Goal: Task Accomplishment & Management: Manage account settings

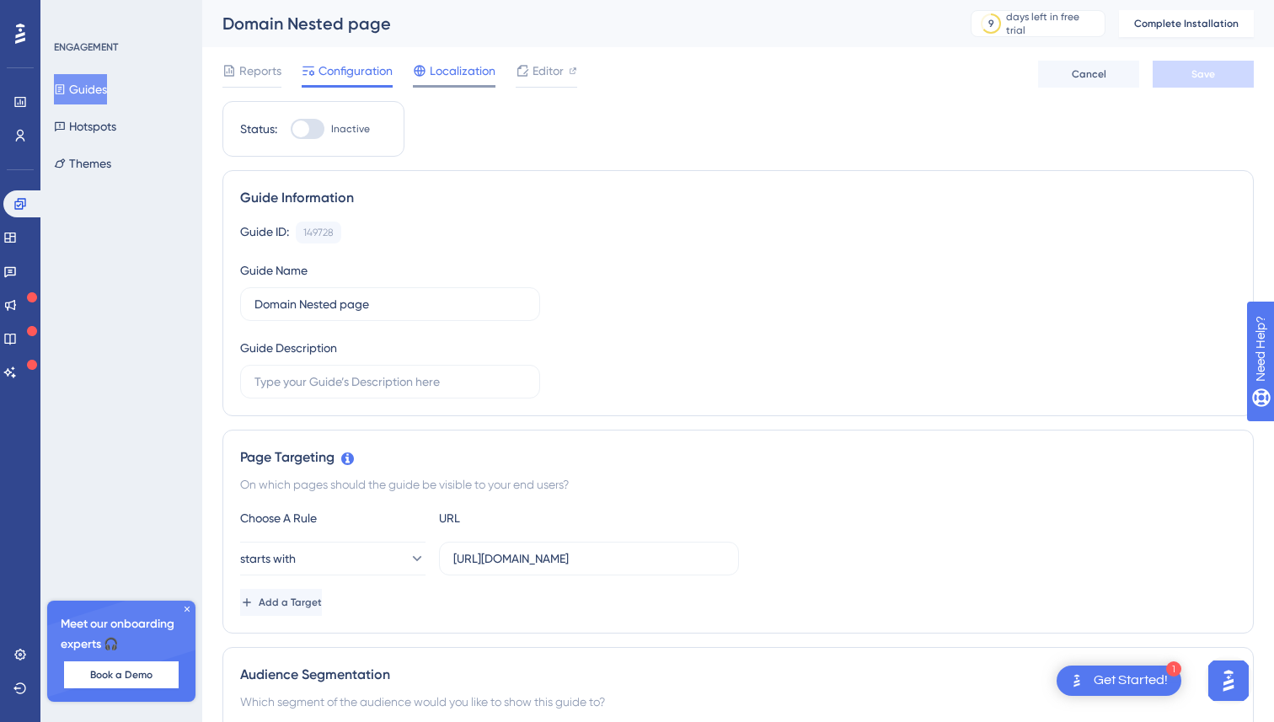
click at [478, 70] on span "Localization" at bounding box center [463, 71] width 66 height 20
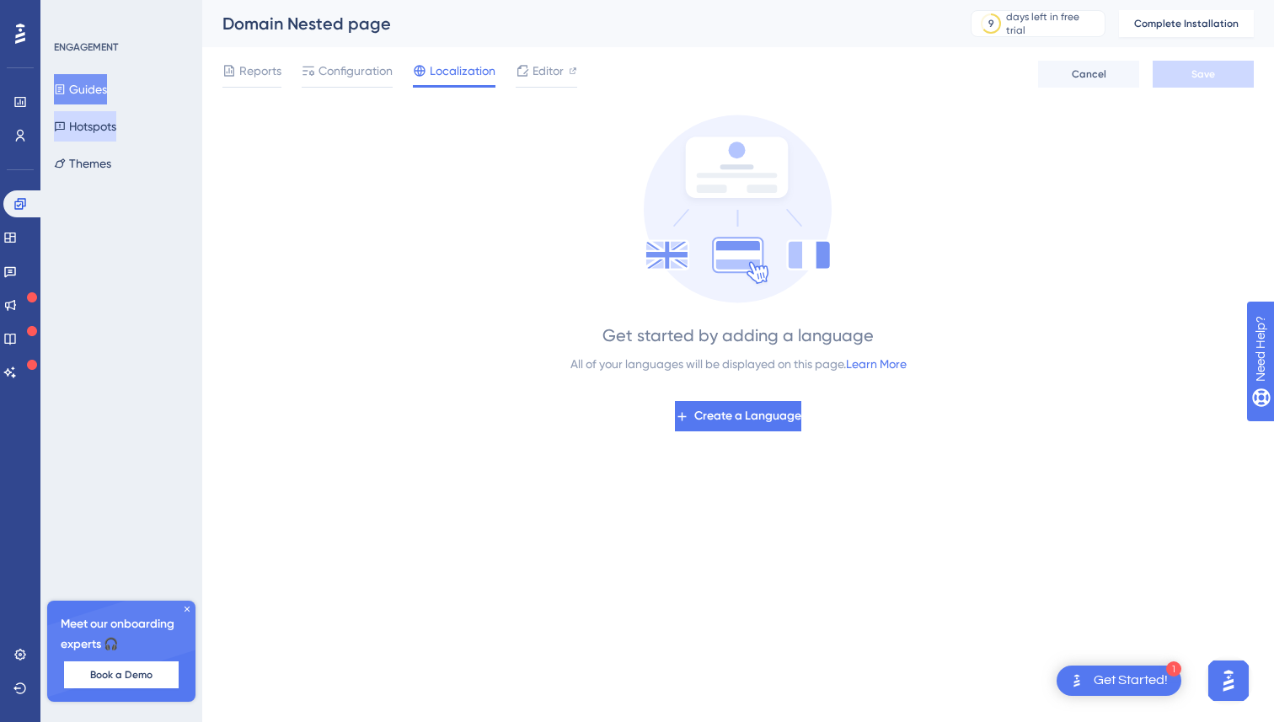
click at [116, 119] on button "Hotspots" at bounding box center [85, 126] width 62 height 30
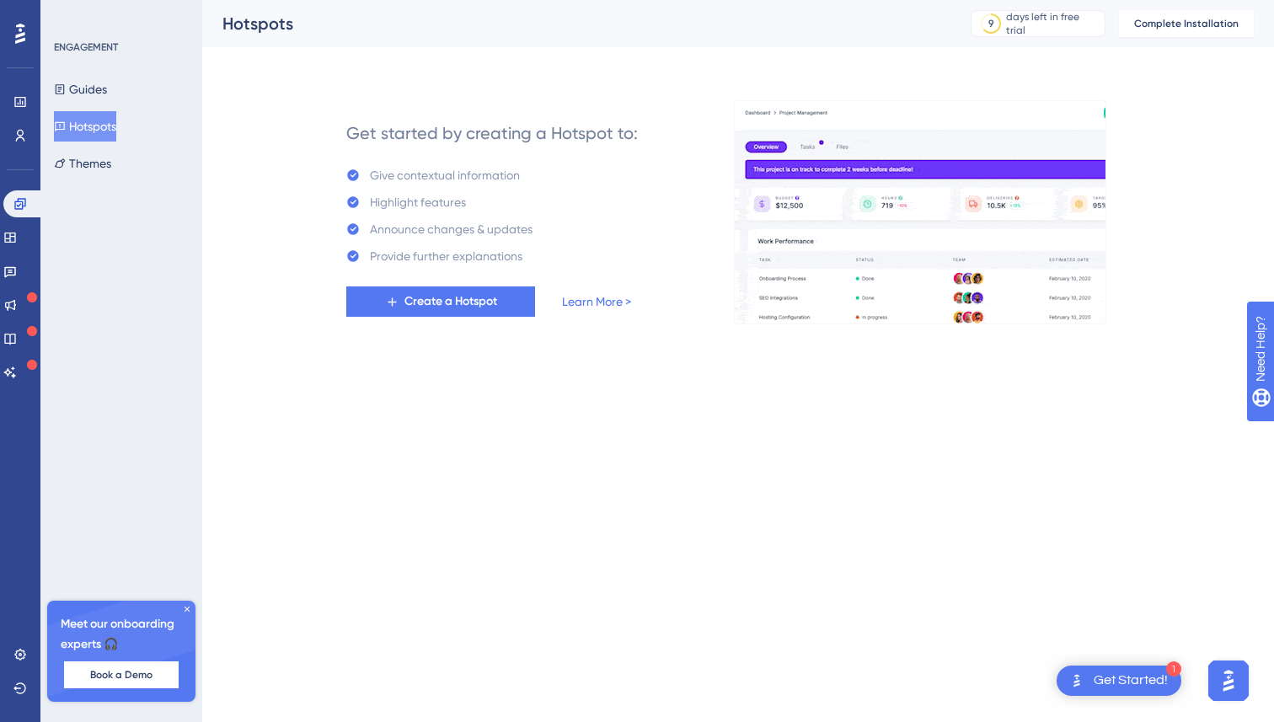
click at [100, 180] on div "ENGAGEMENT Guides Hotspots Themes Meet our onboarding experts 🎧 Book a Demo Upg…" at bounding box center [121, 361] width 162 height 722
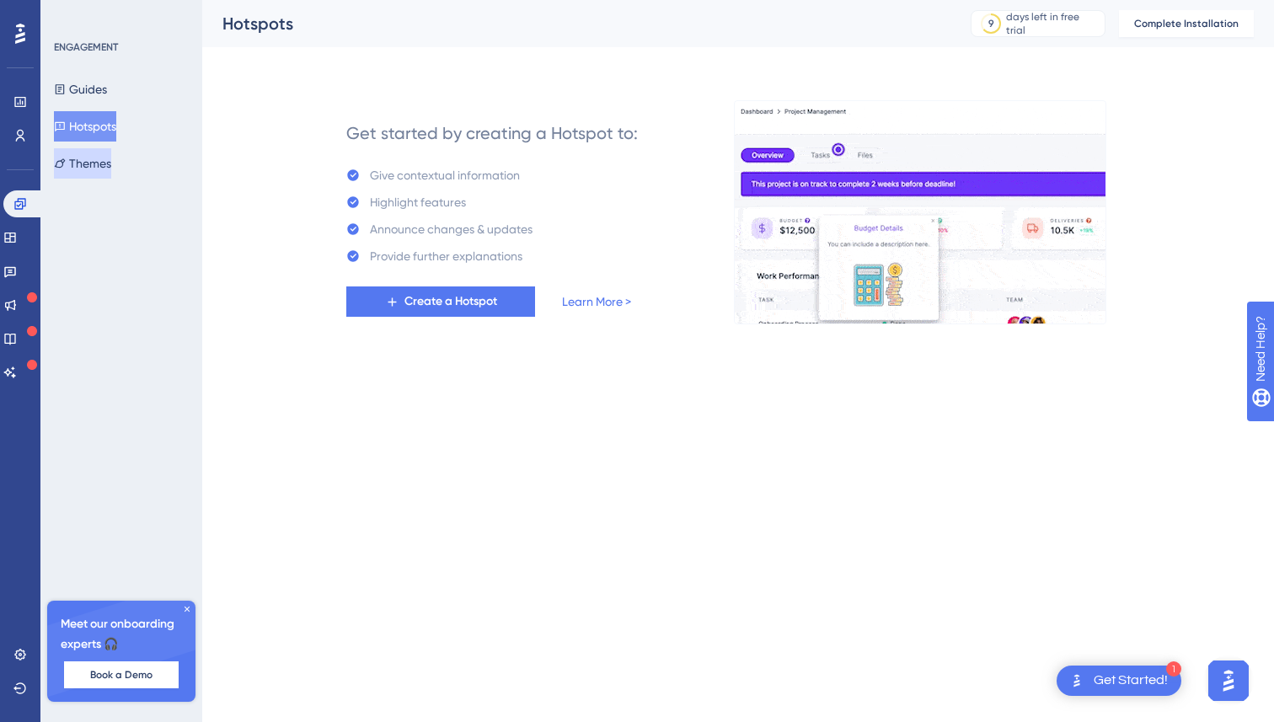
click at [100, 170] on button "Themes" at bounding box center [82, 163] width 57 height 30
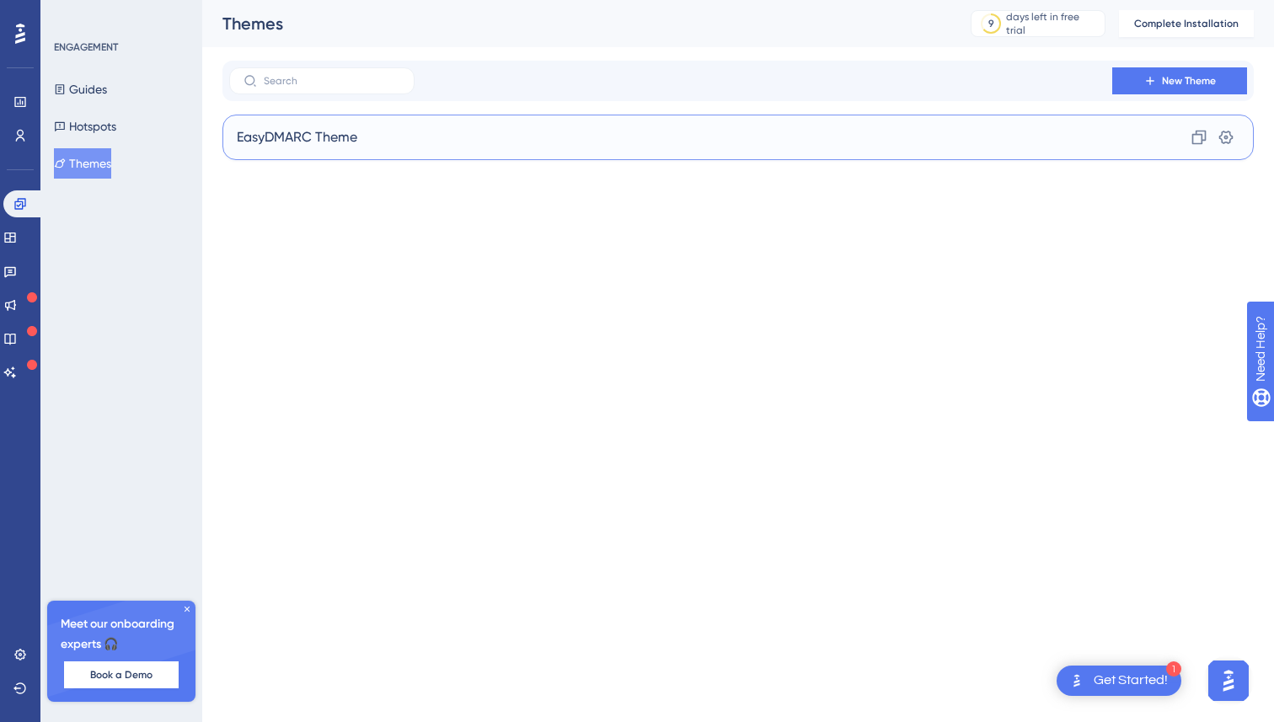
click at [297, 153] on div "EasyDMARC Theme Clone Settings" at bounding box center [739, 138] width 1032 height 46
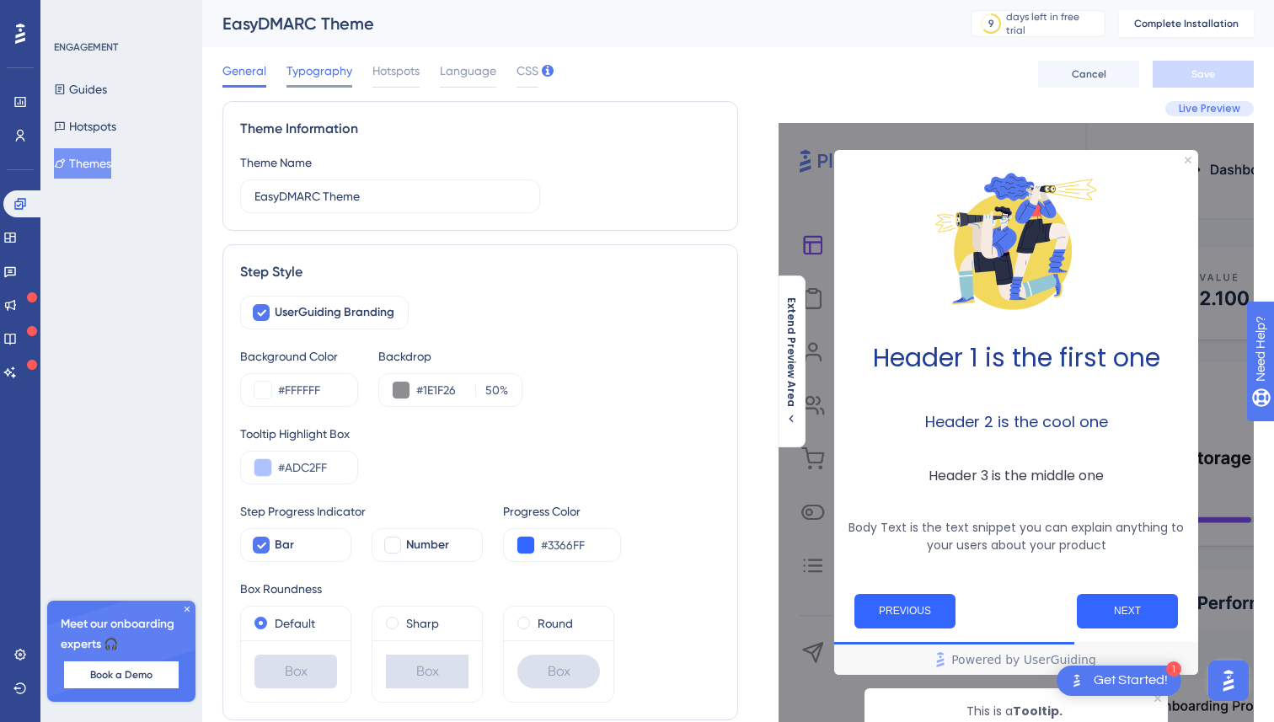
click at [310, 67] on span "Typography" at bounding box center [320, 71] width 66 height 20
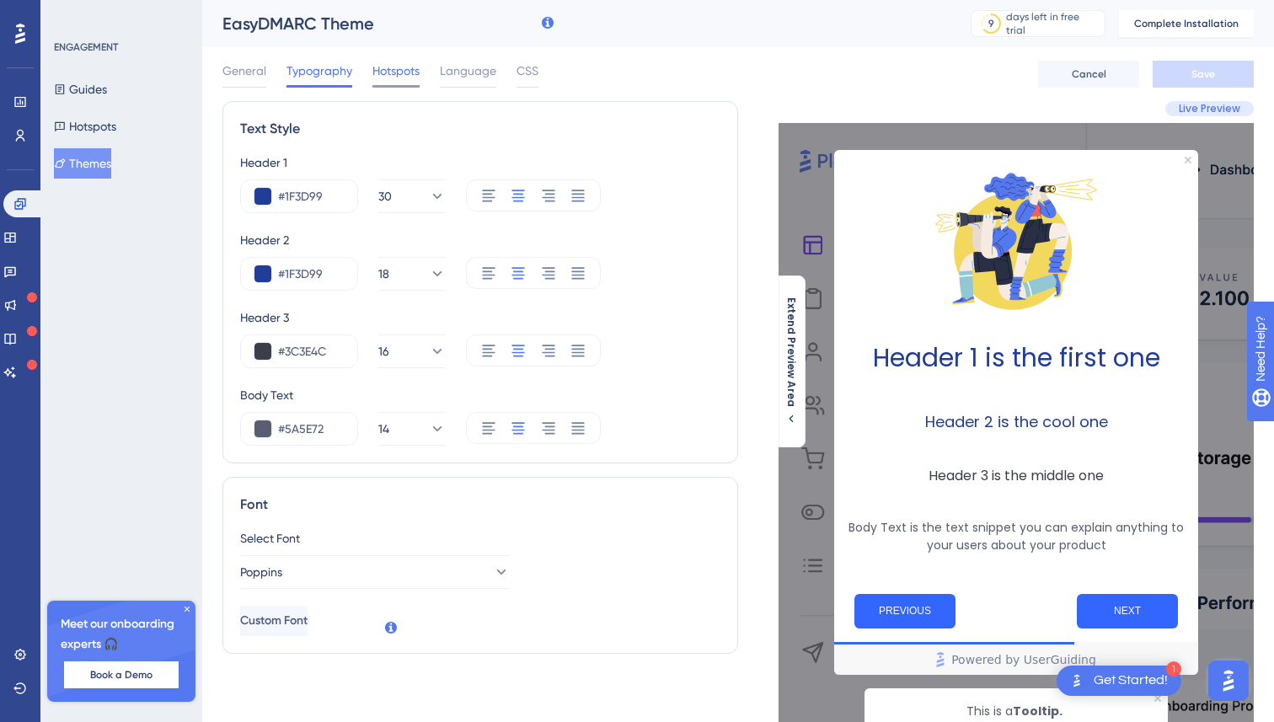
click at [397, 65] on span "Hotspots" at bounding box center [396, 71] width 47 height 20
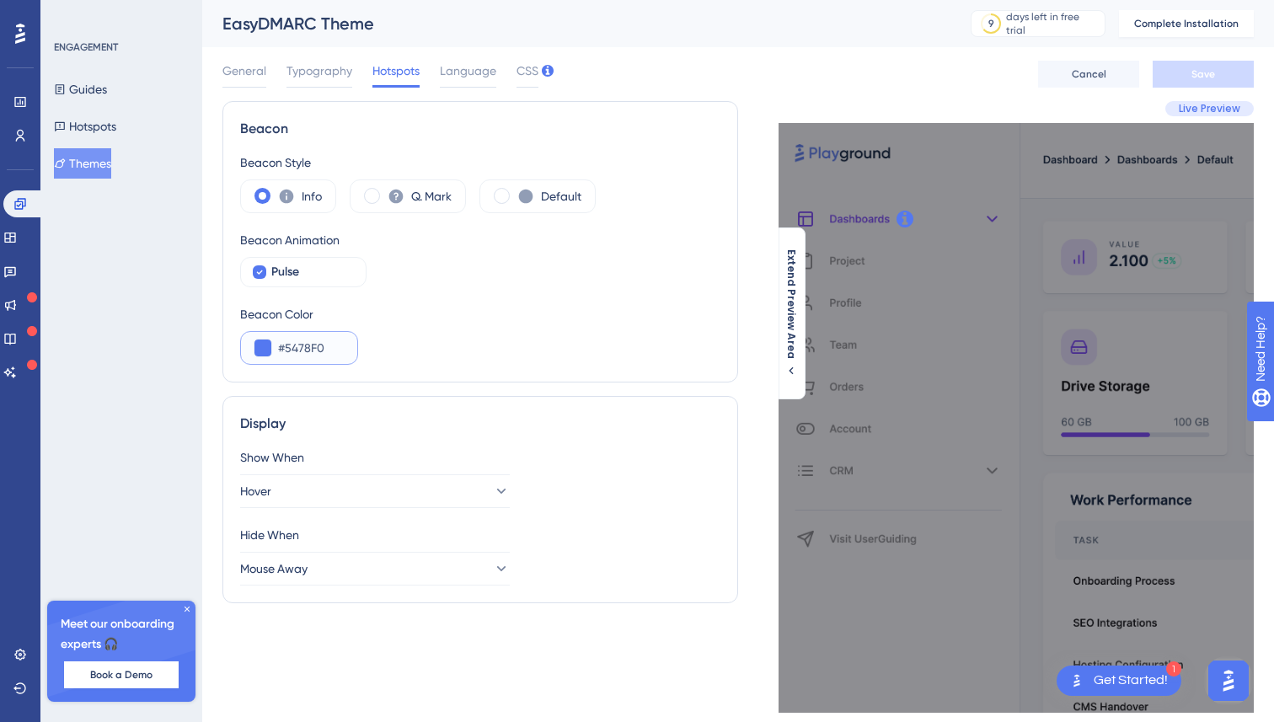
click at [308, 347] on input "#5478F0" at bounding box center [311, 348] width 66 height 20
click at [308, 348] on input "#5478F0" at bounding box center [311, 348] width 66 height 20
click at [319, 353] on input "#5478F0" at bounding box center [311, 348] width 66 height 20
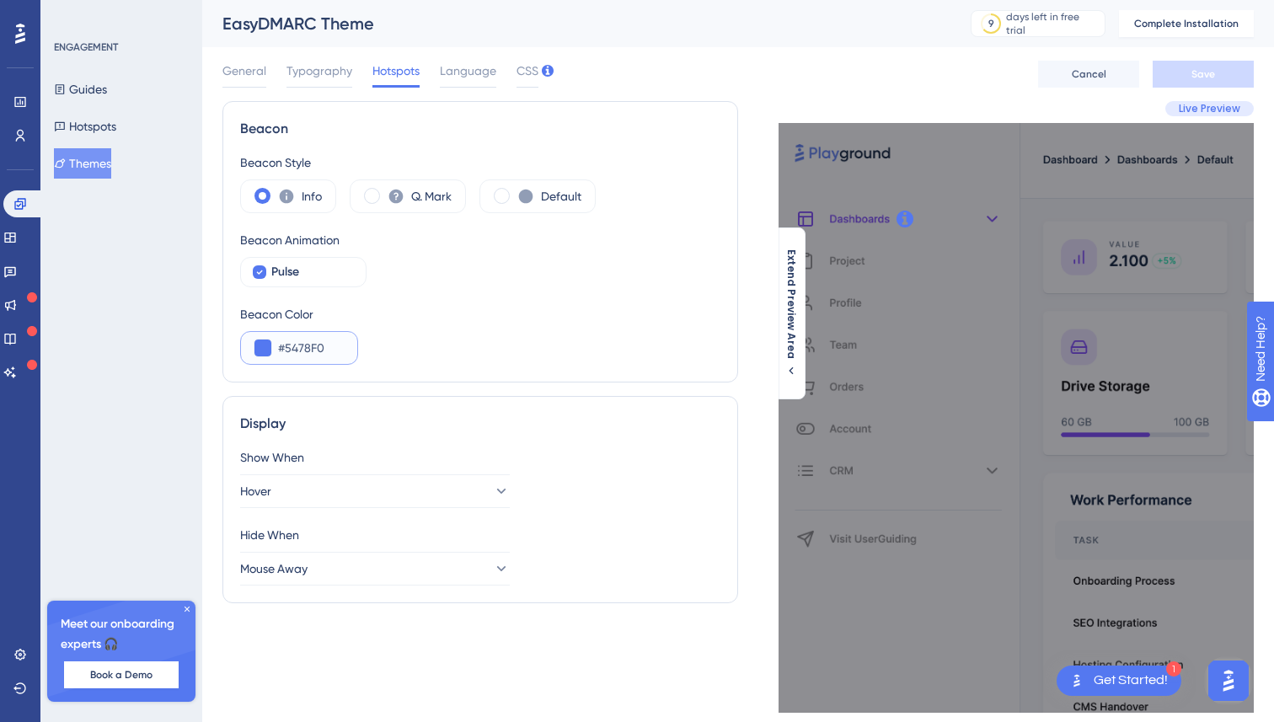
paste input "3366FF"
type input "#3366FF"
click at [428, 342] on div "Beacon Color #3366FF" at bounding box center [480, 334] width 480 height 61
click at [464, 71] on span "Language" at bounding box center [468, 71] width 56 height 20
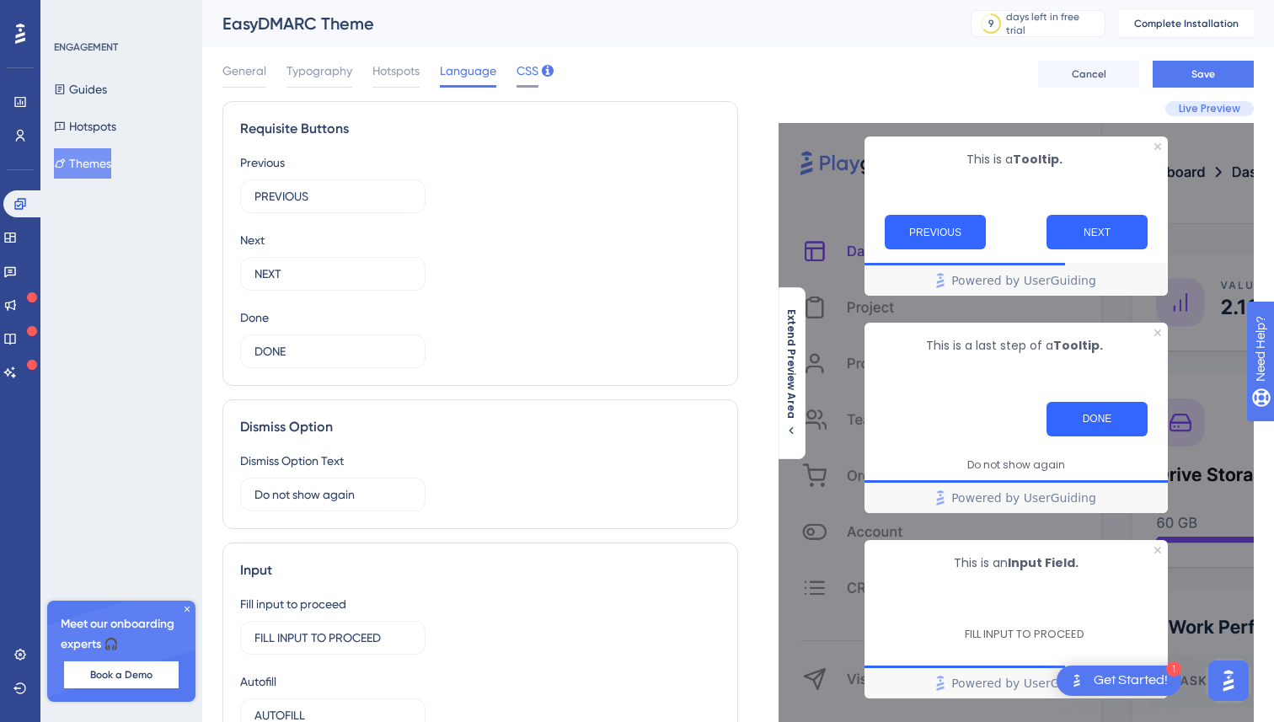
click at [523, 68] on span "CSS" at bounding box center [528, 71] width 22 height 20
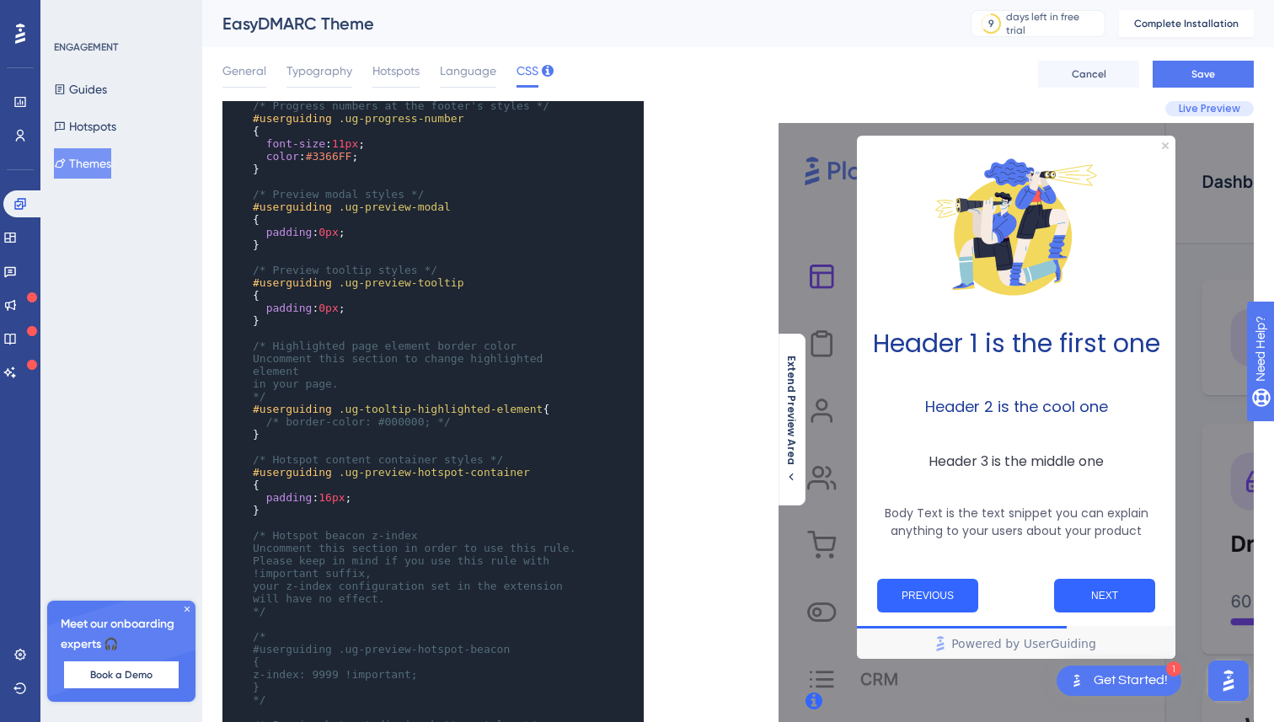
scroll to position [378, 0]
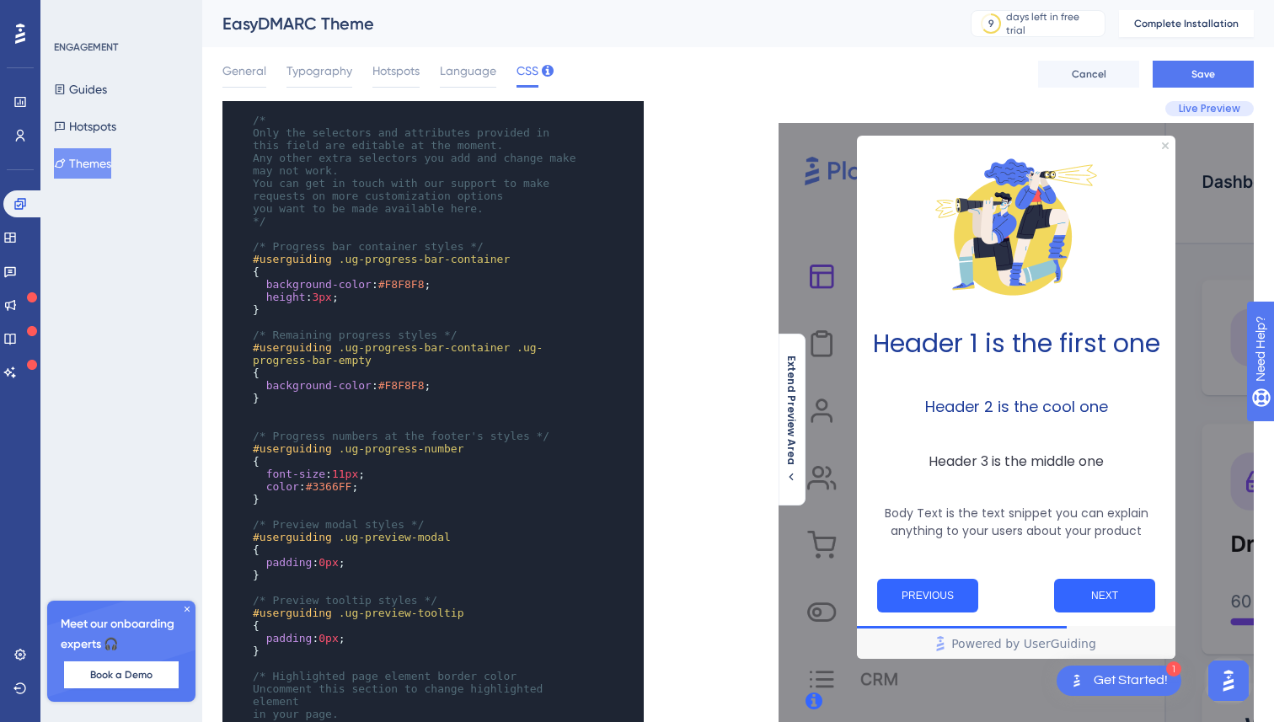
click at [362, 301] on pre "height : 3px ;" at bounding box center [416, 297] width 335 height 13
click at [326, 298] on span "3px" at bounding box center [321, 297] width 19 height 13
click at [389, 313] on pre "}" at bounding box center [416, 309] width 335 height 13
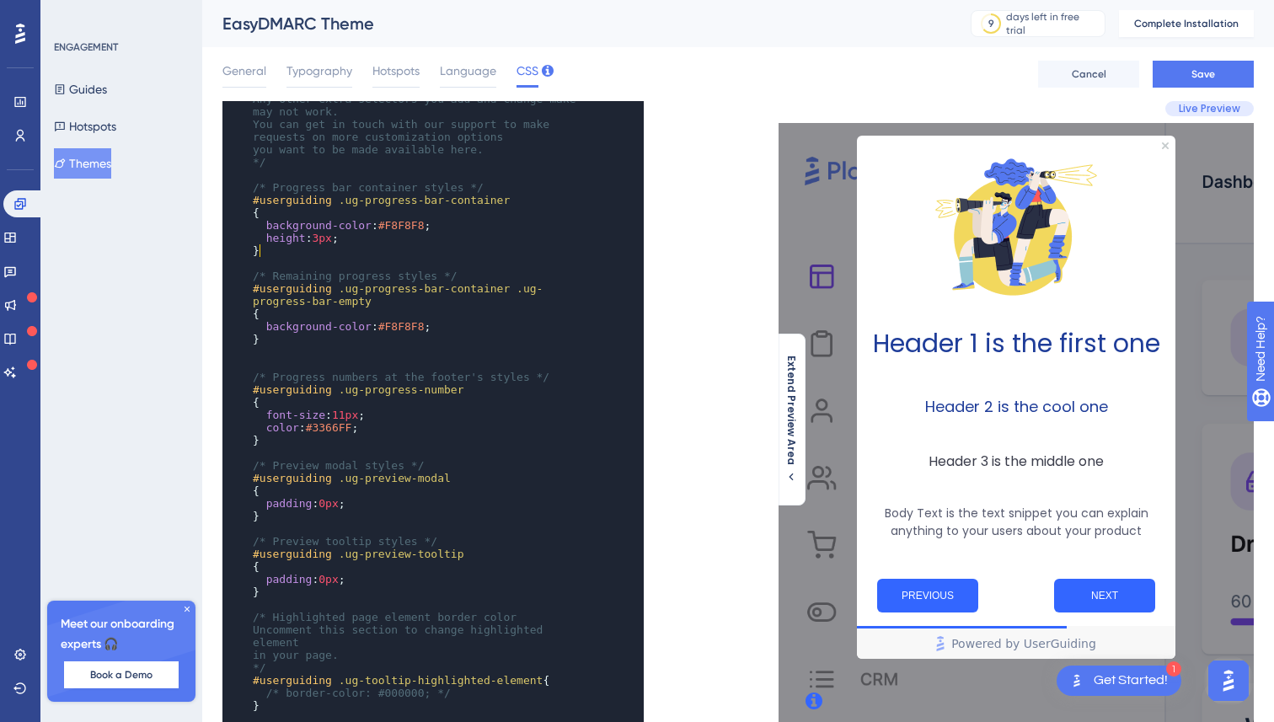
scroll to position [102, 0]
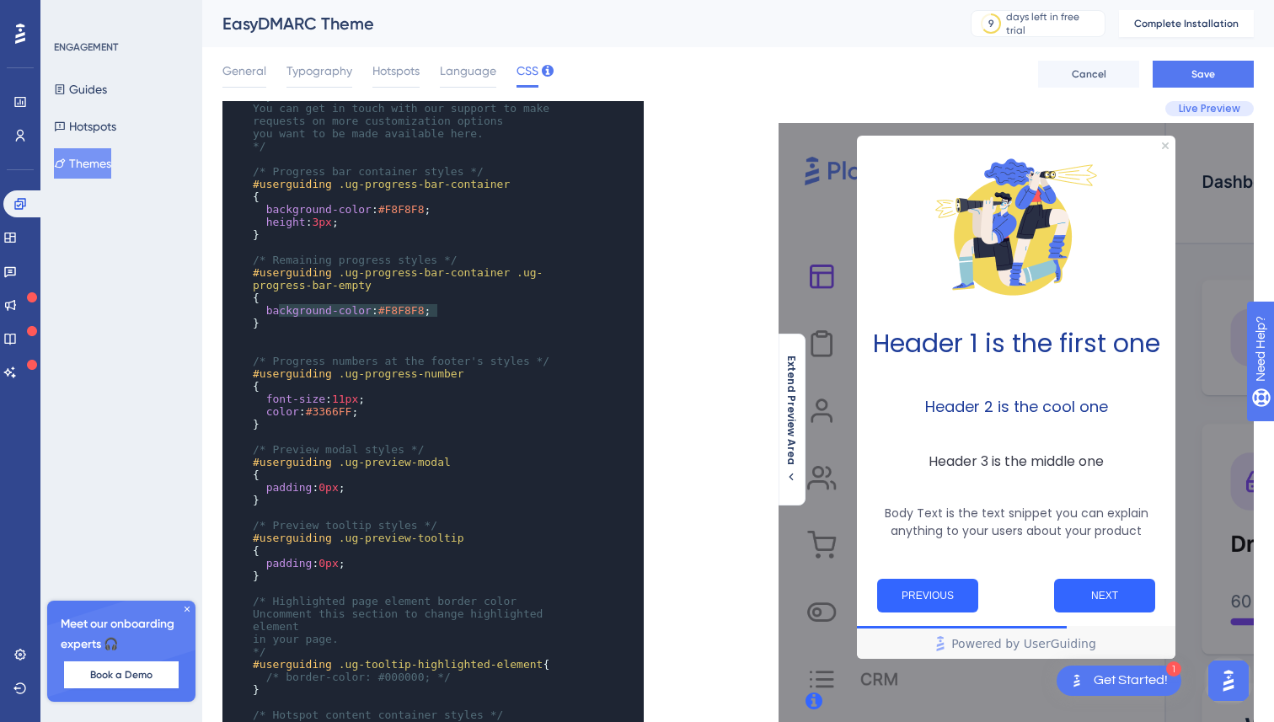
type textarea "ground-color: #F8F8F8;"
drag, startPoint x: 450, startPoint y: 308, endPoint x: 289, endPoint y: 314, distance: 161.1
click at [290, 314] on pre "background-color : #F8F8F8 ;" at bounding box center [416, 310] width 335 height 13
click at [463, 310] on pre "background-color : #F8F8F8 ;" at bounding box center [416, 310] width 335 height 13
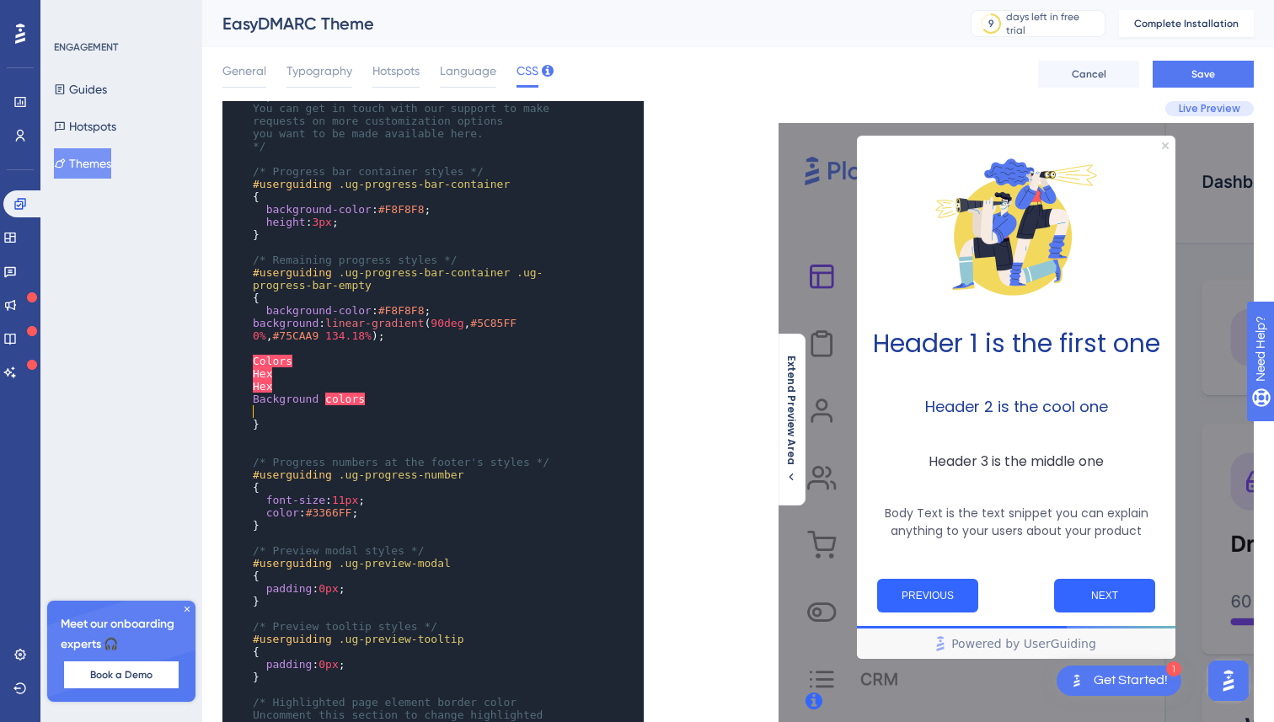
click at [582, 324] on div "x ​ ​ /* Only the selectors and attributes provided in this field are editable …" at bounding box center [410, 677] width 375 height 1356
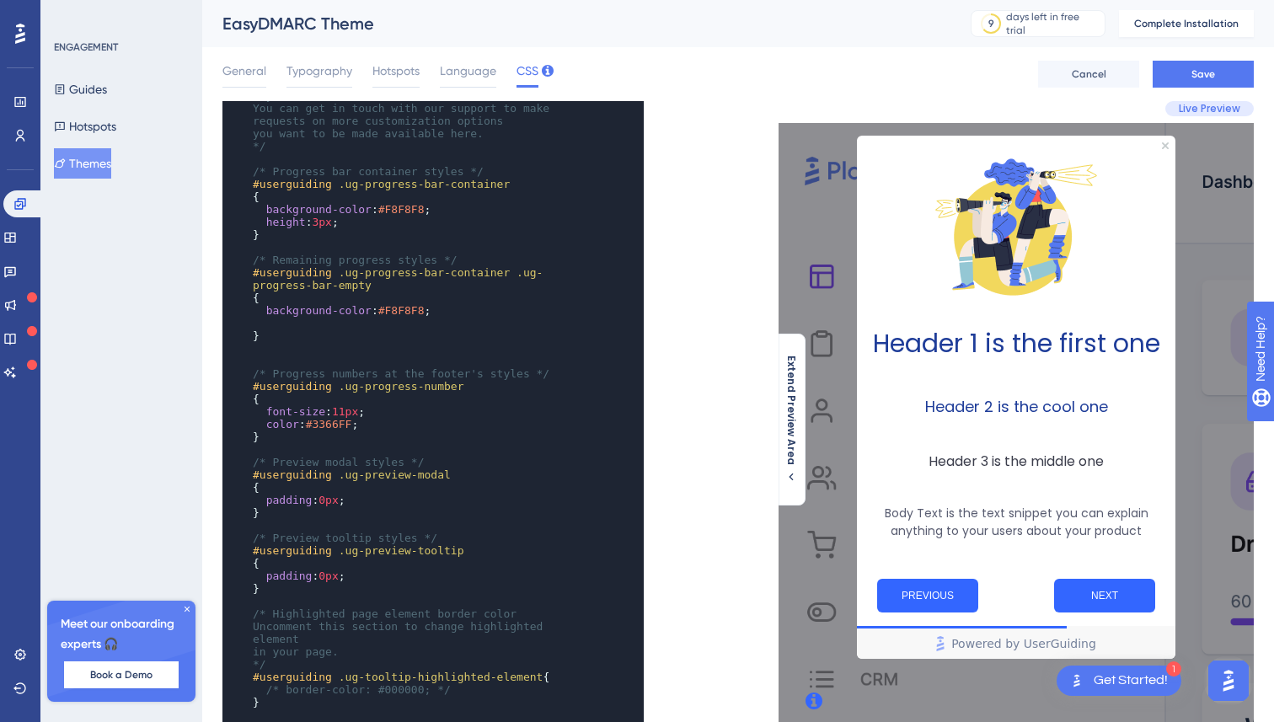
click at [448, 304] on pre "background-color : #F8F8F8 ;" at bounding box center [416, 310] width 335 height 13
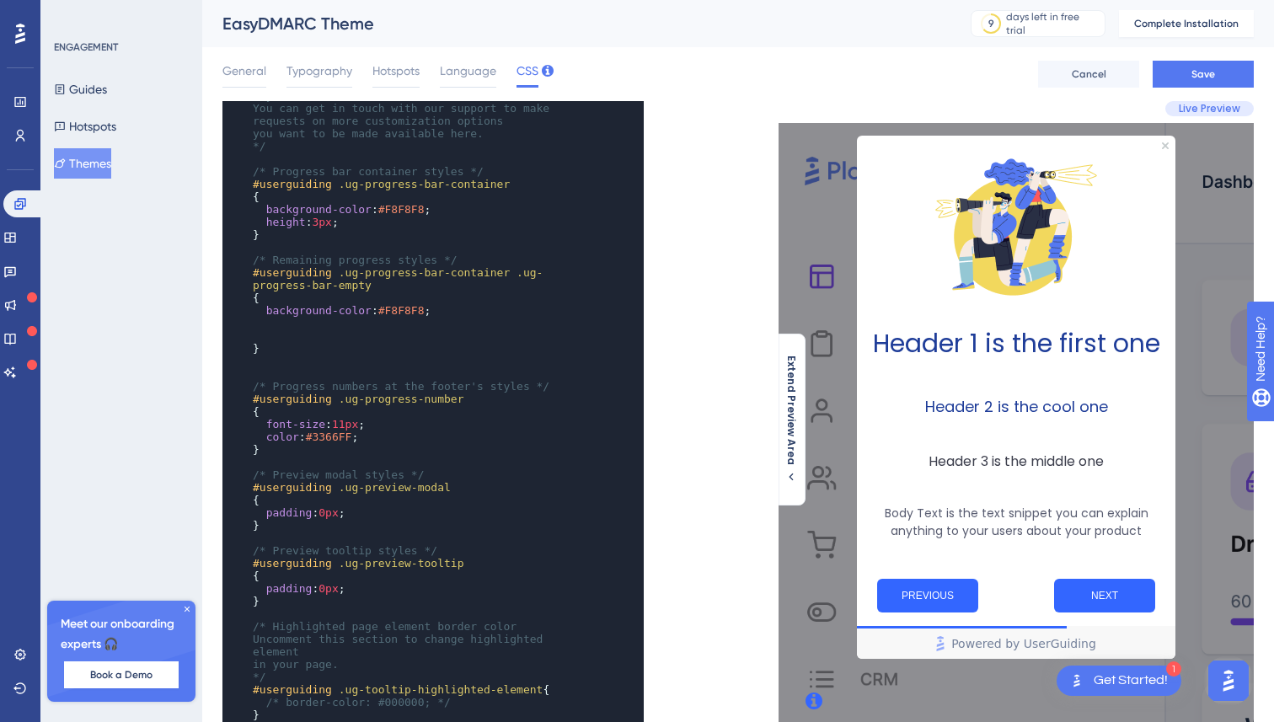
paste textarea "ground colors"
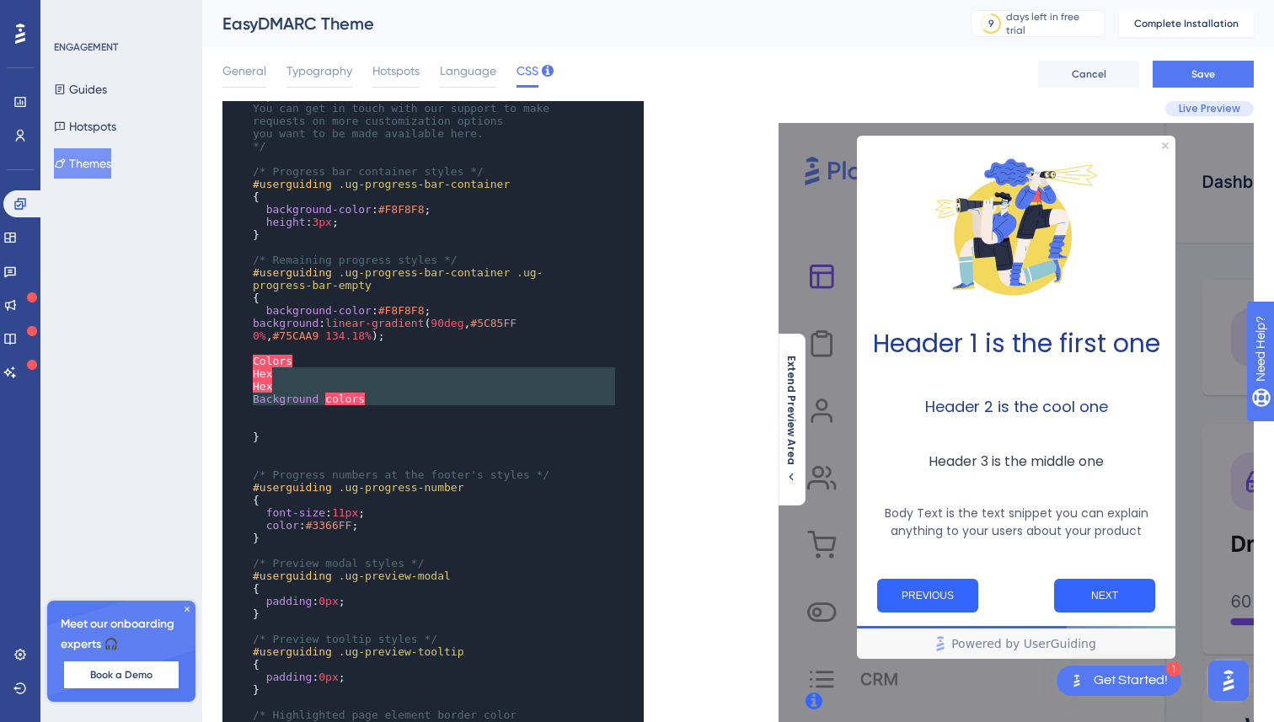
type textarea "Colors Hex Hex Background colors"
drag, startPoint x: 385, startPoint y: 409, endPoint x: 241, endPoint y: 358, distance: 152.7
click at [241, 358] on div "x ​ ​ /* Only the selectors and attributes provided in this field are editable …" at bounding box center [410, 683] width 375 height 1369
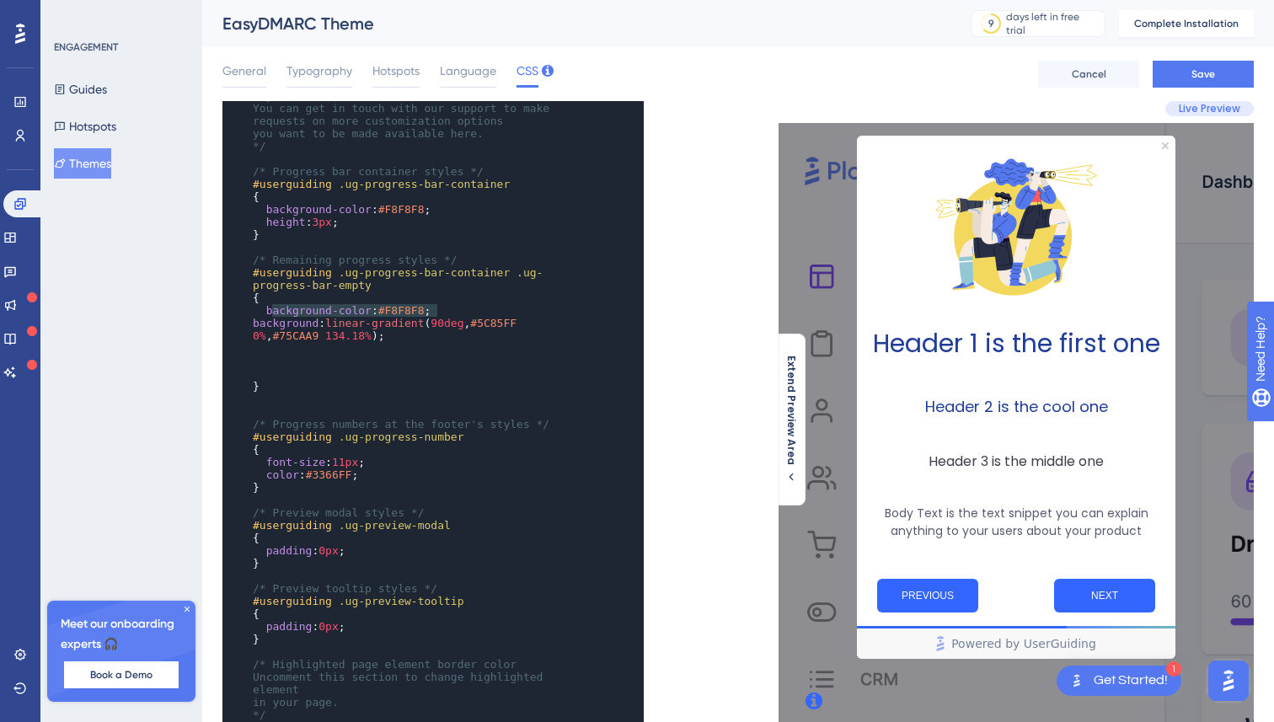
type textarea "background-color: #F8F8F8;"
drag, startPoint x: 451, startPoint y: 305, endPoint x: 245, endPoint y: 311, distance: 205.7
click at [245, 311] on div "x ​ ​ /* Only the selectors and attributes provided in this field are editable …" at bounding box center [410, 658] width 375 height 1318
click at [255, 319] on span "background" at bounding box center [286, 323] width 66 height 13
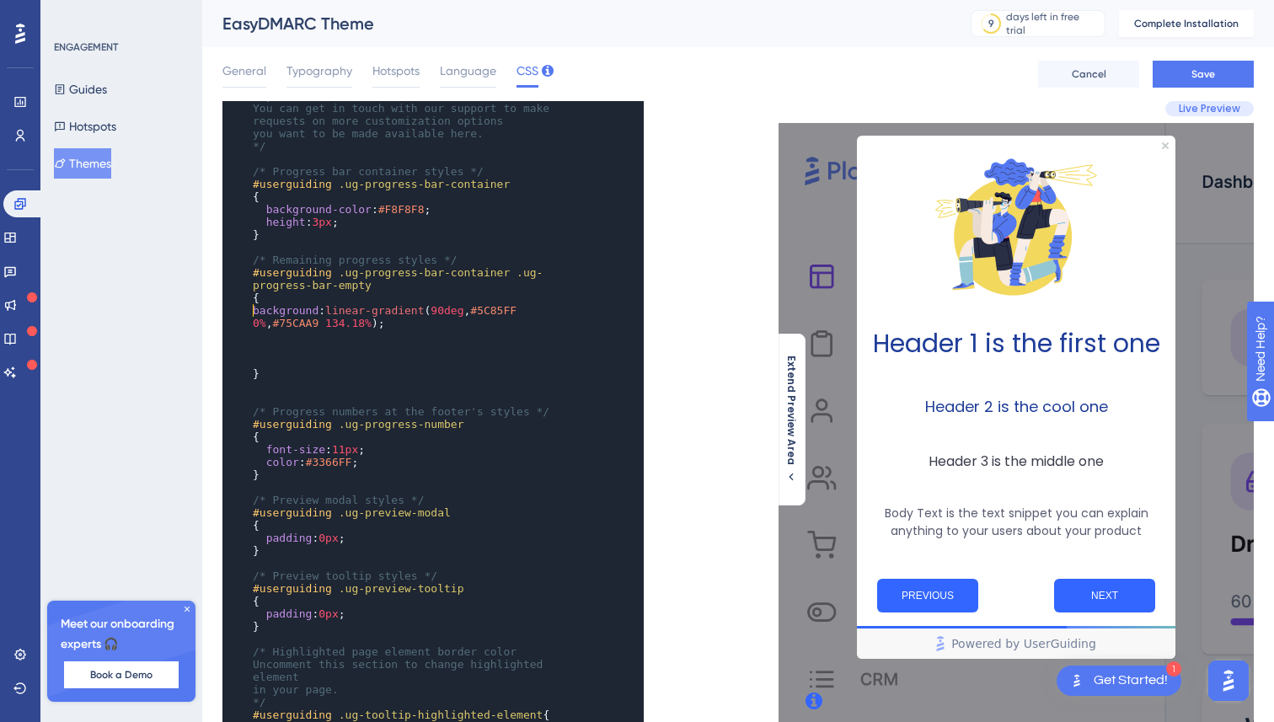
scroll to position [0, 0]
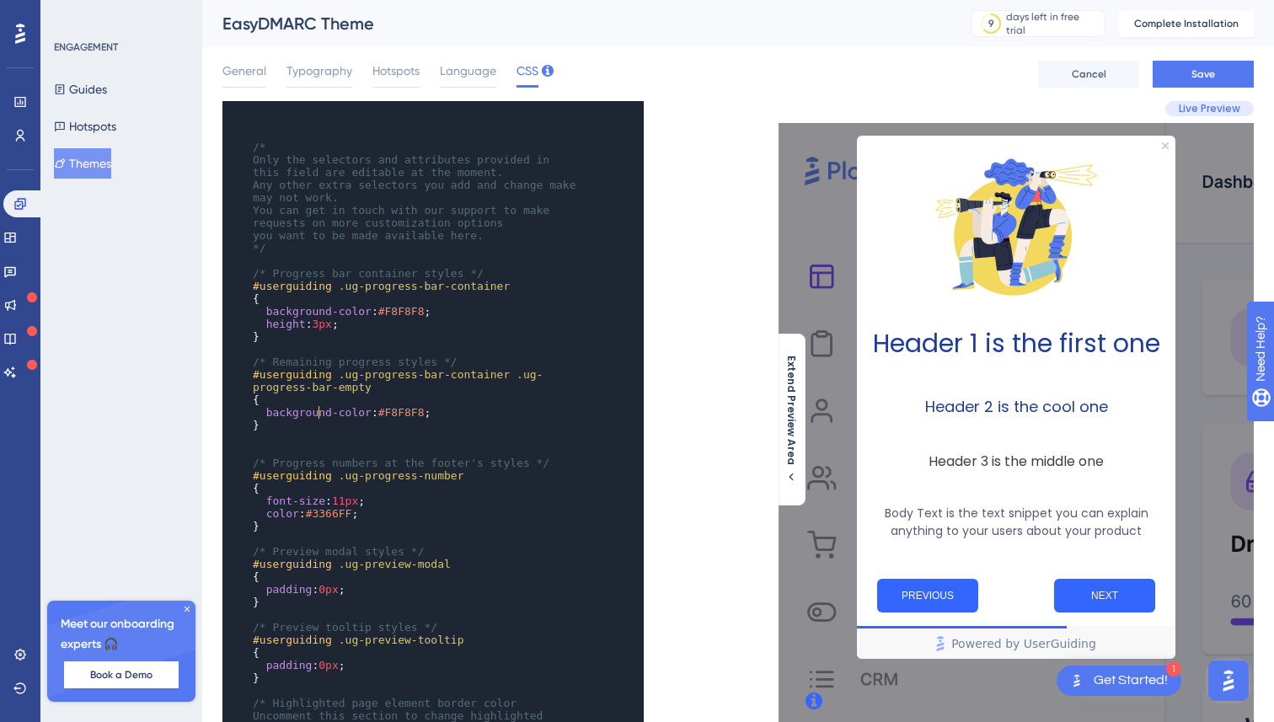
click at [319, 406] on span "background-color" at bounding box center [318, 412] width 105 height 13
click at [446, 420] on pre "}" at bounding box center [416, 425] width 335 height 13
click at [459, 406] on pre "background-color : #F8F8F8 ;" at bounding box center [416, 412] width 335 height 13
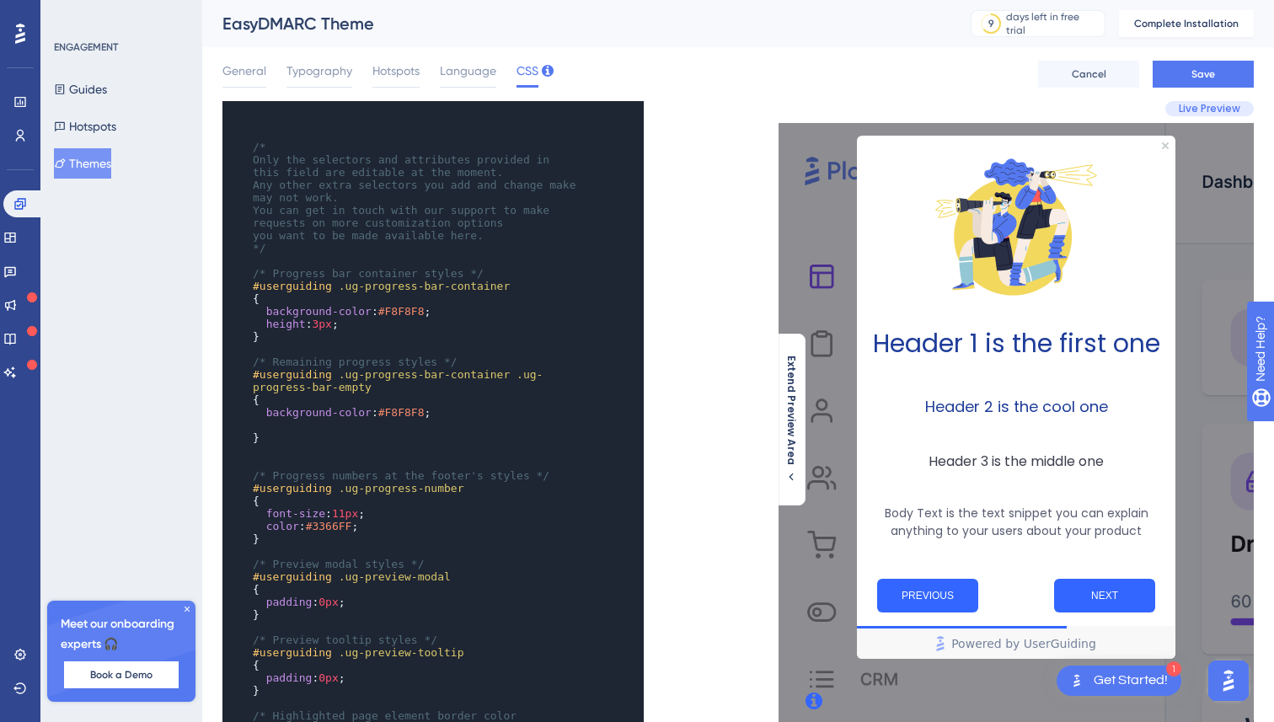
paste textarea ";"
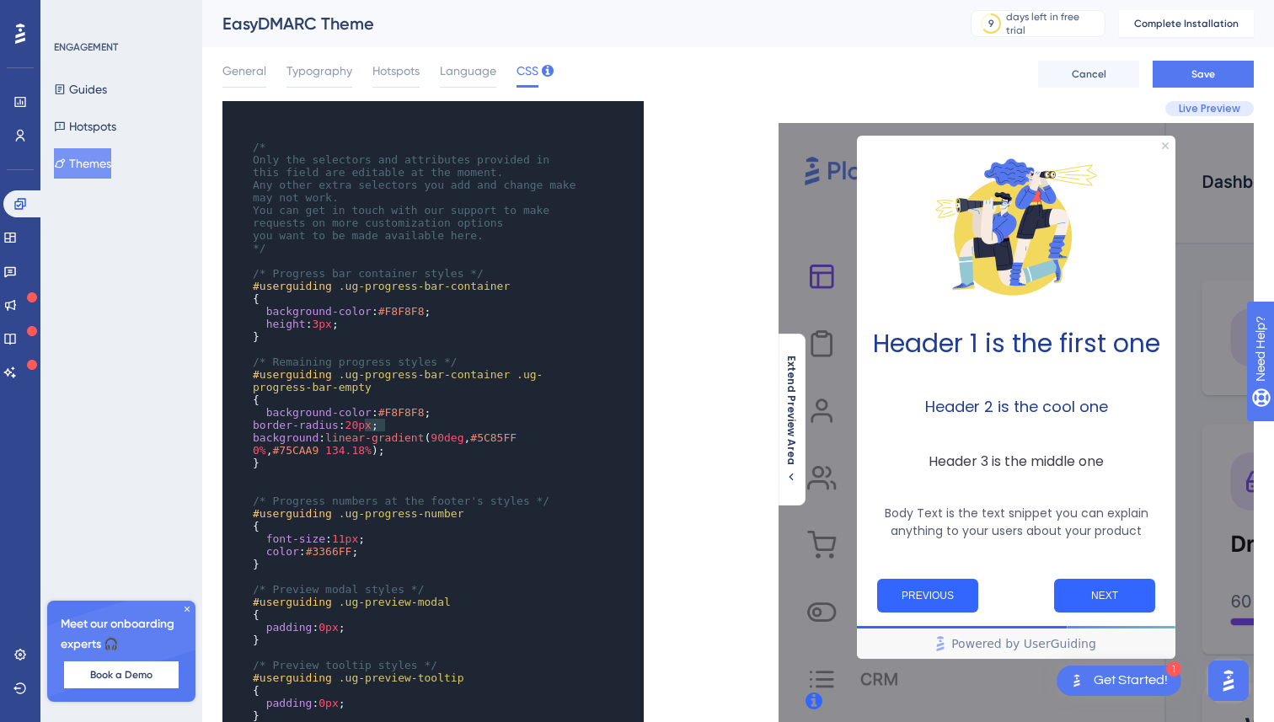
type textarea "border-radius: 20px;"
drag, startPoint x: 394, startPoint y: 426, endPoint x: 217, endPoint y: 423, distance: 177.0
click at [217, 423] on div "Performance Users Engagement Widgets Feedback Product Updates Knowledge Base AI…" at bounding box center [738, 547] width 1072 height 1094
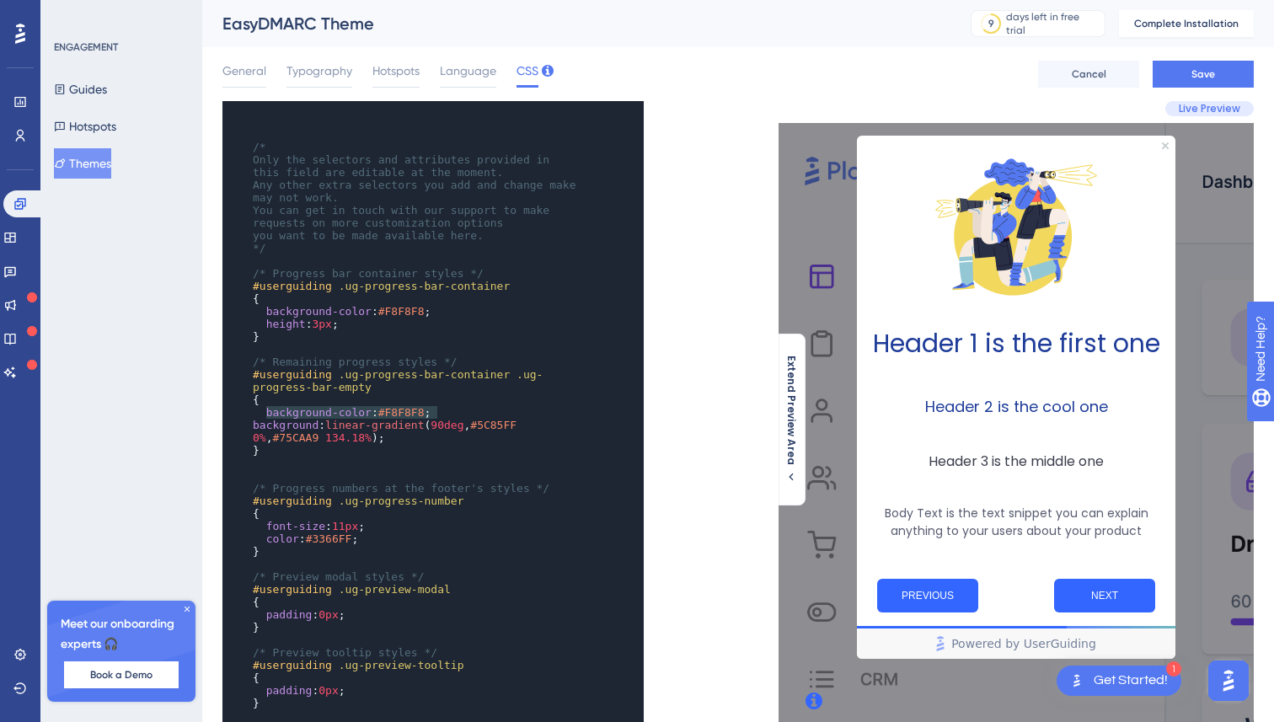
type textarea "background-color: #F8F8F8;"
drag, startPoint x: 443, startPoint y: 413, endPoint x: 256, endPoint y: 414, distance: 187.1
click at [257, 414] on pre "background-color : #F8F8F8 ;" at bounding box center [416, 412] width 335 height 13
type textarea "background-color: #F8F8F8;"
drag, startPoint x: 458, startPoint y: 415, endPoint x: 265, endPoint y: 414, distance: 193.0
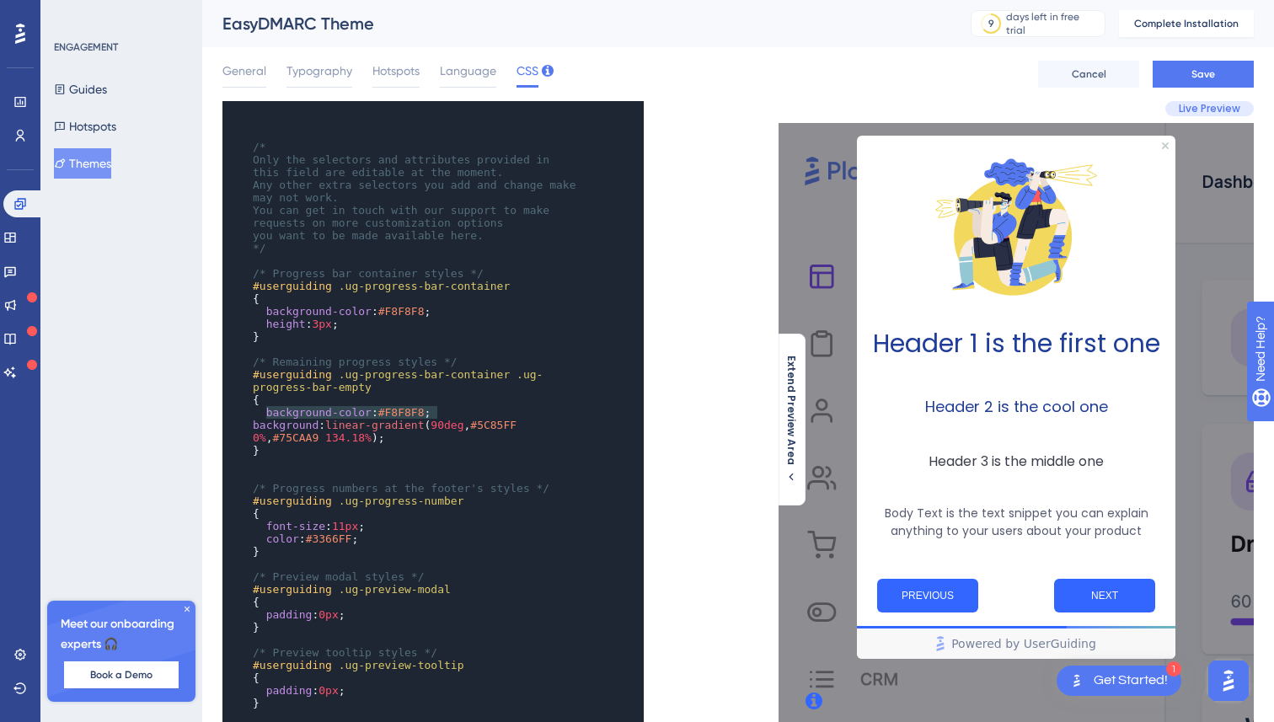
click at [265, 414] on pre "background-color : #F8F8F8 ;" at bounding box center [416, 412] width 335 height 13
click at [356, 412] on span "background-color" at bounding box center [318, 412] width 105 height 13
type textarea "background-color: #F8F8F8;"
click at [356, 412] on span "background-color" at bounding box center [318, 412] width 105 height 13
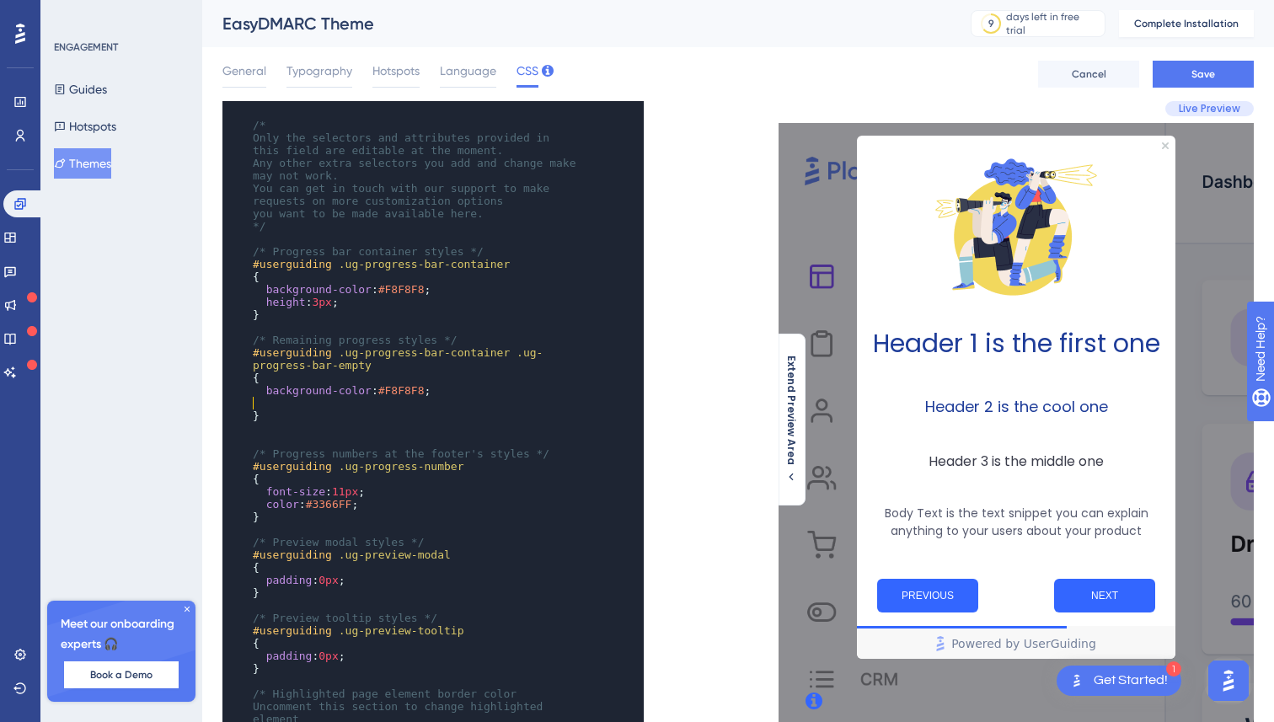
scroll to position [38, 0]
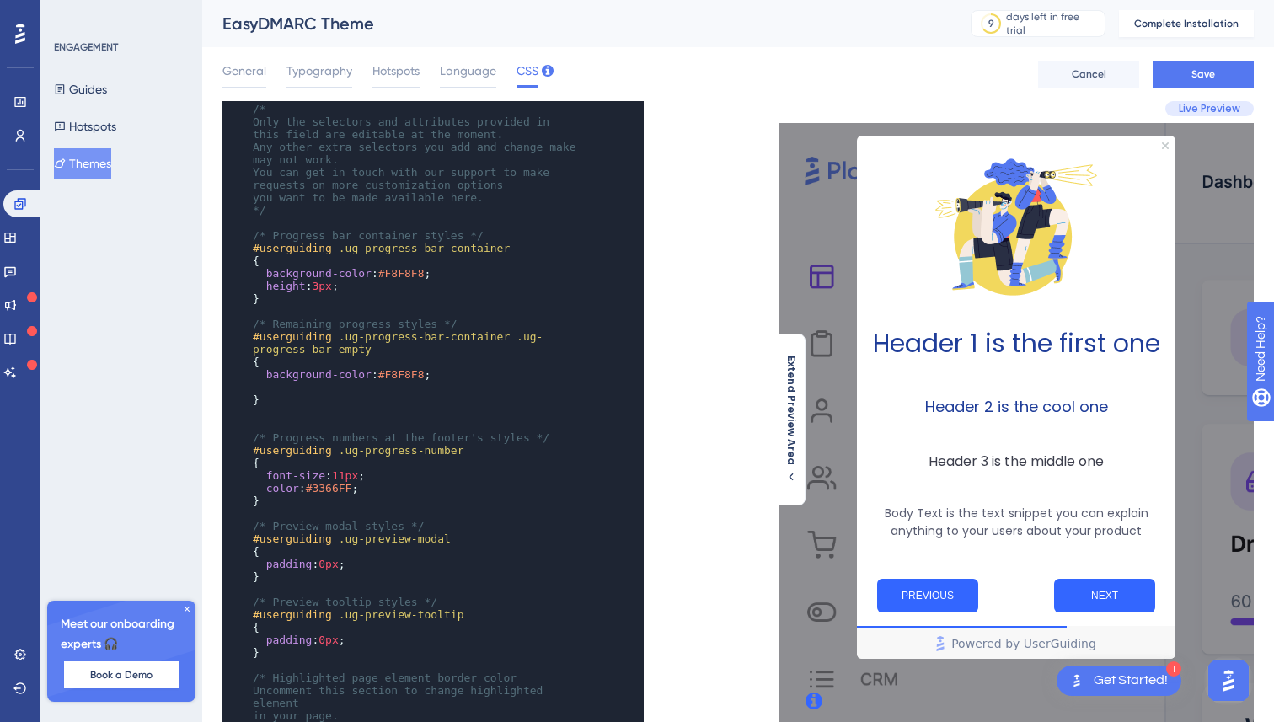
click at [394, 382] on pre "​" at bounding box center [416, 387] width 335 height 13
type textarea "#F8F8F8"
drag, startPoint x: 383, startPoint y: 375, endPoint x: 430, endPoint y: 377, distance: 46.4
click at [430, 377] on span "background-color : #F8F8F8 ;" at bounding box center [342, 374] width 178 height 13
paste textarea "Code editor"
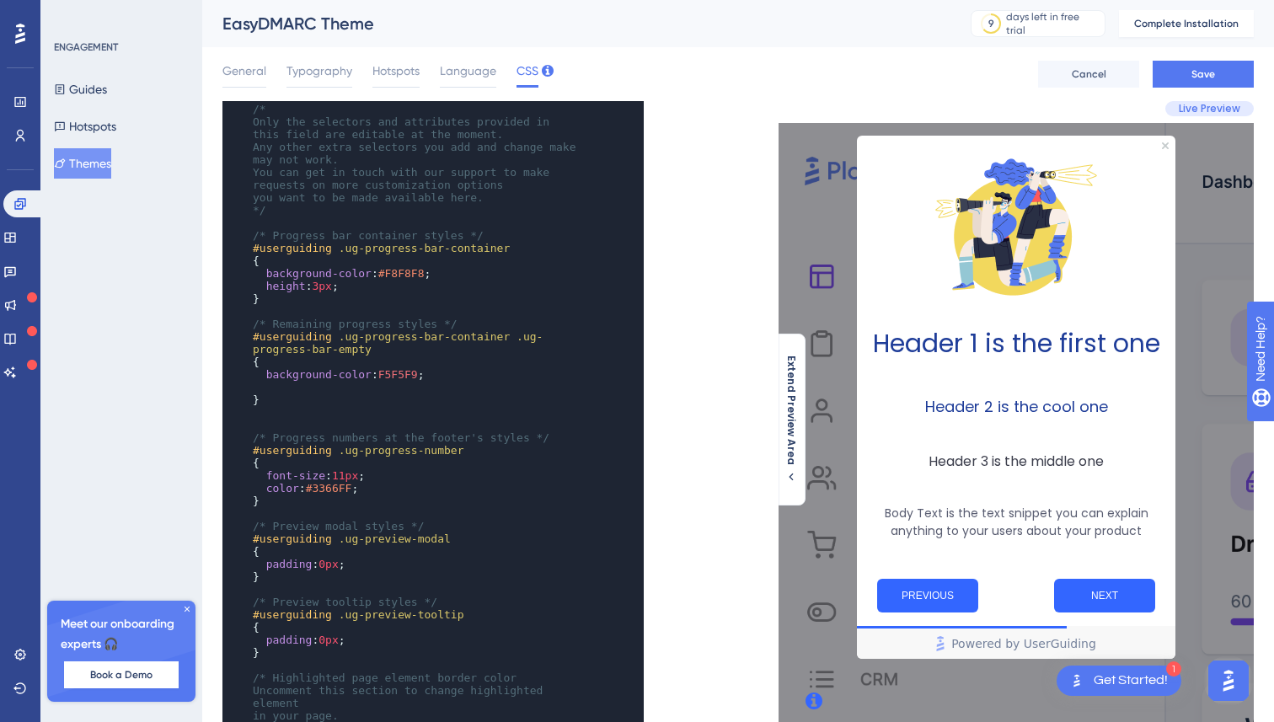
click at [384, 371] on span "F5F5F9" at bounding box center [398, 374] width 40 height 13
click at [704, 317] on div "x ​ ​ /* Only the selectors and attributes provided in this field are editable …" at bounding box center [481, 573] width 516 height 944
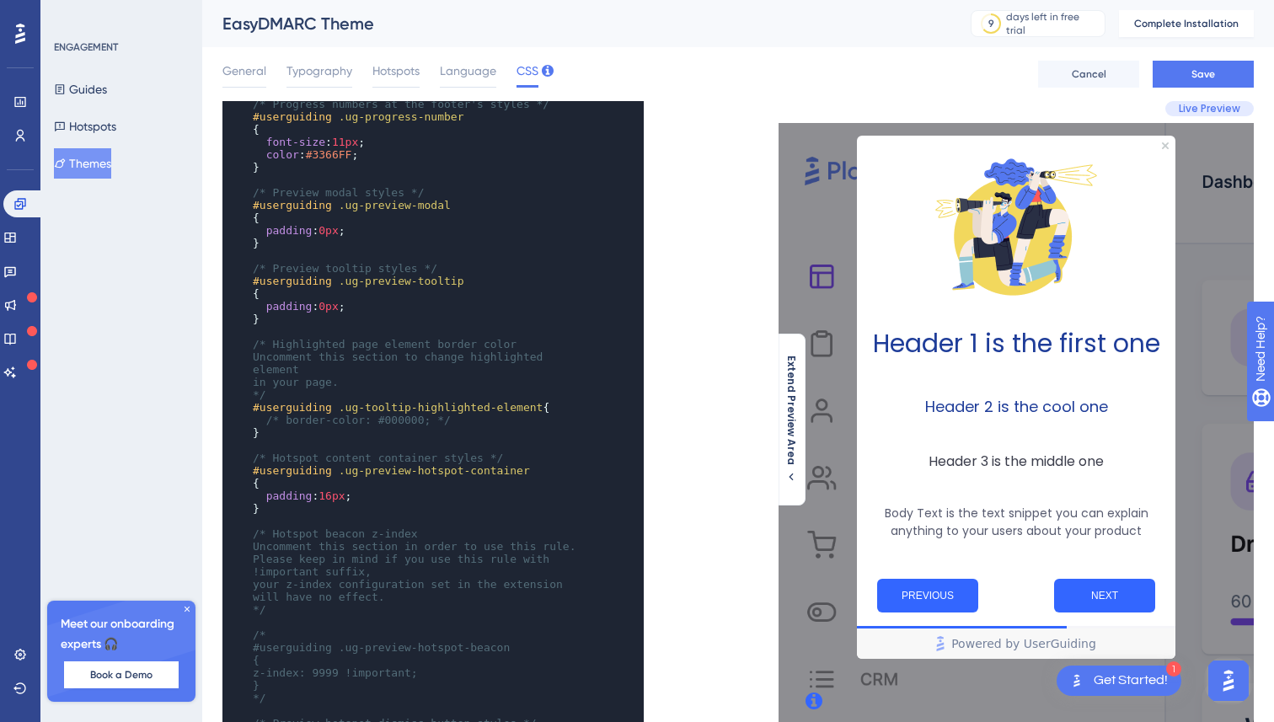
scroll to position [409, 0]
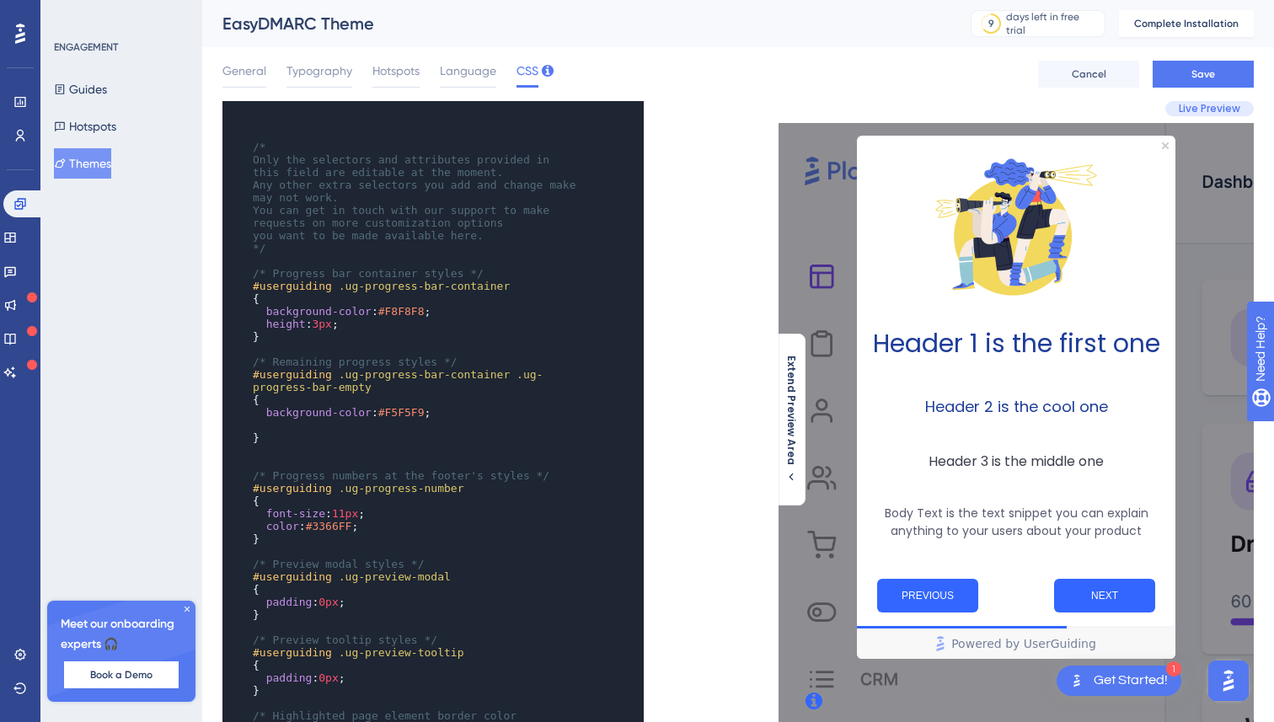
click at [454, 306] on pre "background-color : #F8F8F8 ;" at bounding box center [416, 311] width 335 height 13
click at [340, 313] on span "background-color" at bounding box center [318, 311] width 105 height 13
type textarea "background-color: #F8F8F8;"
click at [340, 313] on span "background-color" at bounding box center [318, 311] width 105 height 13
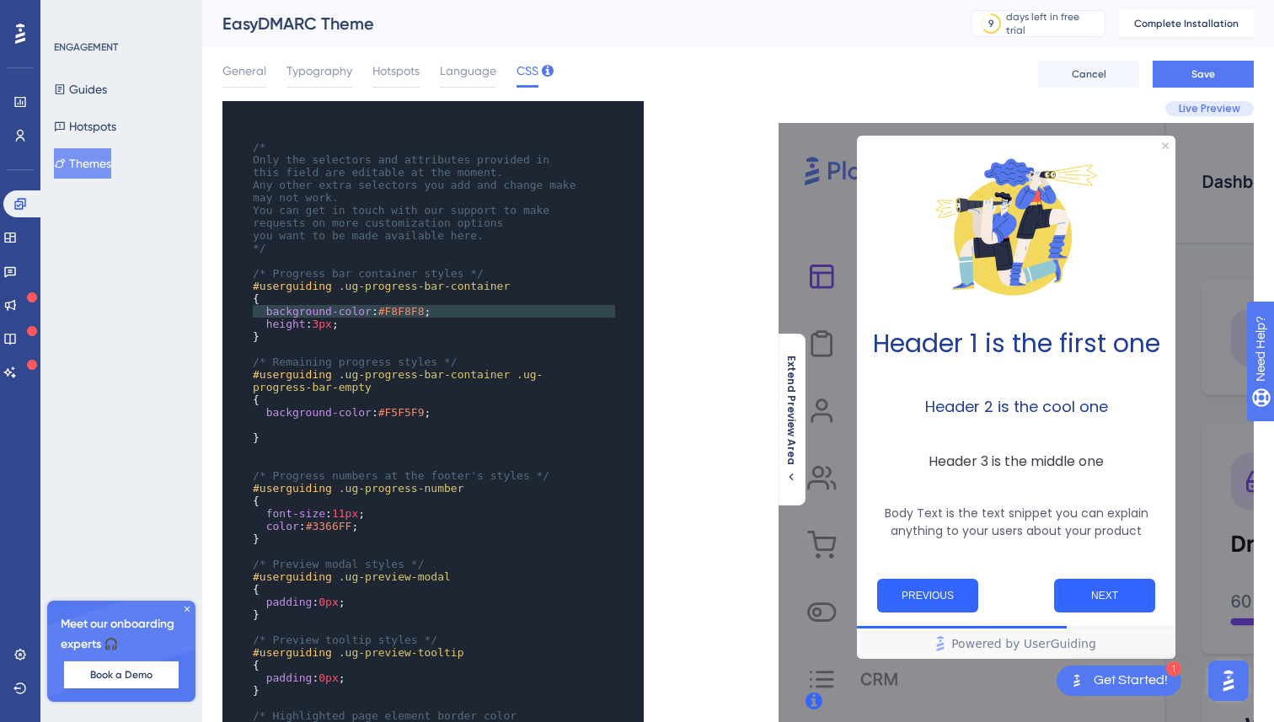
click at [266, 312] on span "background-color" at bounding box center [318, 311] width 105 height 13
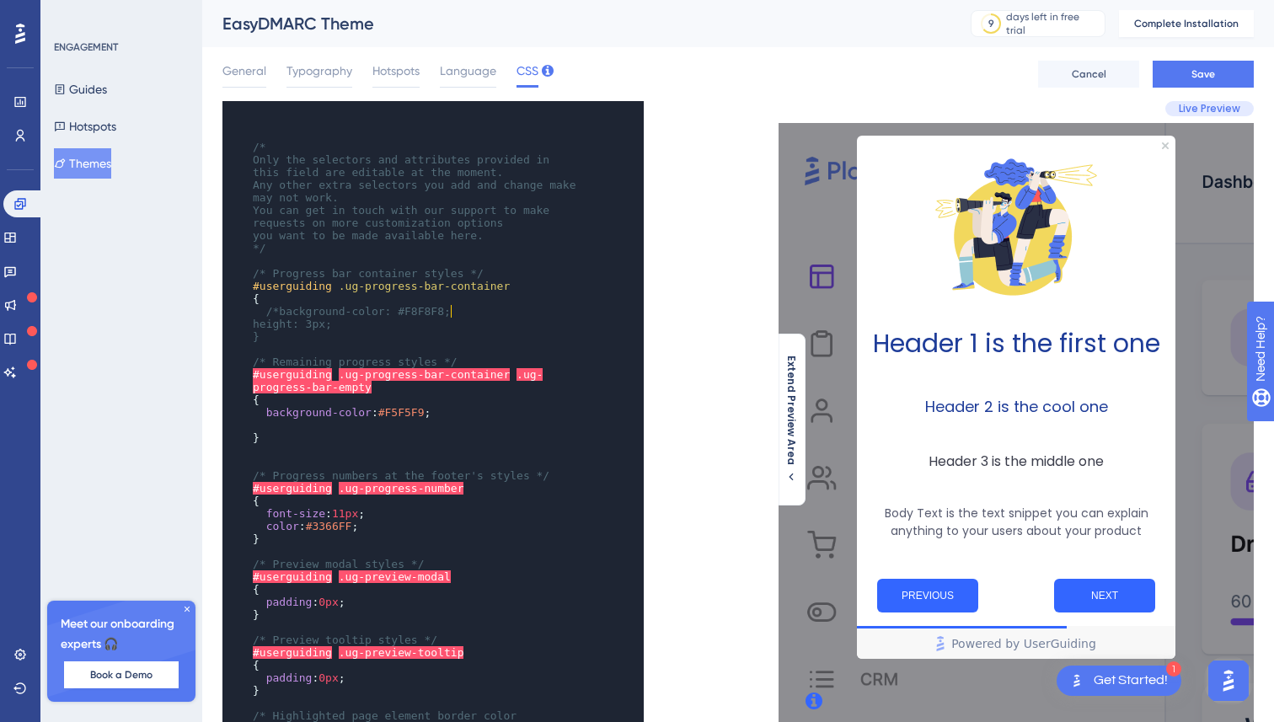
click at [464, 312] on pre "/*background-color: #F8F8F8;" at bounding box center [416, 311] width 335 height 13
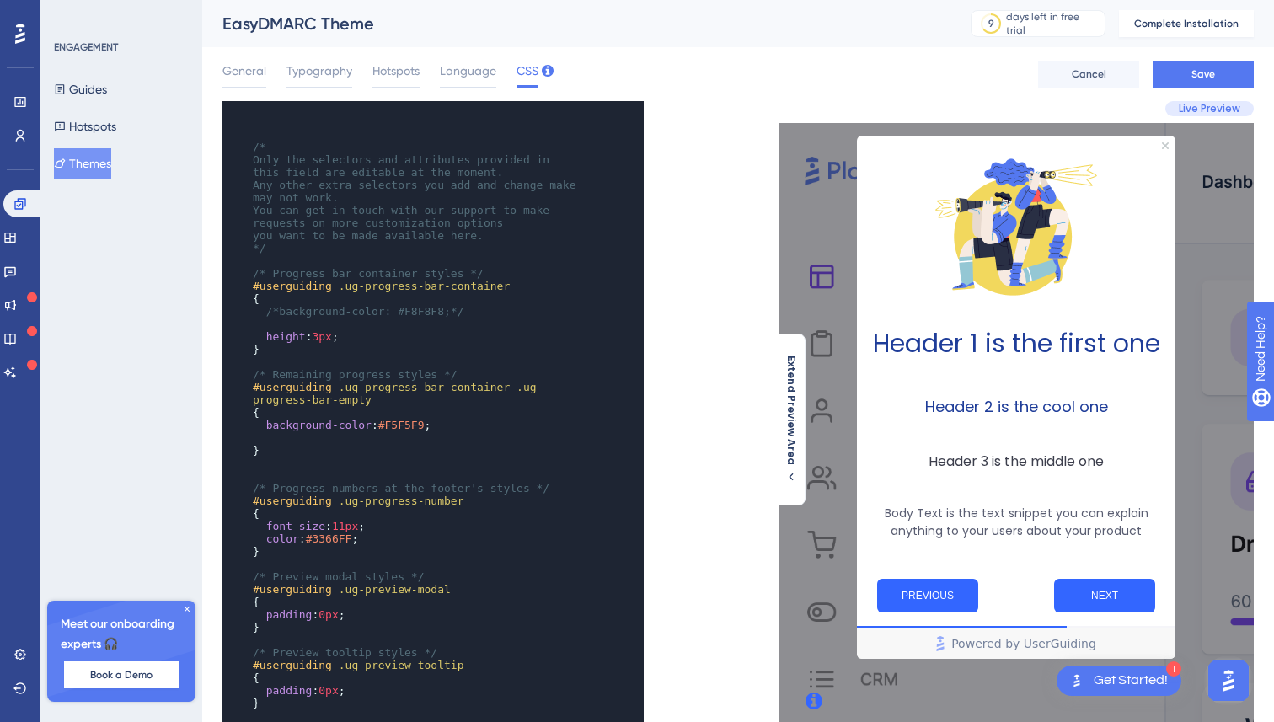
paste textarea "s"
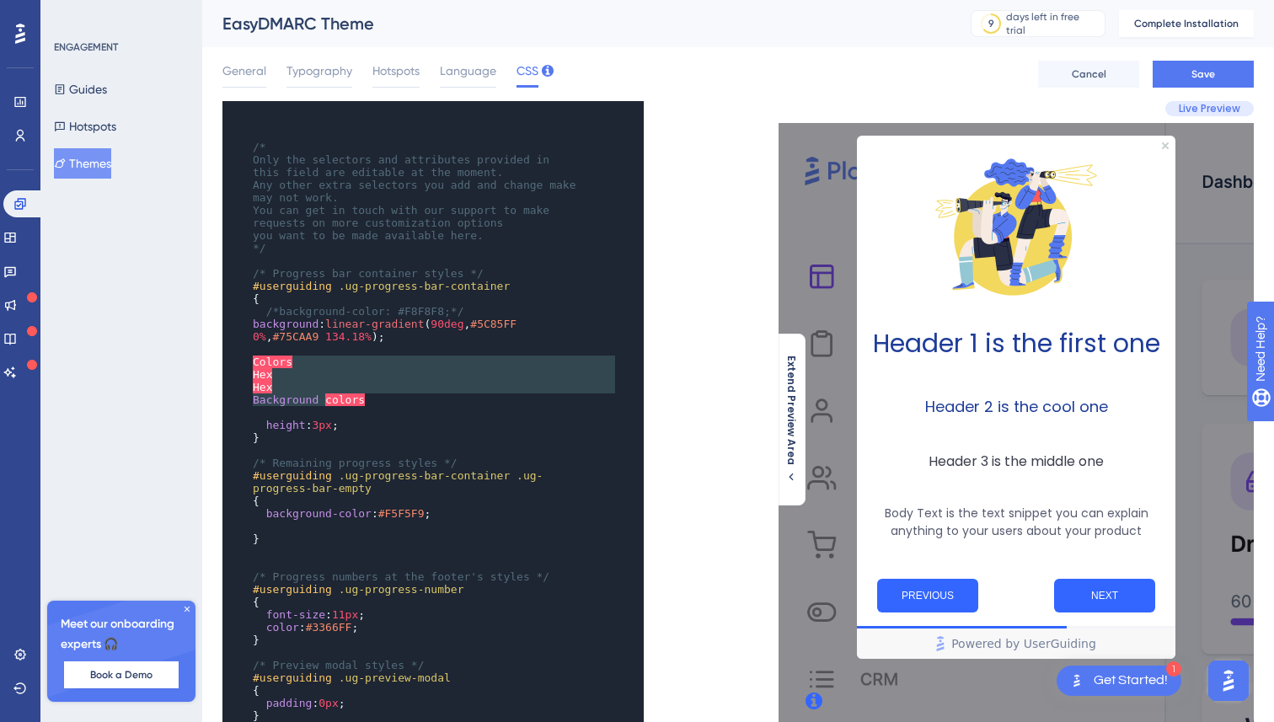
type textarea "Colors Hex Hex Background colors"
drag, startPoint x: 393, startPoint y: 400, endPoint x: 233, endPoint y: 351, distance: 167.7
click at [233, 351] on div "x ​ /* Only the selectors and attributes provided in this field are editable at…" at bounding box center [410, 690] width 375 height 1179
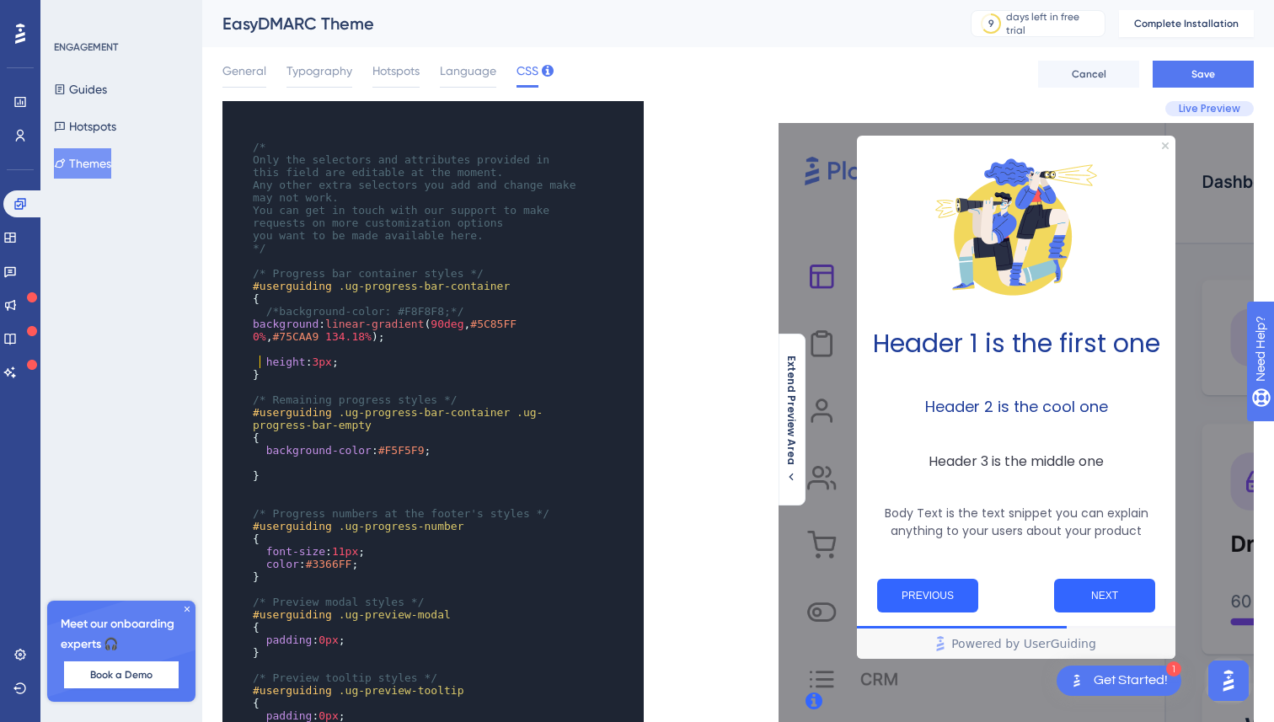
click at [260, 360] on span "height : 3px ;" at bounding box center [296, 362] width 86 height 13
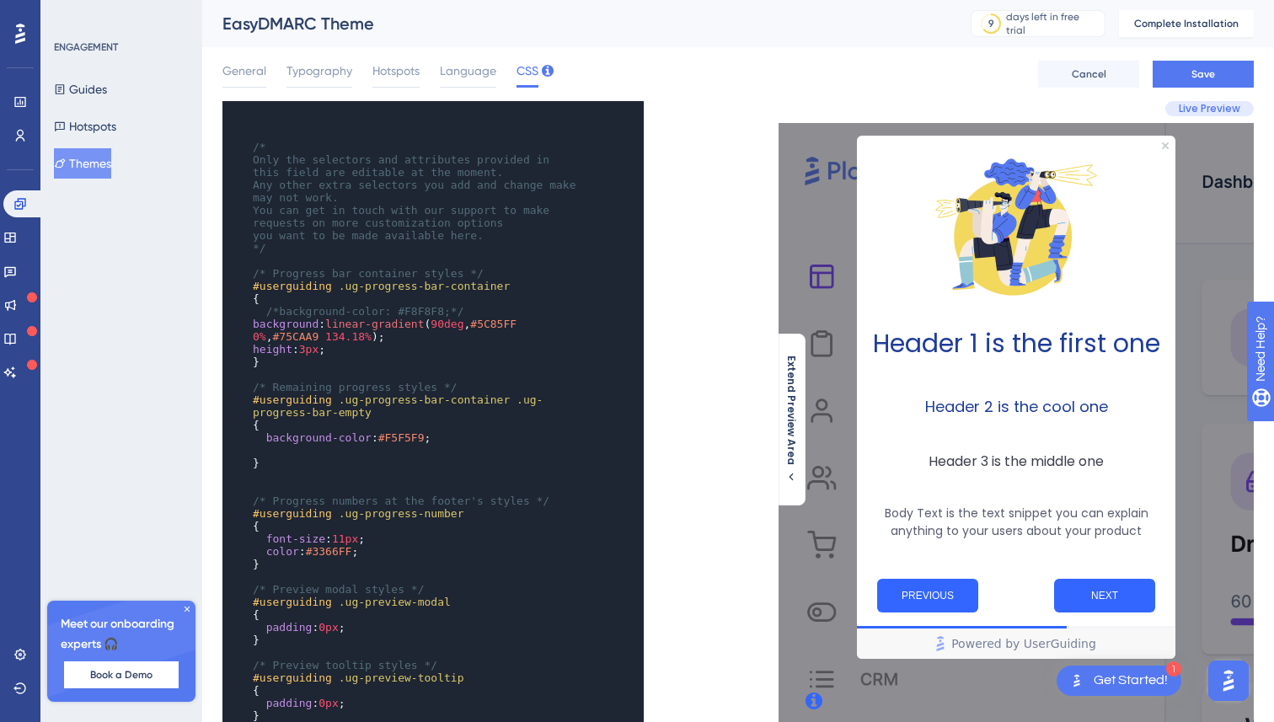
click at [682, 249] on div "x ​ /* Only the selectors and attributes provided in this field are editable at…" at bounding box center [481, 573] width 516 height 944
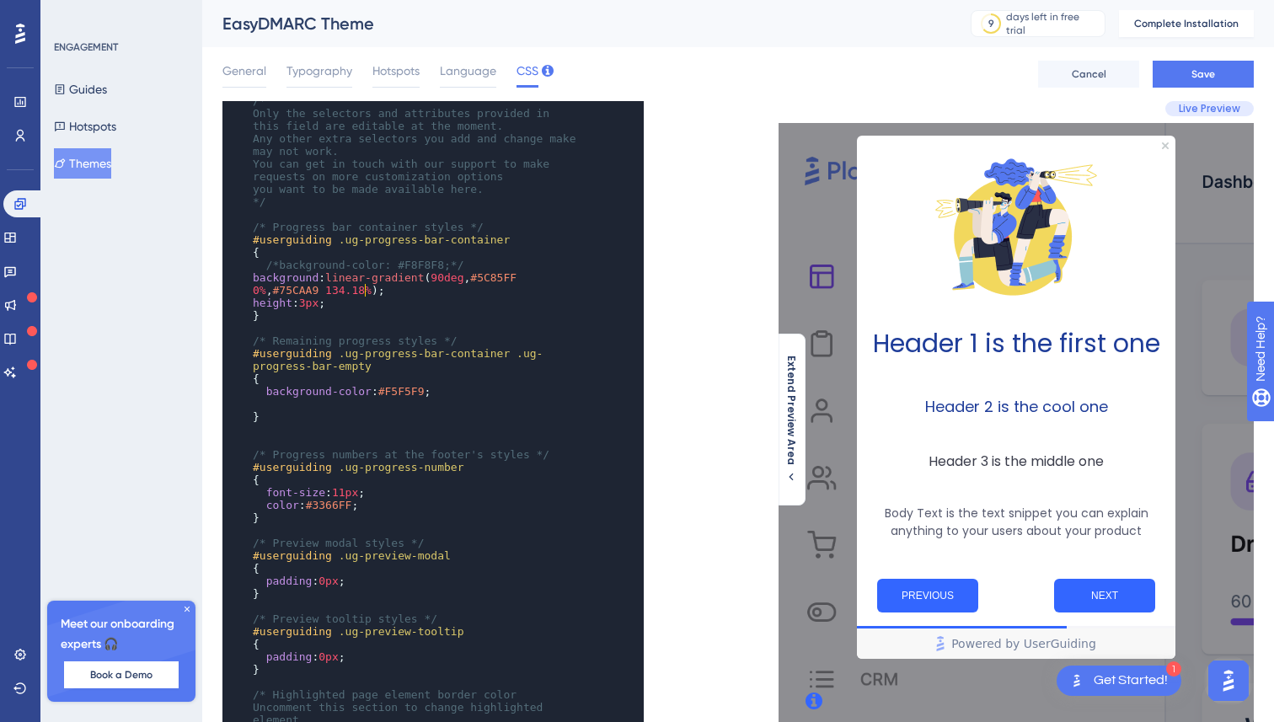
click at [381, 293] on pre "background : linear-gradient ( 90deg , #5C85FF 0% , #75CAA9 134.18% );" at bounding box center [416, 283] width 335 height 25
type textarea "linear-gradient(90deg, #5C85FF 0%, #75CAA9 134.18%);"
drag, startPoint x: 369, startPoint y: 293, endPoint x: 328, endPoint y: 276, distance: 44.9
click at [328, 277] on pre "background : linear-gradient ( 90deg , #5C85FF 0% , #75CAA9 134.18% );" at bounding box center [416, 283] width 335 height 25
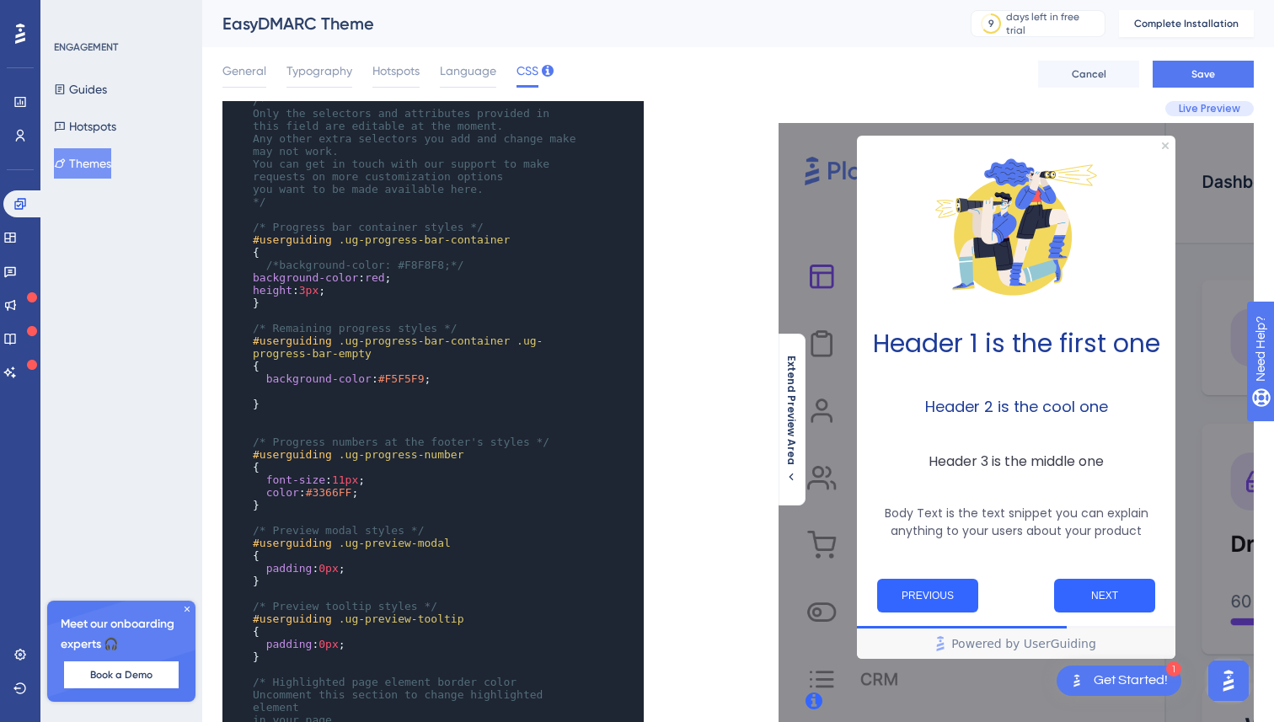
click at [684, 255] on div "x ​ /* Only the selectors and attributes provided in this field are editable at…" at bounding box center [481, 573] width 516 height 944
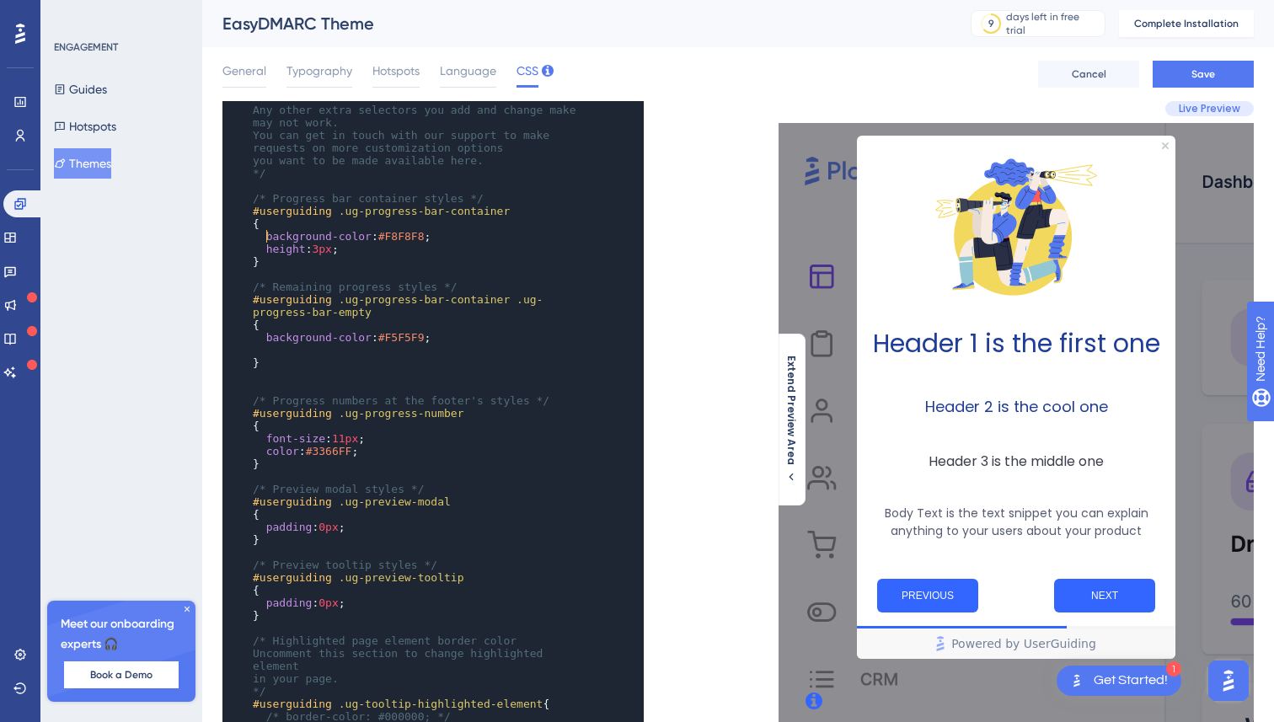
scroll to position [76, 0]
type textarea ": #F5F5F9;"
type textarea "#F5F5F9;"
drag, startPoint x: 455, startPoint y: 338, endPoint x: 380, endPoint y: 332, distance: 75.2
click at [380, 333] on pre "background-color : #F5F5F9 ;" at bounding box center [416, 336] width 335 height 13
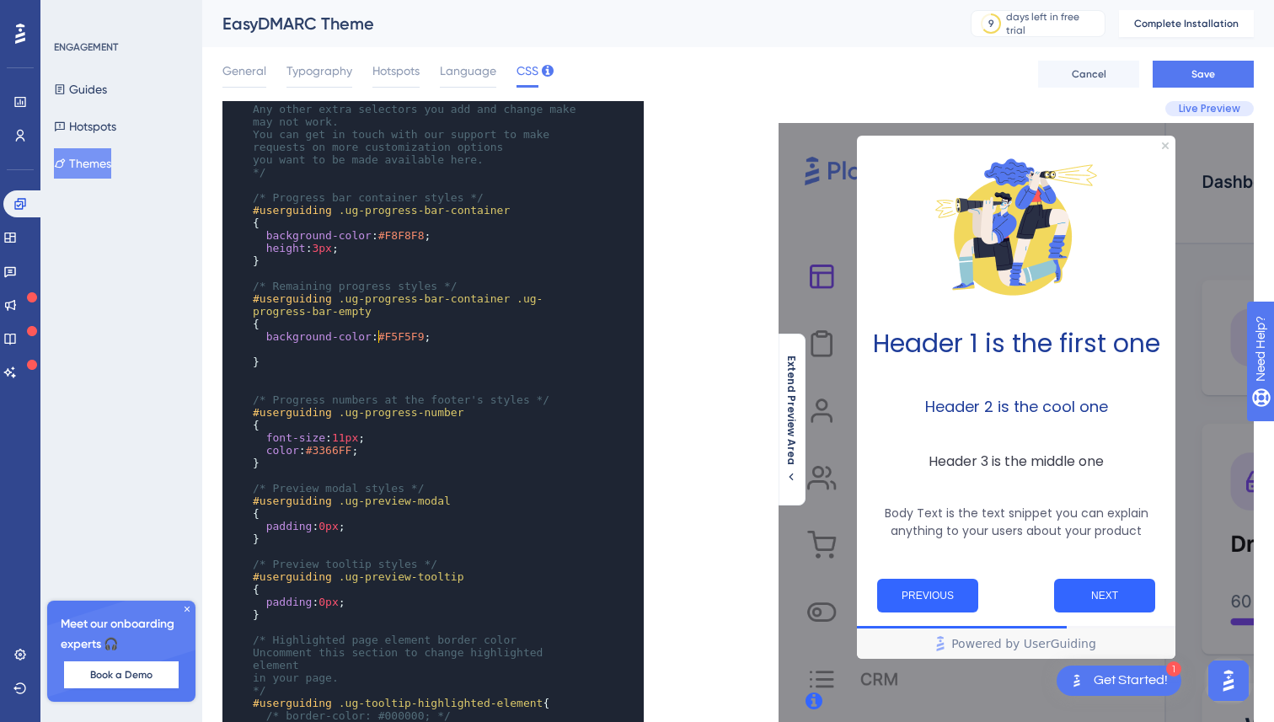
click at [479, 333] on pre "background-color : #F5F5F9 ;" at bounding box center [416, 336] width 335 height 13
type textarea "#F8F8F8"
drag, startPoint x: 430, startPoint y: 234, endPoint x: 381, endPoint y: 233, distance: 48.9
click at [381, 233] on span "background-color : #F8F8F8 ;" at bounding box center [342, 235] width 178 height 13
click at [548, 285] on pre "/* Remaining progress styles */" at bounding box center [416, 286] width 335 height 13
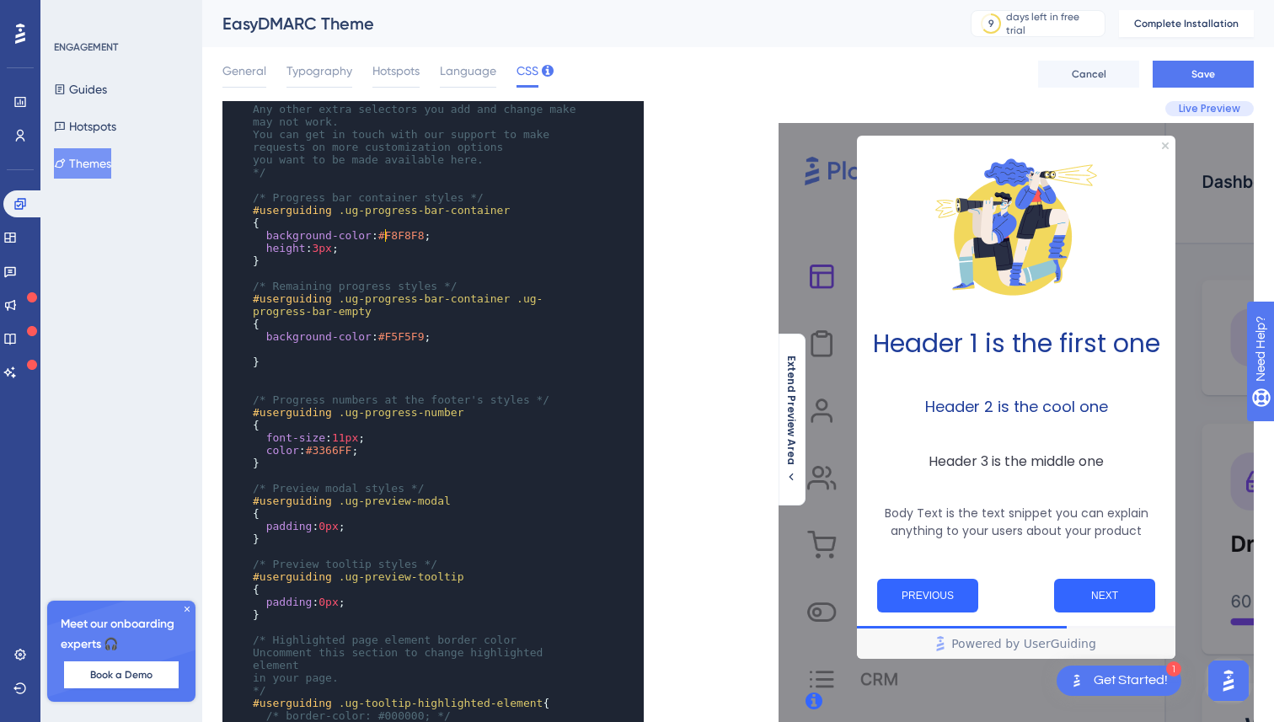
click at [385, 234] on span "#F8F8F8" at bounding box center [401, 235] width 46 height 13
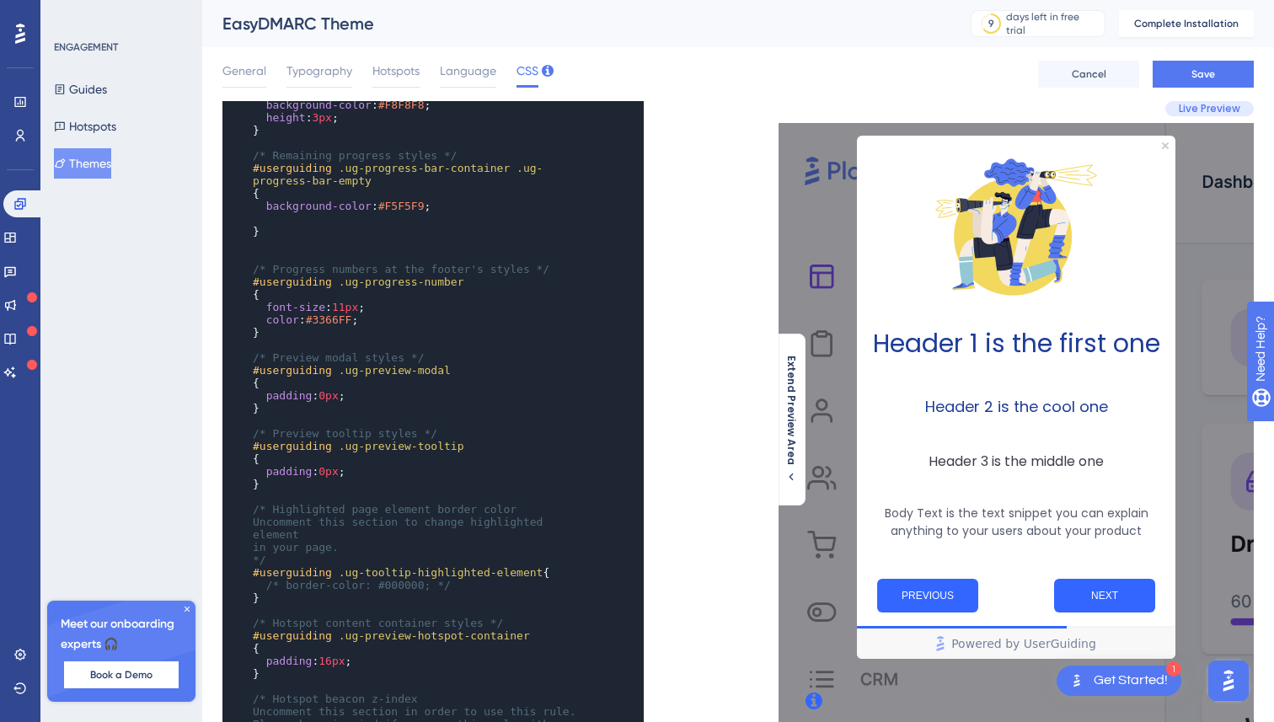
scroll to position [0, 0]
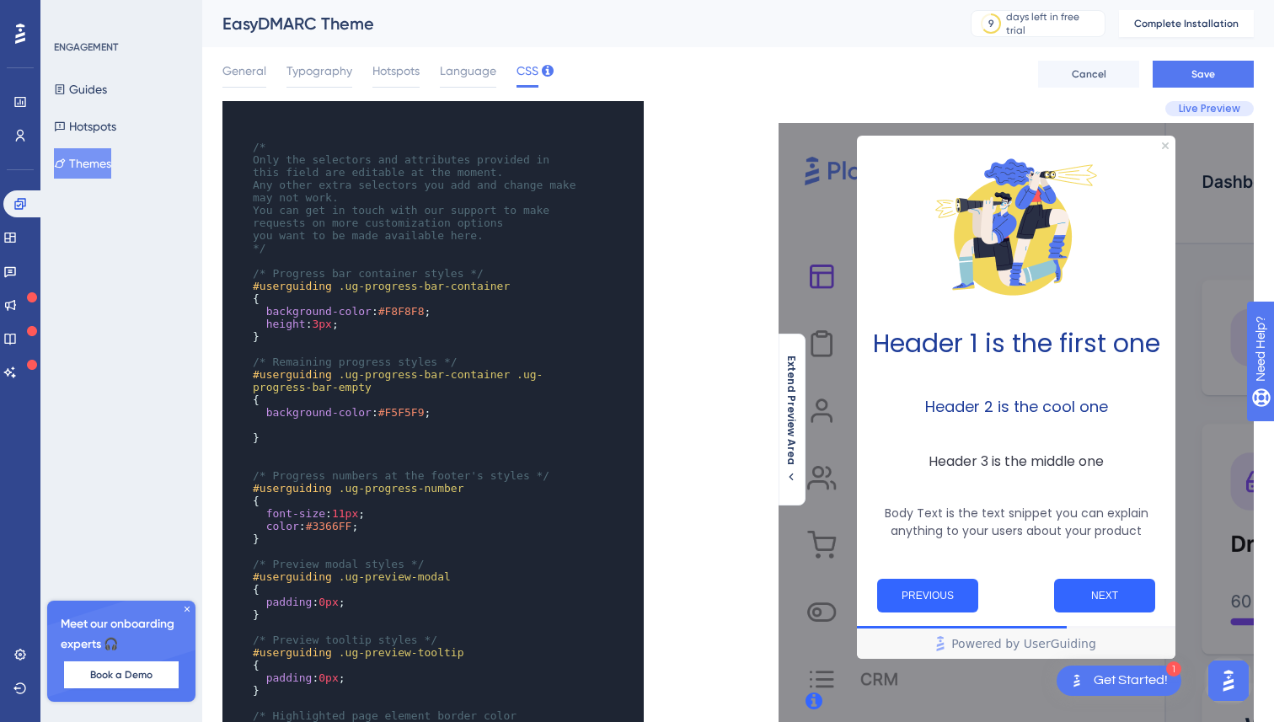
click at [323, 322] on span "3px" at bounding box center [321, 324] width 19 height 13
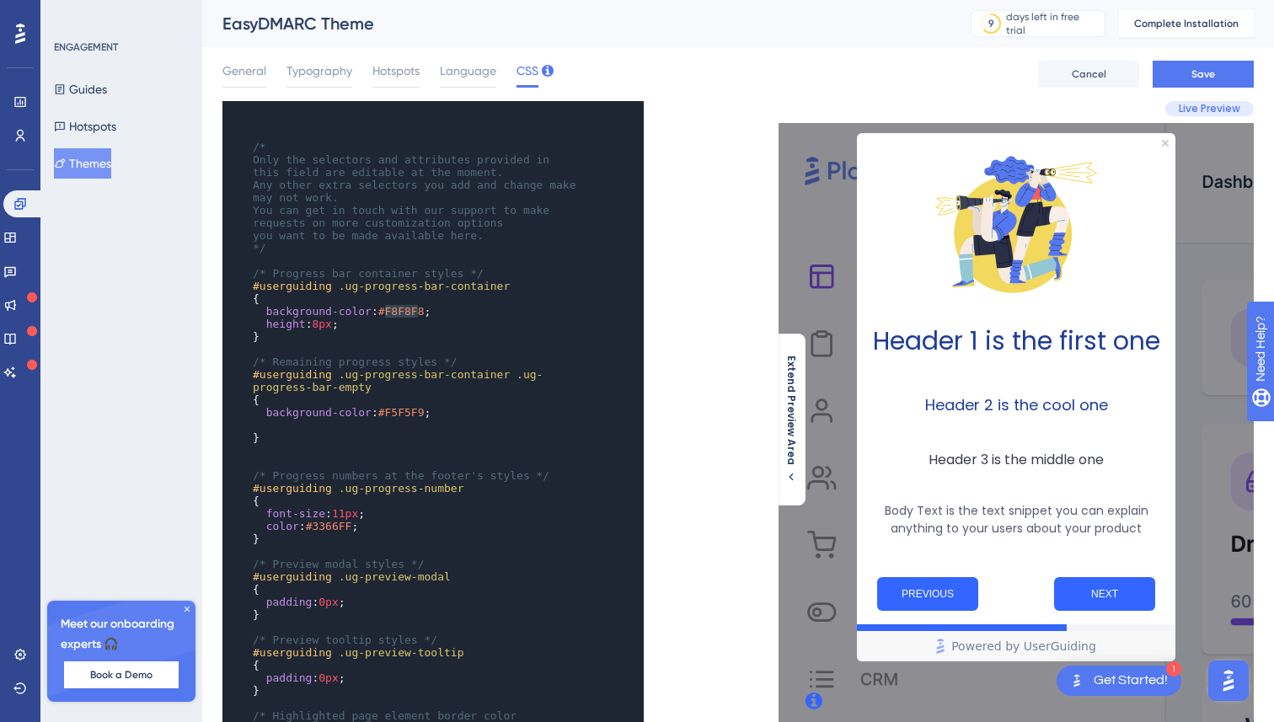
type textarea "#F8F8F8"
drag, startPoint x: 382, startPoint y: 310, endPoint x: 431, endPoint y: 310, distance: 48.9
click at [431, 310] on span "background-color : #F8F8F8 ;" at bounding box center [342, 311] width 178 height 13
click at [582, 332] on div "x ​ /* Only the selectors and attributes provided in this field are editable at…" at bounding box center [410, 640] width 375 height 1078
click at [417, 310] on pre "background-color : green ;" at bounding box center [416, 311] width 335 height 13
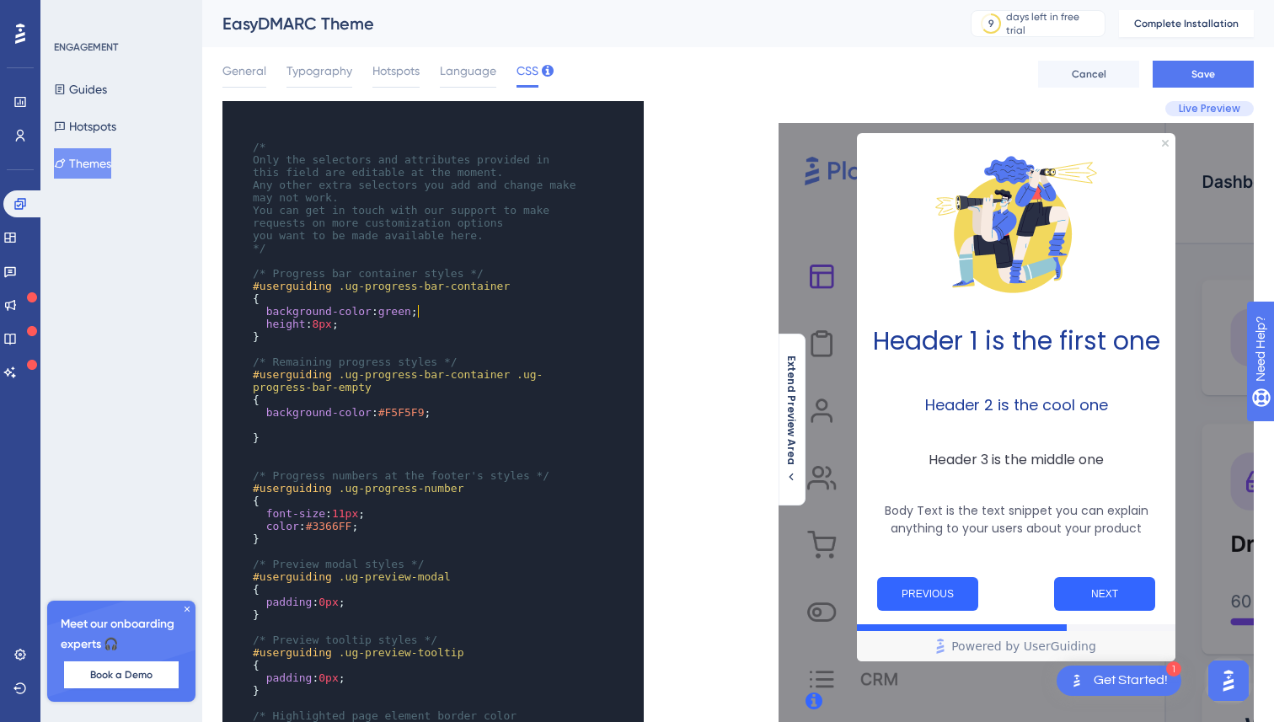
type textarea ";"
click at [417, 310] on pre "background-color : green ;" at bounding box center [416, 311] width 335 height 13
click at [398, 310] on span "green" at bounding box center [394, 311] width 33 height 13
click at [400, 312] on span "green" at bounding box center [394, 311] width 33 height 13
type textarea "green"
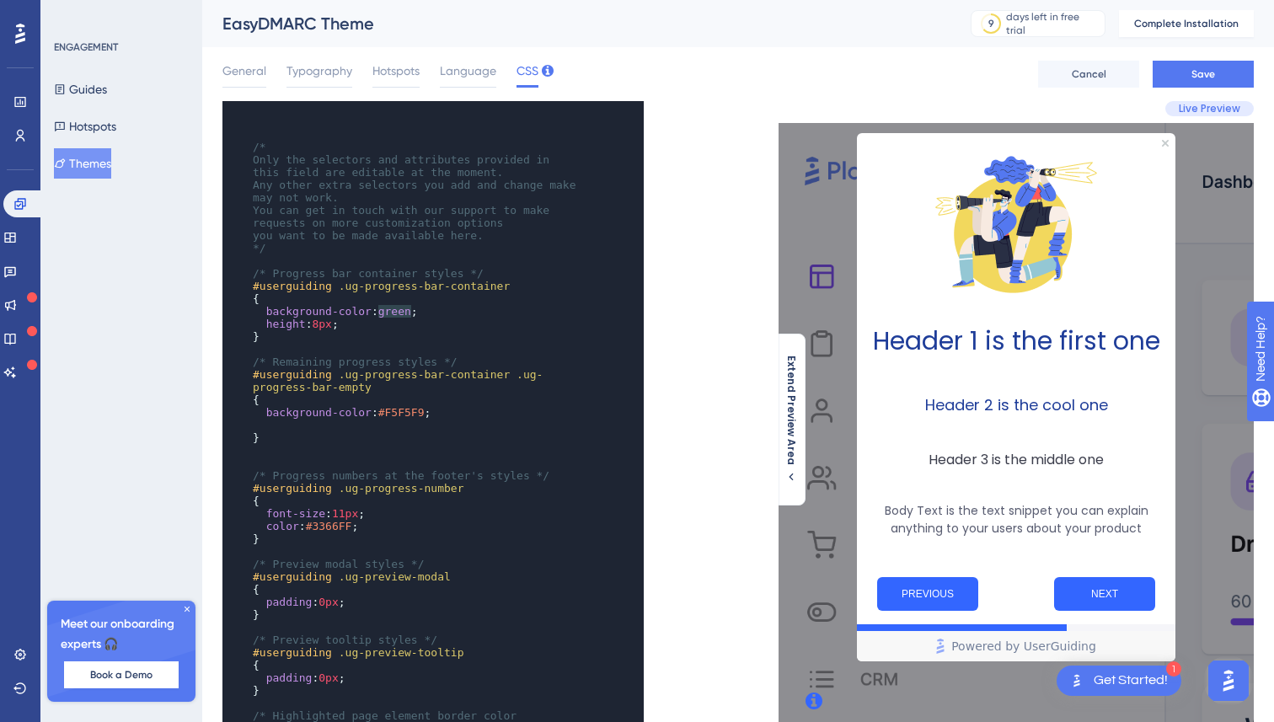
click at [400, 312] on span "green" at bounding box center [394, 311] width 33 height 13
click at [389, 316] on span "#F8F8F9" at bounding box center [401, 311] width 46 height 13
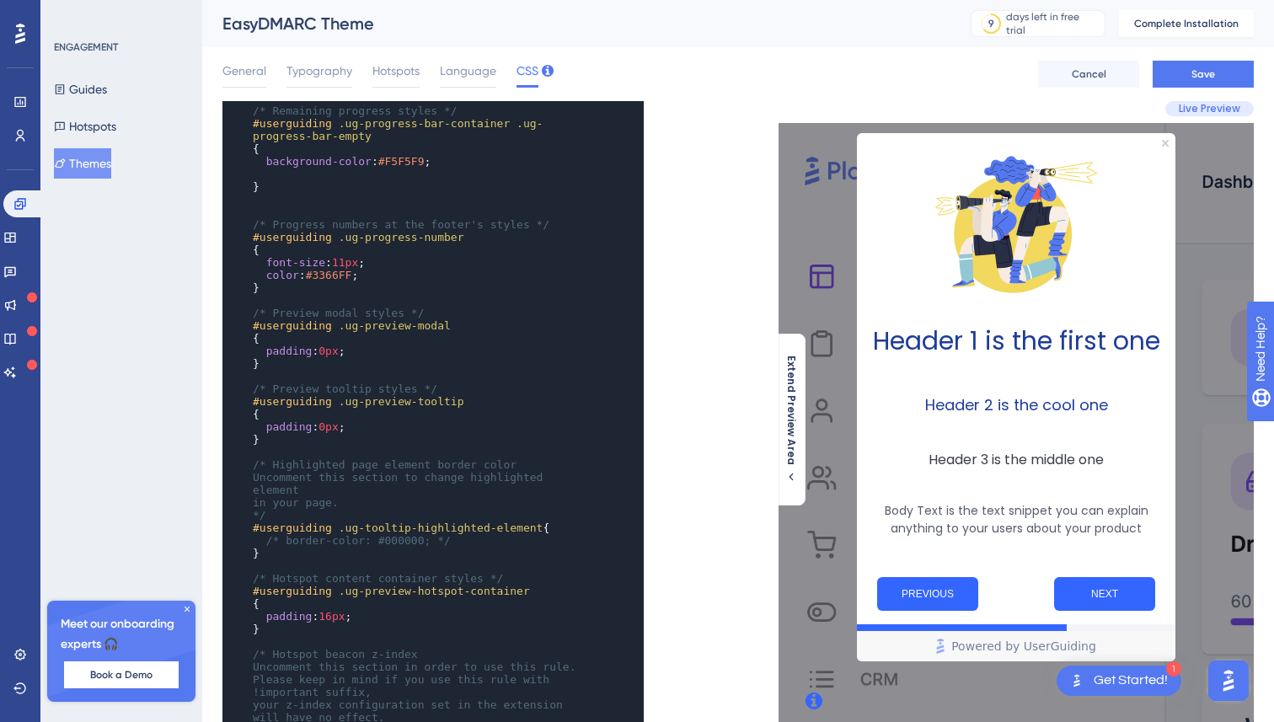
scroll to position [353, 0]
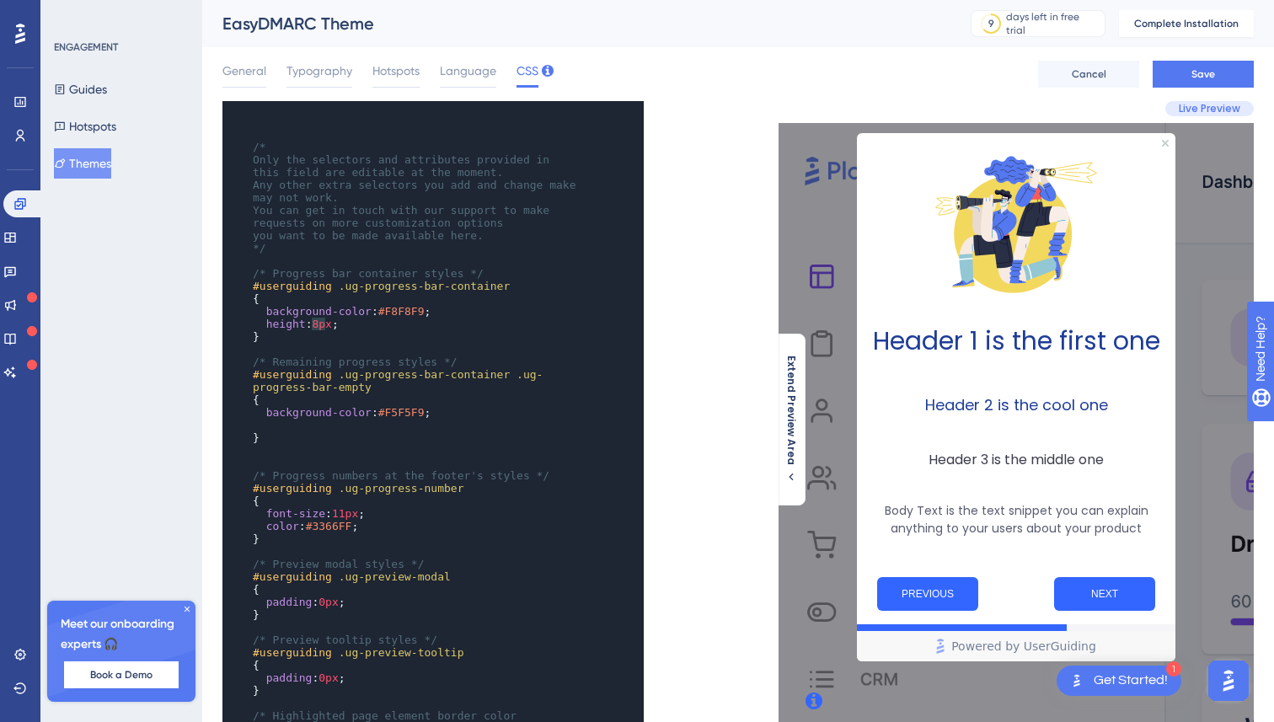
type textarea "8"
click at [319, 322] on span "8px" at bounding box center [321, 324] width 19 height 13
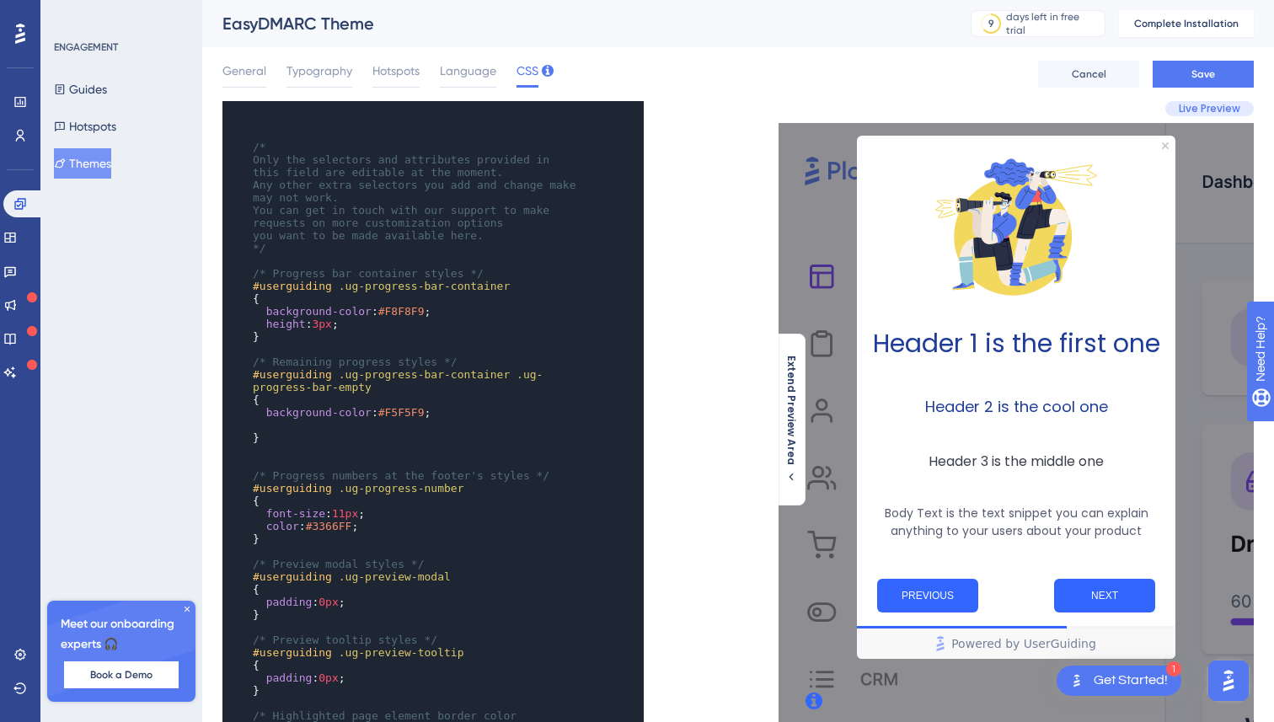
click at [511, 331] on pre "}" at bounding box center [416, 336] width 335 height 13
click at [1224, 73] on button "Save" at bounding box center [1203, 74] width 101 height 27
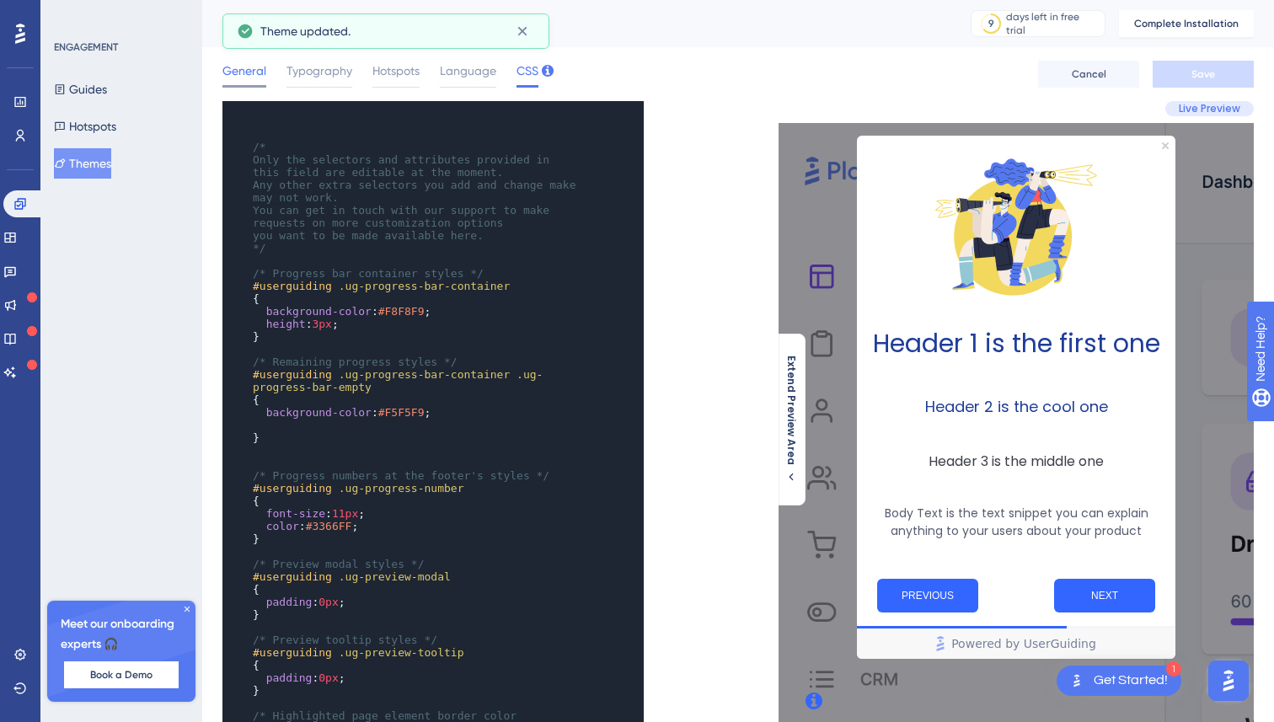
click at [240, 69] on span "General" at bounding box center [245, 71] width 44 height 20
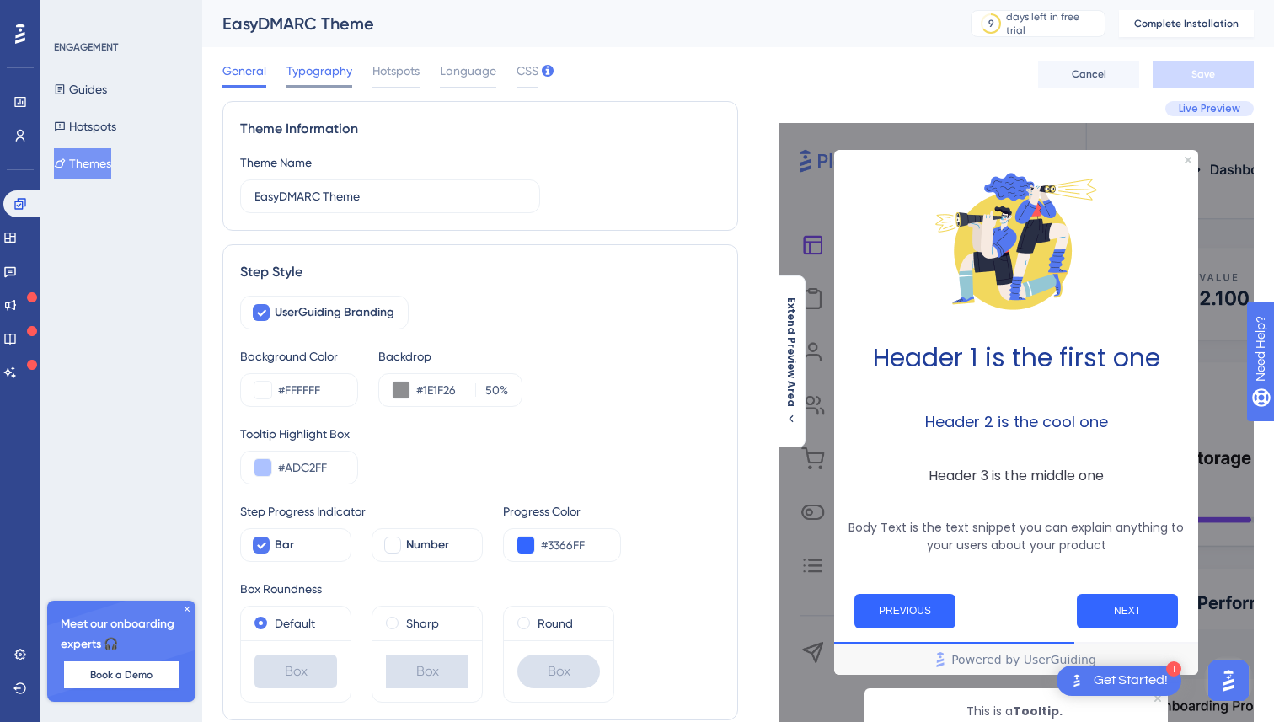
click at [329, 76] on span "Typography" at bounding box center [320, 71] width 66 height 20
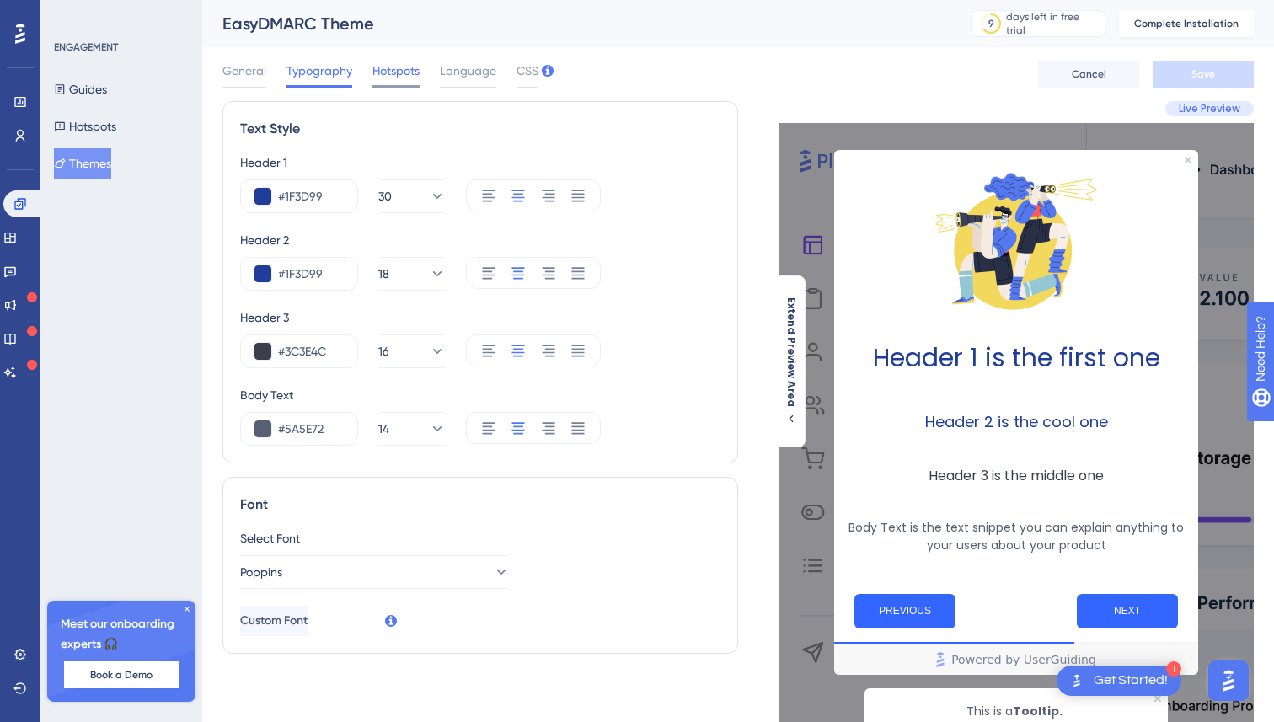
click at [397, 75] on span "Hotspots" at bounding box center [396, 71] width 47 height 20
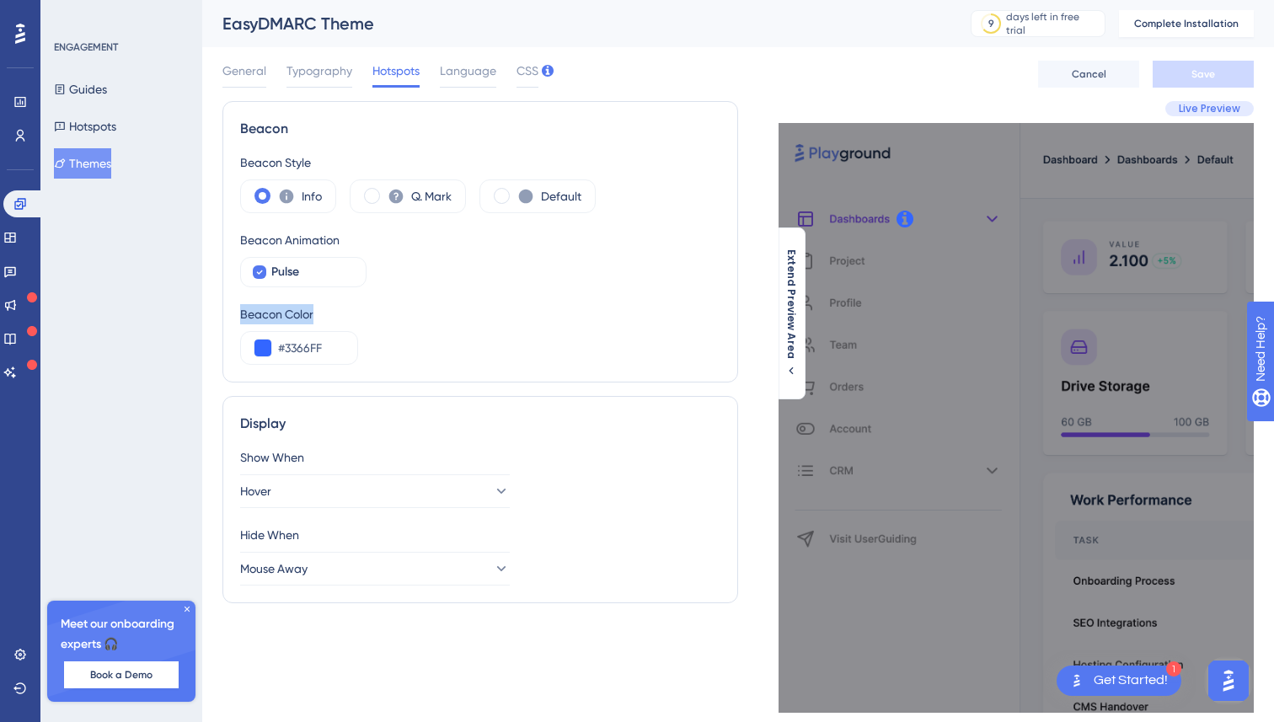
drag, startPoint x: 314, startPoint y: 317, endPoint x: 229, endPoint y: 319, distance: 85.2
click at [229, 319] on div "Beacon Beacon Style Info Q. Mark Default Beacon Animation Pulse Beacon Color #3…" at bounding box center [481, 242] width 516 height 282
click at [395, 323] on div "Beacon Color" at bounding box center [480, 314] width 480 height 20
drag, startPoint x: 317, startPoint y: 308, endPoint x: 233, endPoint y: 310, distance: 84.3
click at [233, 310] on div "Beacon Beacon Style Info Q. Mark Default Beacon Animation Pulse Beacon Color #3…" at bounding box center [481, 242] width 516 height 282
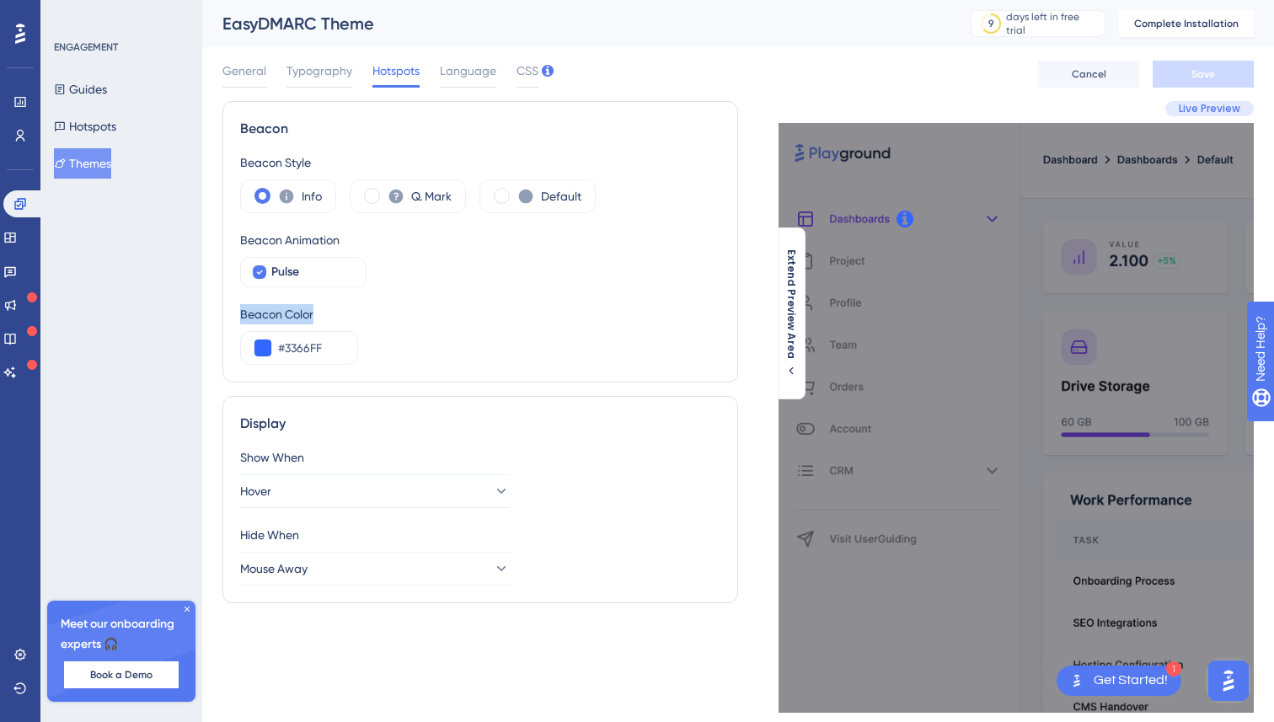
copy div "Beacon Color"
click at [506, 329] on div "Beacon Color #3366FF" at bounding box center [480, 334] width 480 height 61
click at [474, 80] on span "Language" at bounding box center [468, 71] width 56 height 20
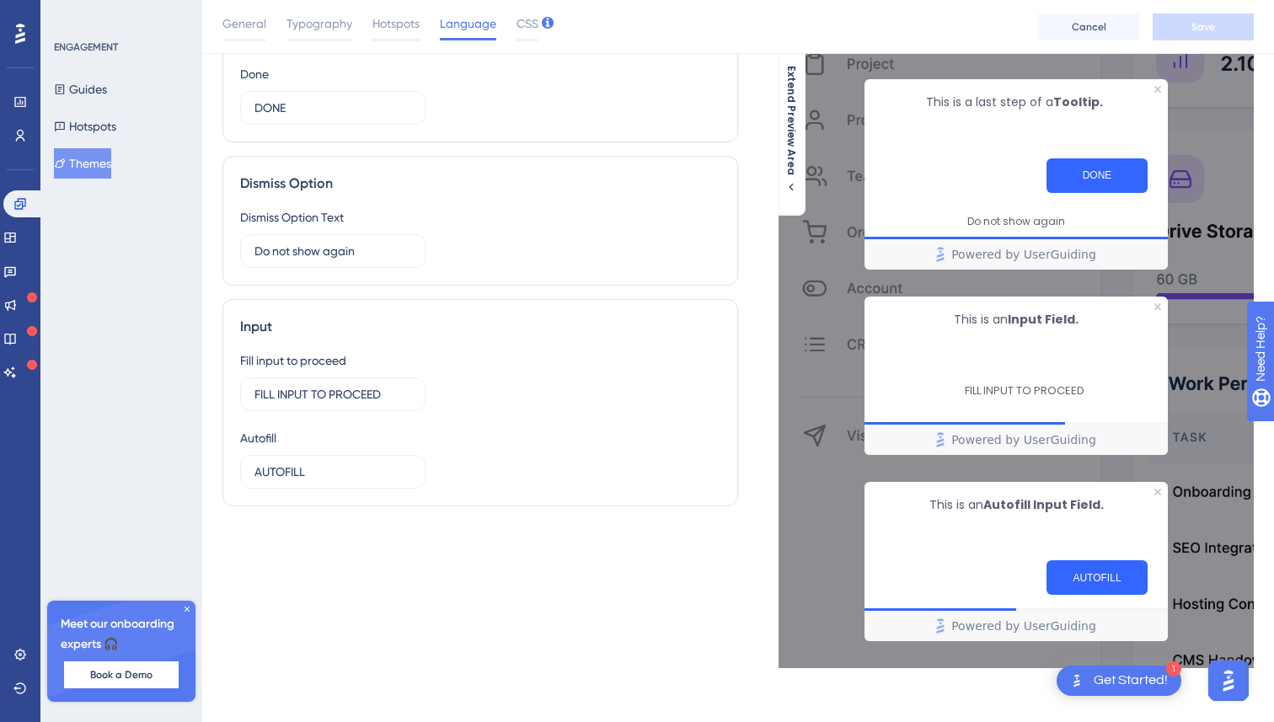
scroll to position [0, 0]
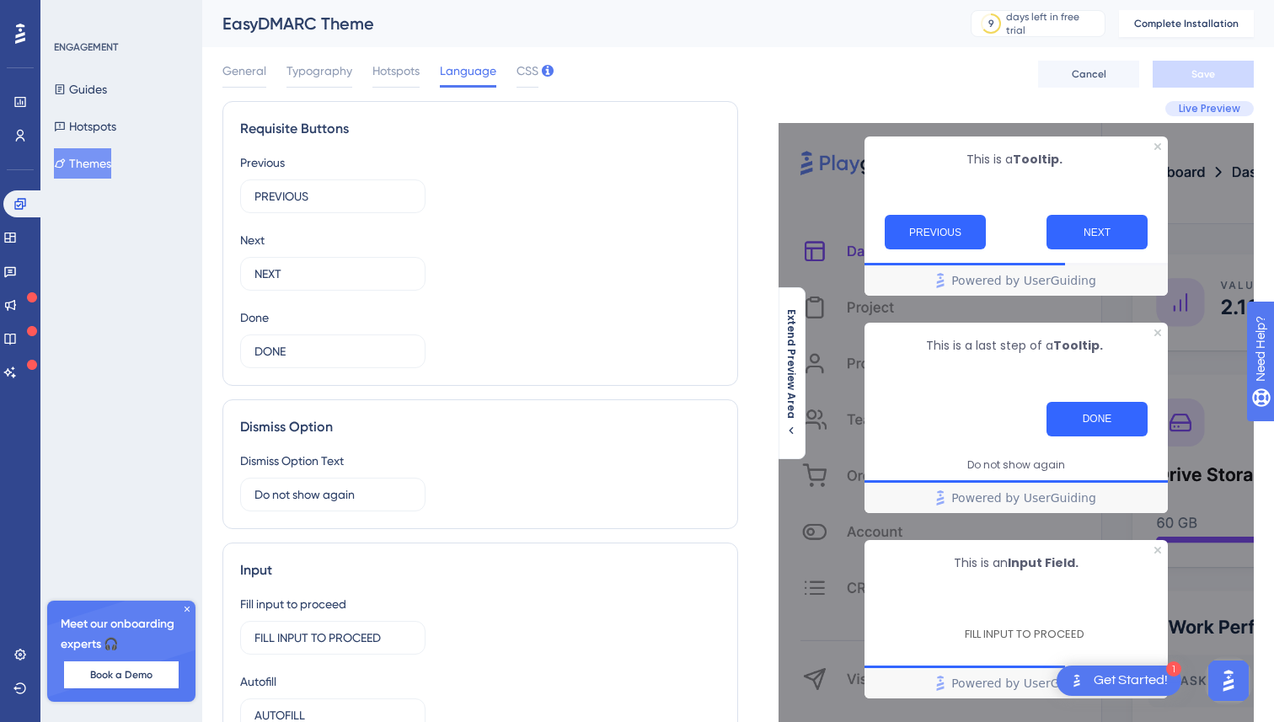
click at [235, 60] on div "General Typography Hotspots Language CSS Cancel Save" at bounding box center [739, 74] width 1032 height 54
click at [239, 75] on span "General" at bounding box center [245, 71] width 44 height 20
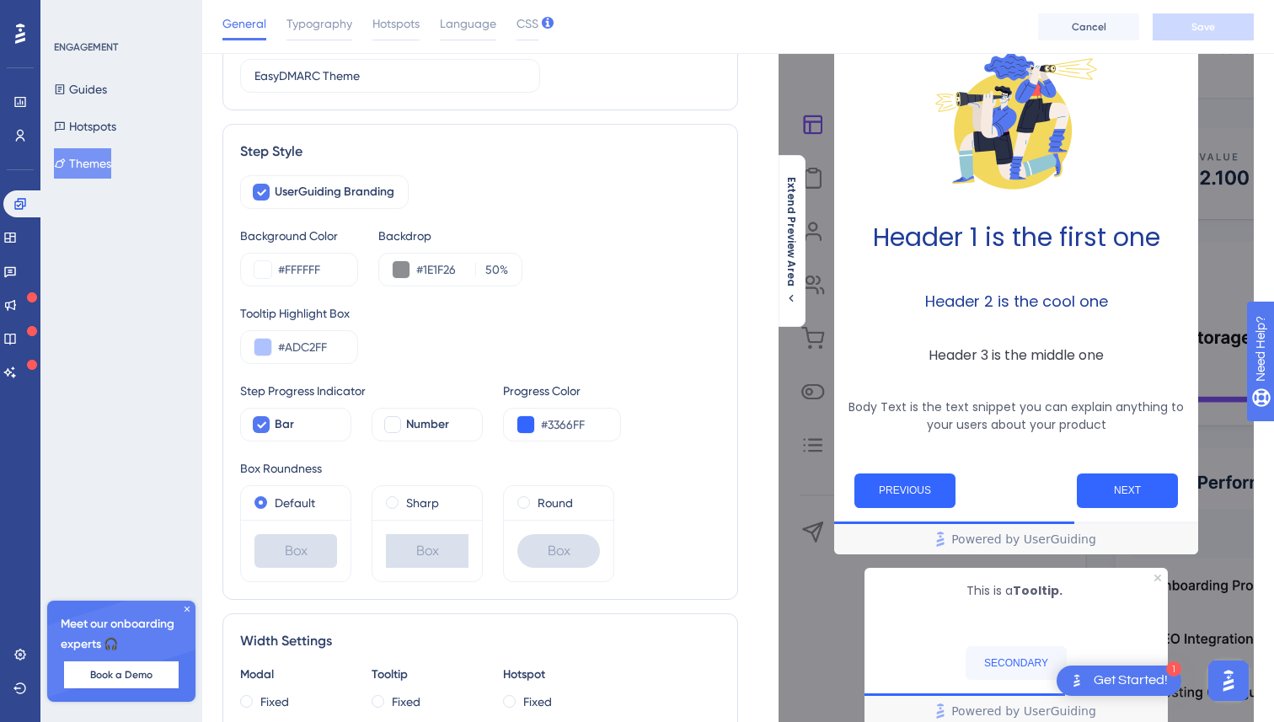
scroll to position [117, 0]
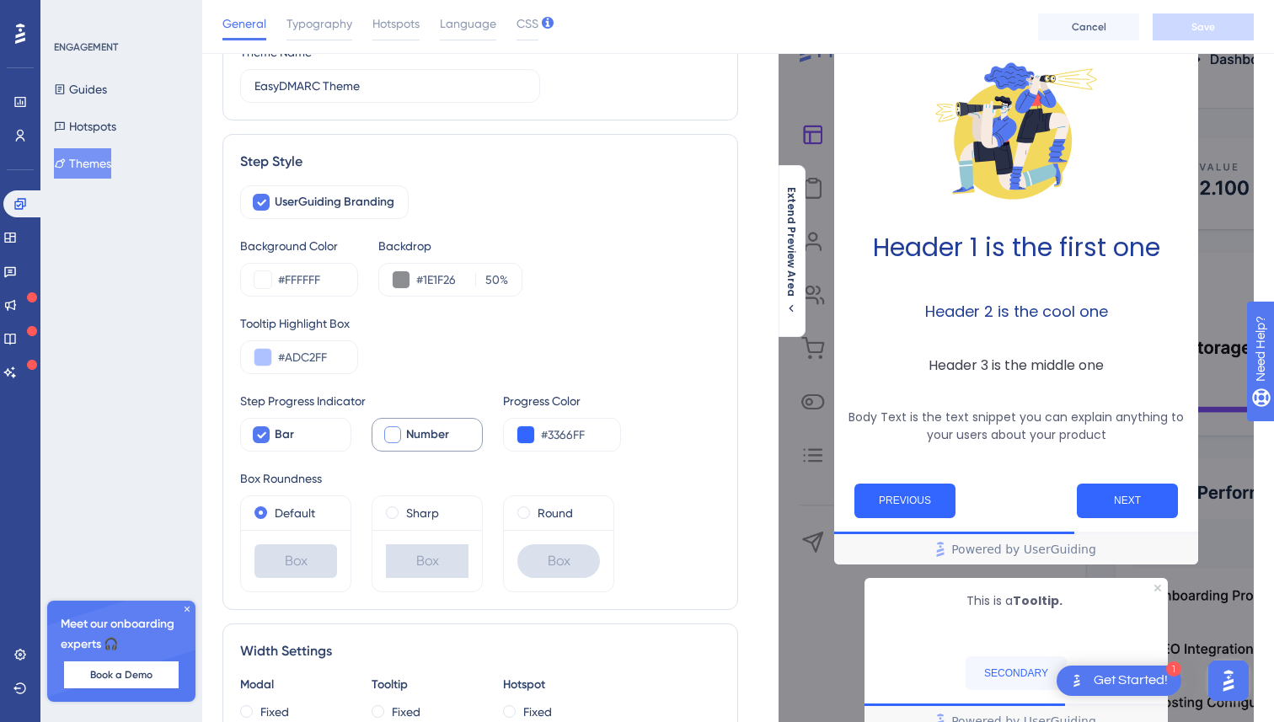
click at [420, 439] on span "Number" at bounding box center [427, 435] width 43 height 20
checkbox input "true"
click at [268, 437] on div at bounding box center [261, 434] width 17 height 17
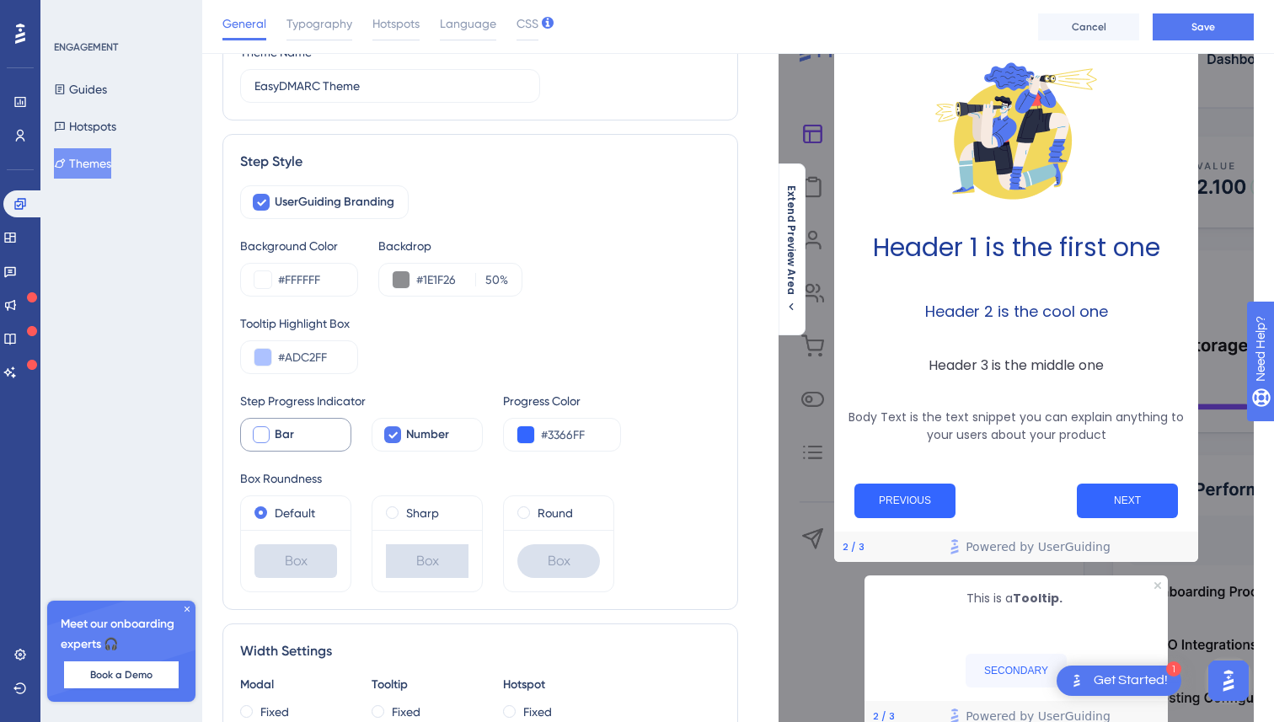
click at [260, 437] on div at bounding box center [261, 434] width 17 height 17
checkbox input "true"
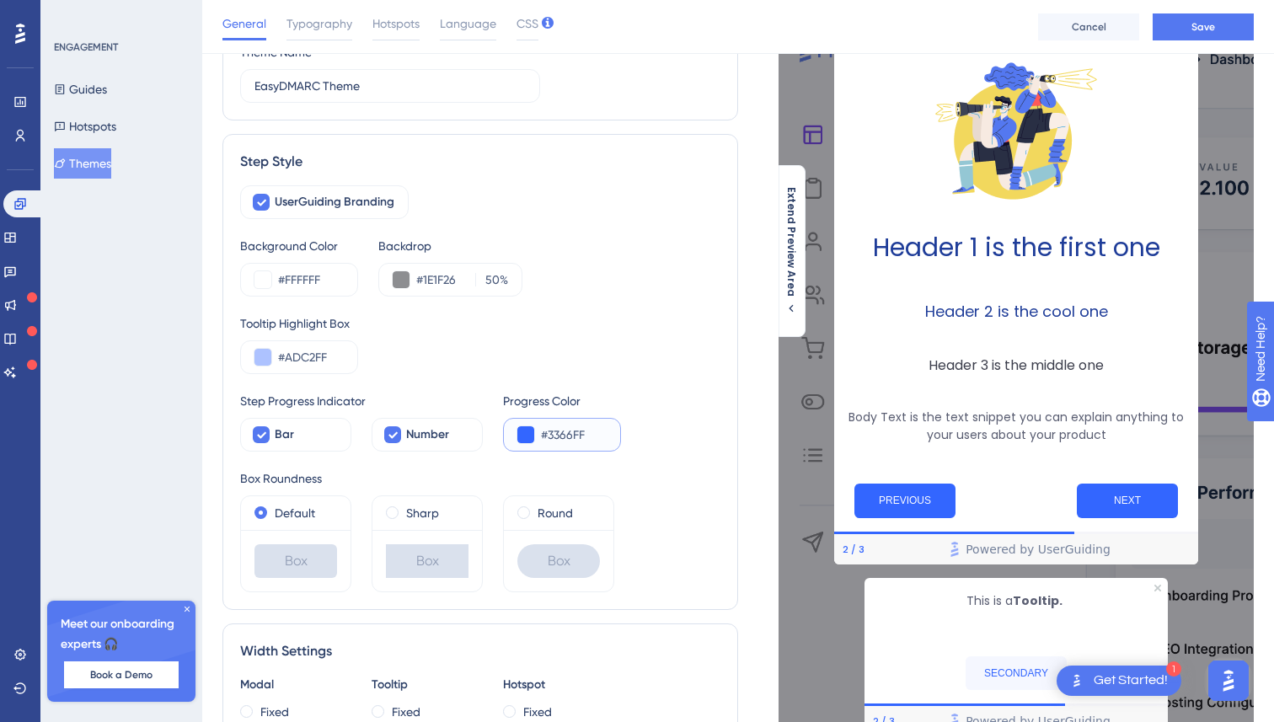
click at [559, 434] on input "#3366FF" at bounding box center [574, 435] width 66 height 20
click at [560, 435] on input "#3366FF" at bounding box center [574, 435] width 66 height 20
click at [570, 436] on input "#3366FF" at bounding box center [574, 435] width 66 height 20
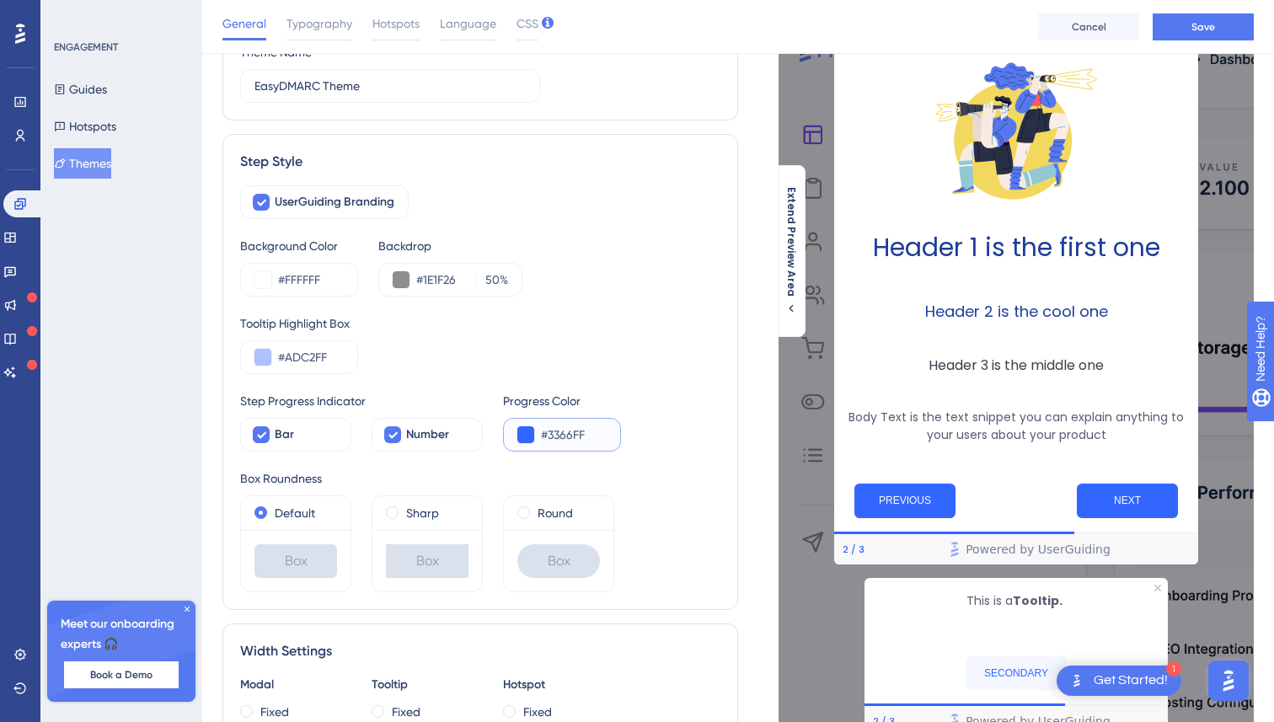
click at [570, 436] on input "#3366FF" at bounding box center [574, 435] width 66 height 20
paste input "BAC"
click at [587, 438] on input "#BAC" at bounding box center [574, 435] width 66 height 20
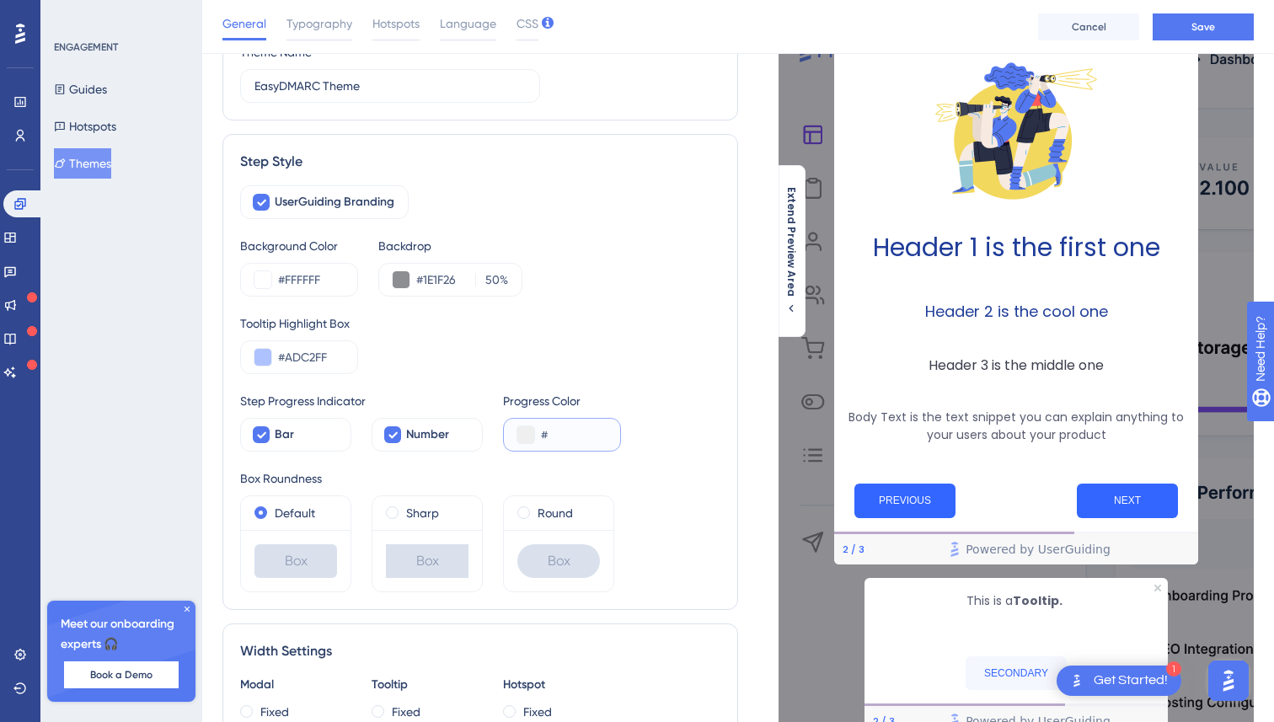
click at [570, 429] on input "#" at bounding box center [574, 435] width 66 height 20
paste input "75CAA9"
type input "#75CAA9"
click at [672, 362] on div "Tooltip Highlight Box #ADC2FF" at bounding box center [480, 344] width 480 height 61
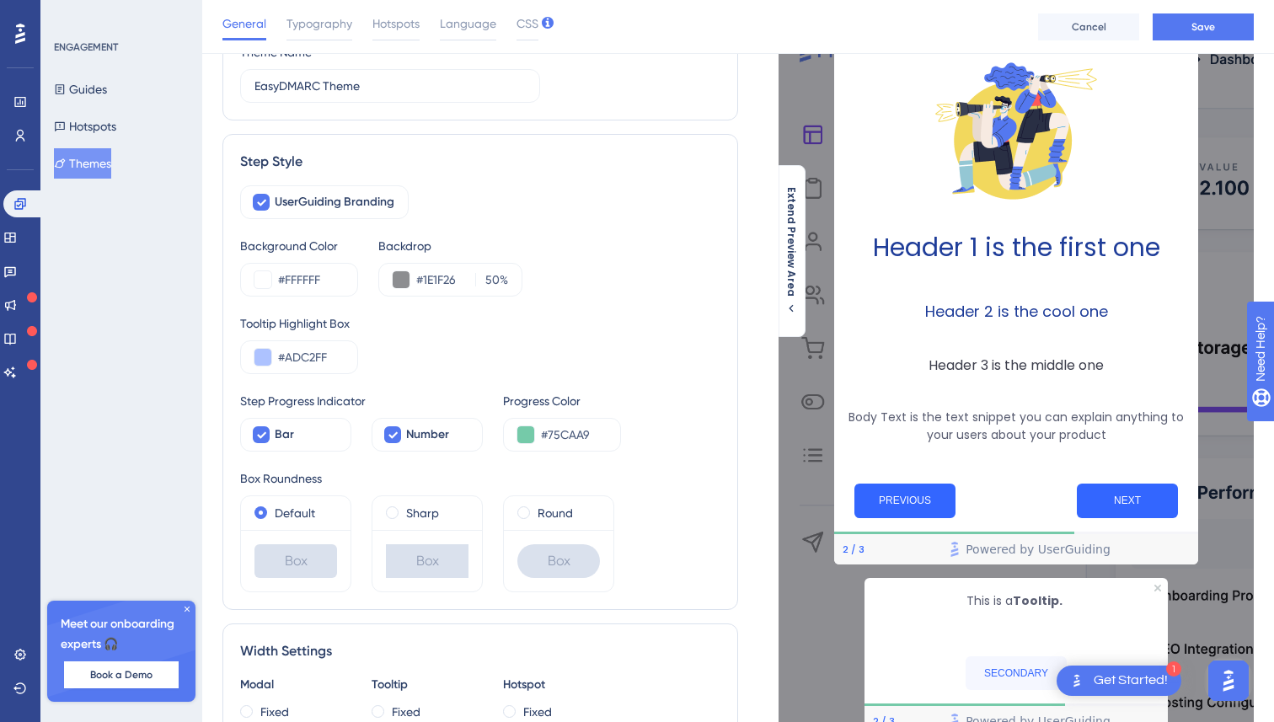
scroll to position [105, 0]
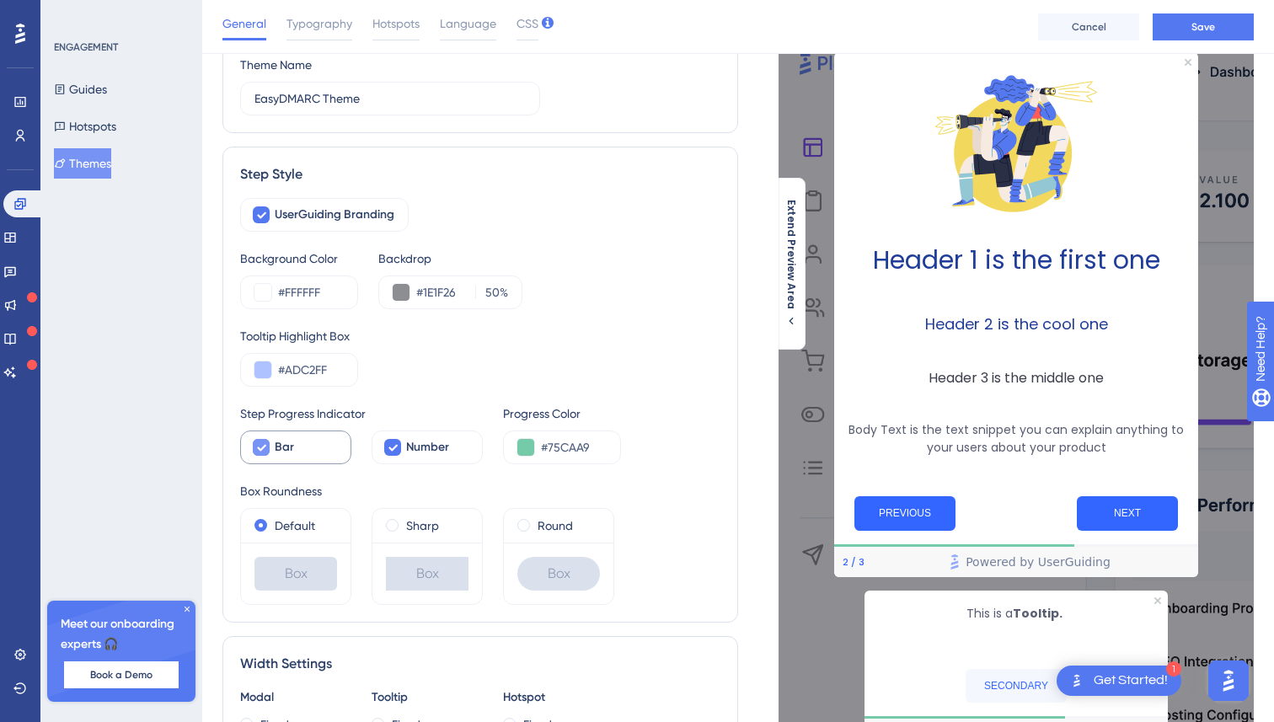
click at [258, 447] on icon at bounding box center [261, 448] width 9 height 7
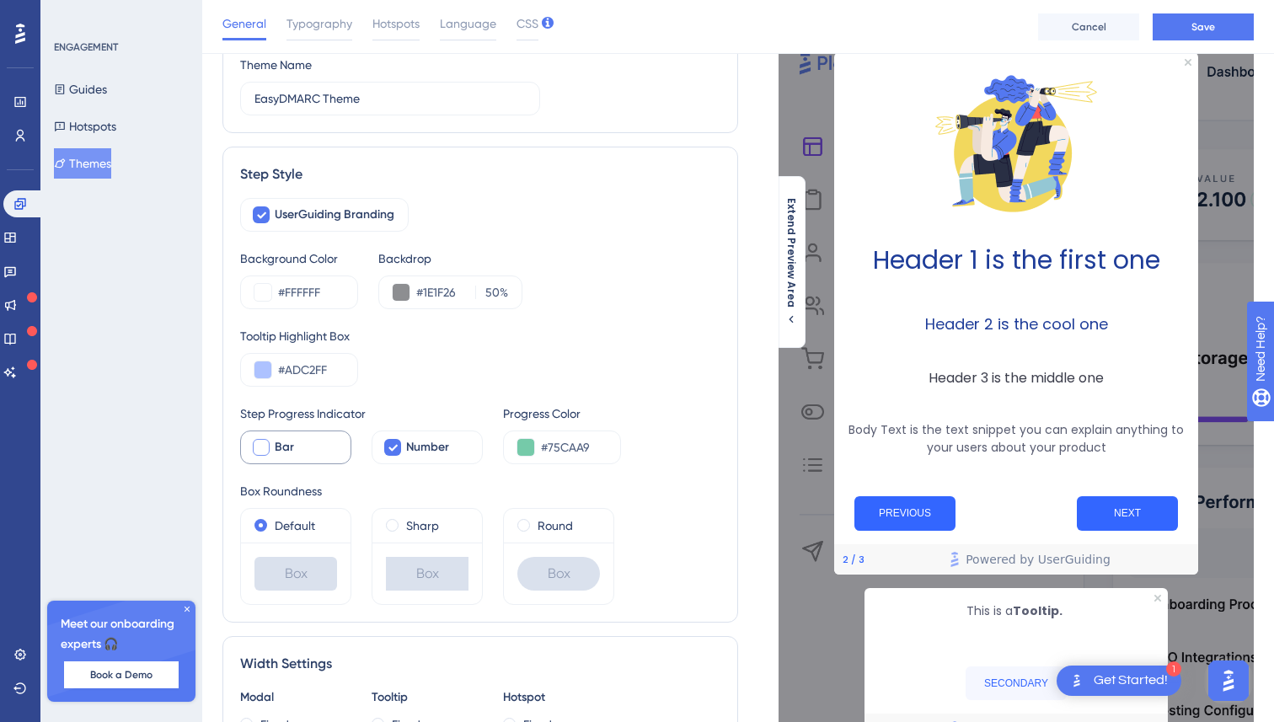
click at [291, 443] on span "Bar" at bounding box center [284, 447] width 19 height 20
checkbox input "true"
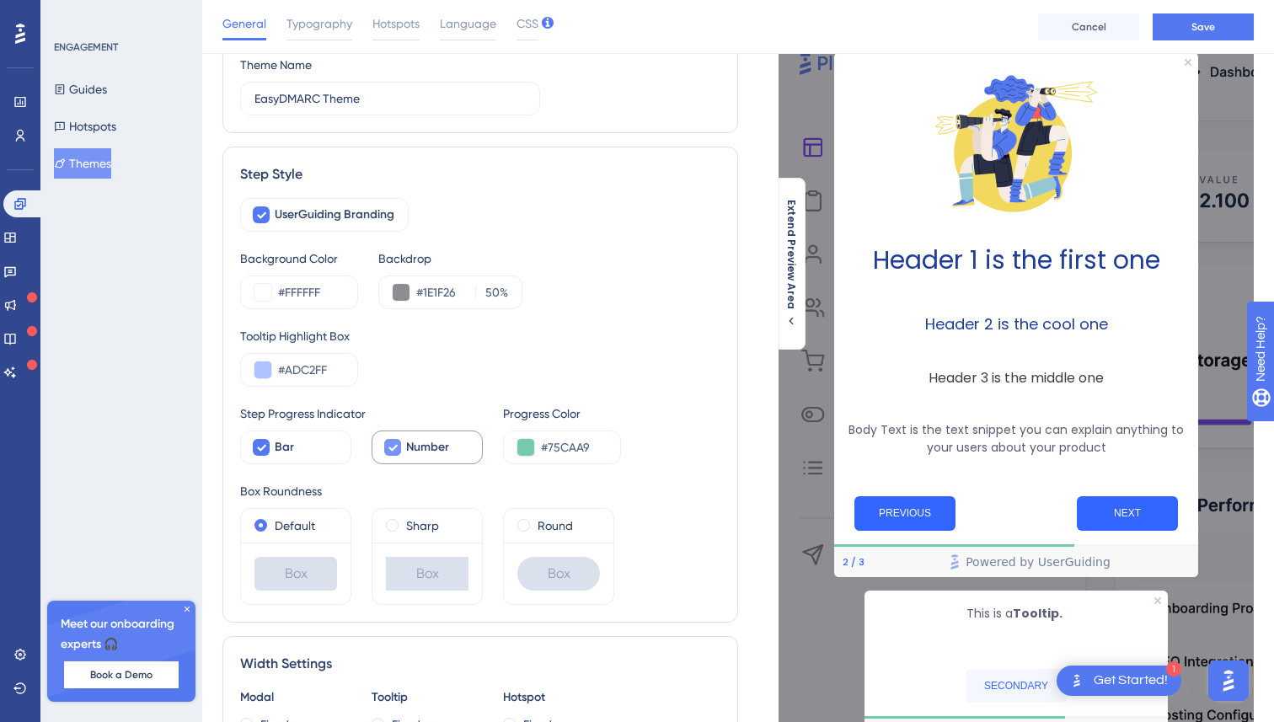
click at [396, 451] on icon at bounding box center [393, 447] width 10 height 13
checkbox input "false"
click at [521, 31] on span "CSS" at bounding box center [528, 23] width 22 height 20
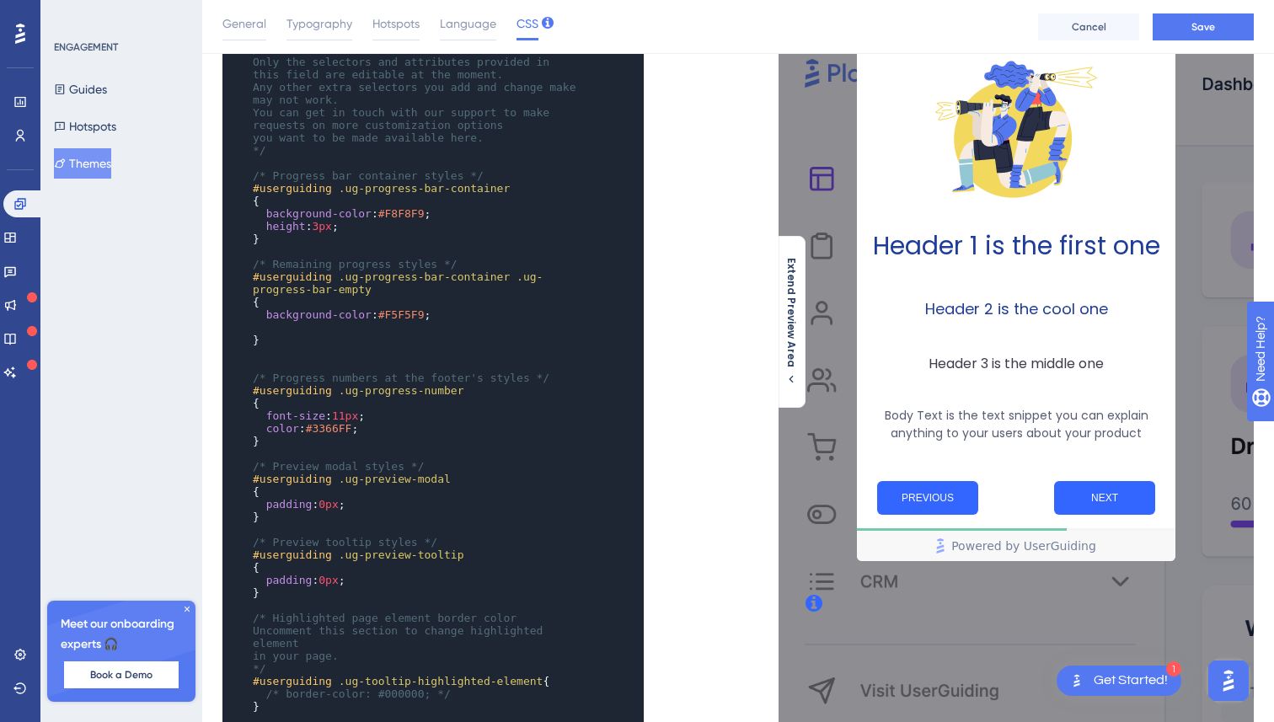
scroll to position [82, 0]
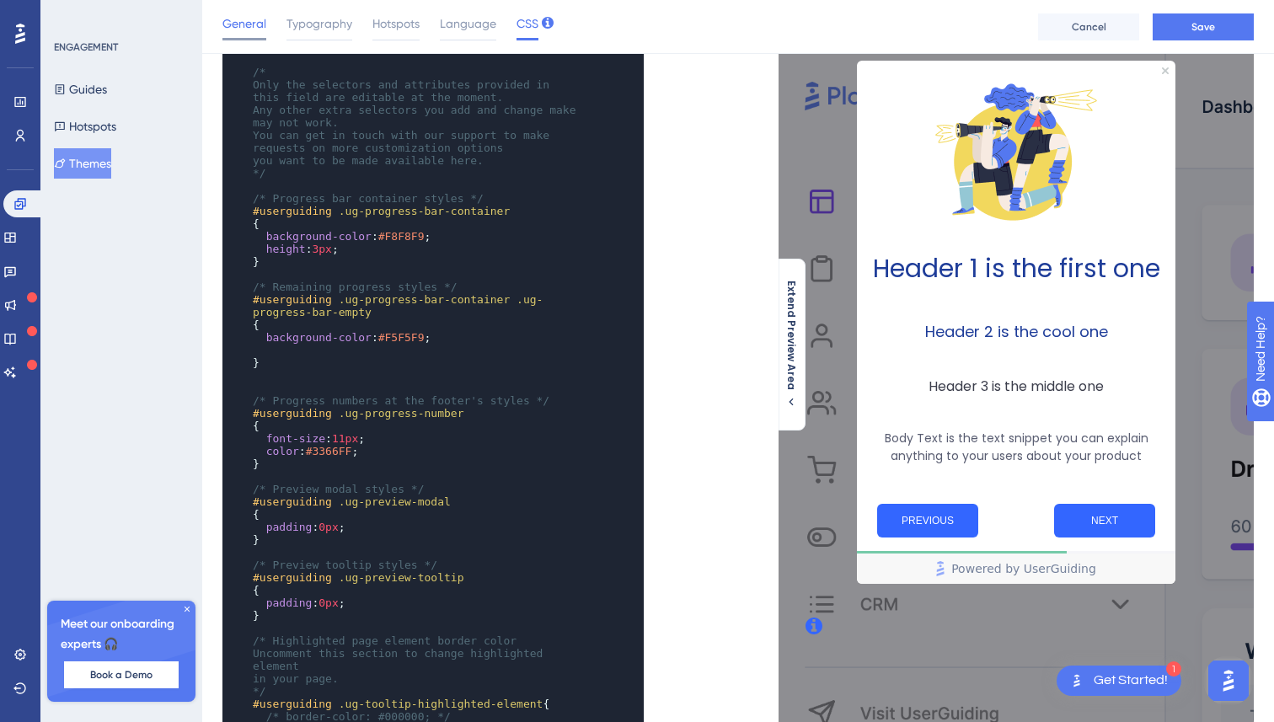
click at [239, 35] on div "General" at bounding box center [245, 26] width 44 height 27
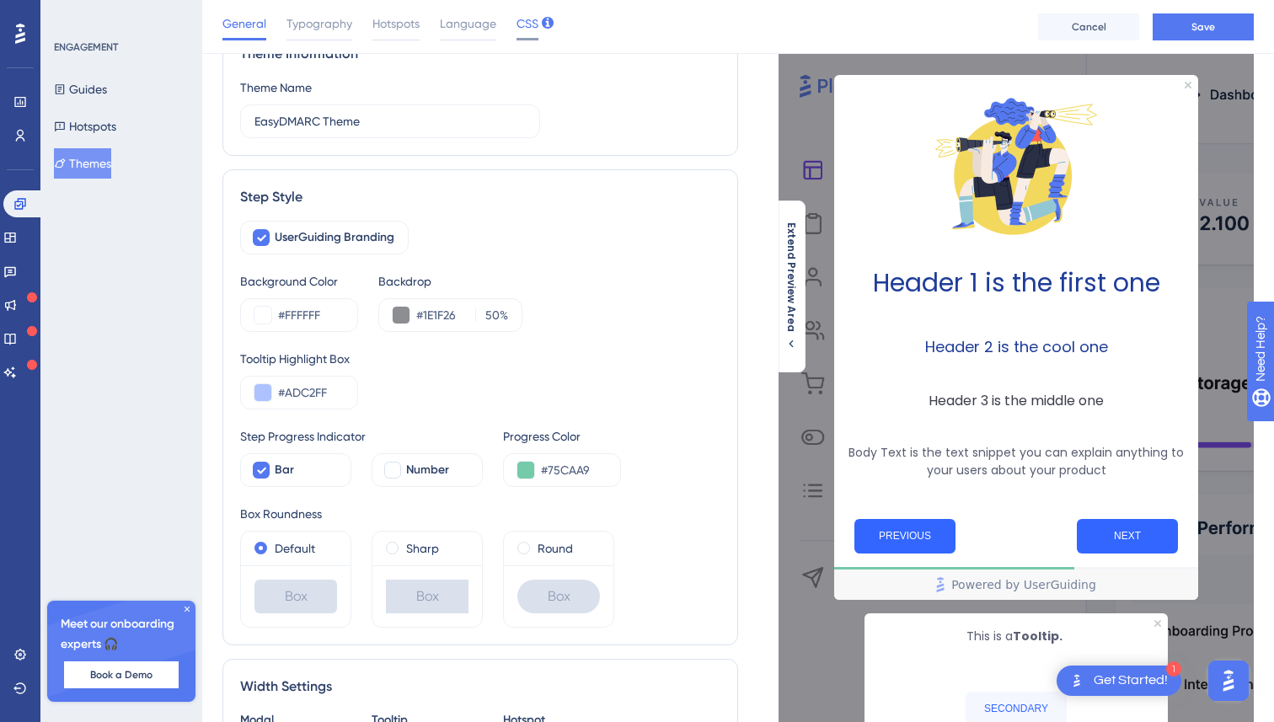
click at [517, 24] on span "CSS" at bounding box center [528, 23] width 22 height 20
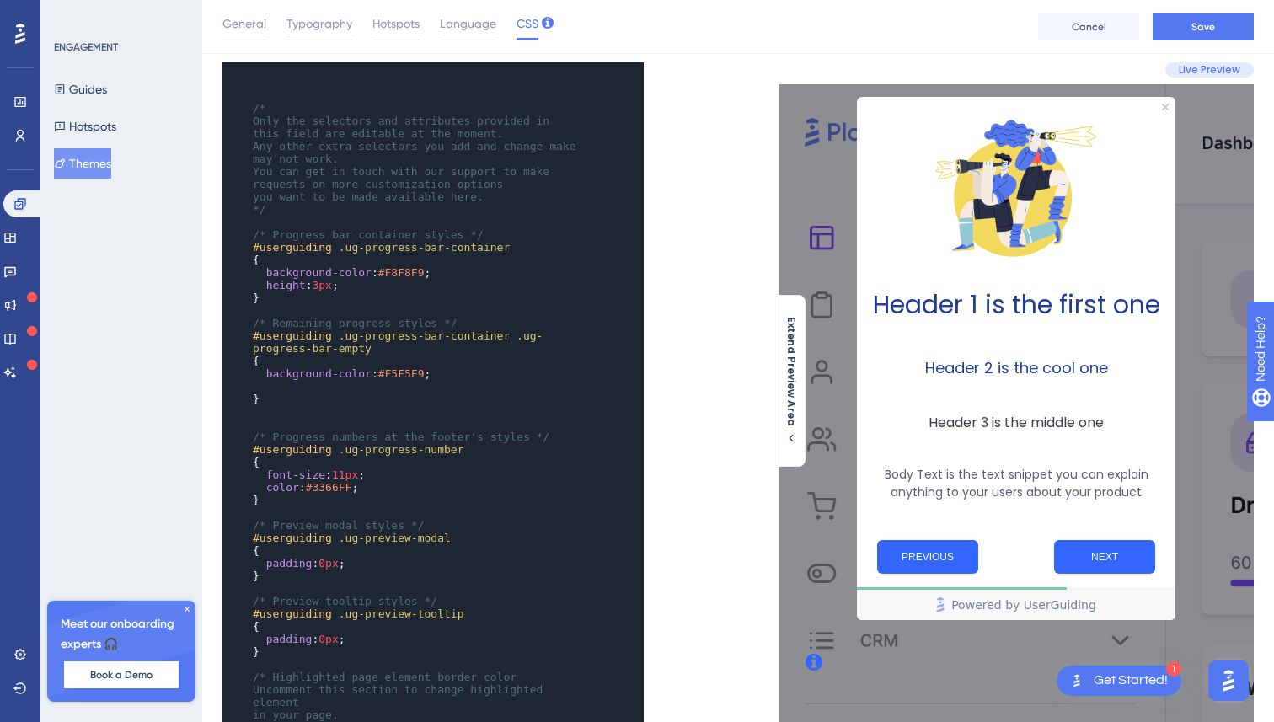
scroll to position [0, 0]
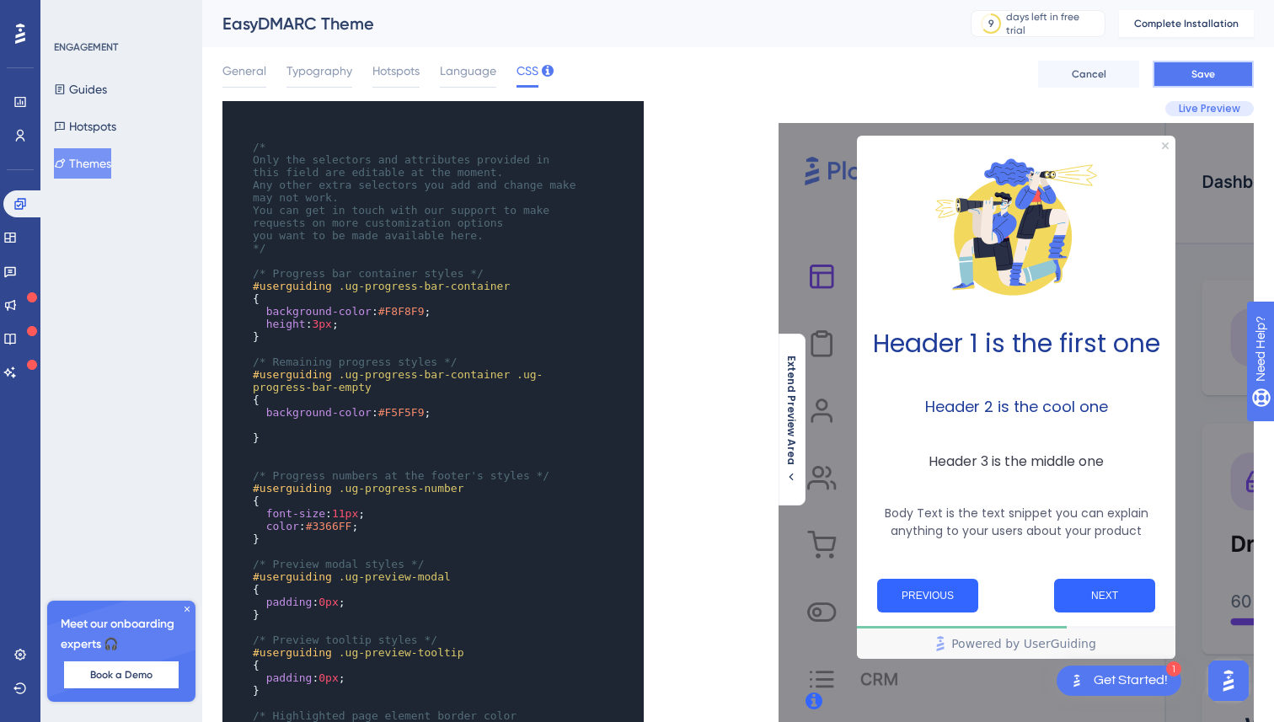
click at [1205, 87] on button "Save" at bounding box center [1203, 74] width 101 height 27
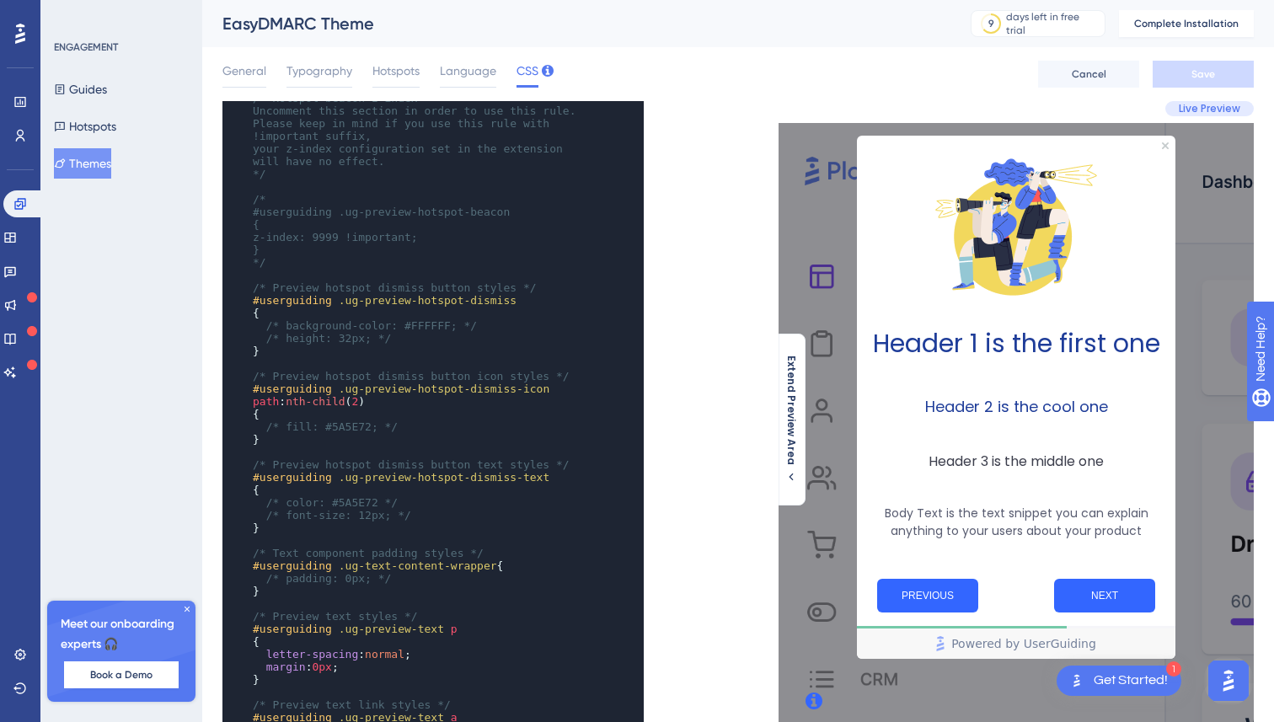
scroll to position [1005, 0]
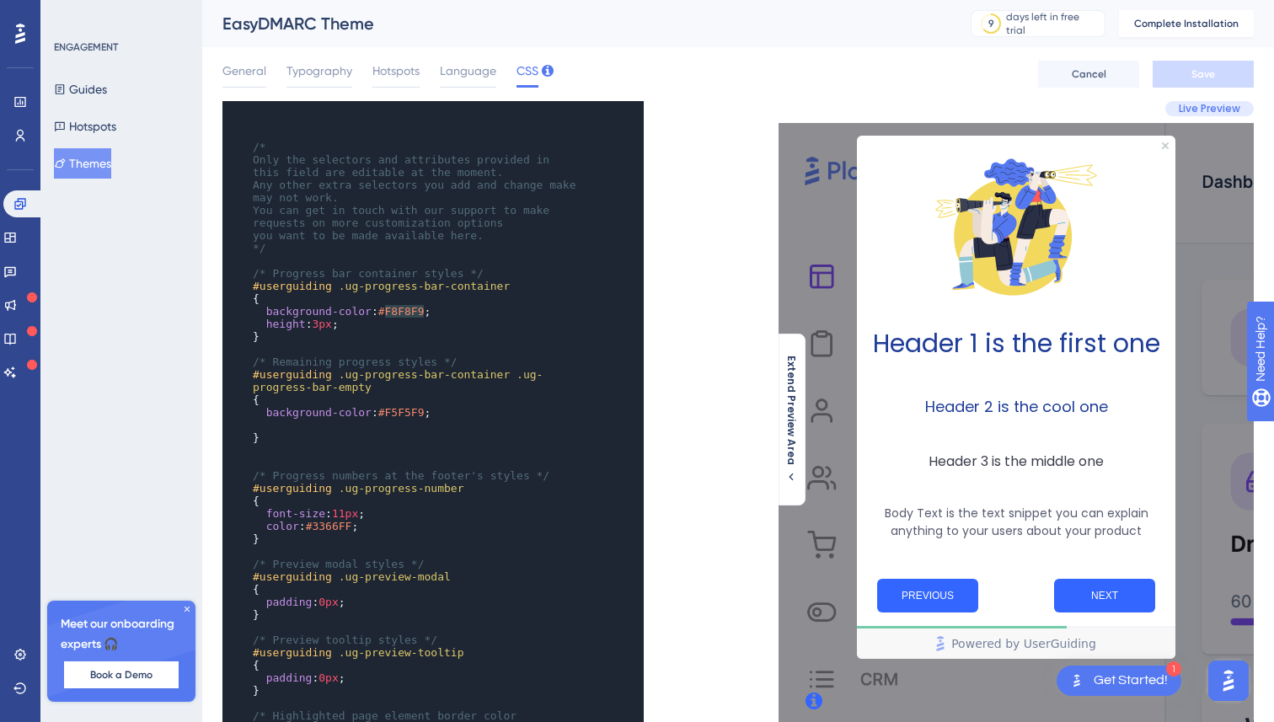
type textarea "#F8F8F9"
drag, startPoint x: 382, startPoint y: 311, endPoint x: 429, endPoint y: 309, distance: 47.2
click at [431, 312] on span "background-color : #F8F8F9 ;" at bounding box center [342, 311] width 178 height 13
paste textarea "Code editor"
click at [1208, 73] on span "Save" at bounding box center [1204, 73] width 24 height 13
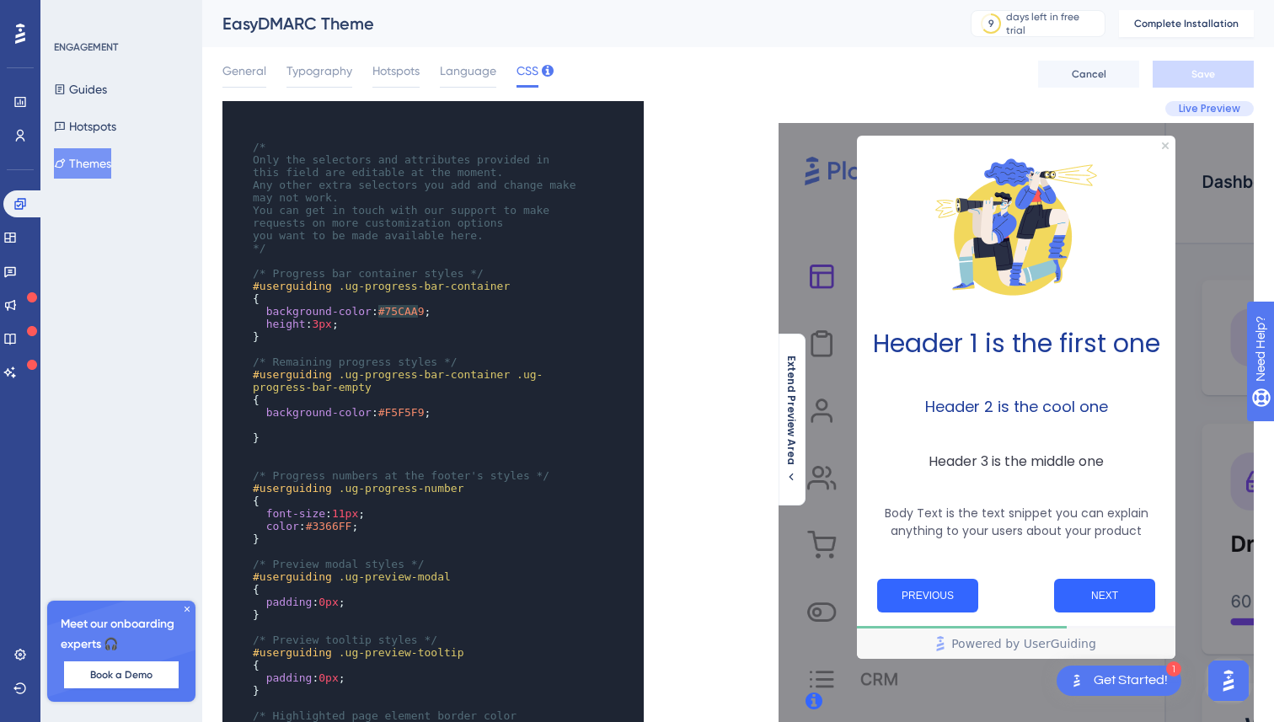
type textarea "#75CAA9"
drag, startPoint x: 380, startPoint y: 308, endPoint x: 431, endPoint y: 307, distance: 50.6
click at [431, 307] on span "background-color : #75CAA9 ;" at bounding box center [342, 311] width 178 height 13
click at [1215, 69] on span "Save" at bounding box center [1204, 73] width 24 height 13
click at [426, 333] on pre "}" at bounding box center [416, 336] width 335 height 13
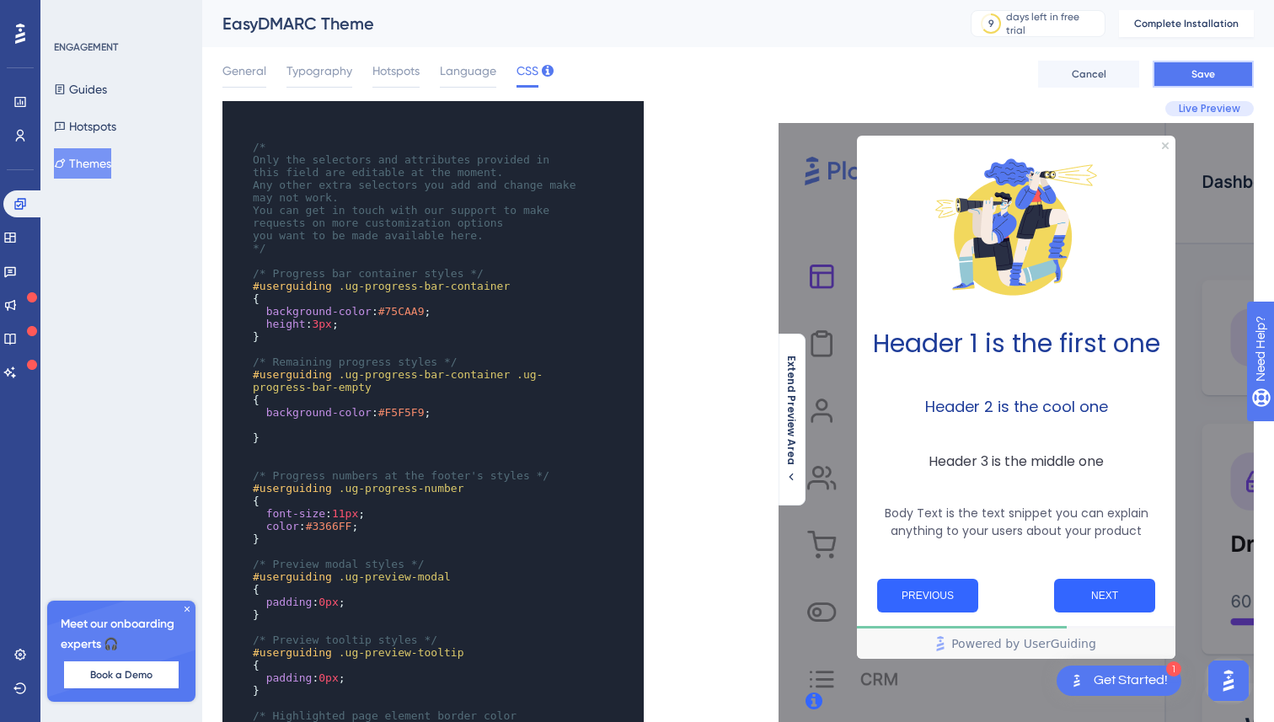
click at [1206, 79] on span "Save" at bounding box center [1204, 73] width 24 height 13
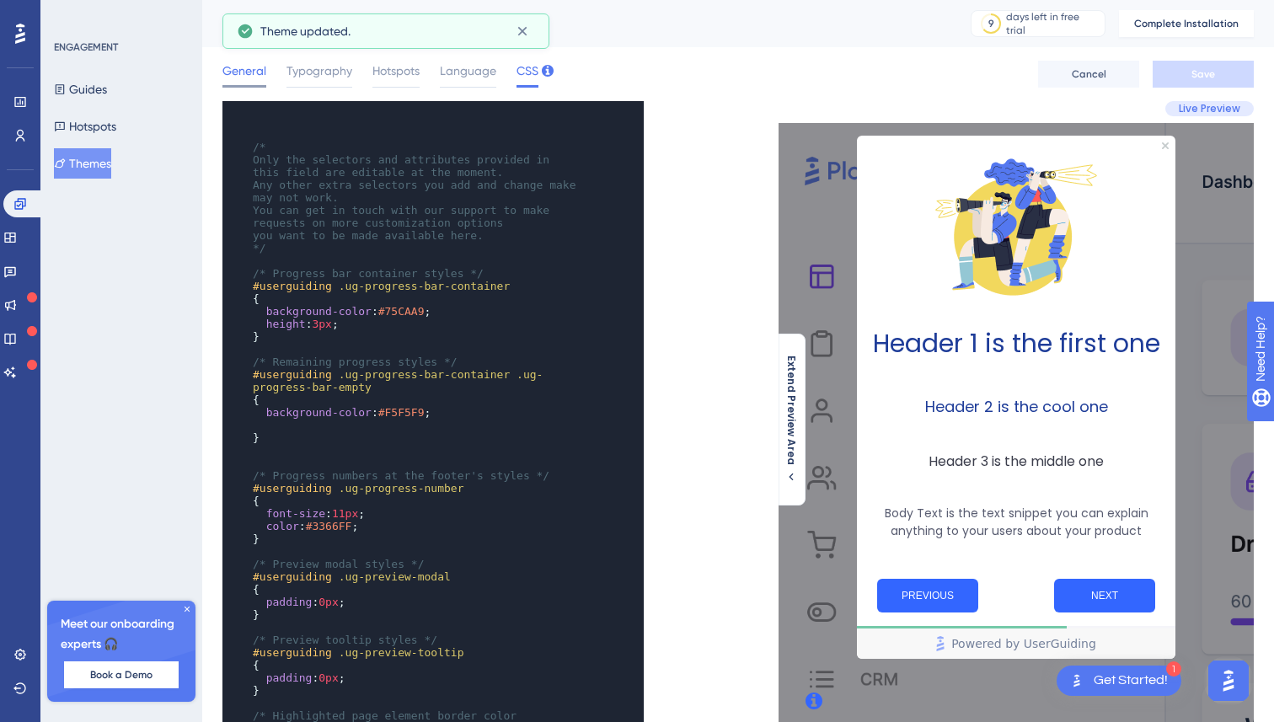
click at [241, 67] on span "General" at bounding box center [245, 71] width 44 height 20
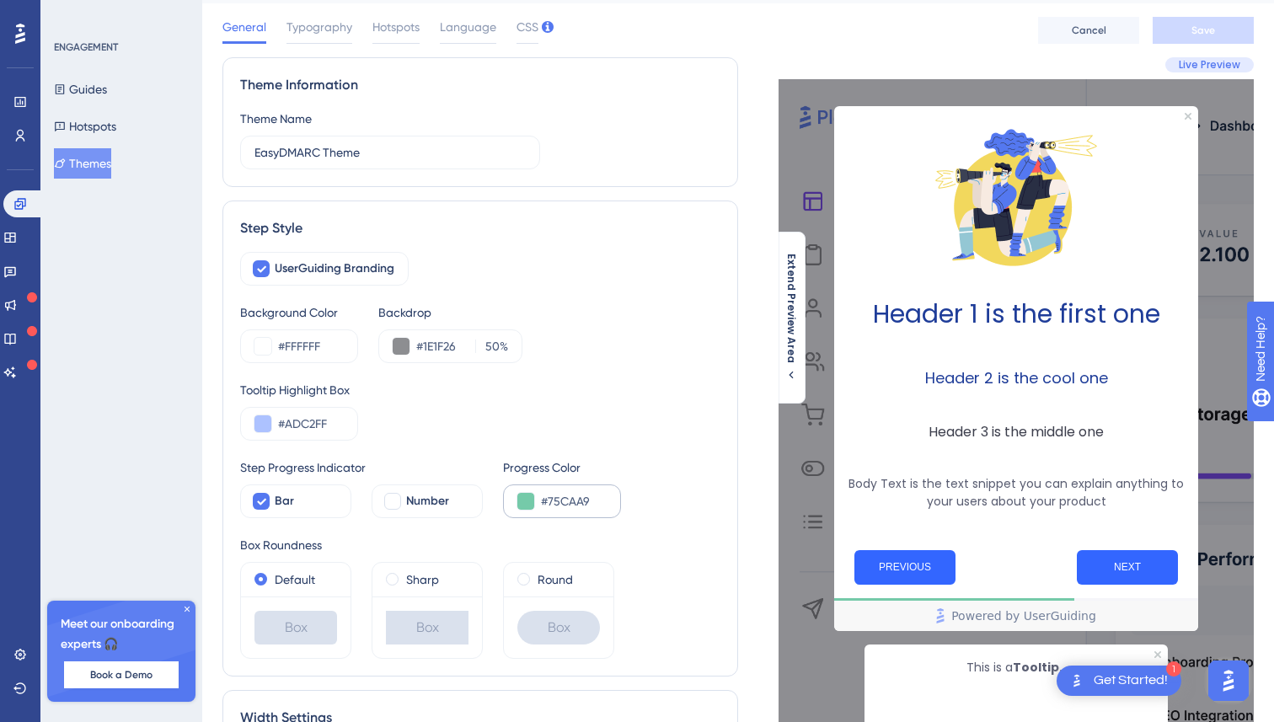
click at [585, 514] on div "#75CAA9" at bounding box center [562, 502] width 118 height 34
click at [317, 426] on input "#ADC2FF" at bounding box center [311, 424] width 66 height 20
paste input "BDE"
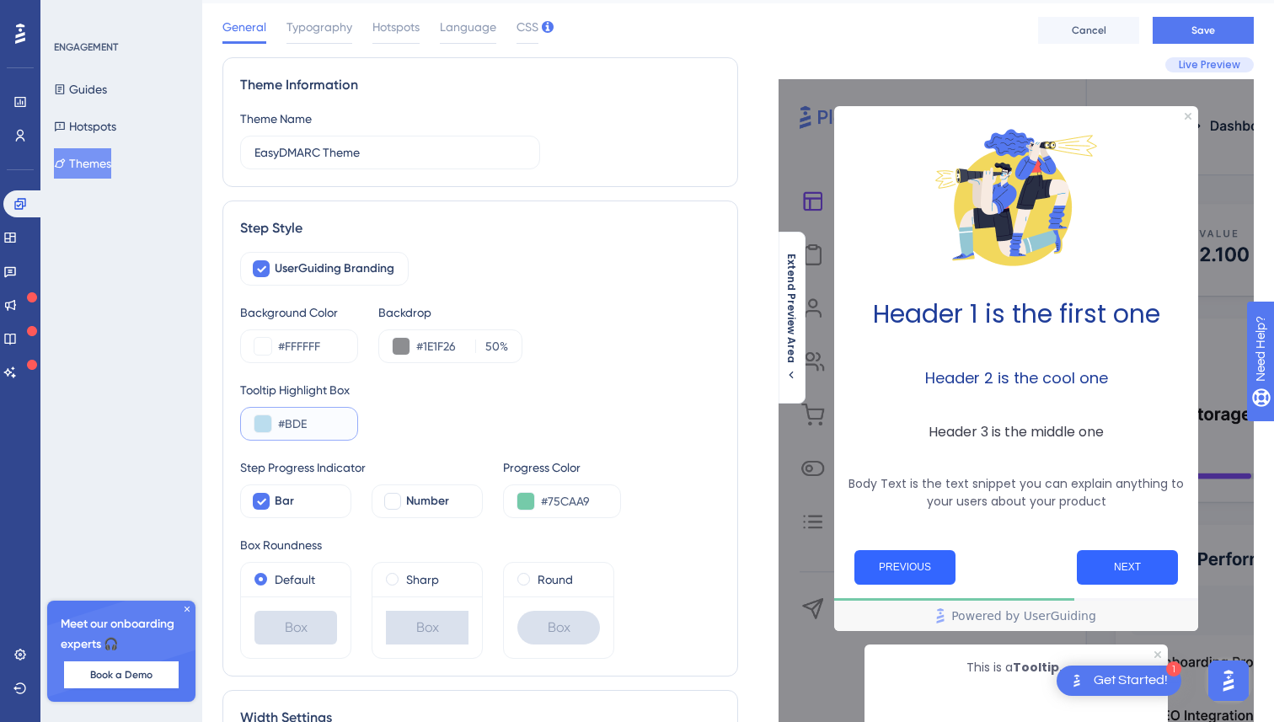
type input "#BDE"
click at [491, 432] on div "Tooltip Highlight Box #BDE" at bounding box center [480, 410] width 480 height 61
click at [286, 429] on input "#BDE" at bounding box center [311, 424] width 66 height 20
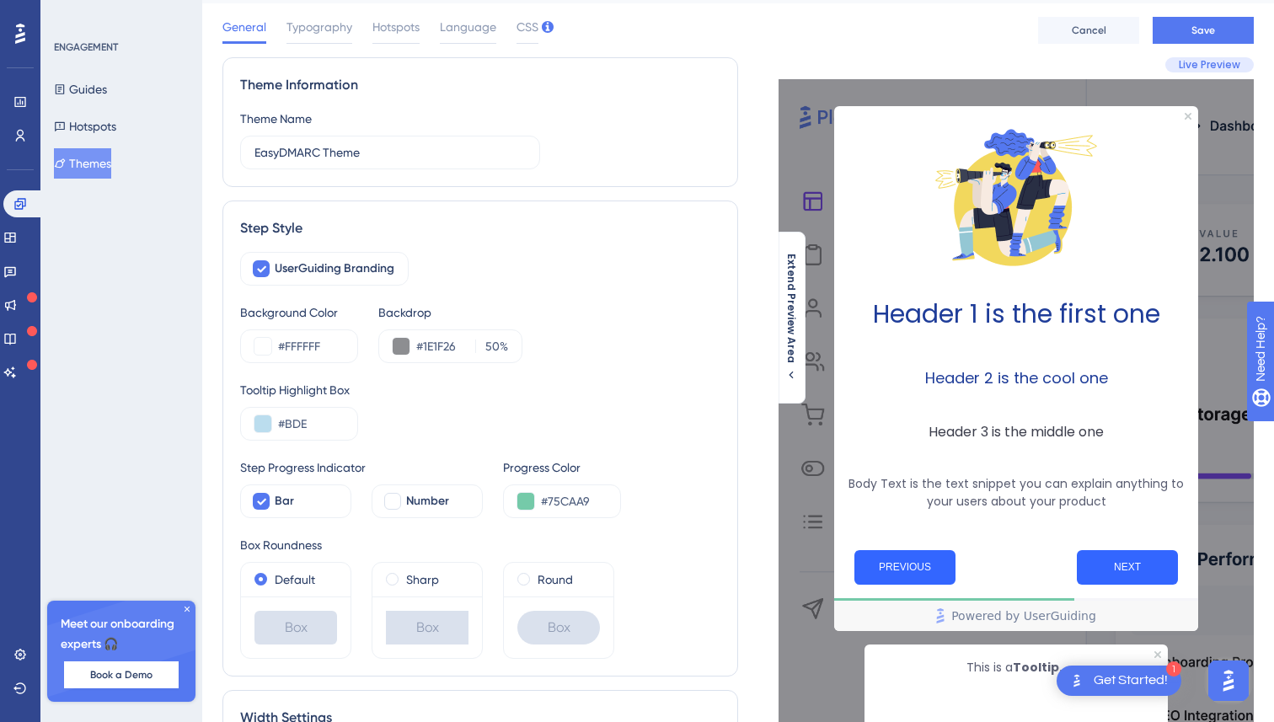
click at [432, 422] on div "Tooltip Highlight Box #BDE" at bounding box center [480, 410] width 480 height 61
click at [312, 17] on span "Typography" at bounding box center [320, 27] width 66 height 20
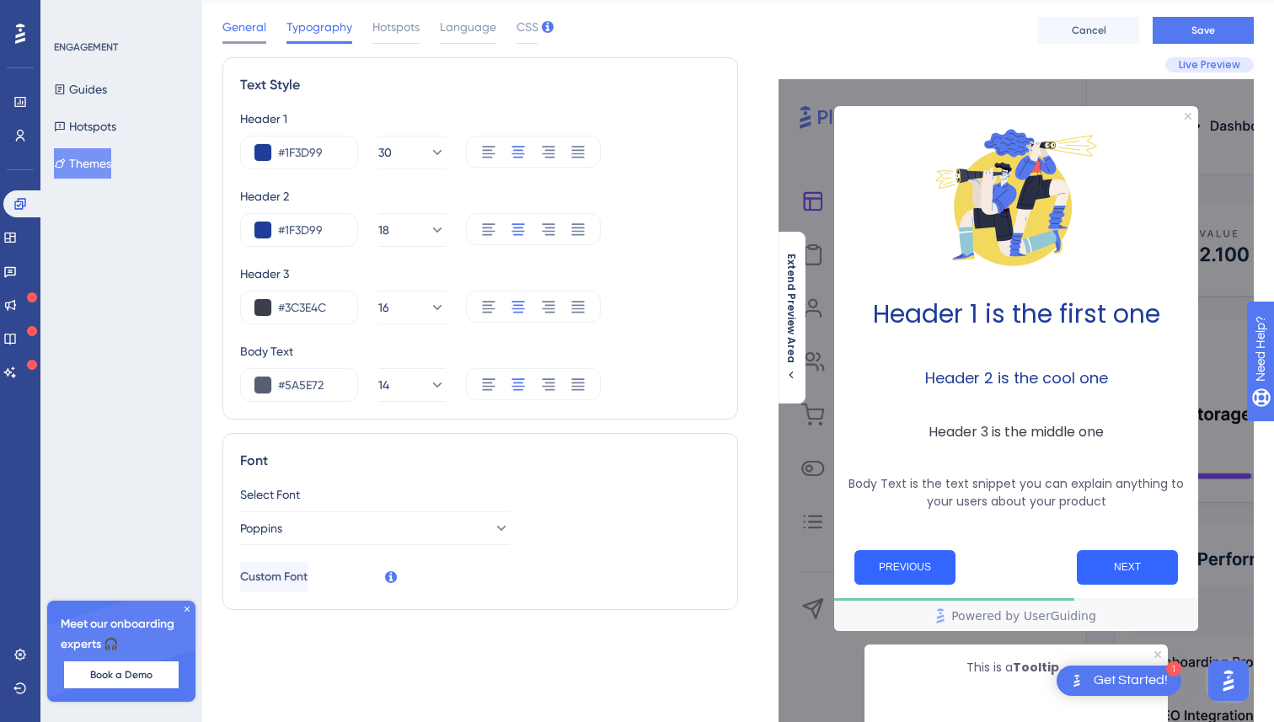
click at [228, 23] on span "General" at bounding box center [245, 27] width 44 height 20
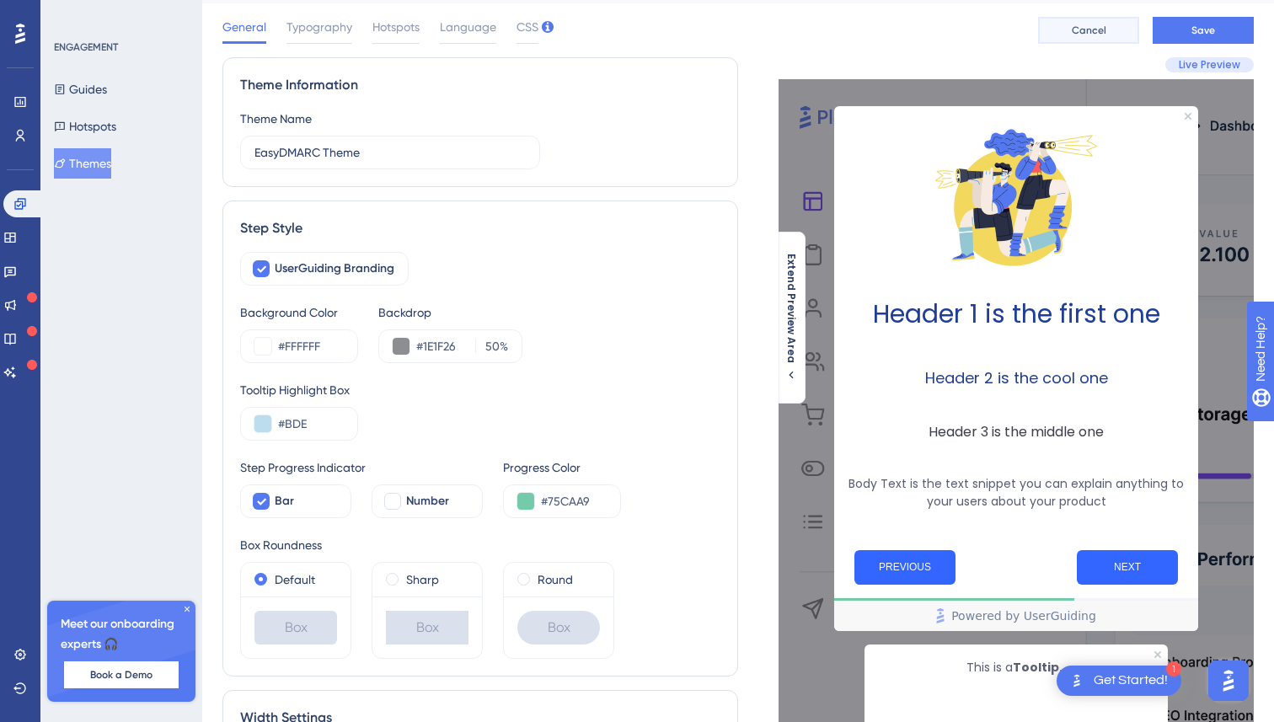
click at [1081, 37] on button "Cancel" at bounding box center [1088, 30] width 101 height 27
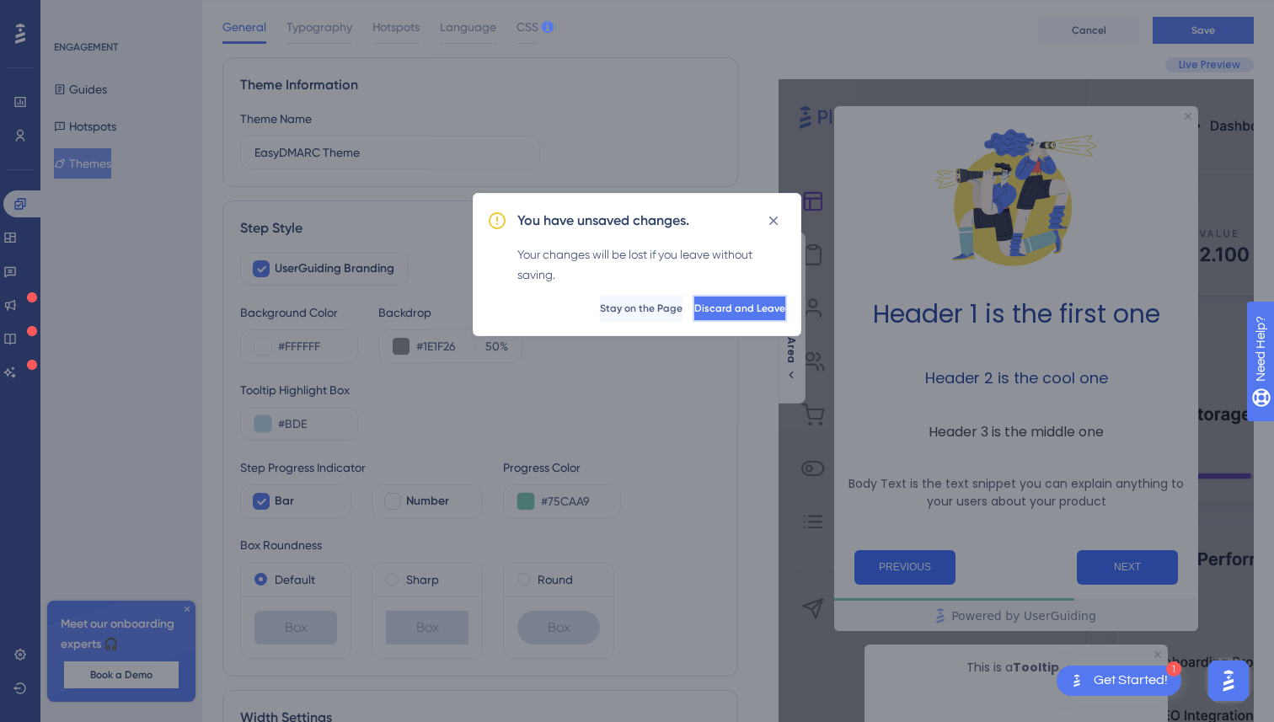
click at [695, 311] on span "Discard and Leave" at bounding box center [740, 308] width 91 height 13
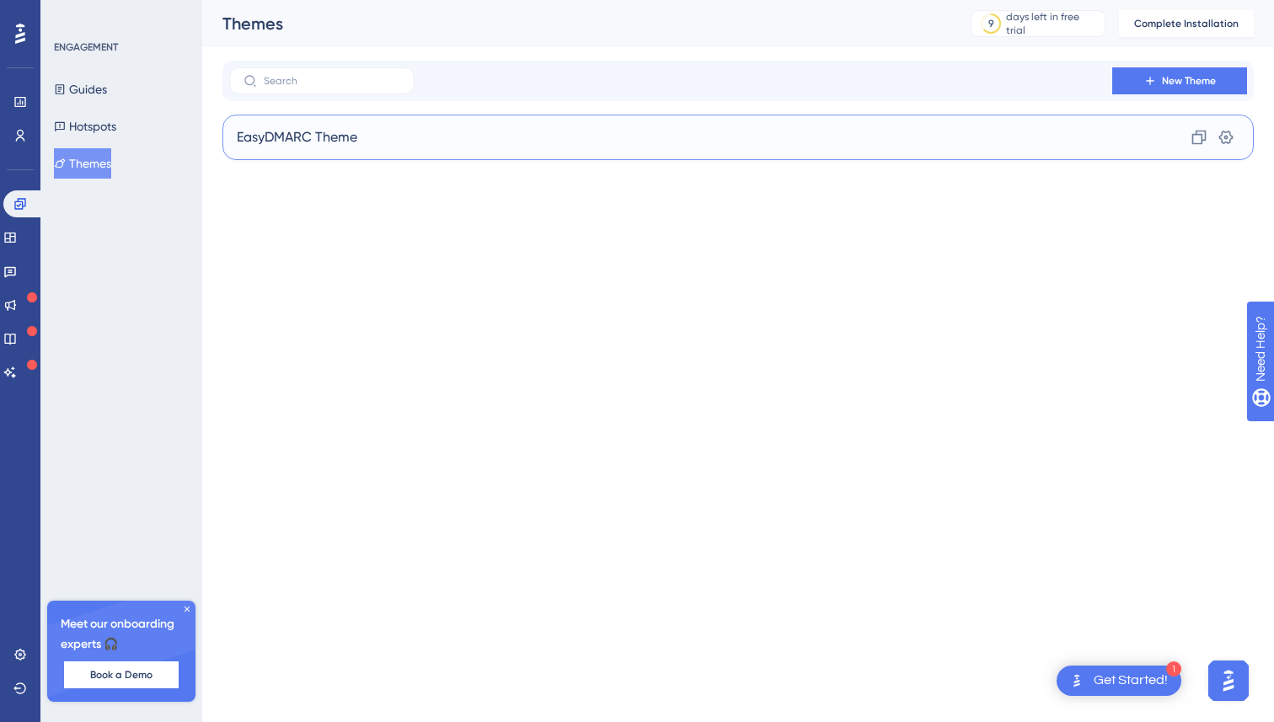
click at [318, 142] on span "EasyDMARC Theme" at bounding box center [297, 137] width 121 height 20
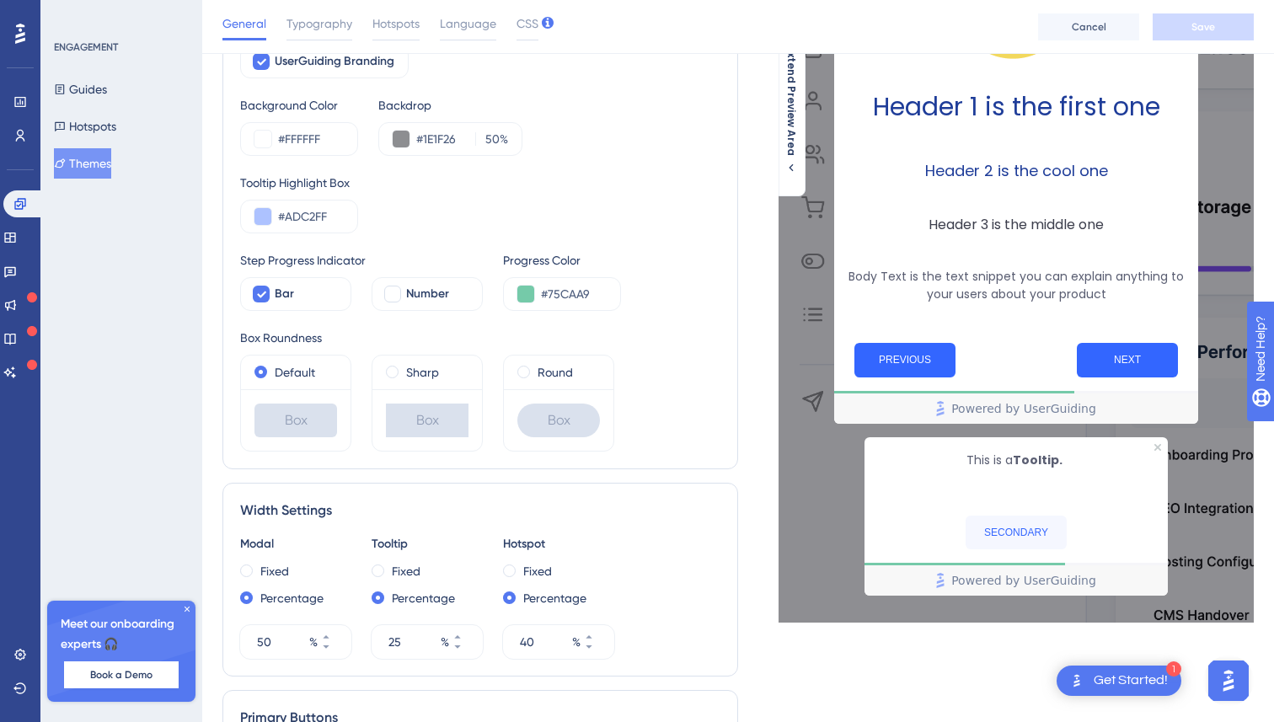
scroll to position [333, 0]
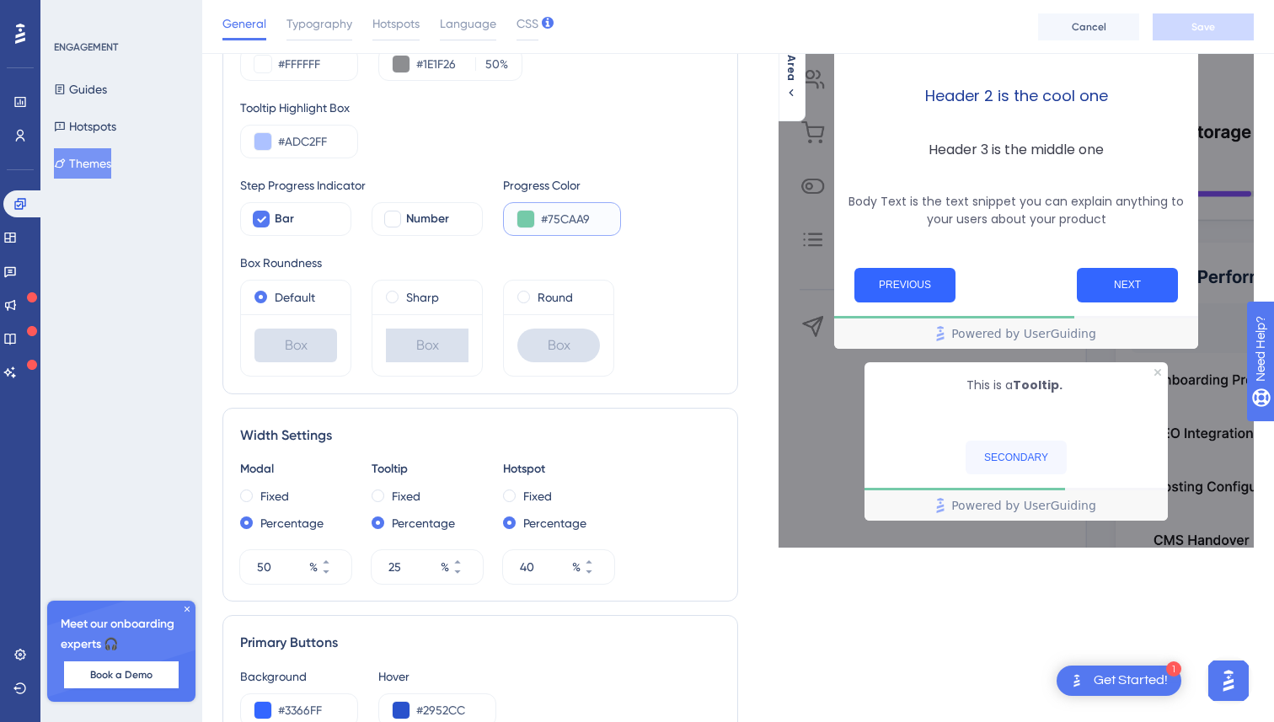
click at [583, 216] on input "#75CAA9" at bounding box center [574, 219] width 66 height 20
paste input "85A3FF"
type input "#85A3FF"
click at [719, 227] on div "Step Progress Indicator Bar Number Progress Color #85A3FF" at bounding box center [480, 205] width 480 height 61
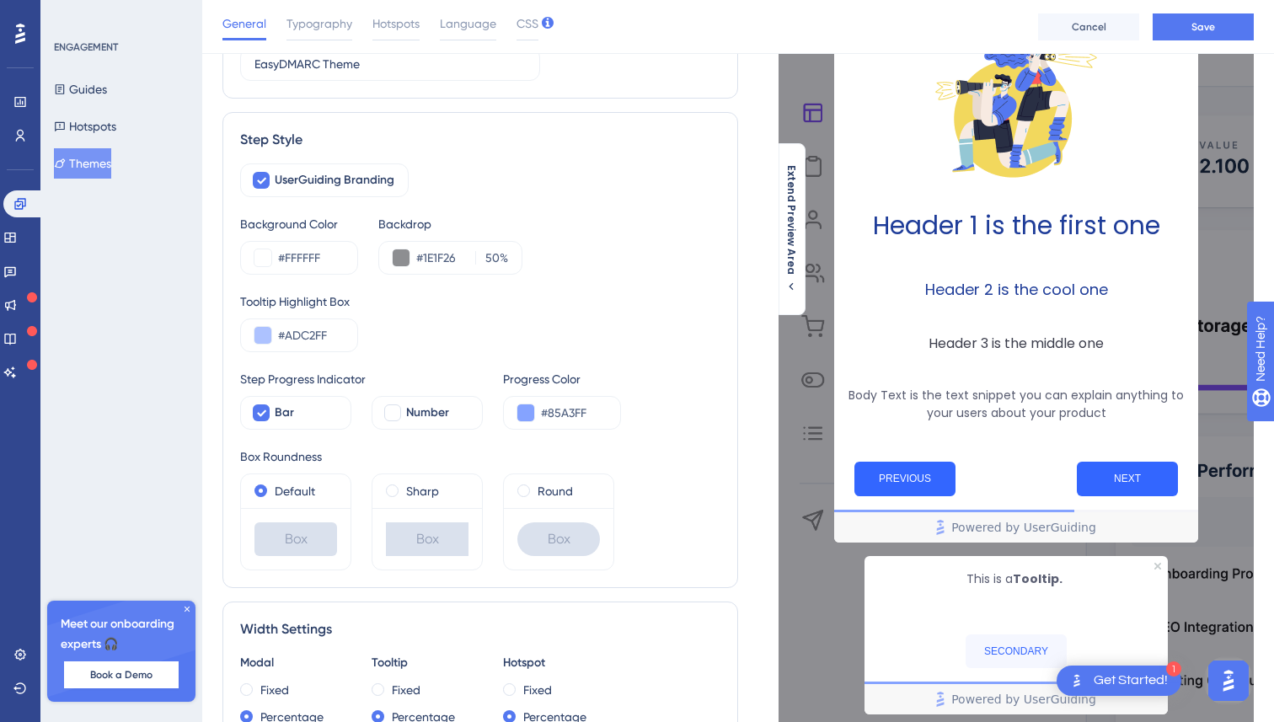
scroll to position [133, 0]
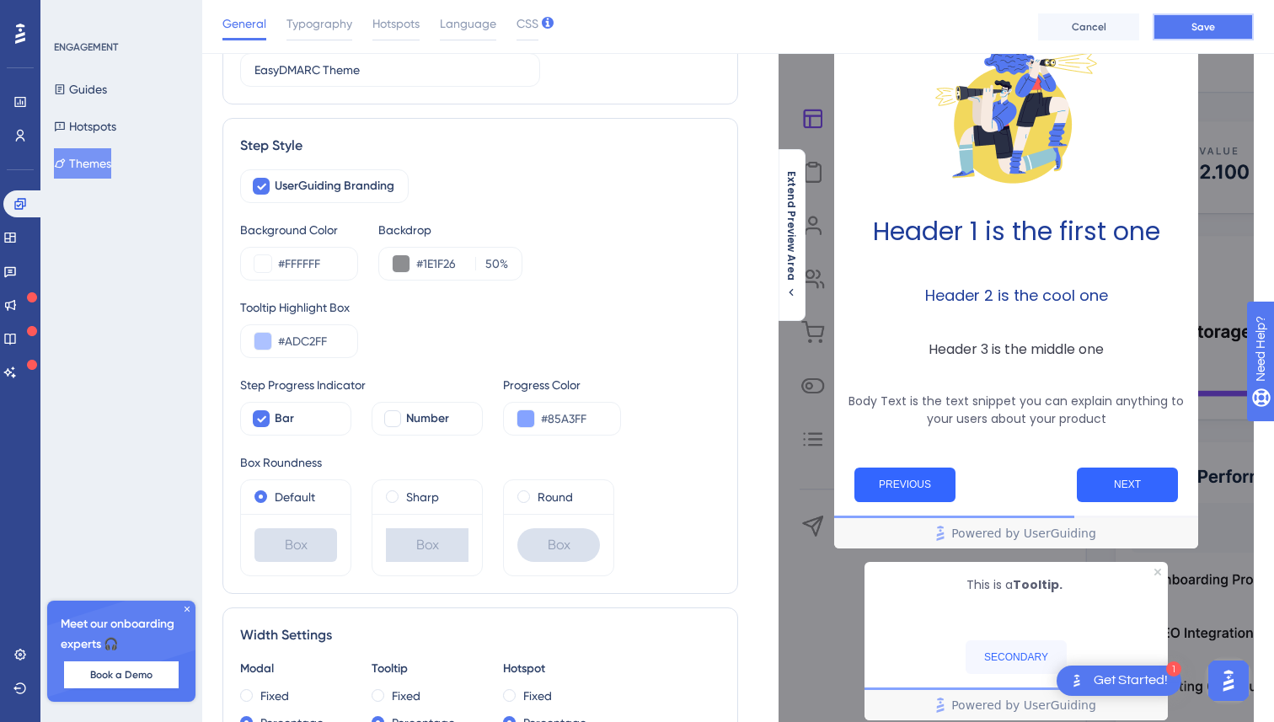
click at [1191, 23] on button "Save" at bounding box center [1203, 26] width 101 height 27
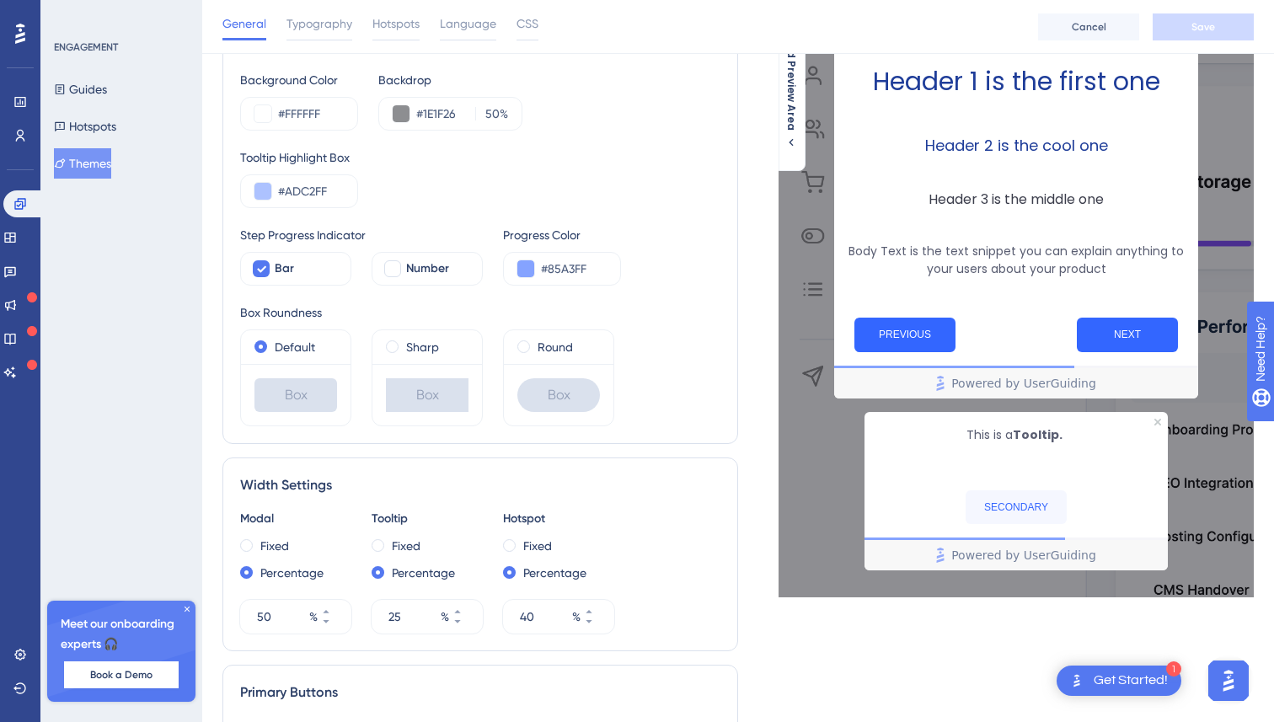
scroll to position [282, 0]
click at [285, 277] on span "Bar" at bounding box center [284, 270] width 19 height 20
checkbox input "false"
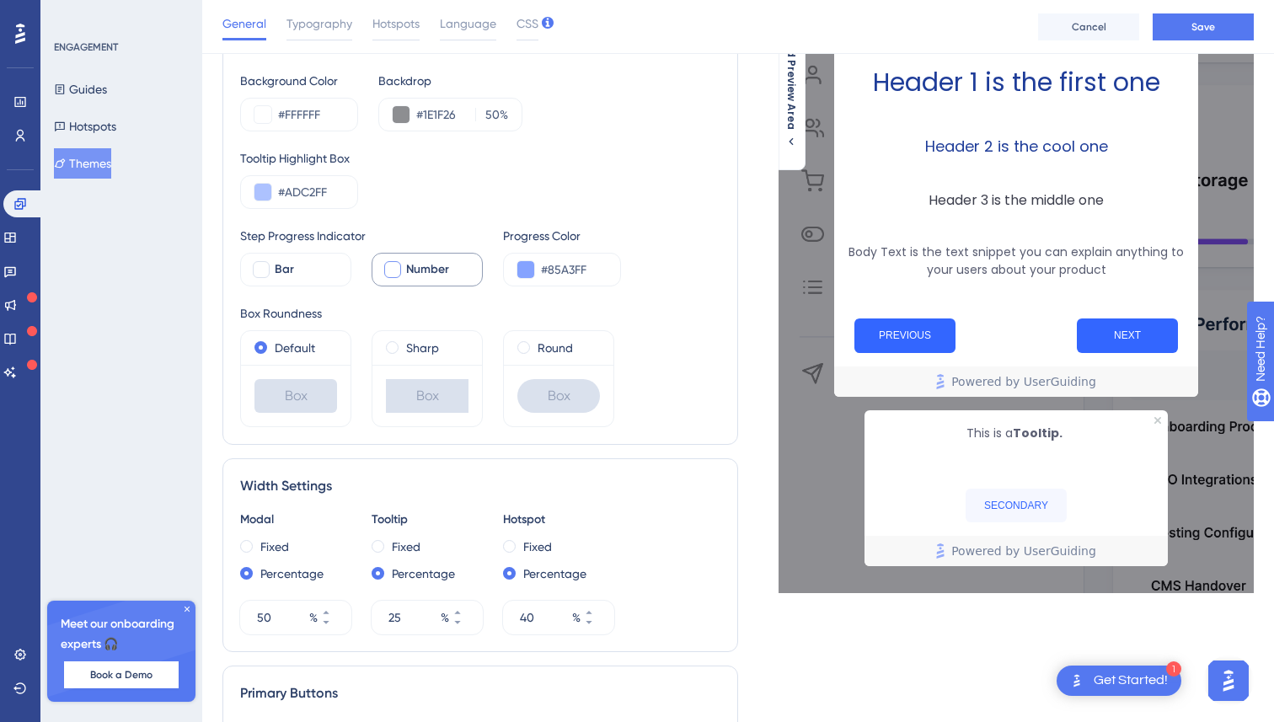
click at [416, 274] on span "Number" at bounding box center [427, 270] width 43 height 20
checkbox input "true"
click at [1193, 33] on button "Save" at bounding box center [1203, 26] width 101 height 27
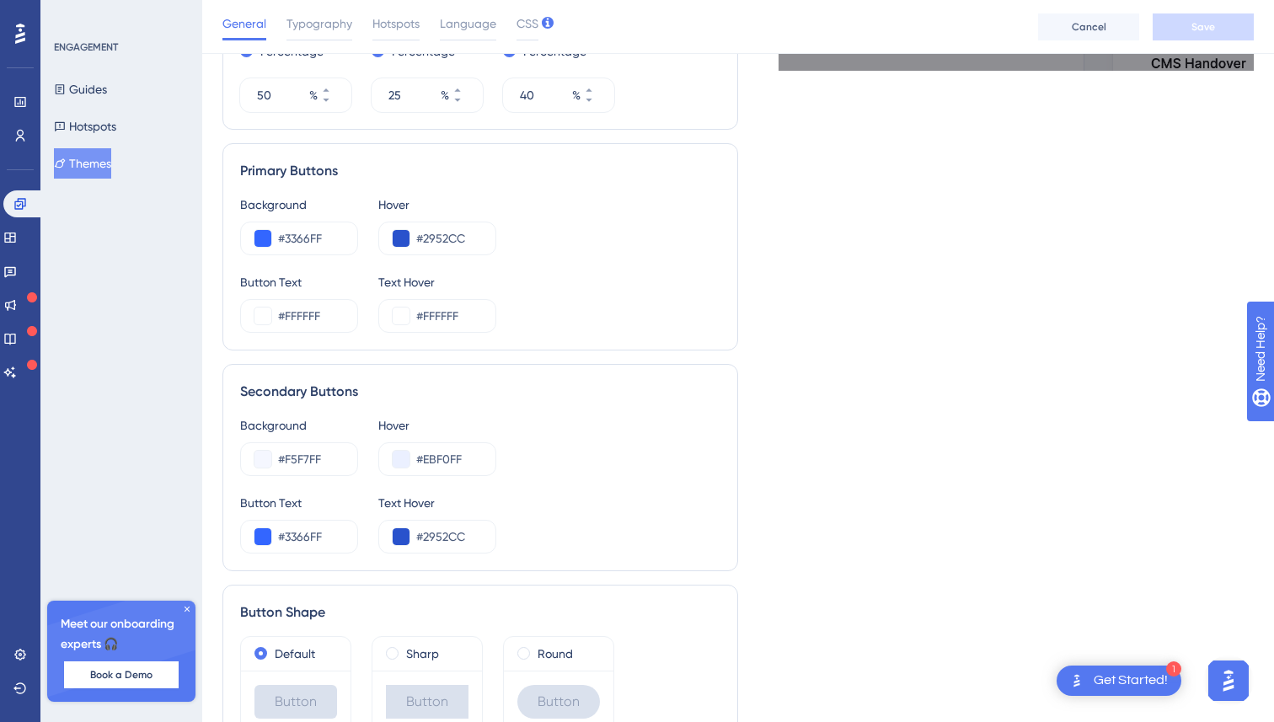
scroll to position [901, 0]
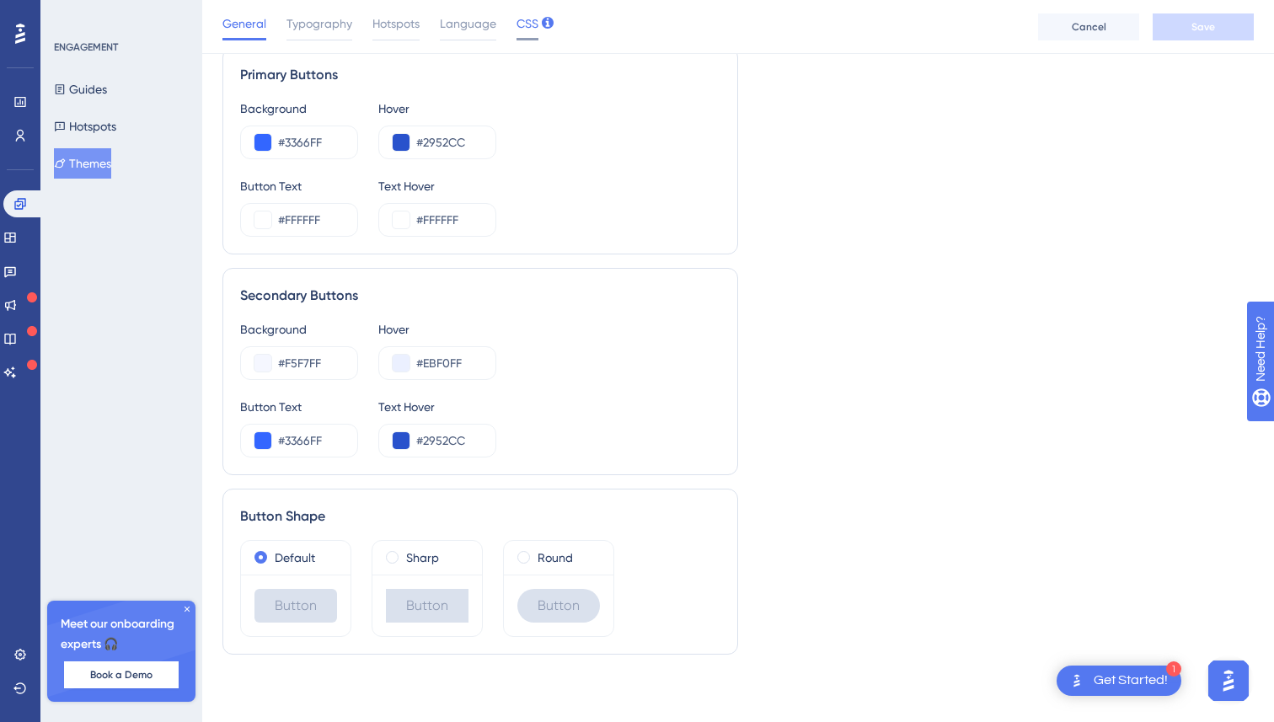
click at [523, 22] on span "CSS" at bounding box center [528, 23] width 22 height 20
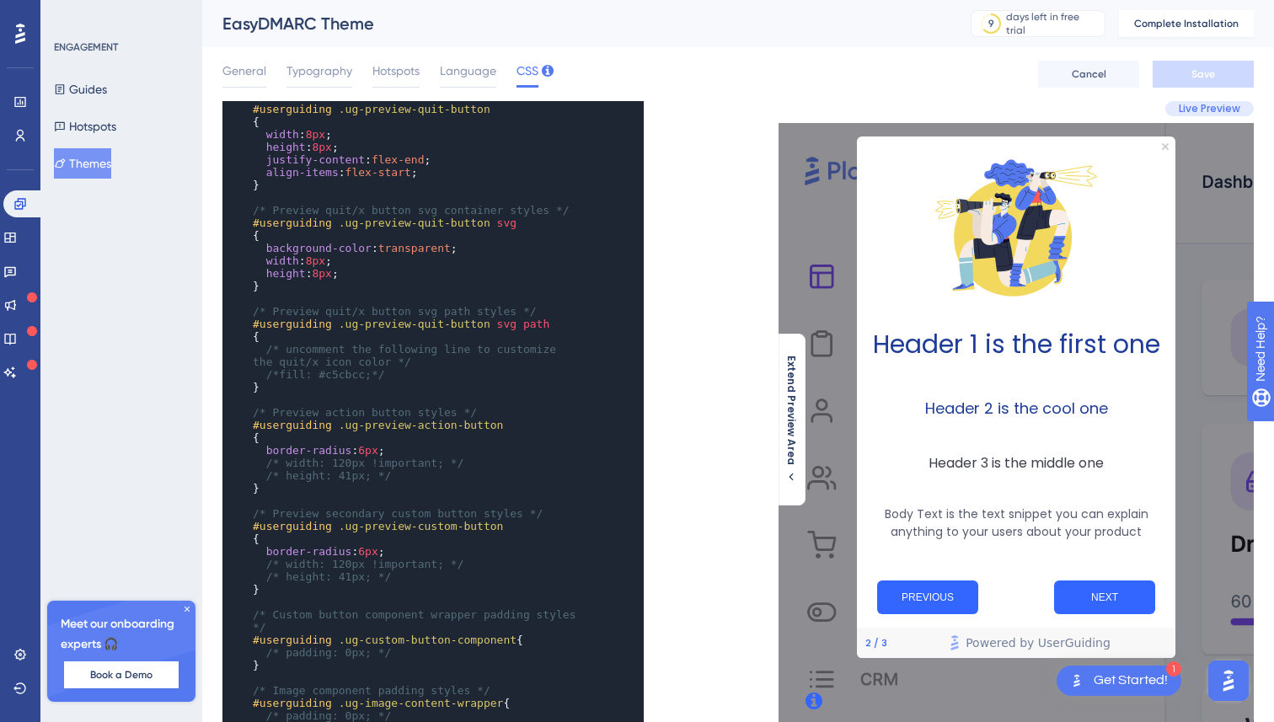
scroll to position [405, 0]
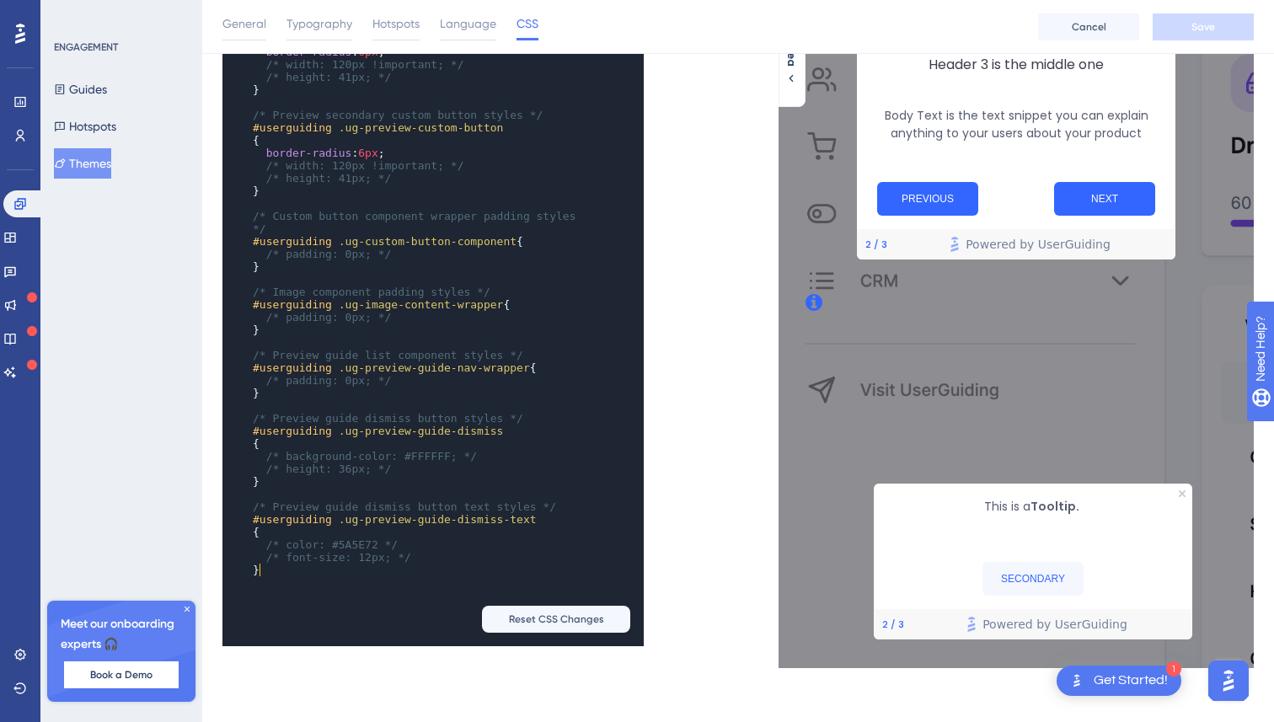
click at [302, 566] on pre "}" at bounding box center [416, 570] width 335 height 13
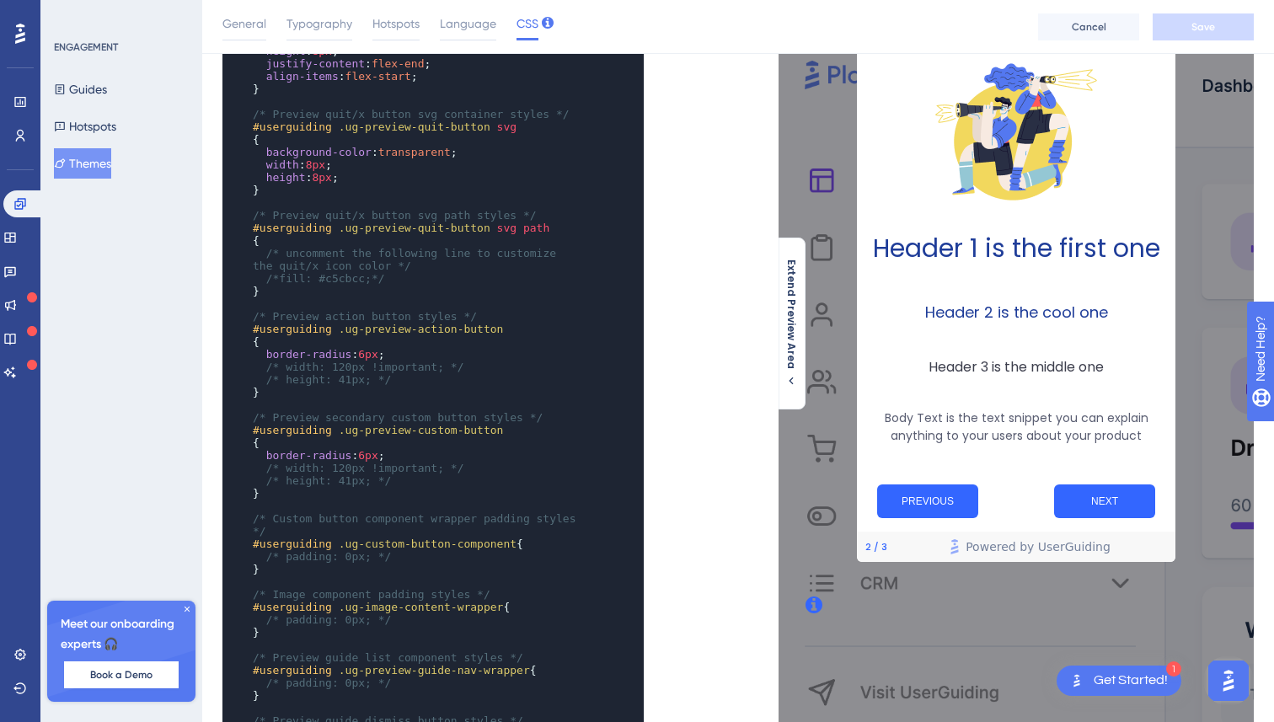
scroll to position [67, 0]
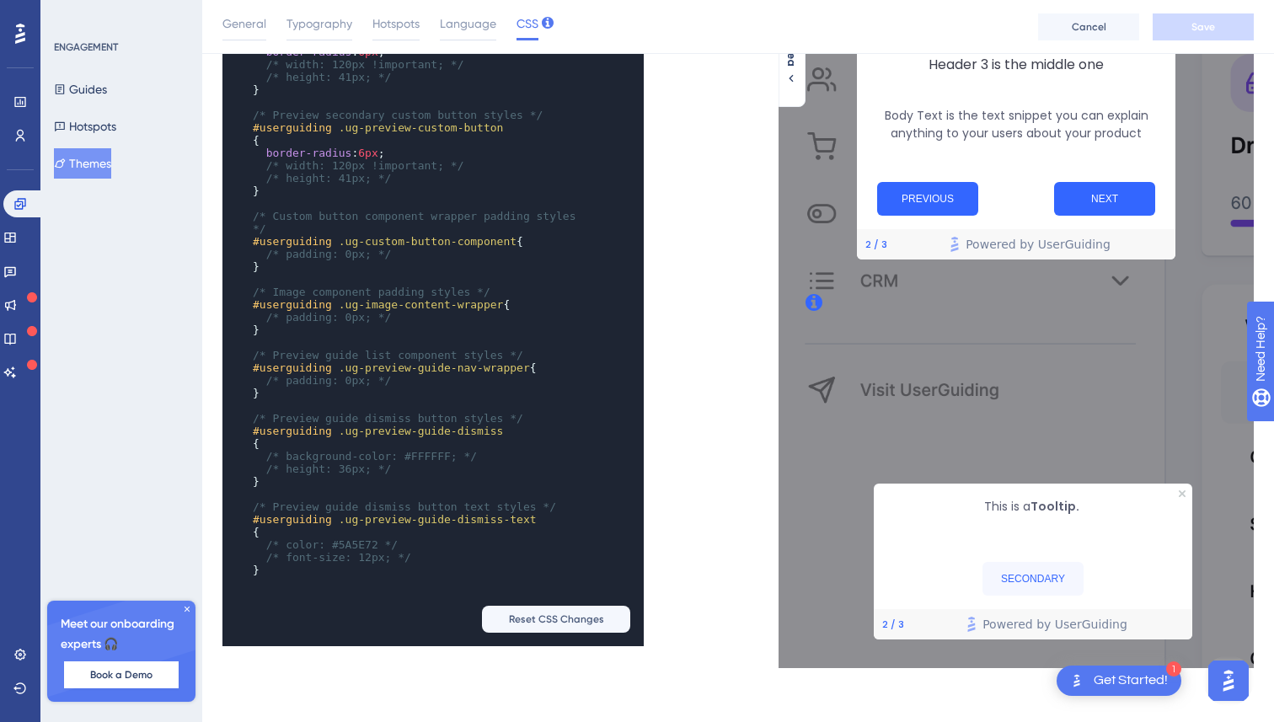
click at [1100, 572] on div "SECONDARY" at bounding box center [1034, 579] width 292 height 34
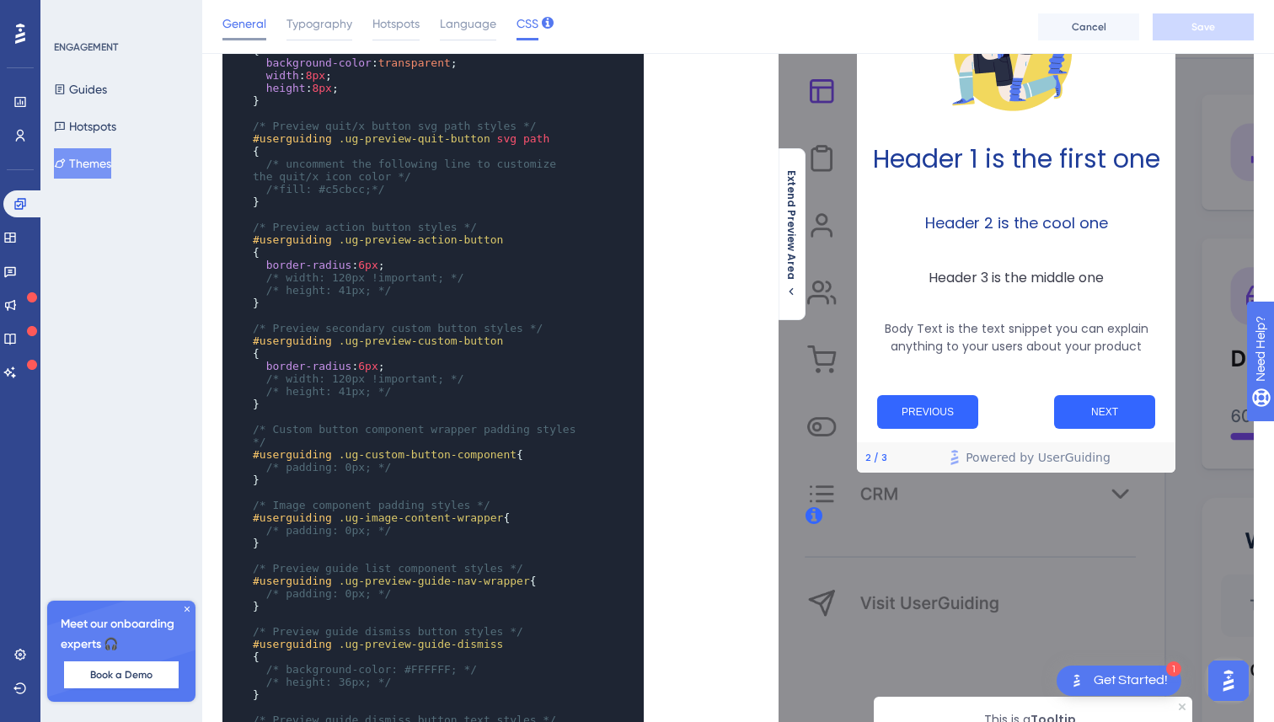
click at [255, 21] on span "General" at bounding box center [245, 23] width 44 height 20
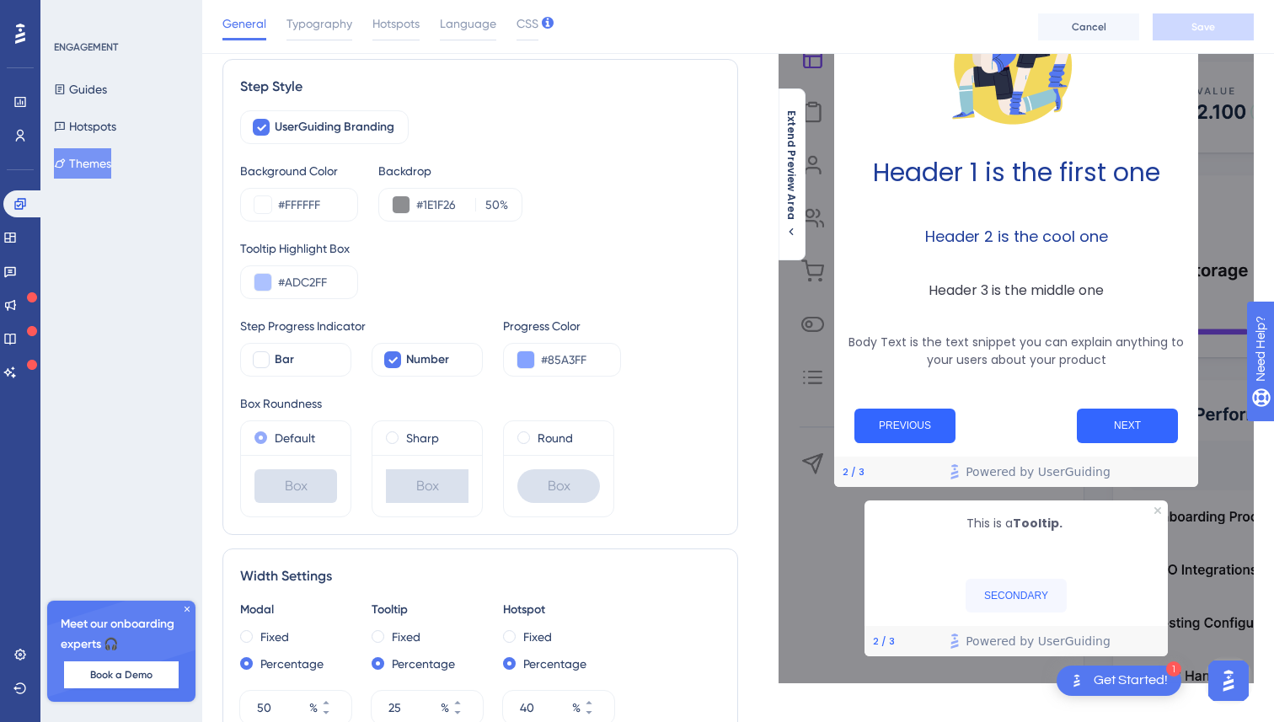
click at [257, 440] on span at bounding box center [261, 438] width 13 height 13
click at [272, 434] on input "radio" at bounding box center [272, 434] width 0 height 0
click at [258, 357] on div at bounding box center [261, 359] width 17 height 17
checkbox input "true"
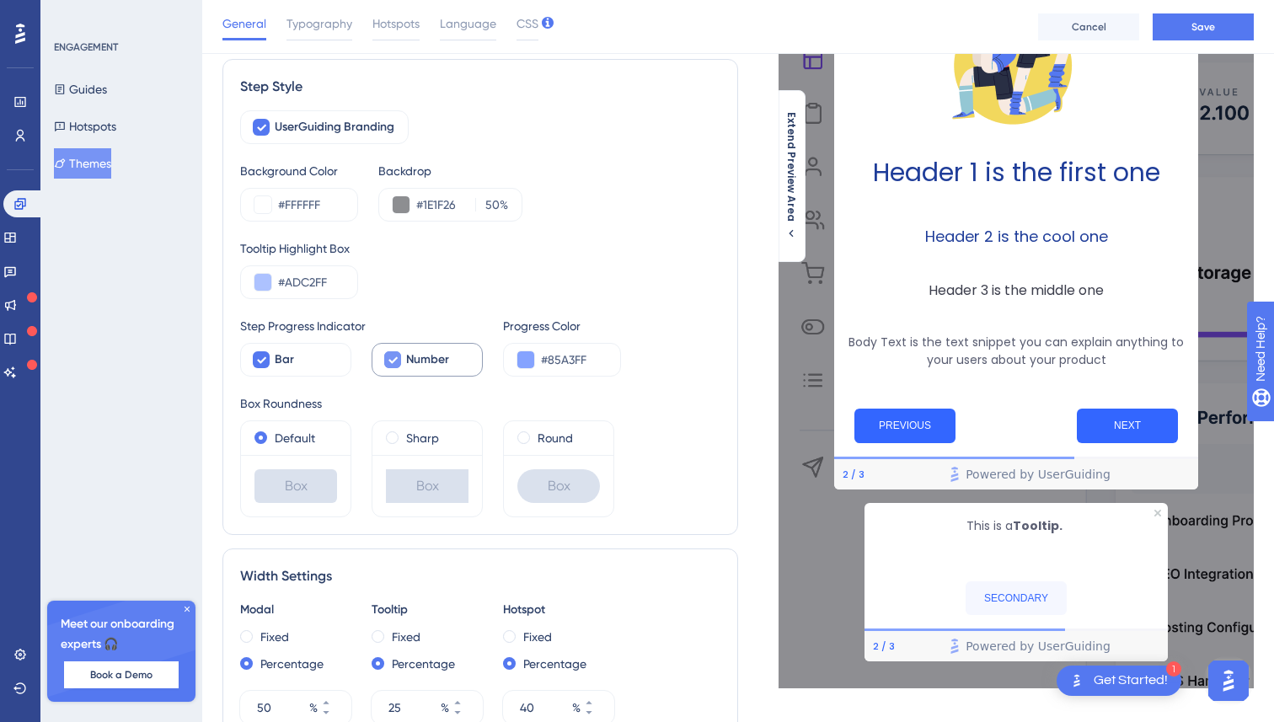
click at [397, 359] on icon at bounding box center [393, 359] width 10 height 13
checkbox input "false"
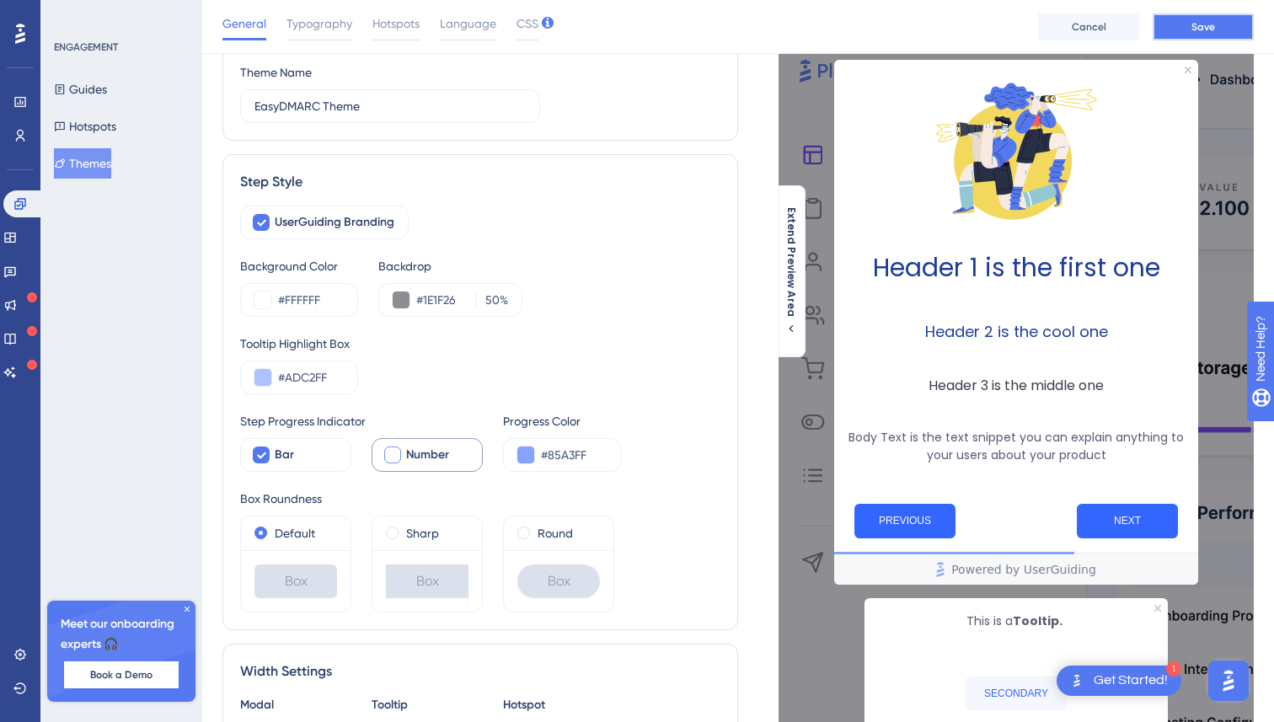
click at [1206, 28] on span "Save" at bounding box center [1204, 26] width 24 height 13
click at [258, 451] on icon at bounding box center [261, 454] width 10 height 13
checkbox input "false"
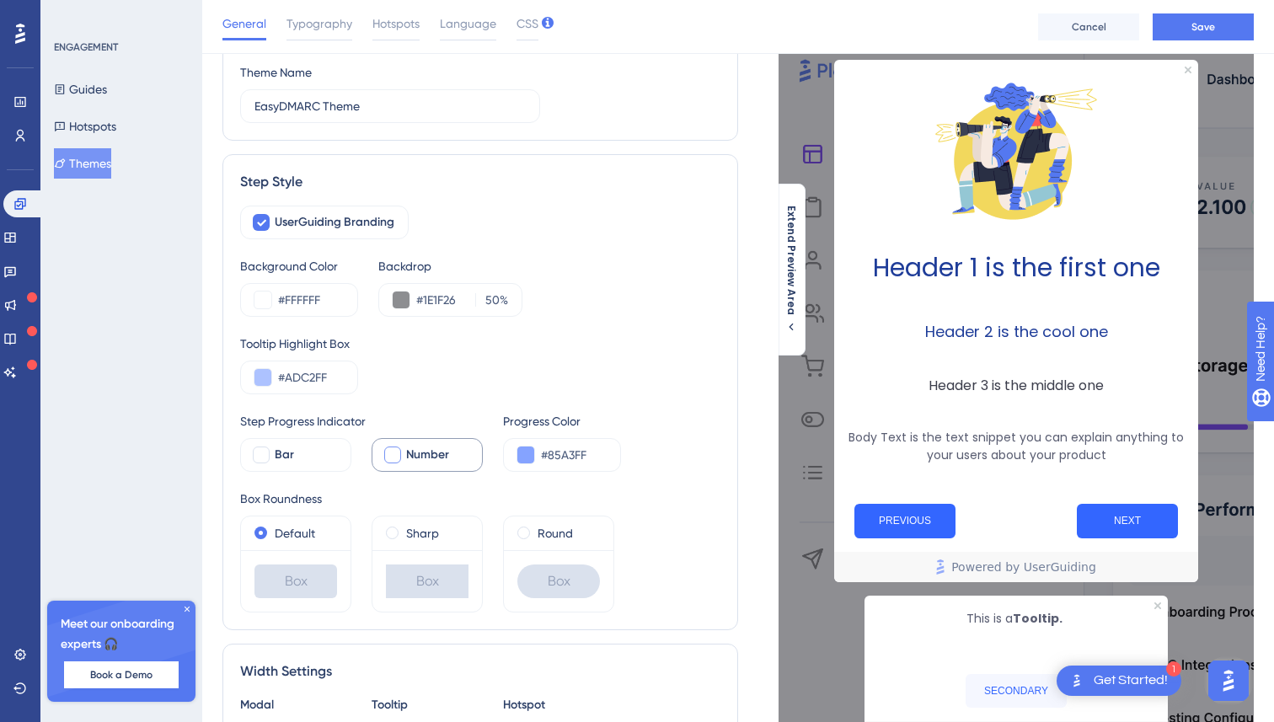
click at [395, 451] on div at bounding box center [392, 455] width 17 height 17
checkbox input "true"
click at [1207, 21] on span "Save" at bounding box center [1204, 26] width 24 height 13
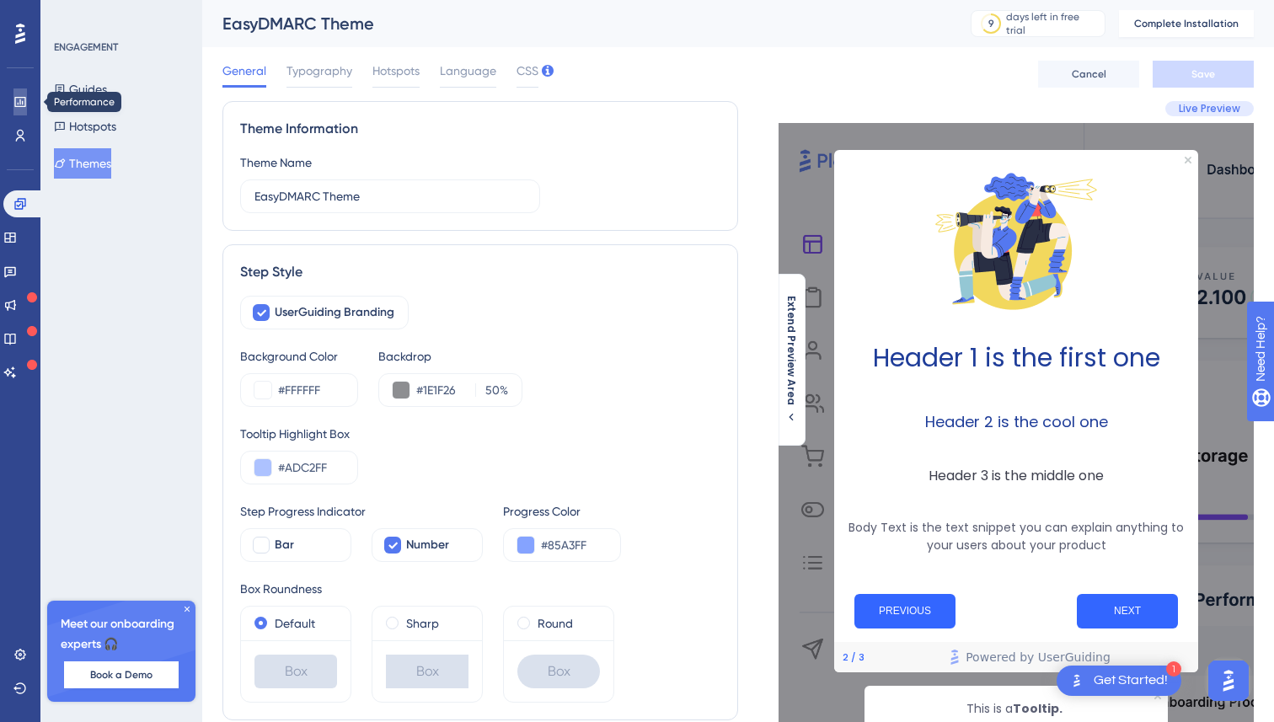
click at [24, 91] on link at bounding box center [19, 101] width 13 height 27
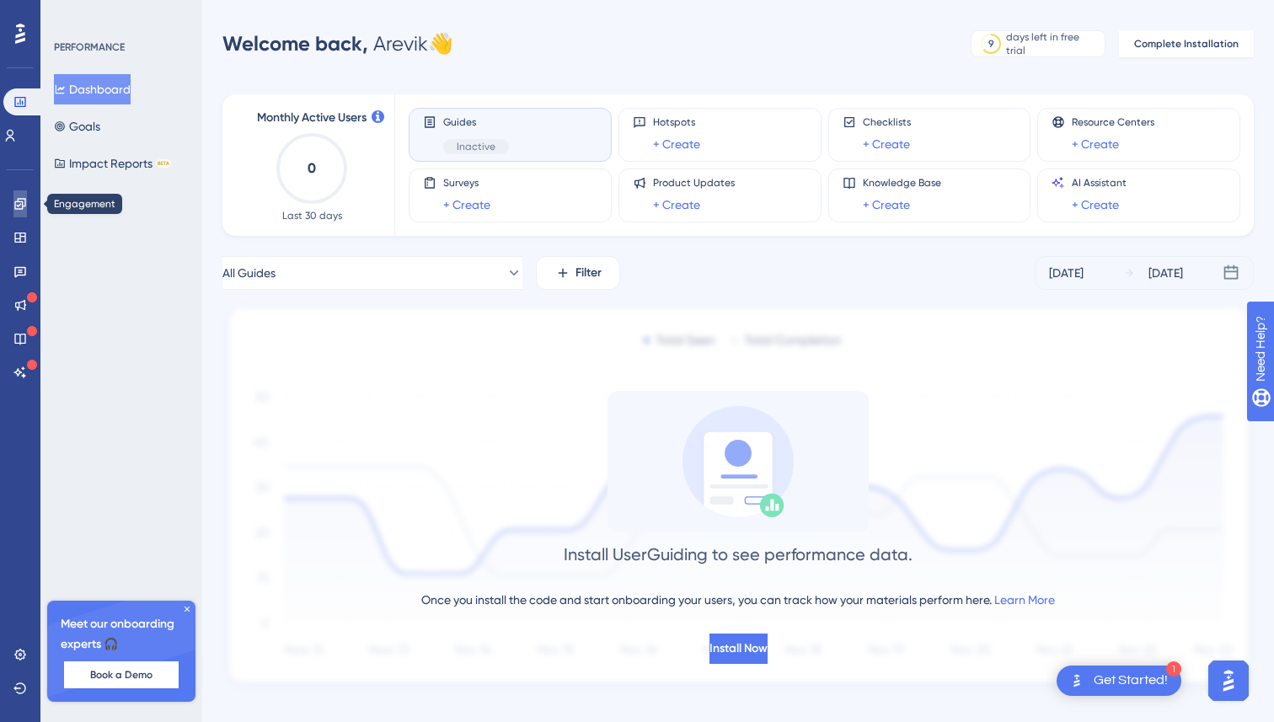
click at [23, 200] on icon at bounding box center [19, 203] width 13 height 13
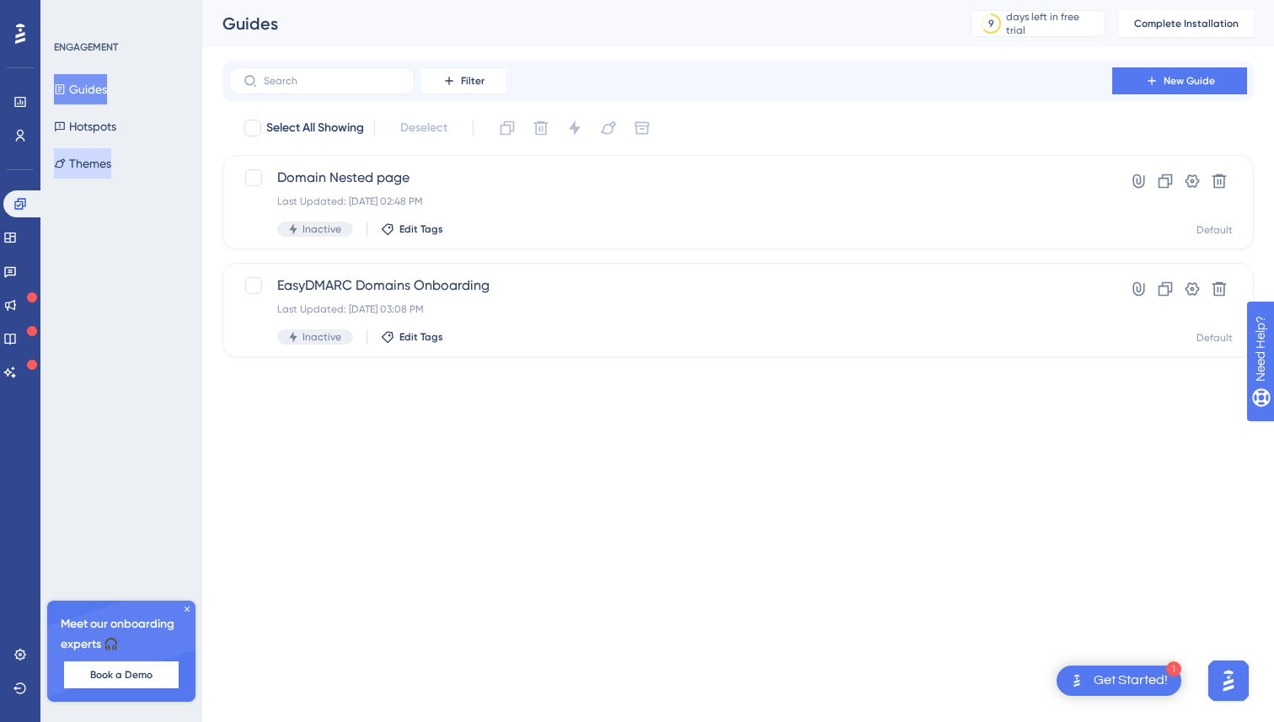
click at [111, 159] on button "Themes" at bounding box center [82, 163] width 57 height 30
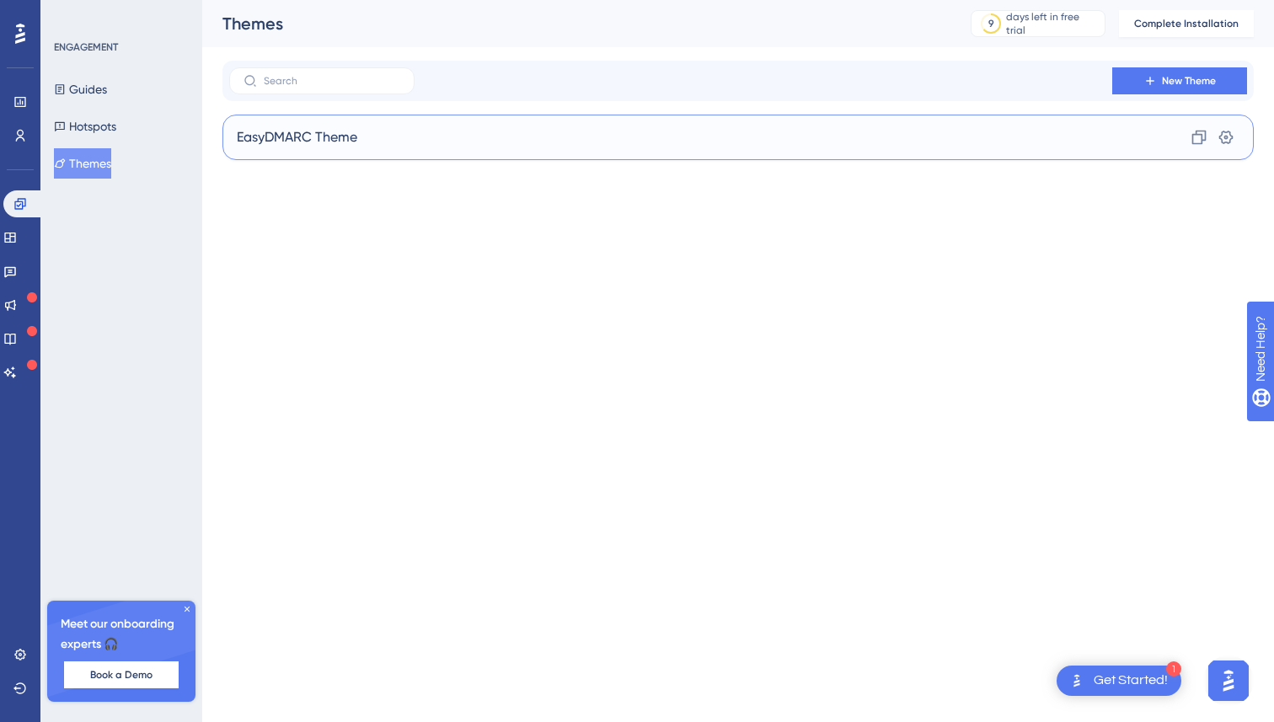
click at [355, 132] on span "EasyDMARC Theme" at bounding box center [297, 137] width 121 height 20
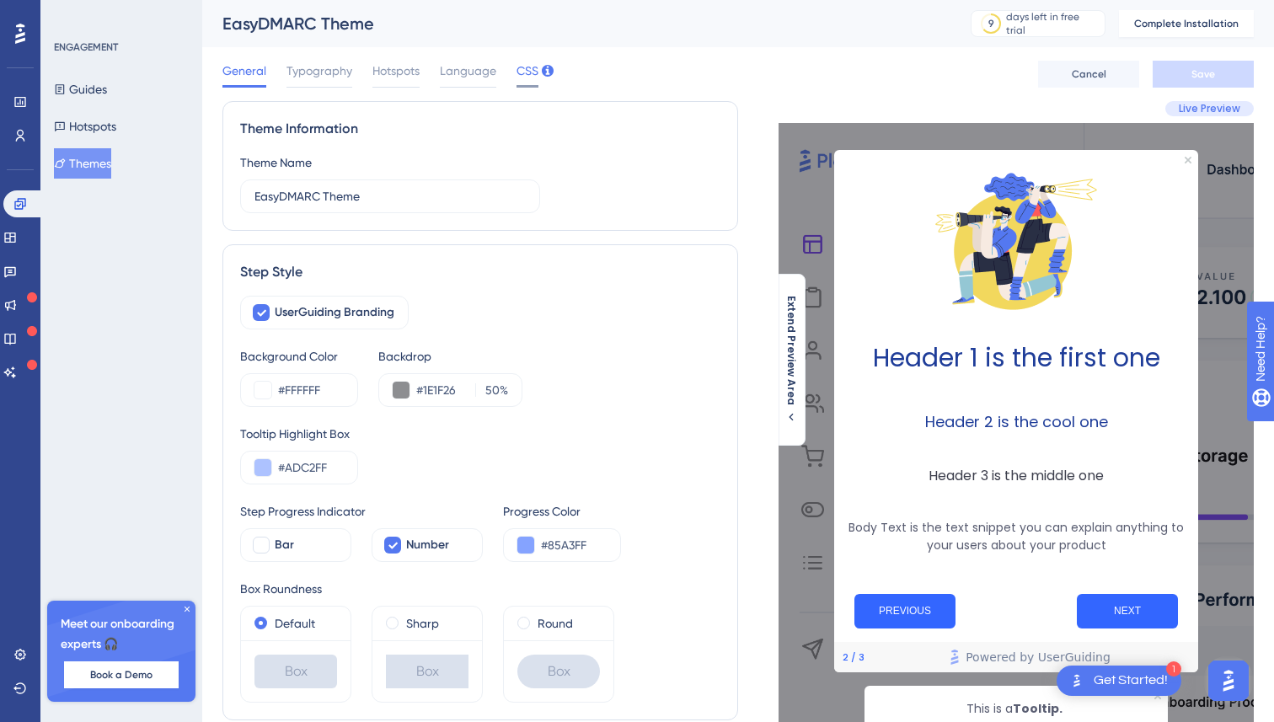
click at [520, 65] on span "CSS" at bounding box center [528, 71] width 22 height 20
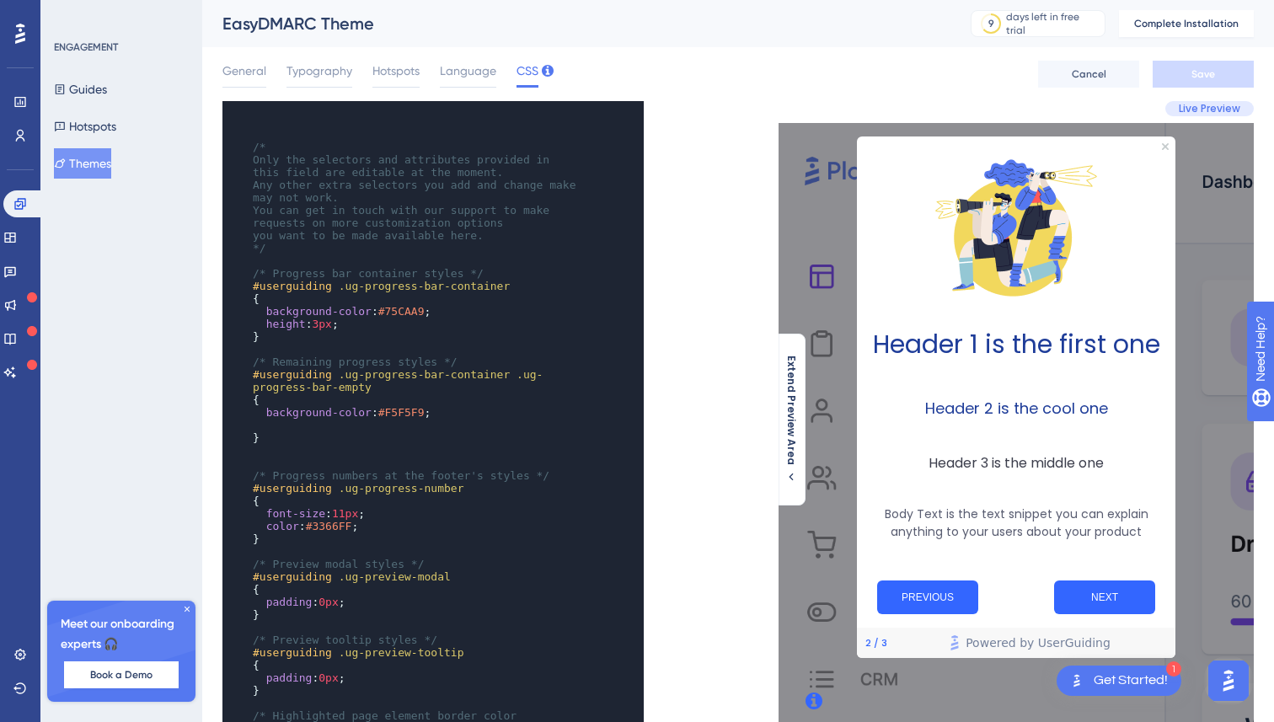
click at [281, 123] on div "xxxxxxxxxx ​ ​ /* Only the selectors and attributes provided in this field are …" at bounding box center [410, 652] width 375 height 1103
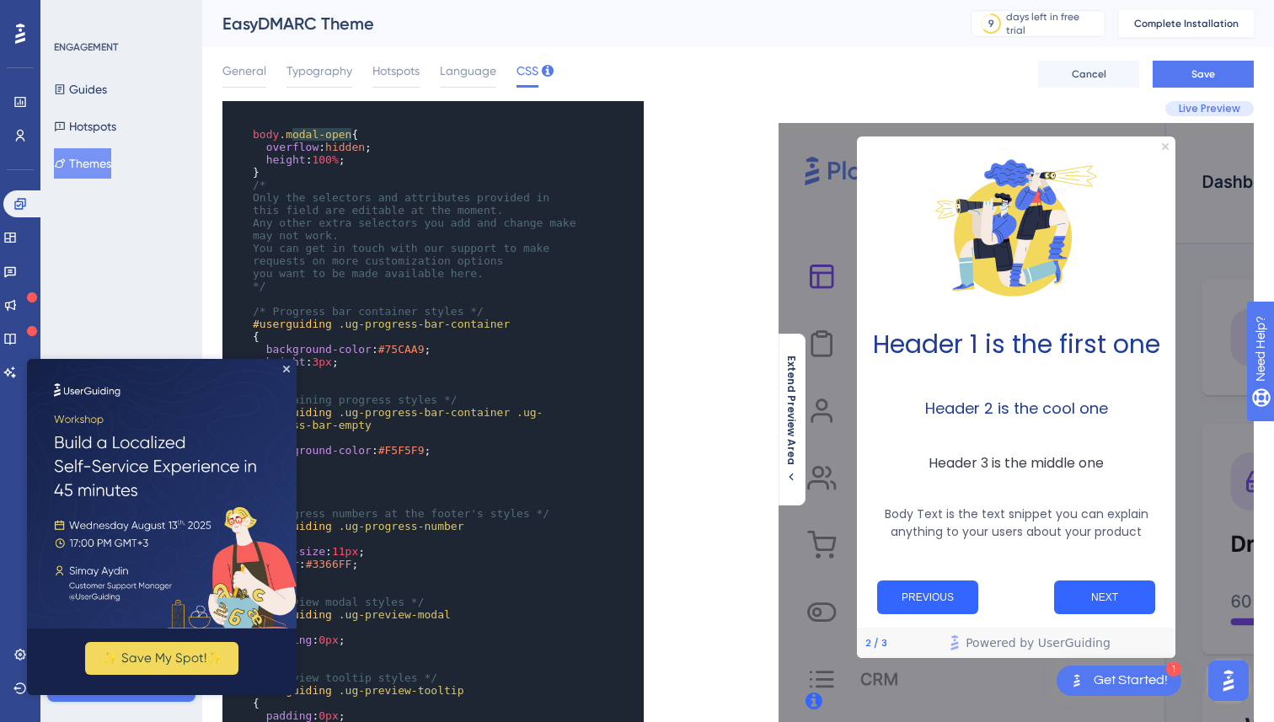
type textarea ".modal-open"
drag, startPoint x: 354, startPoint y: 134, endPoint x: 281, endPoint y: 131, distance: 73.4
click at [281, 131] on span "body .modal-open {" at bounding box center [305, 134] width 105 height 13
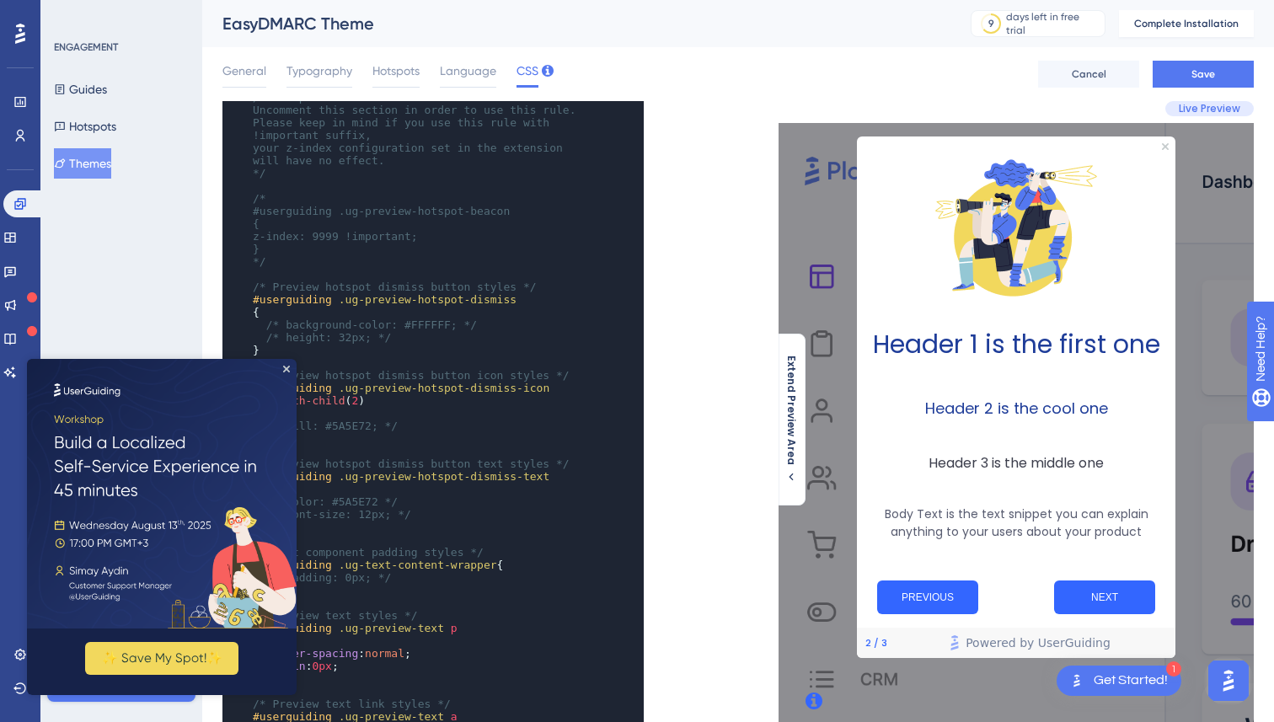
scroll to position [933, 0]
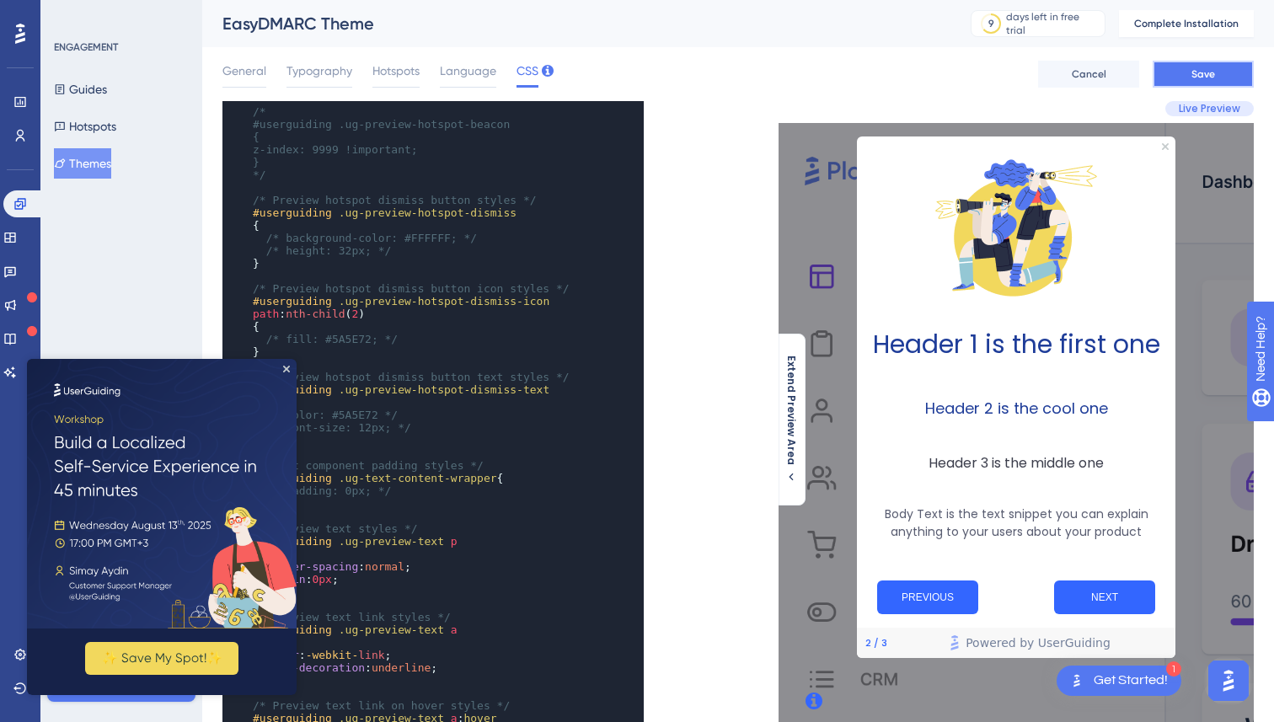
click at [1213, 79] on span "Save" at bounding box center [1204, 73] width 24 height 13
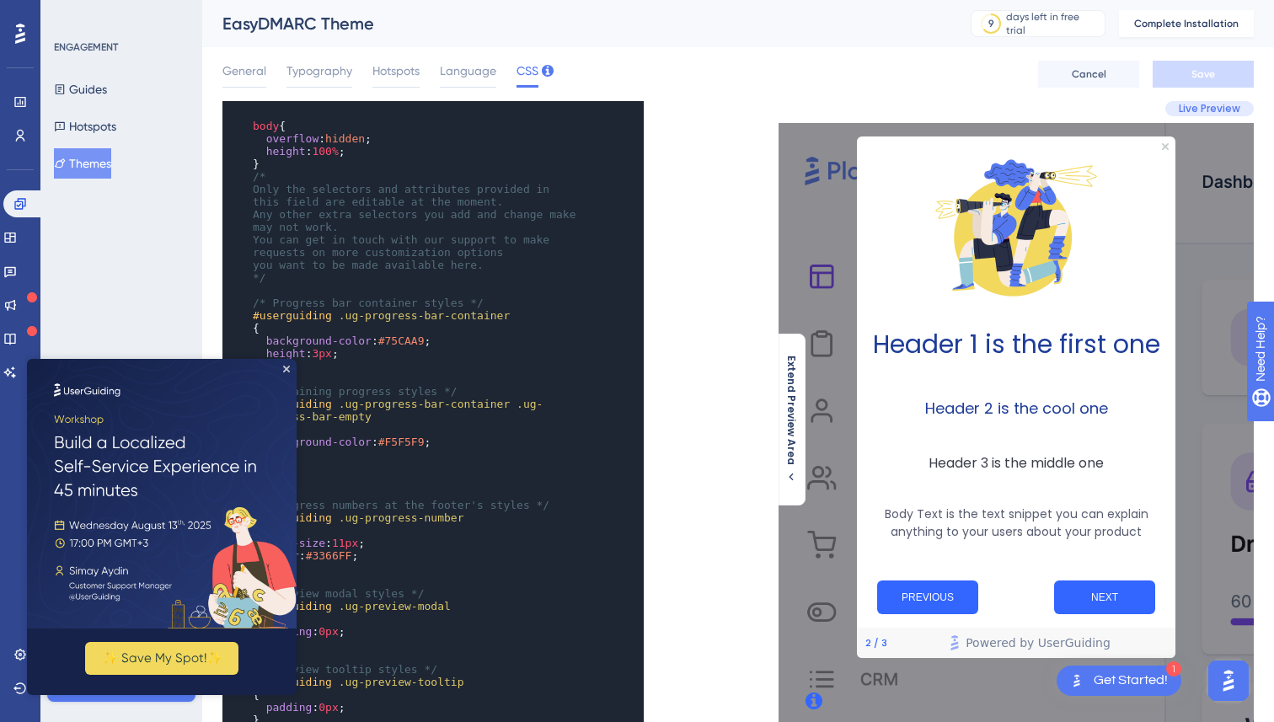
scroll to position [0, 0]
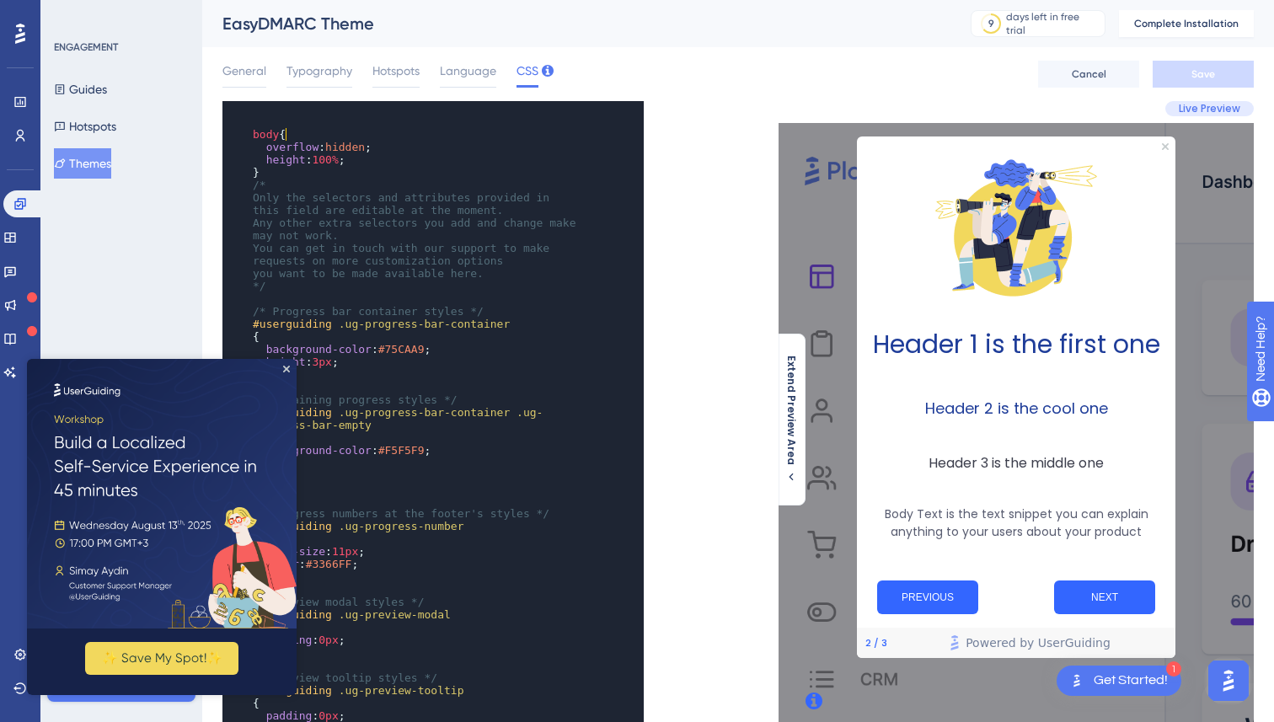
click at [286, 131] on span "body {" at bounding box center [269, 134] width 33 height 13
click at [345, 161] on span "height : 100% ;" at bounding box center [299, 159] width 93 height 13
click at [695, 60] on div "General Typography Hotspots Language CSS Cancel Save" at bounding box center [739, 74] width 1032 height 54
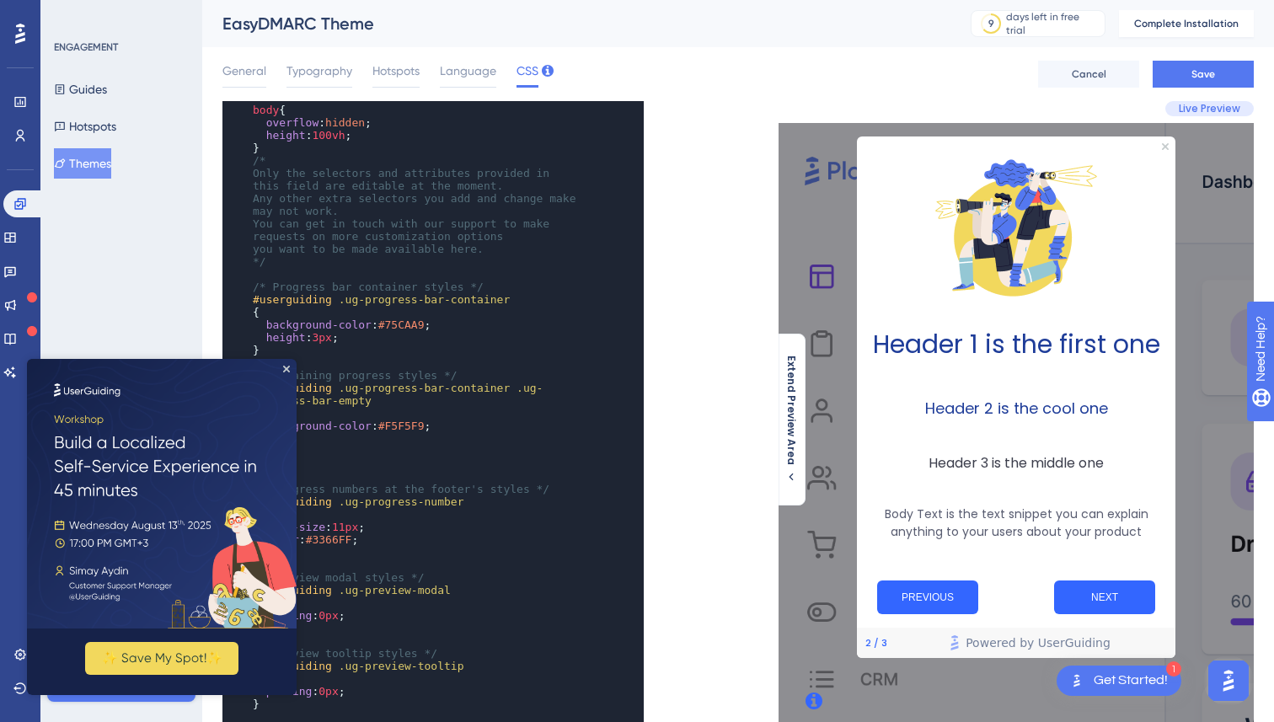
scroll to position [1, 0]
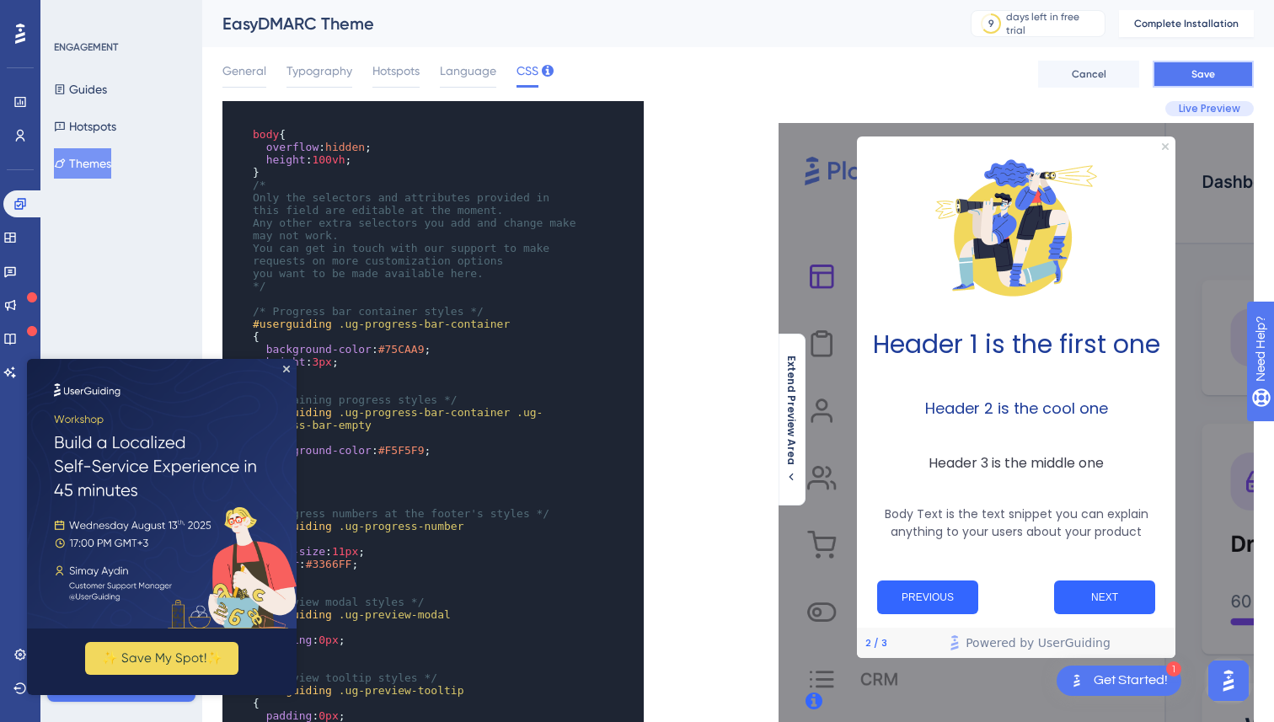
click at [1182, 83] on button "Save" at bounding box center [1203, 74] width 101 height 27
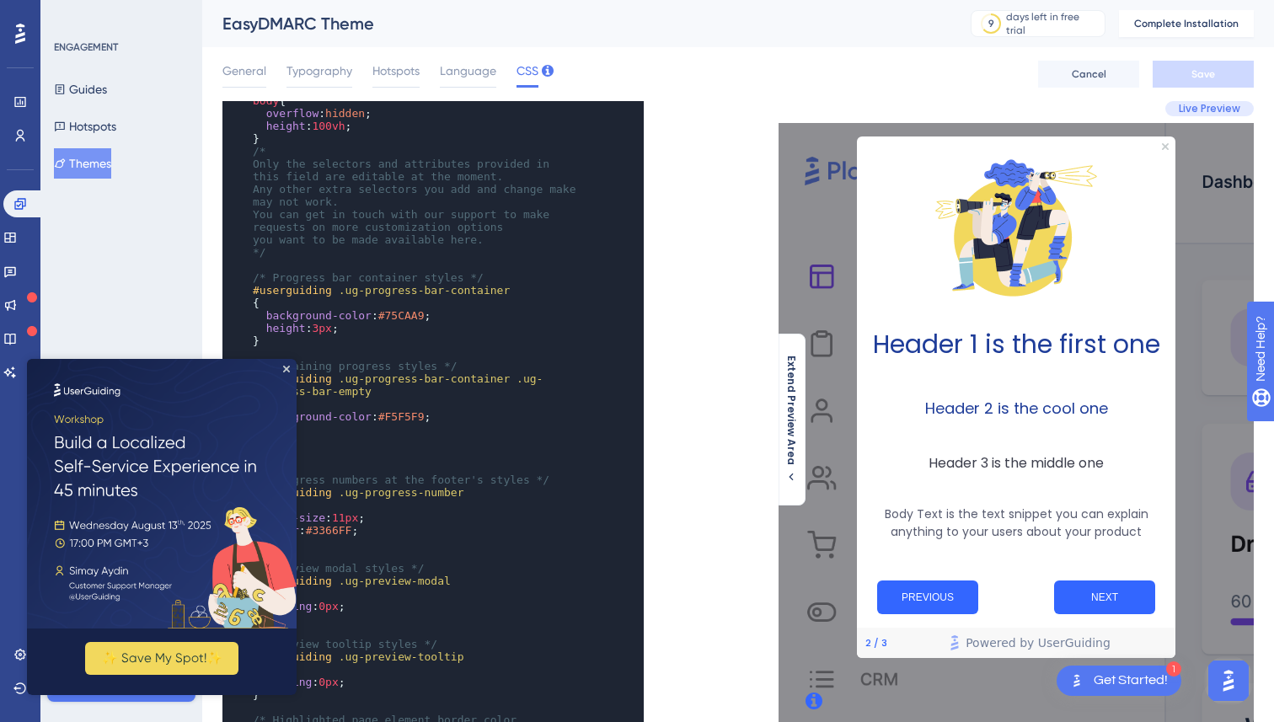
scroll to position [0, 0]
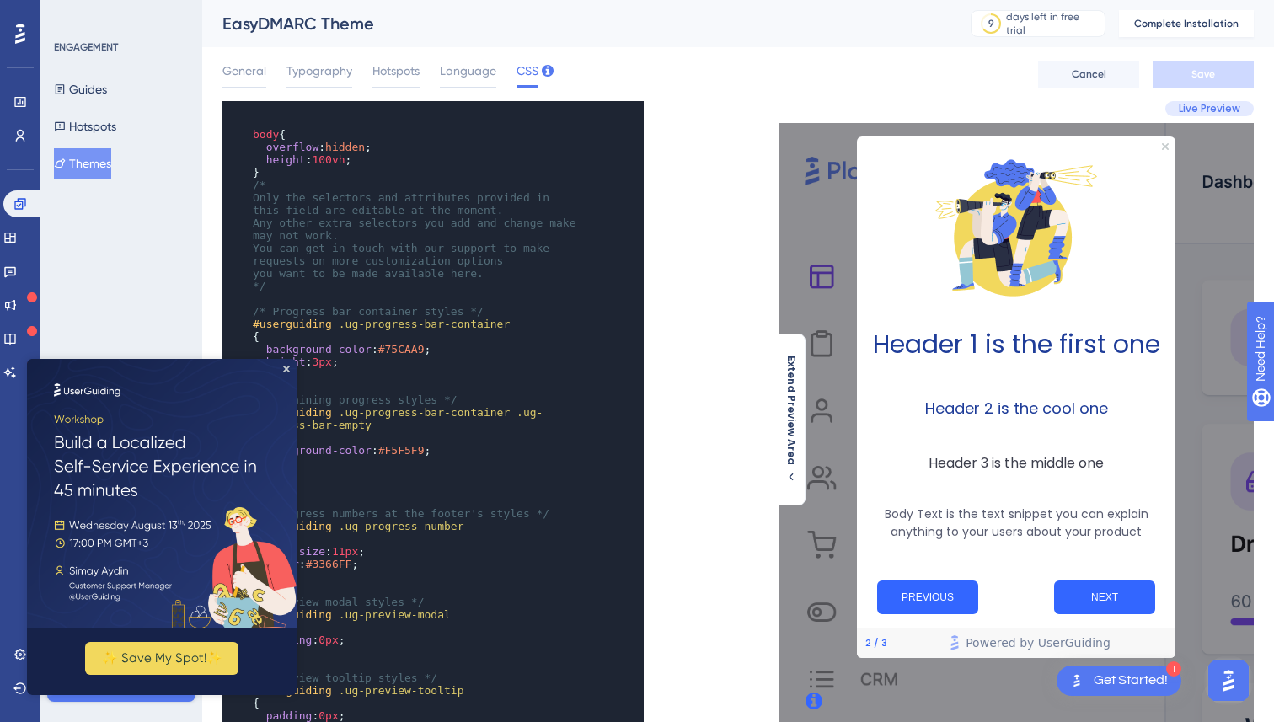
click at [372, 147] on span "overflow : hidden ;" at bounding box center [312, 147] width 119 height 13
click at [345, 163] on span "100vh" at bounding box center [328, 159] width 33 height 13
click at [761, 64] on div "General Typography Hotspots Language CSS Cancel Save" at bounding box center [739, 74] width 1032 height 54
click at [1224, 72] on button "Save" at bounding box center [1203, 74] width 101 height 27
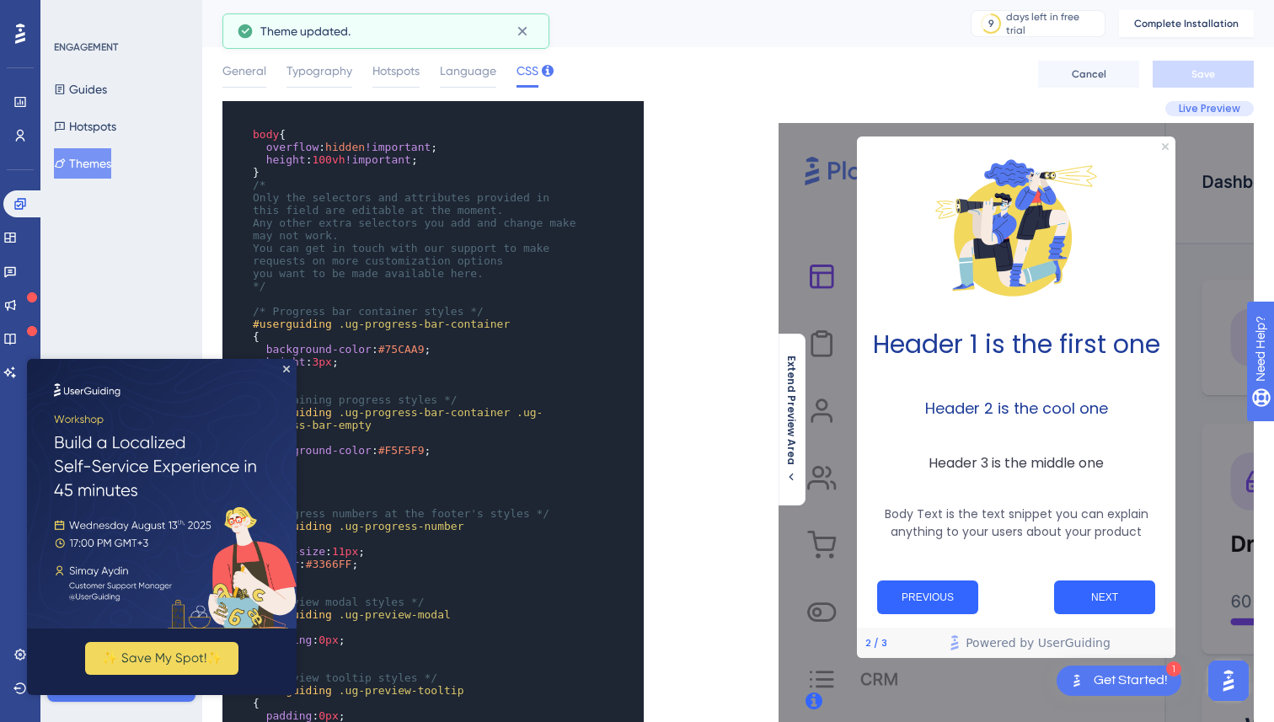
click at [1032, 711] on div "Header 1 is the first one Header 2 is the cool one Header 3 is the middle one B…" at bounding box center [1016, 398] width 319 height 944
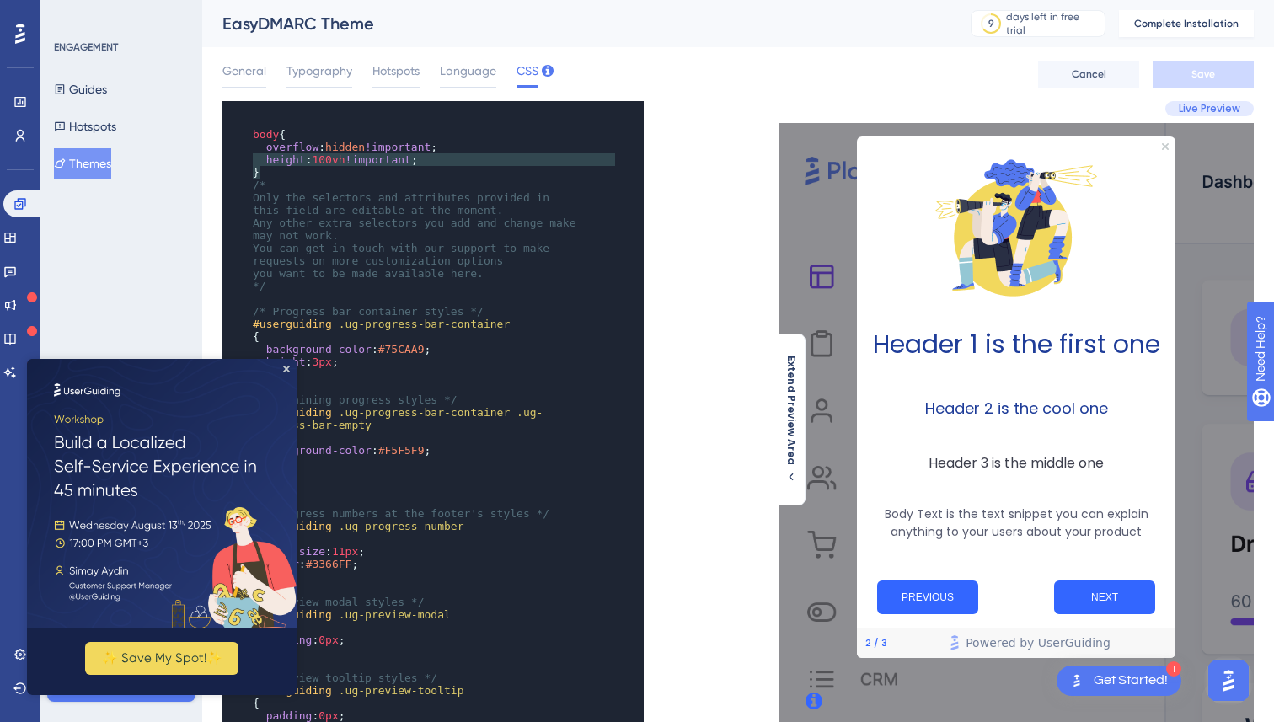
type textarea "body{ overflow: hidden!important; height: 100vh!important; }"
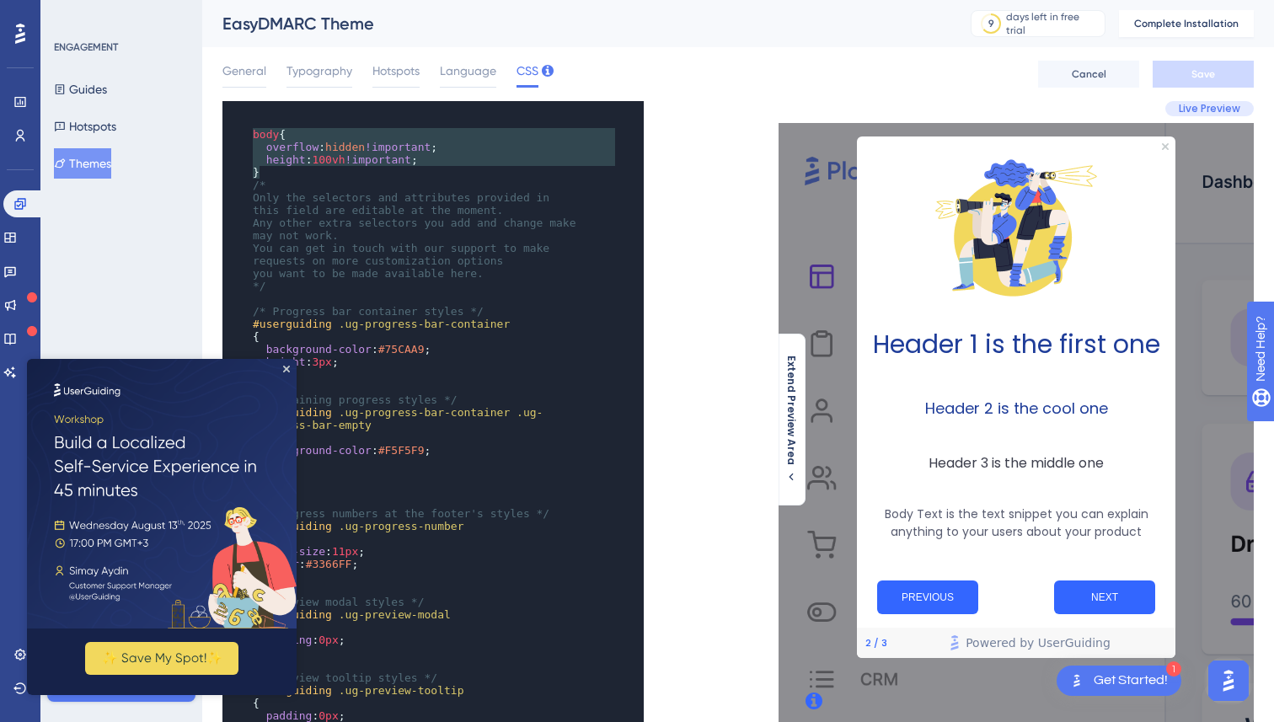
drag, startPoint x: 276, startPoint y: 178, endPoint x: 228, endPoint y: 137, distance: 63.4
click at [228, 137] on div "x body { overflow : hidden !important ; height : 100vh !important ; } /* Only t…" at bounding box center [410, 640] width 375 height 1078
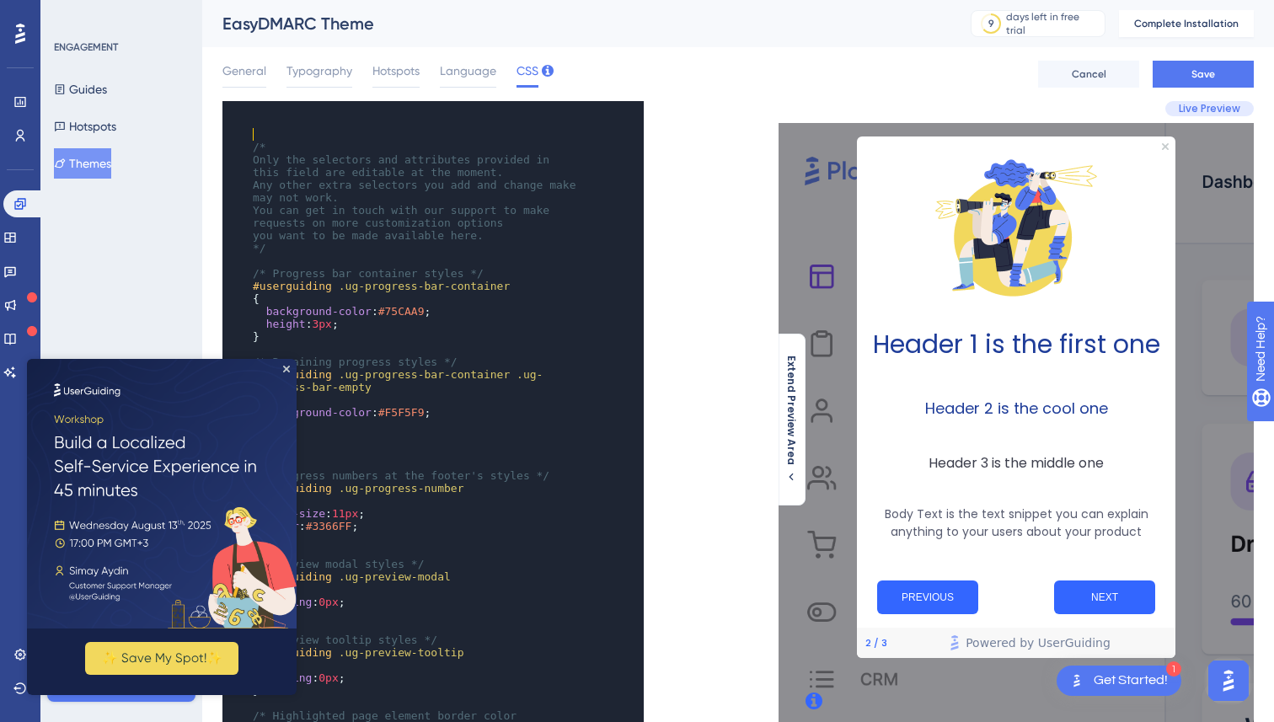
click at [249, 143] on pre "/*" at bounding box center [416, 147] width 335 height 13
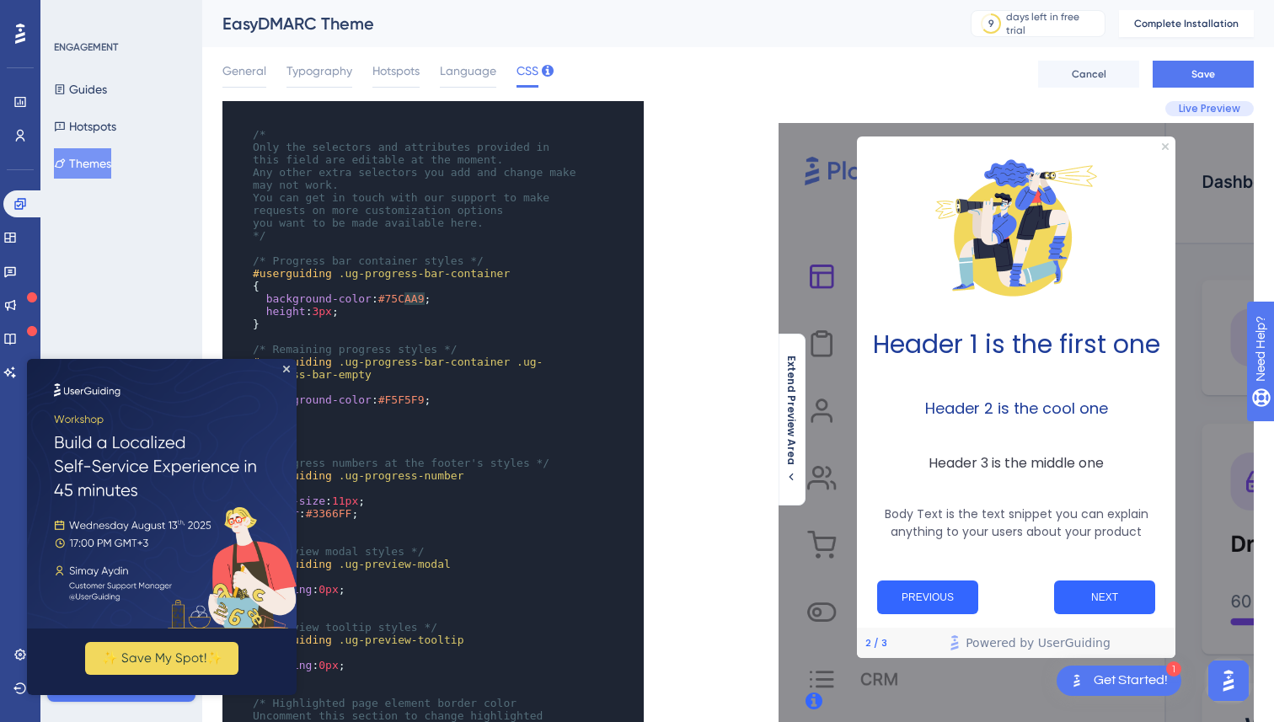
type textarea "5CAA"
drag, startPoint x: 427, startPoint y: 296, endPoint x: 396, endPoint y: 295, distance: 31.2
click at [397, 295] on span "#75CAA9" at bounding box center [401, 298] width 46 height 13
type textarea "#75CAA9"
drag, startPoint x: 383, startPoint y: 297, endPoint x: 433, endPoint y: 300, distance: 50.7
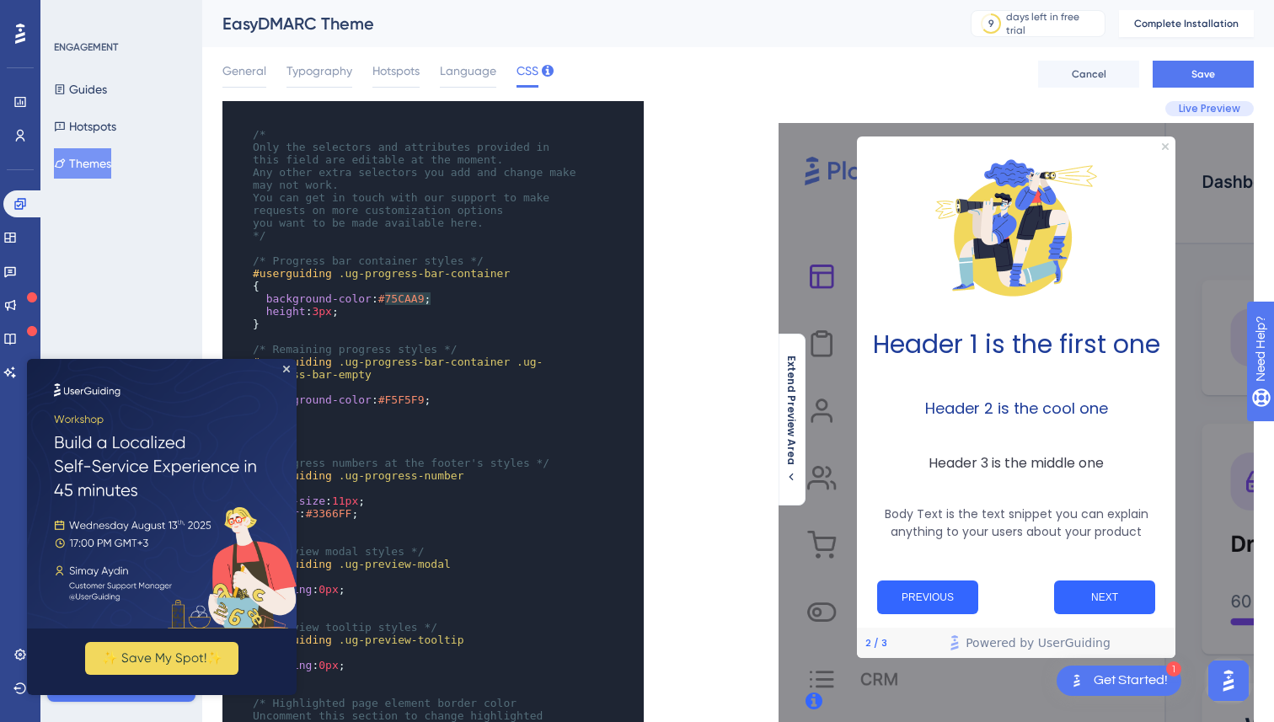
click at [431, 300] on span "background-color : #75CAA9 ;" at bounding box center [342, 298] width 178 height 13
type textarea "background-color: #75CAA9;"
drag, startPoint x: 453, startPoint y: 300, endPoint x: 264, endPoint y: 302, distance: 188.8
click at [264, 302] on pre "background-color : #75CAA9 ;" at bounding box center [416, 298] width 335 height 13
paste textarea "Code editor"
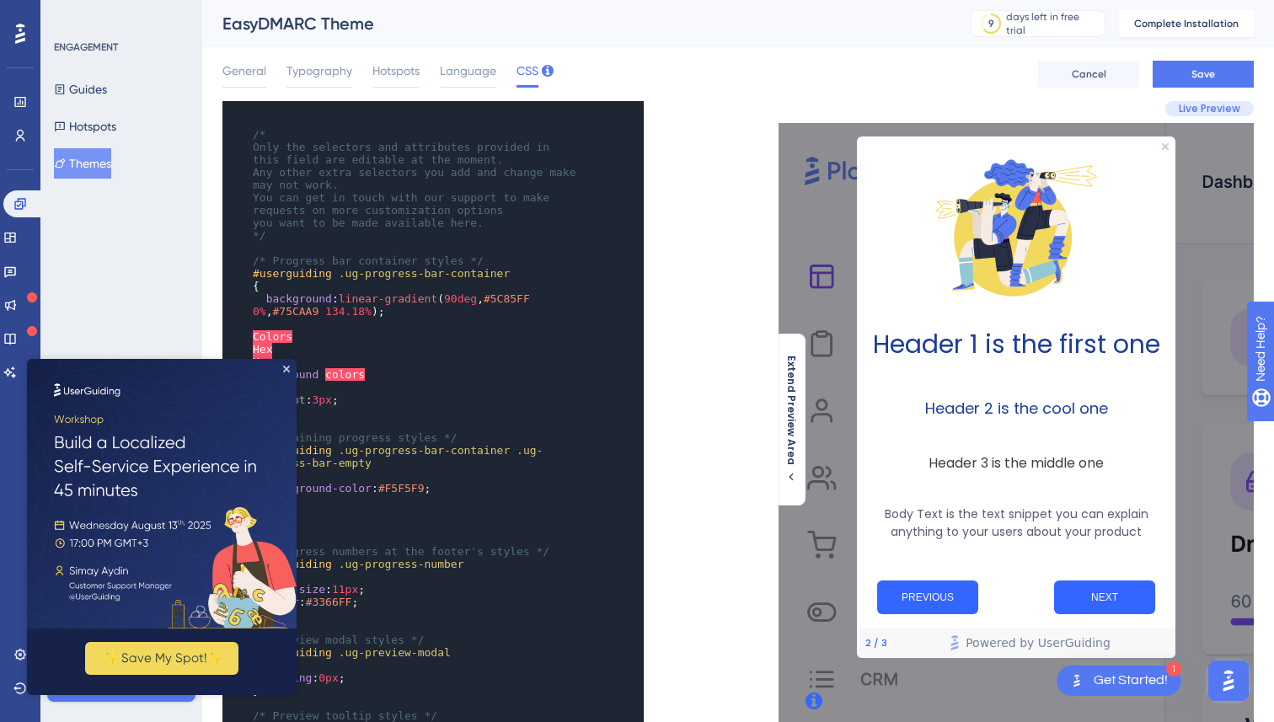
scroll to position [174, 0]
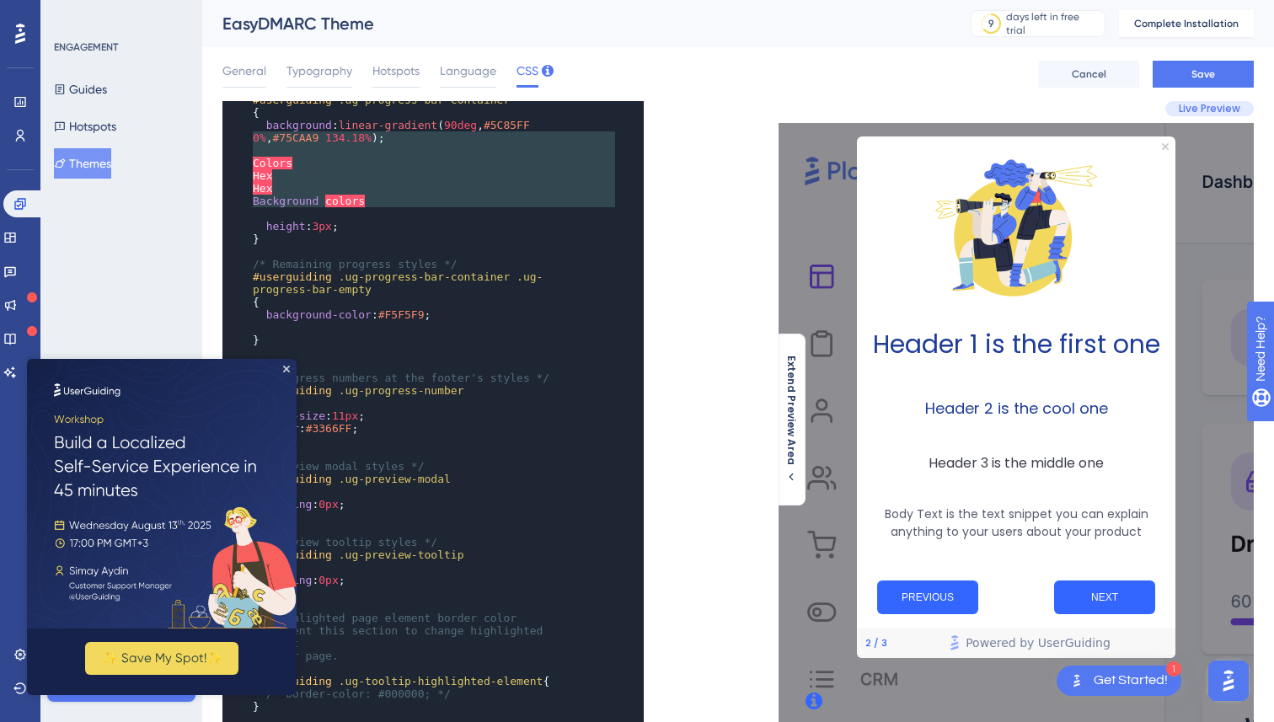
type textarea "Colors Hex Hex Background colors"
drag, startPoint x: 265, startPoint y: 215, endPoint x: 240, endPoint y: 148, distance: 70.9
click at [240, 152] on div "x /* Only the selectors and attributes provided in this field are editable at t…" at bounding box center [410, 581] width 375 height 1306
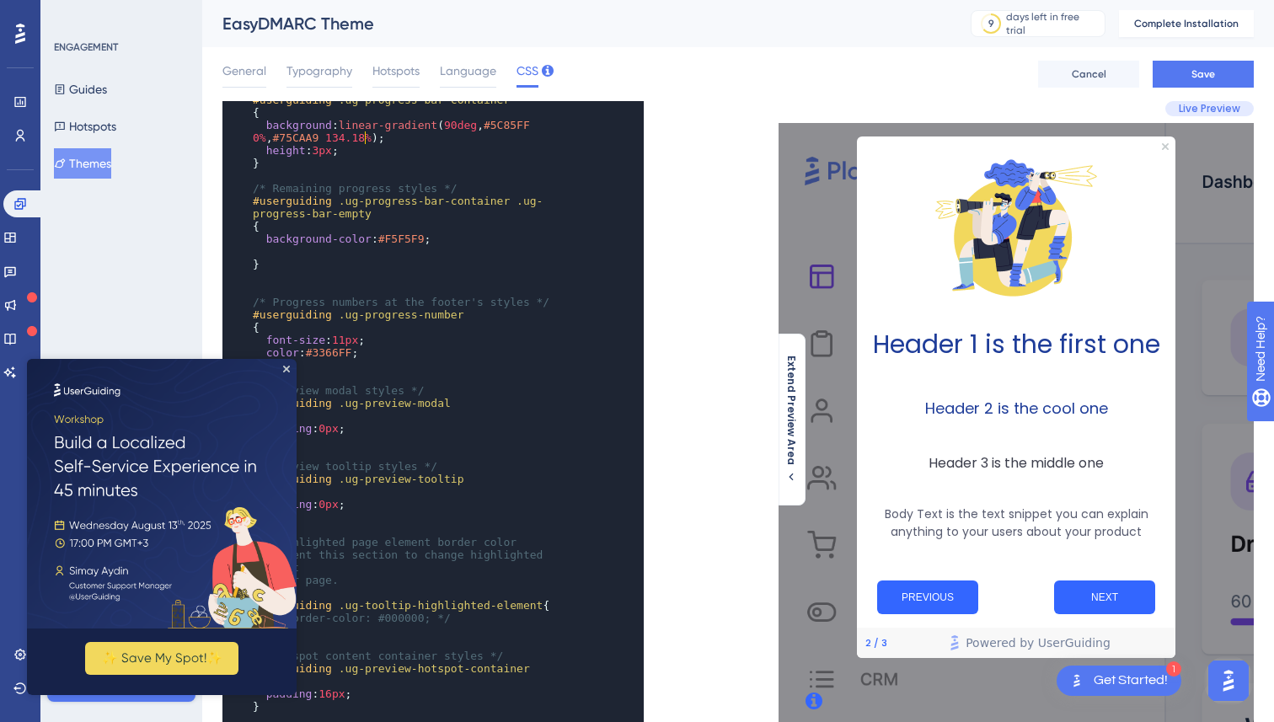
click at [268, 150] on span "height" at bounding box center [286, 150] width 40 height 13
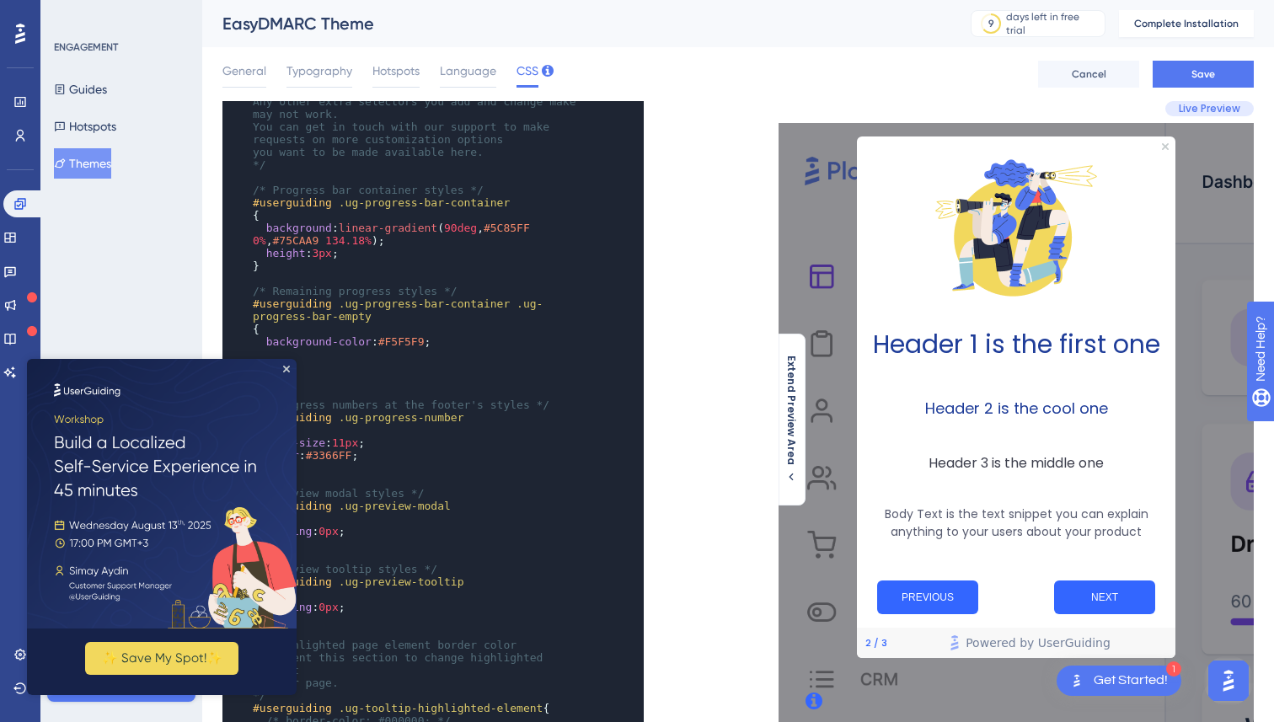
scroll to position [55, 0]
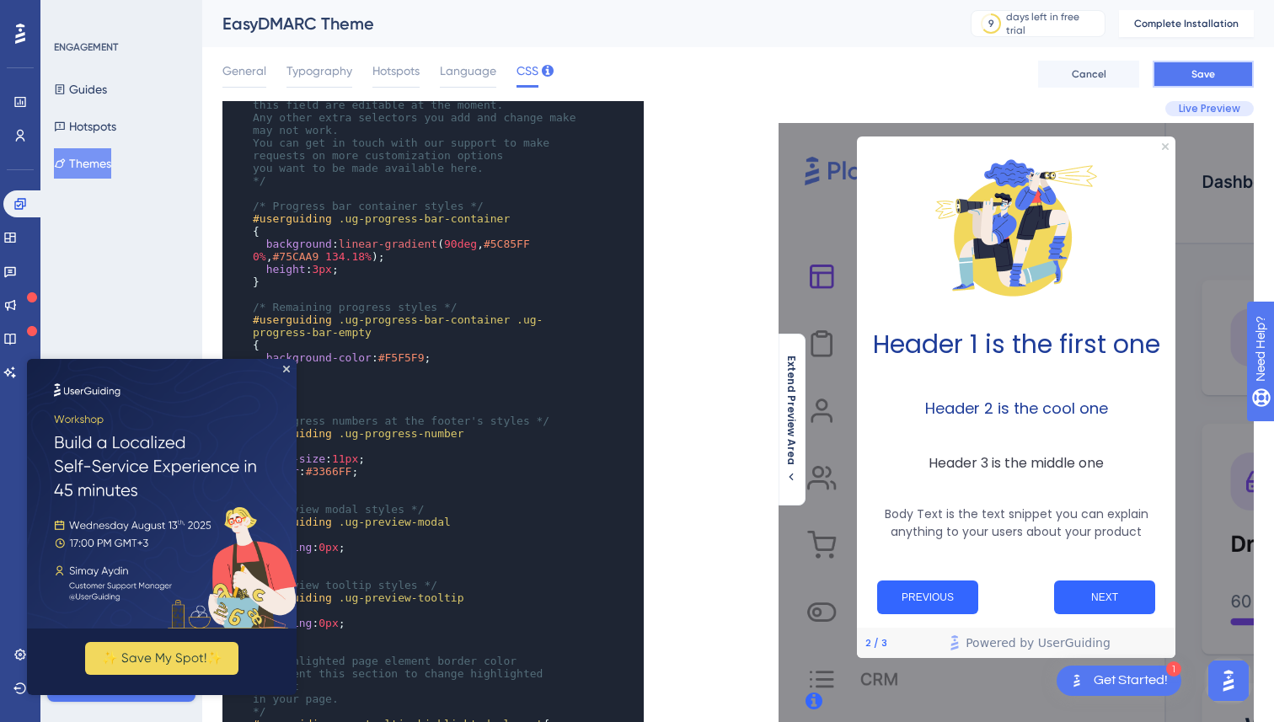
click at [1170, 70] on button "Save" at bounding box center [1203, 74] width 101 height 27
click at [650, 64] on div "General Typography Hotspots Language CSS Cancel Save" at bounding box center [739, 74] width 1032 height 54
click at [244, 63] on span "General" at bounding box center [245, 71] width 44 height 20
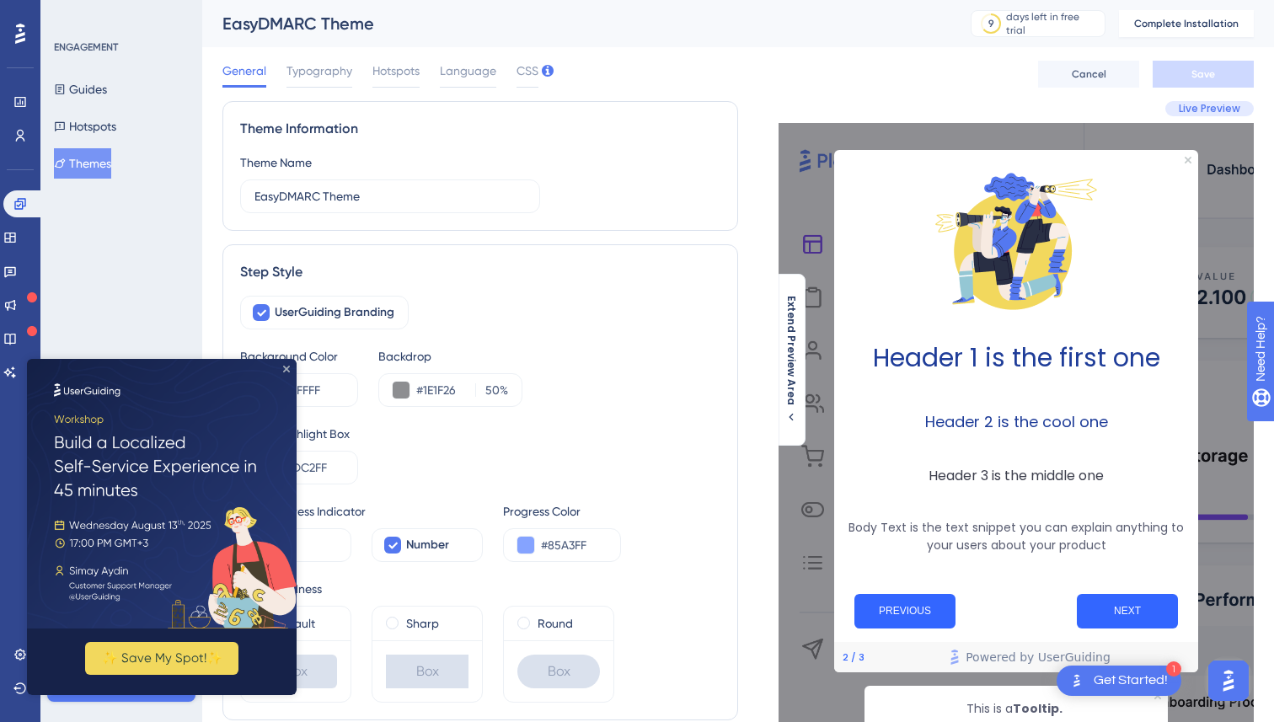
click at [284, 370] on icon "Close Preview" at bounding box center [286, 369] width 7 height 7
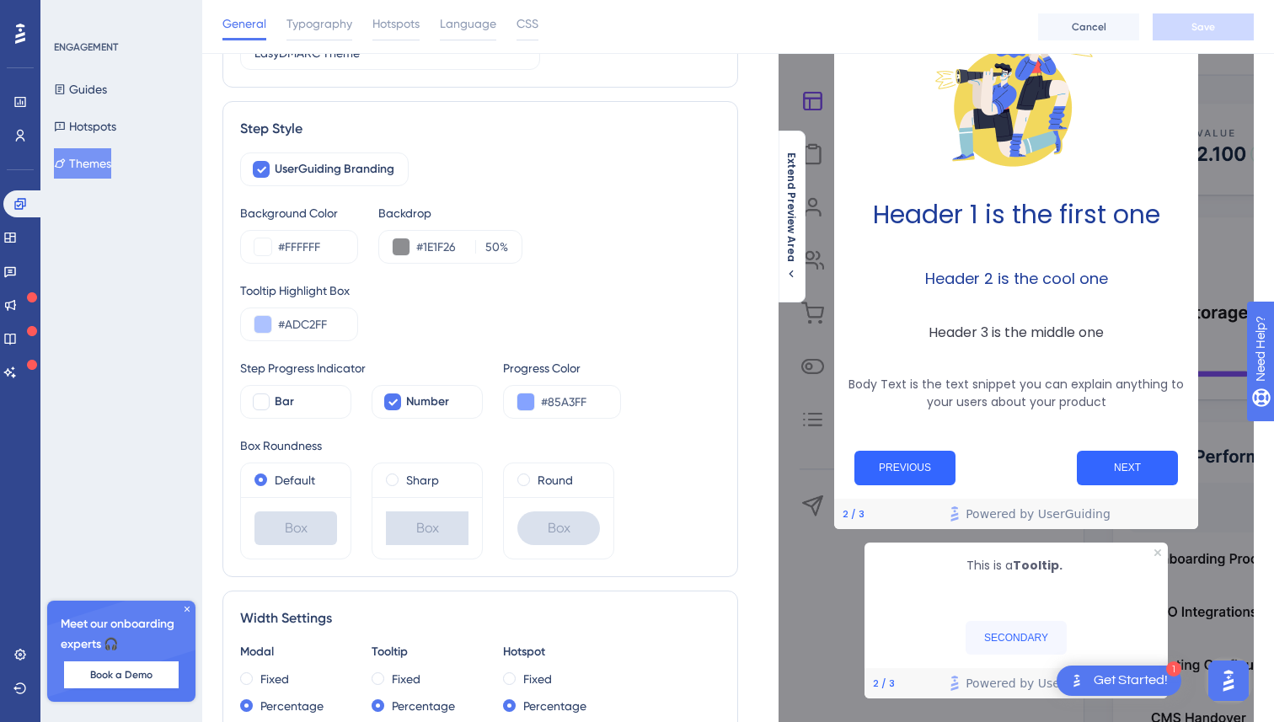
scroll to position [174, 0]
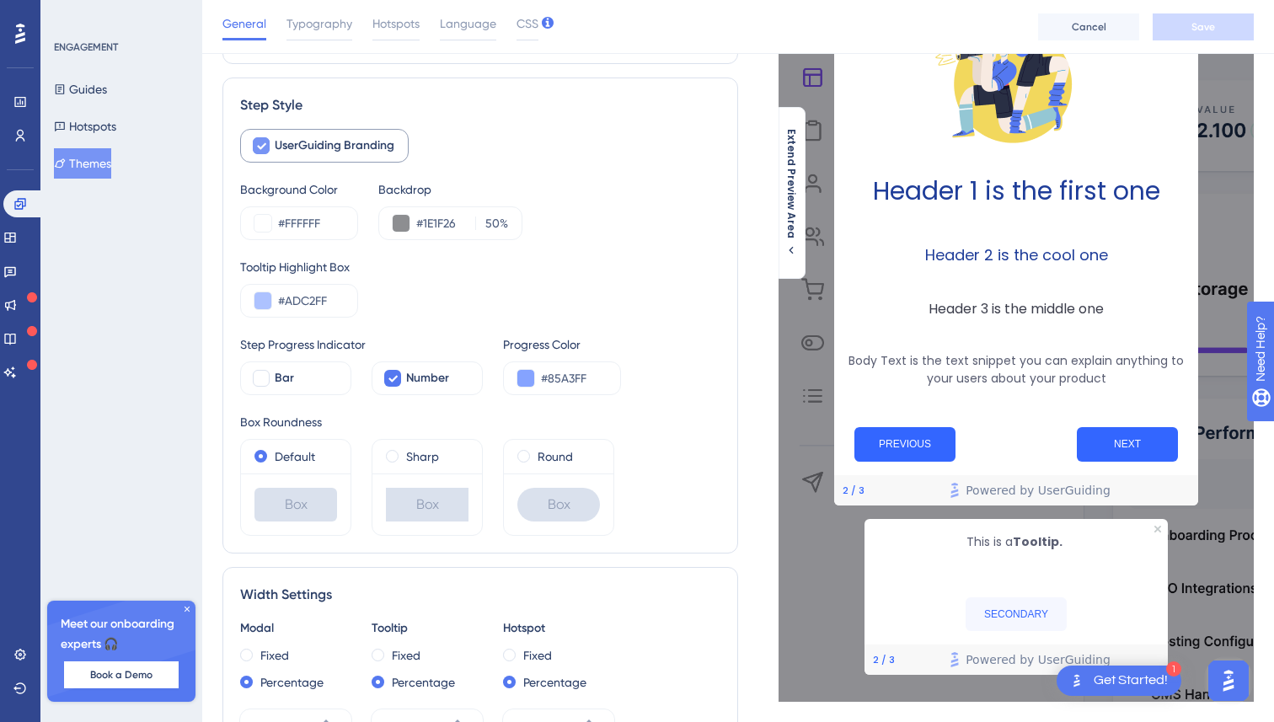
click at [265, 147] on icon at bounding box center [261, 145] width 10 height 13
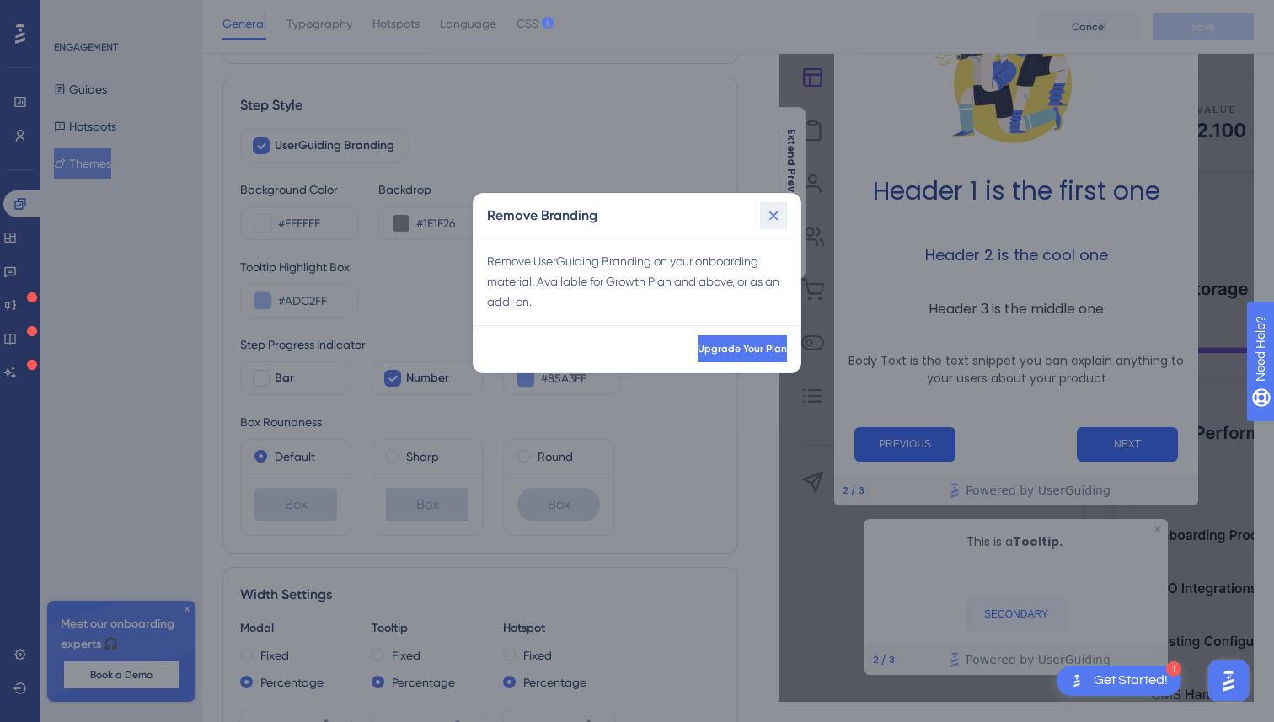
click at [773, 210] on icon at bounding box center [773, 215] width 17 height 17
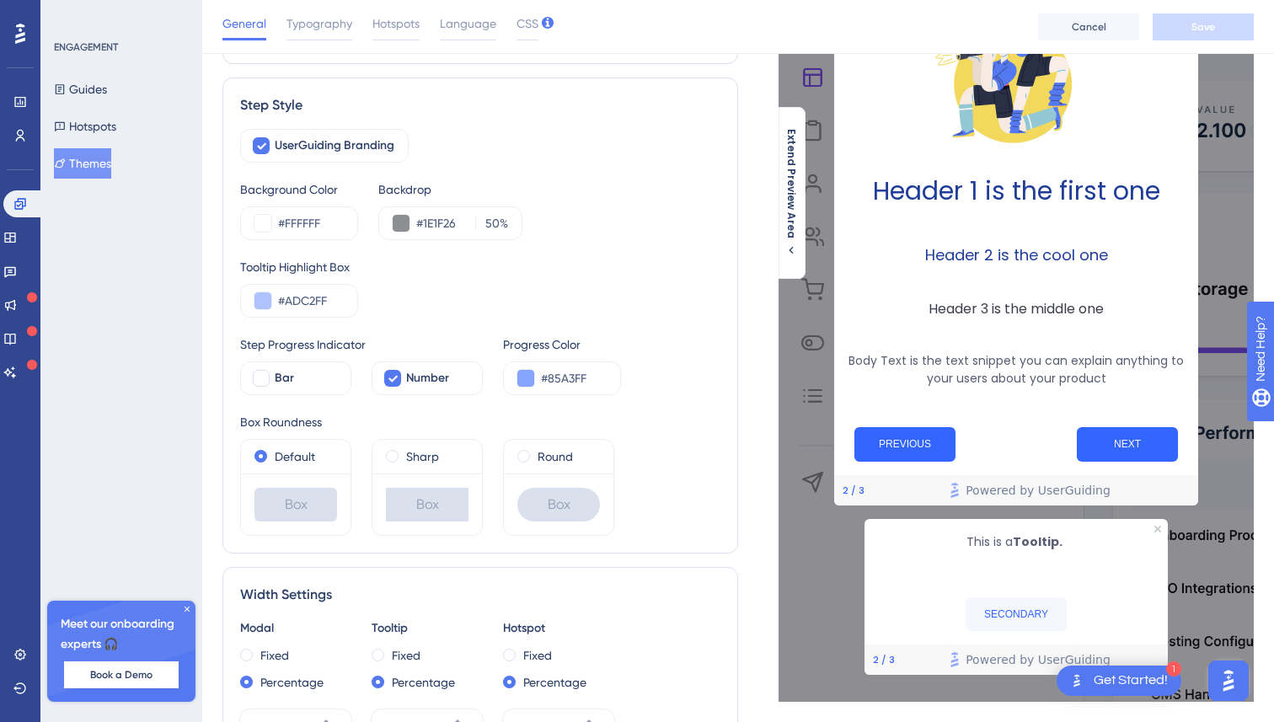
scroll to position [194, 0]
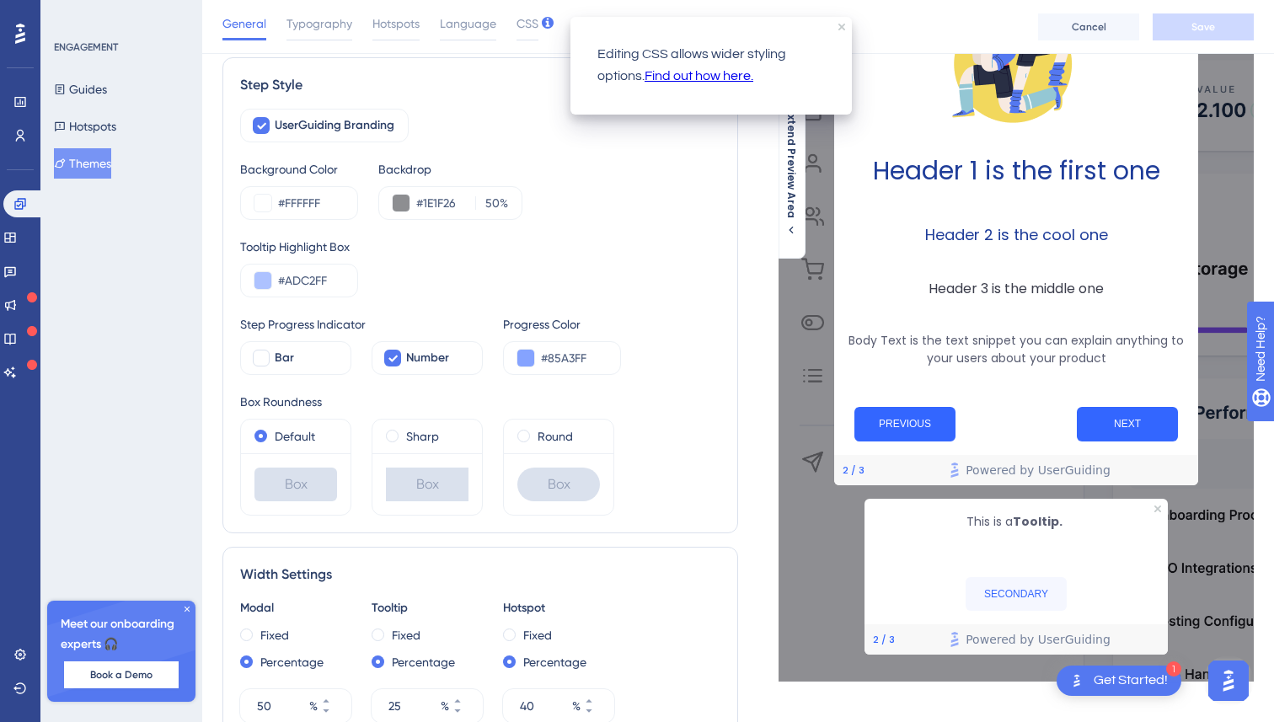
click at [668, 76] on link "Find out how here." at bounding box center [699, 77] width 109 height 22
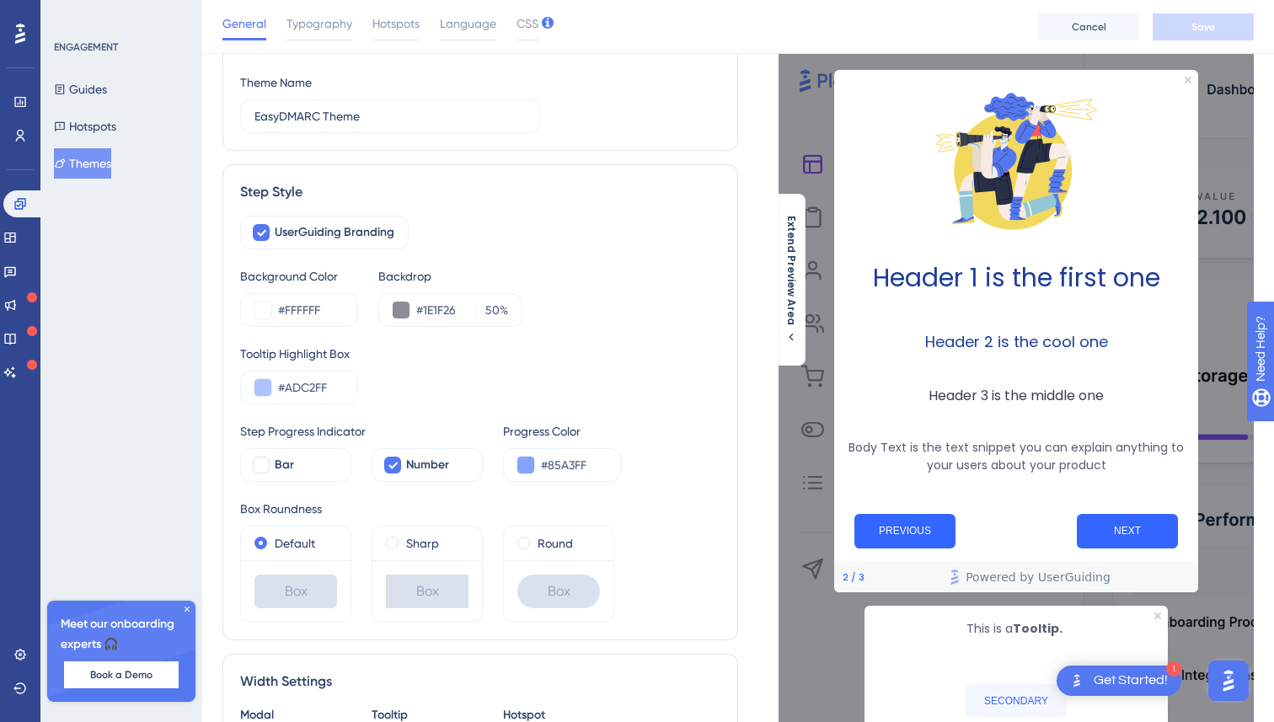
scroll to position [0, 0]
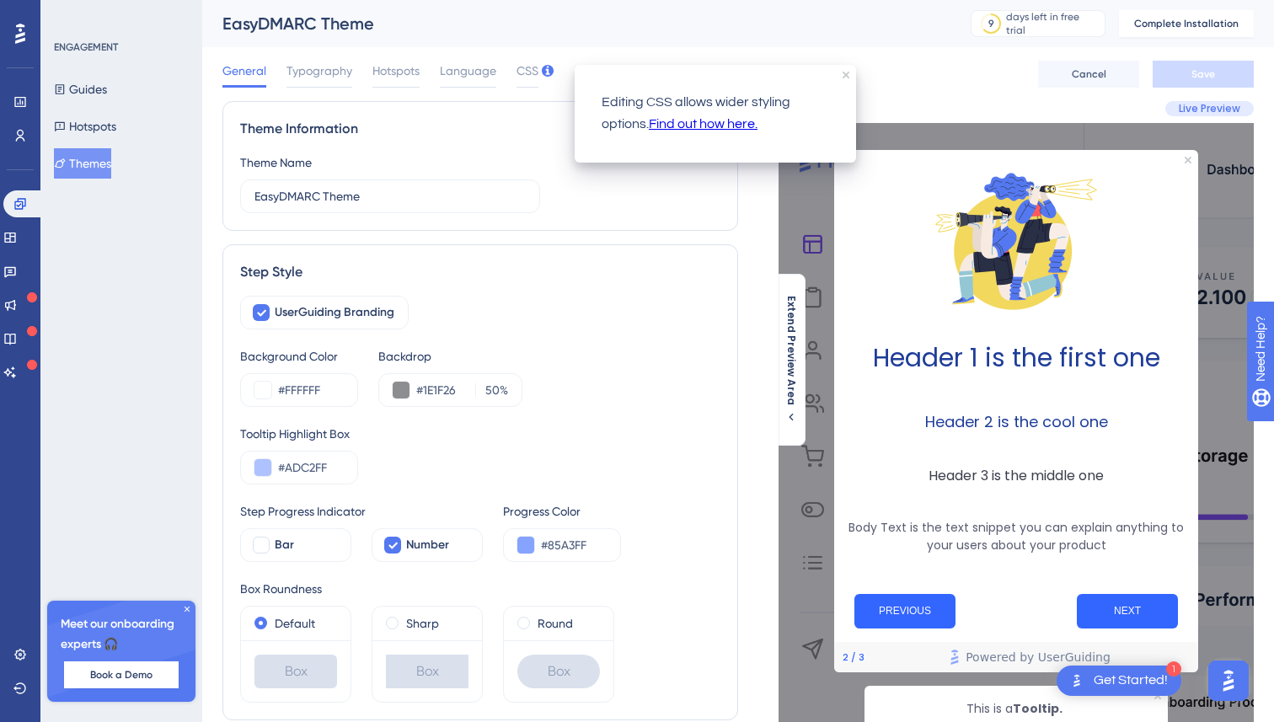
click at [512, 72] on div "General Typography Hotspots Language CSS" at bounding box center [381, 74] width 316 height 27
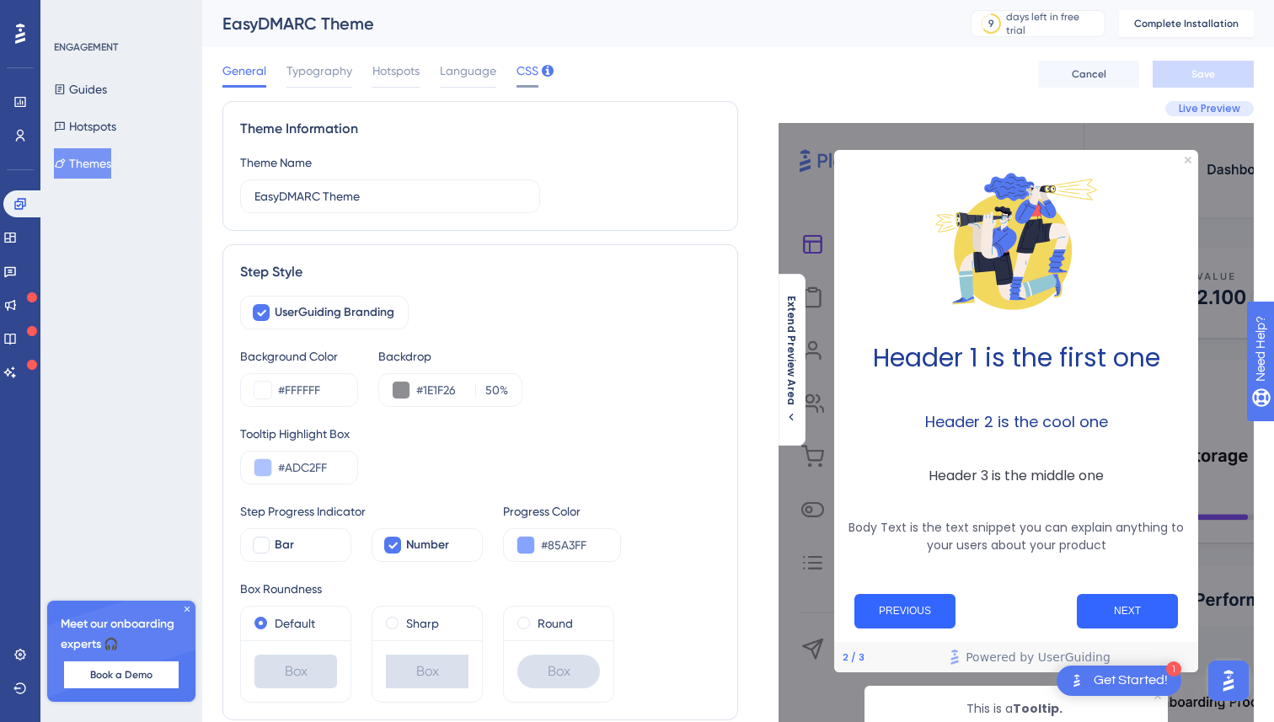
click at [519, 74] on span "CSS" at bounding box center [528, 71] width 22 height 20
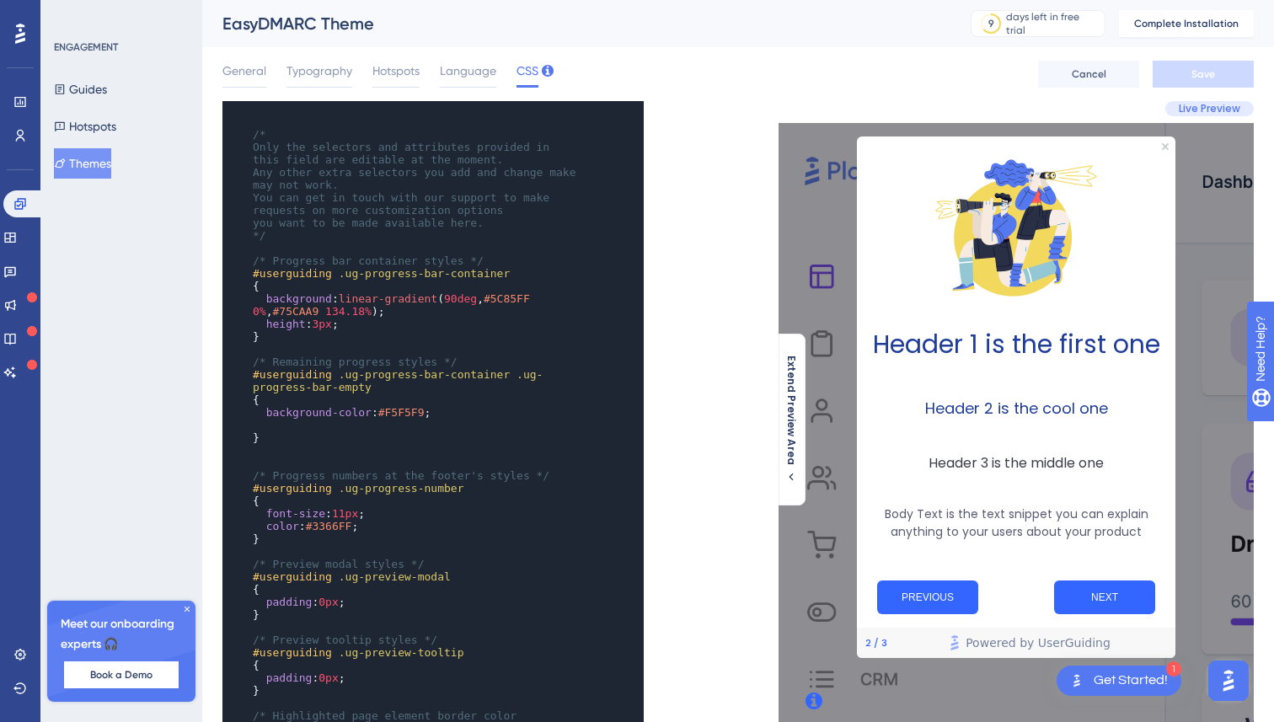
click at [689, 230] on div "xxxxxxxxxx ​ /* Only the selectors and attributes provided in this field are ed…" at bounding box center [481, 573] width 516 height 944
click at [287, 129] on pre "/*" at bounding box center [416, 134] width 335 height 13
click at [281, 118] on div "xxxxxxxxxx ​ /* Only the selectors and attributes provided in this field are ed…" at bounding box center [410, 652] width 375 height 1103
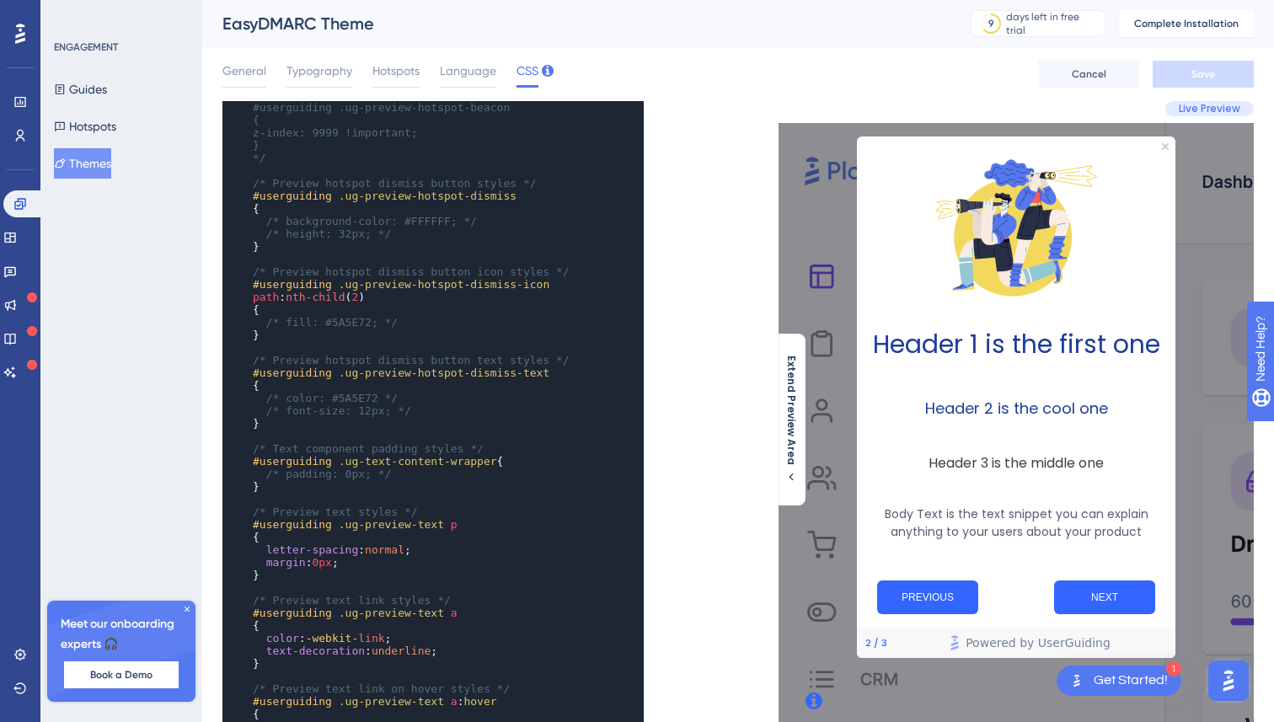
scroll to position [1000, 0]
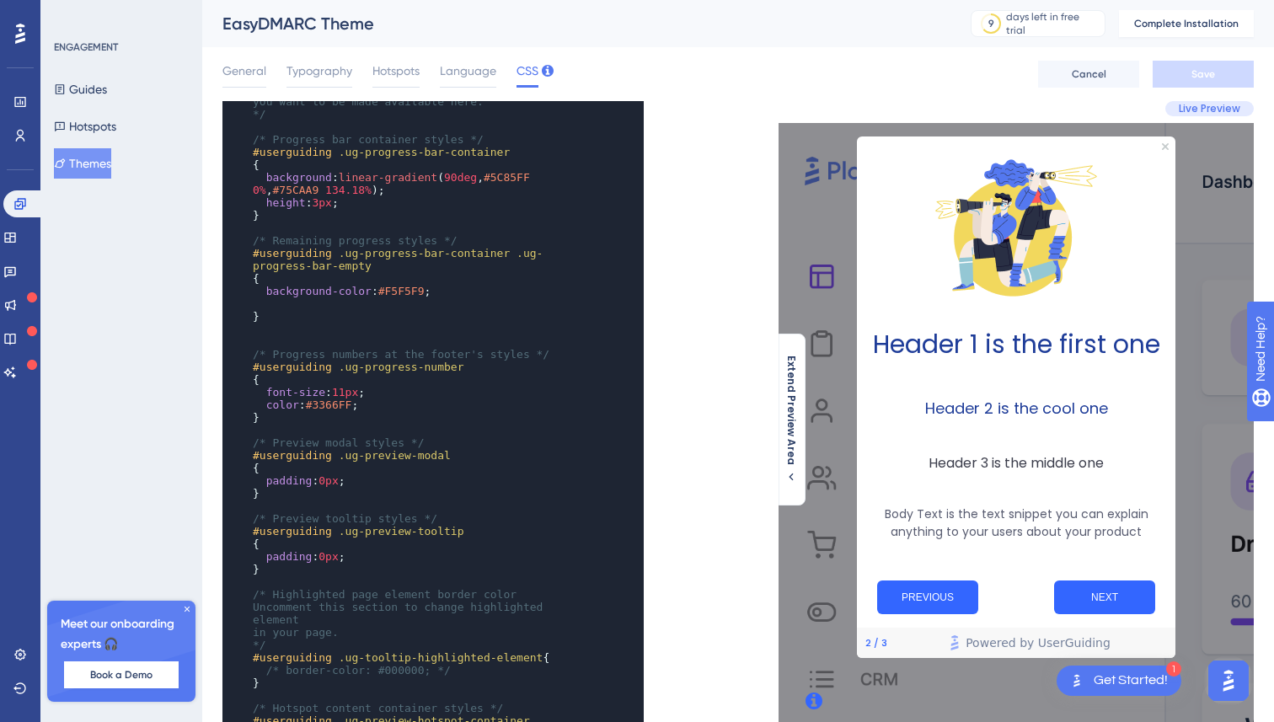
scroll to position [0, 0]
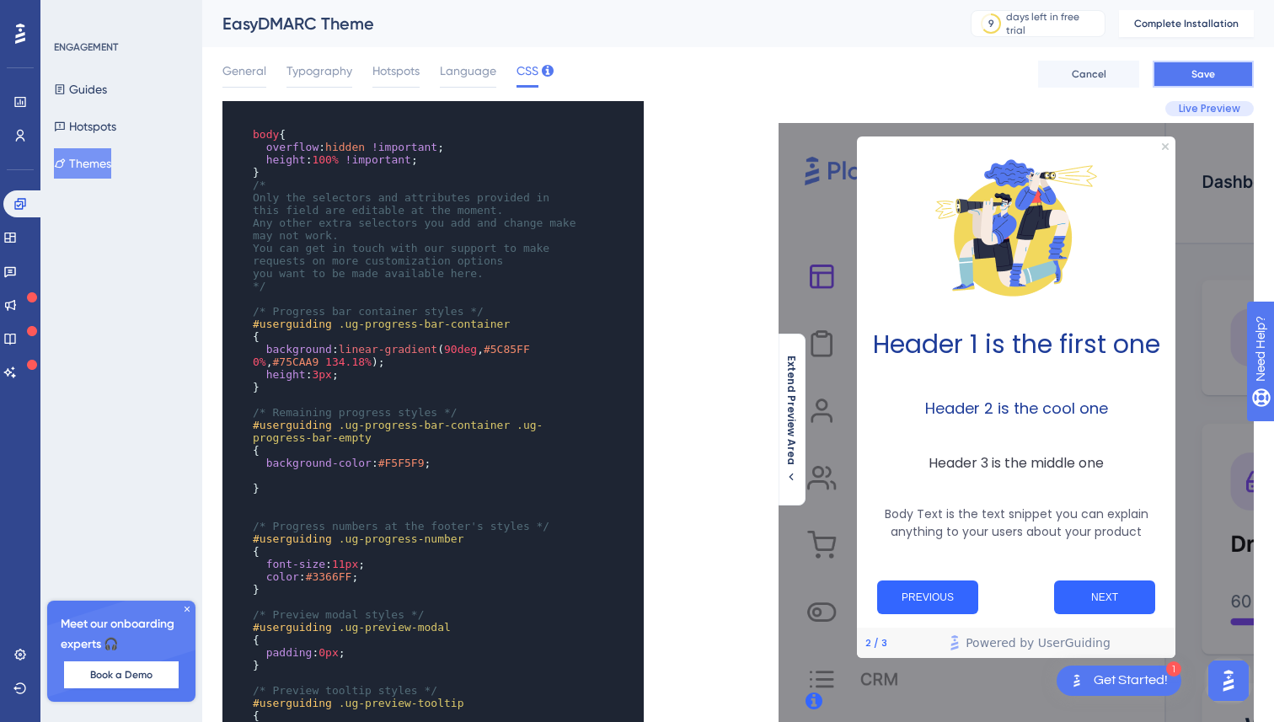
click at [1192, 64] on button "Save" at bounding box center [1203, 74] width 101 height 27
click at [266, 180] on span "/*" at bounding box center [259, 185] width 13 height 13
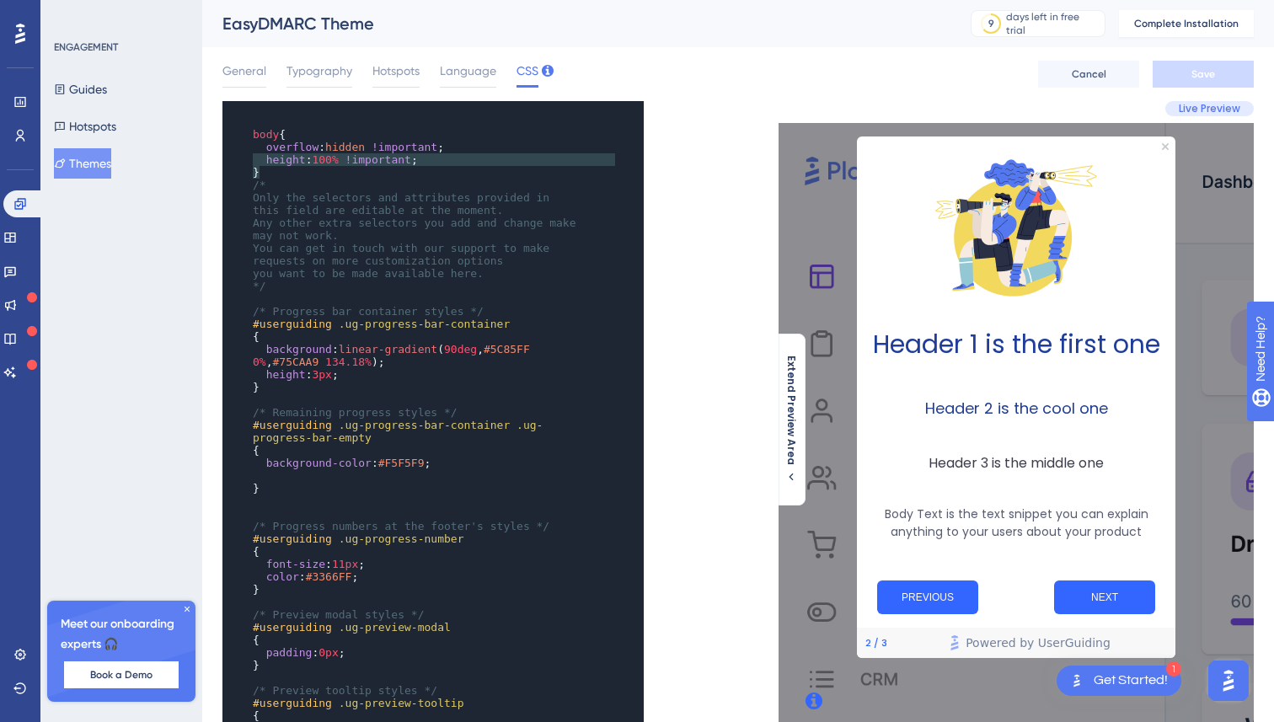
type textarea "body { overflow: hidden !important; height: 100% !important; }"
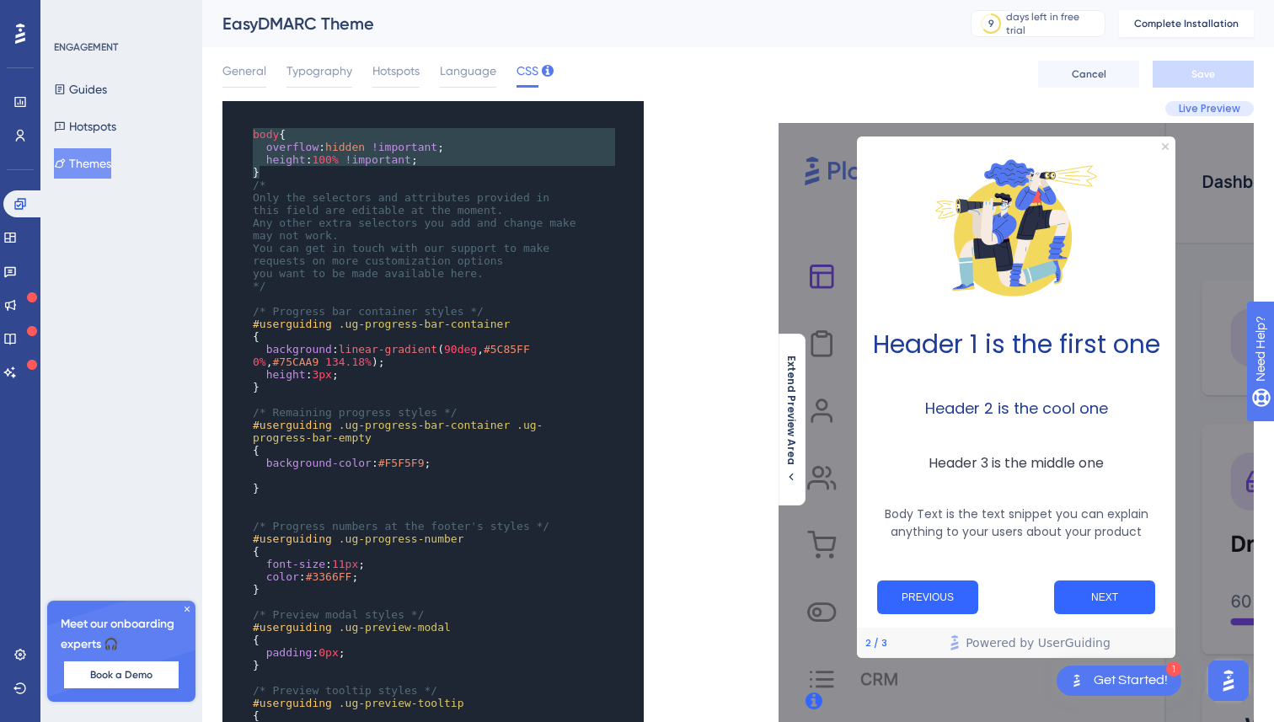
drag, startPoint x: 262, startPoint y: 177, endPoint x: 229, endPoint y: 128, distance: 58.9
click at [230, 129] on div "x body { overflow : hidden !important ; height : 100% !important ; } /* Only th…" at bounding box center [410, 659] width 375 height 1116
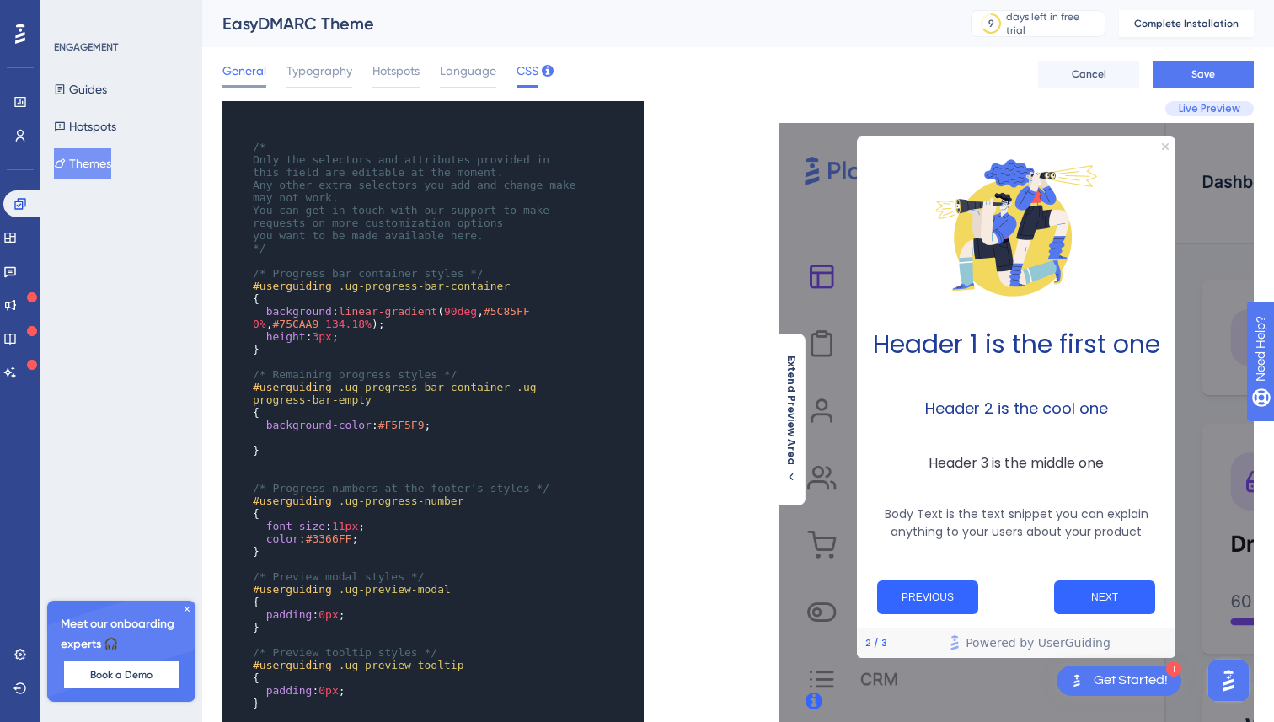
click at [247, 62] on span "General" at bounding box center [245, 71] width 44 height 20
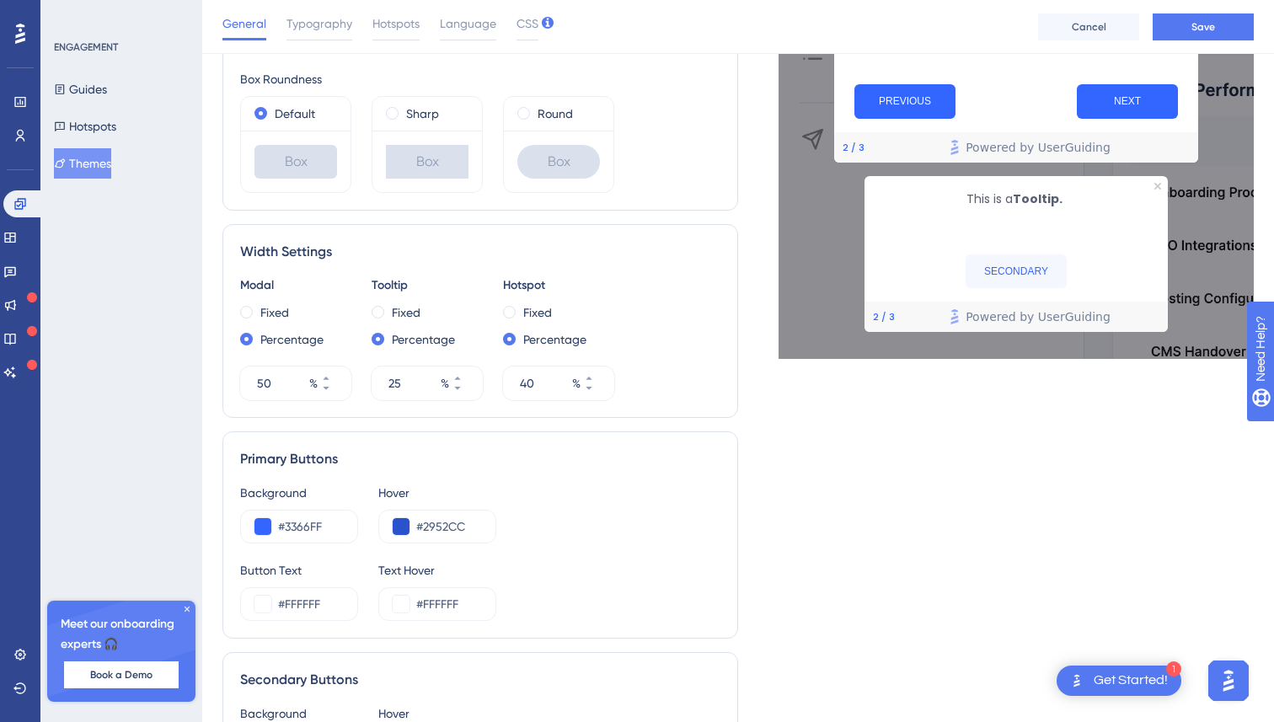
scroll to position [540, 0]
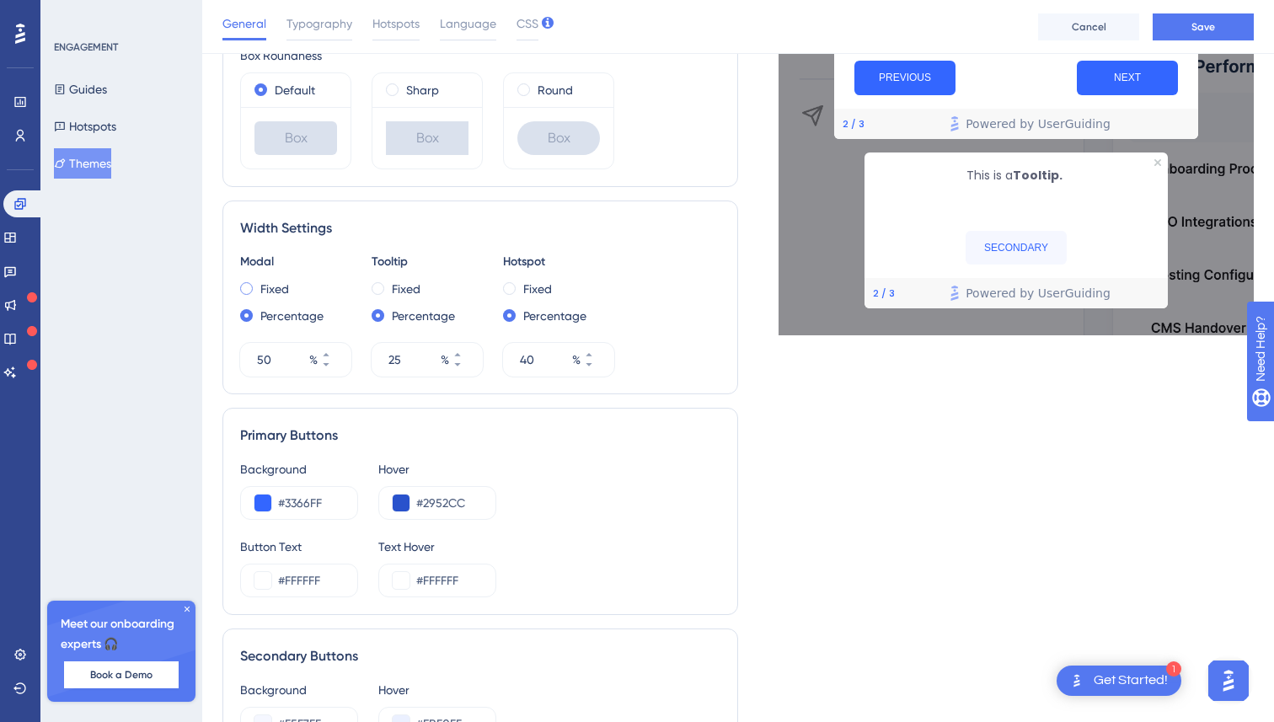
click at [270, 292] on label "Fixed" at bounding box center [274, 289] width 29 height 20
type input "720"
click at [388, 288] on div "Fixed" at bounding box center [427, 289] width 111 height 20
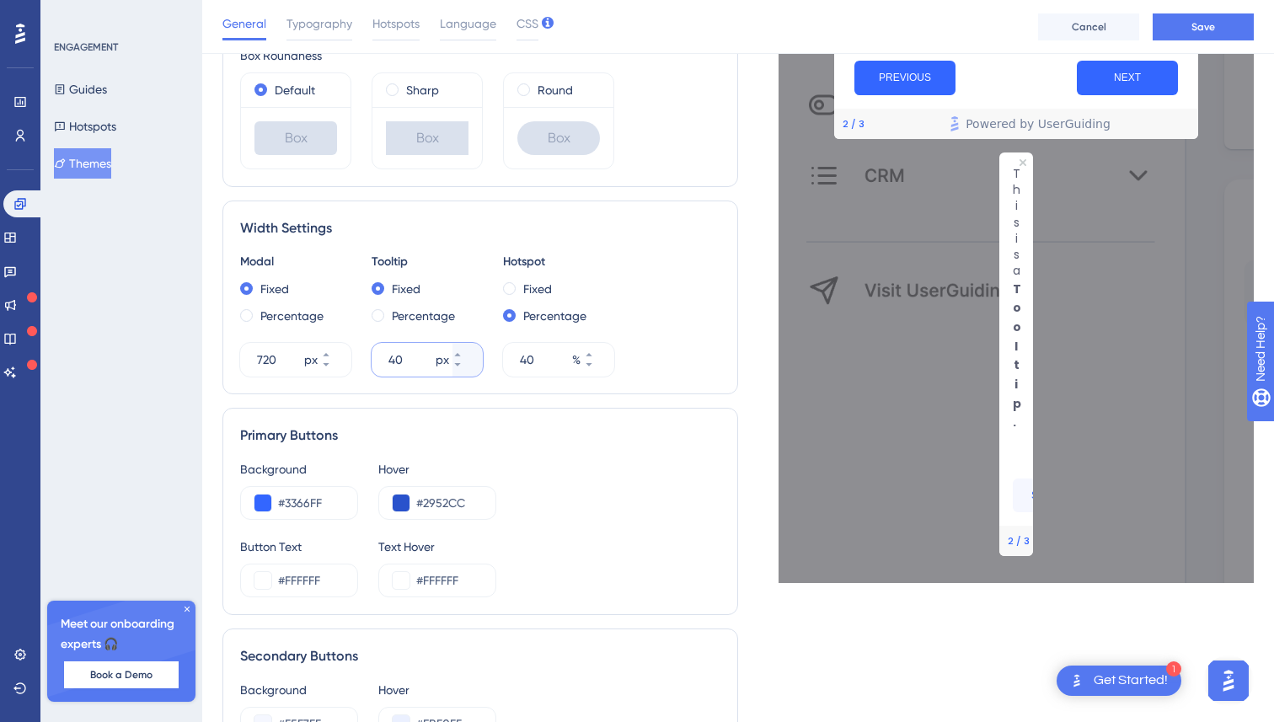
click at [422, 350] on input "40" at bounding box center [411, 360] width 44 height 20
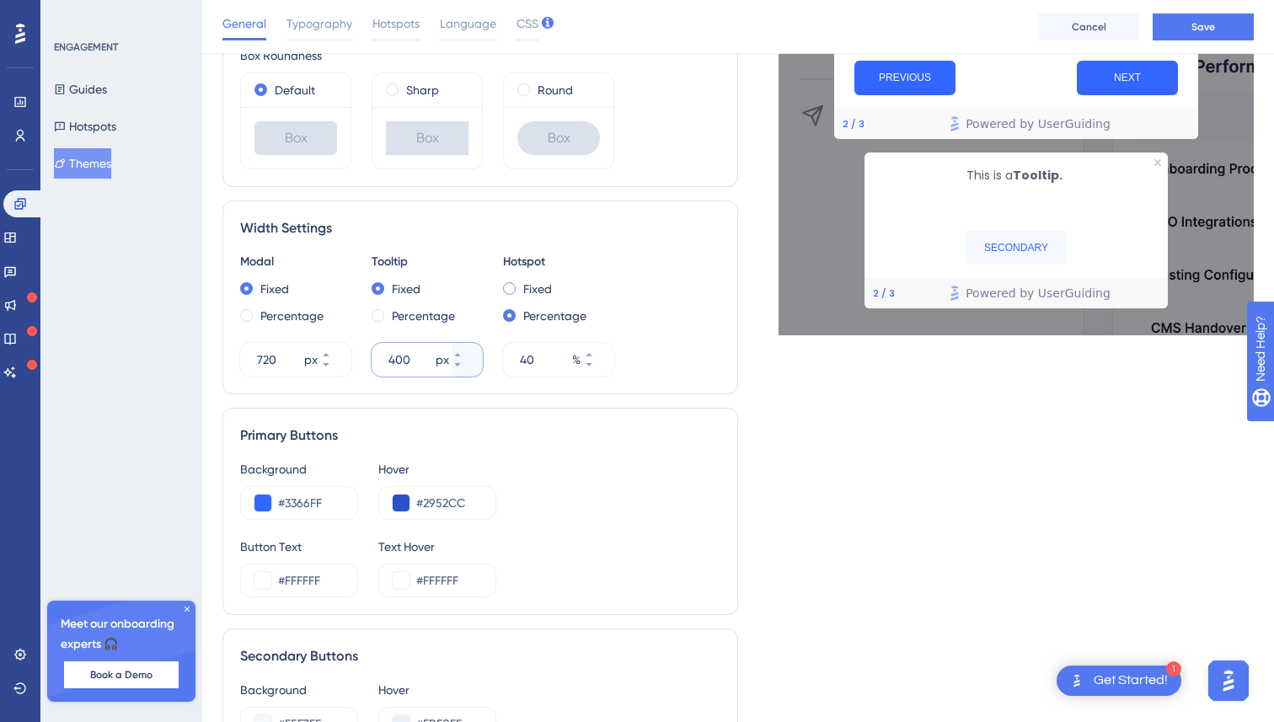
type input "400"
click at [517, 287] on div "Fixed" at bounding box center [558, 289] width 111 height 20
type input "300"
click at [1221, 28] on button "Save" at bounding box center [1203, 26] width 101 height 27
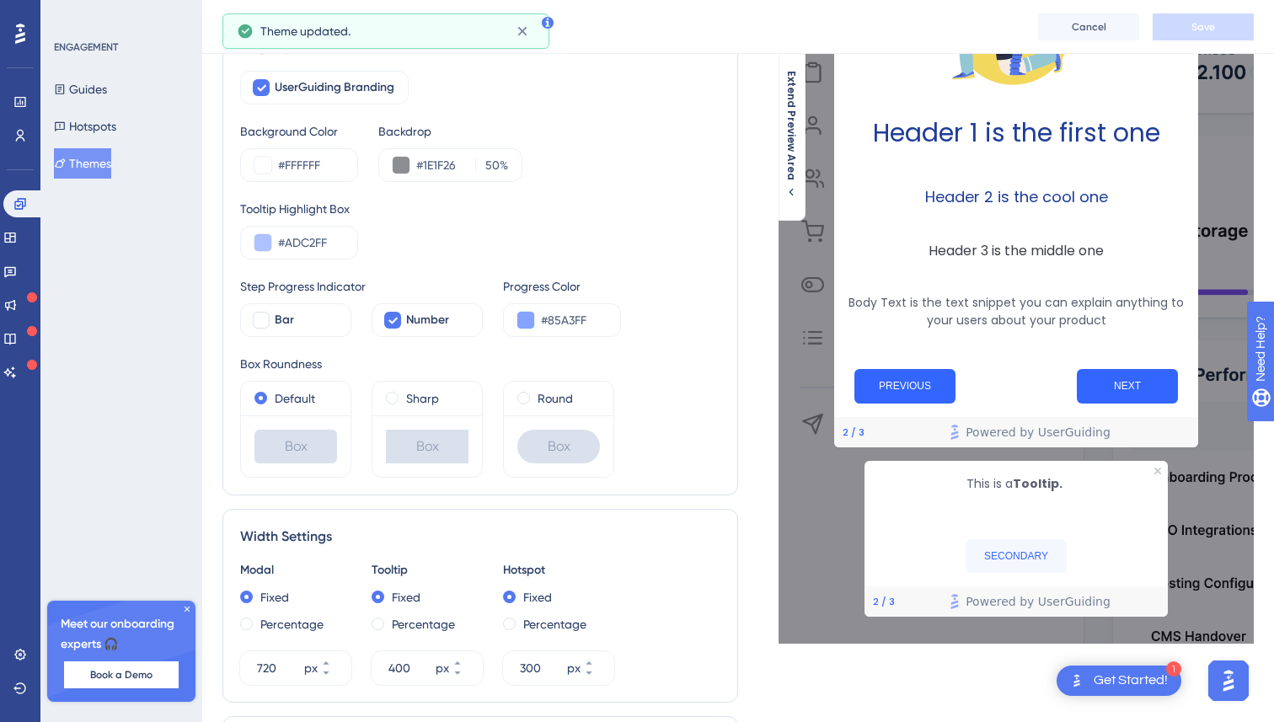
scroll to position [0, 0]
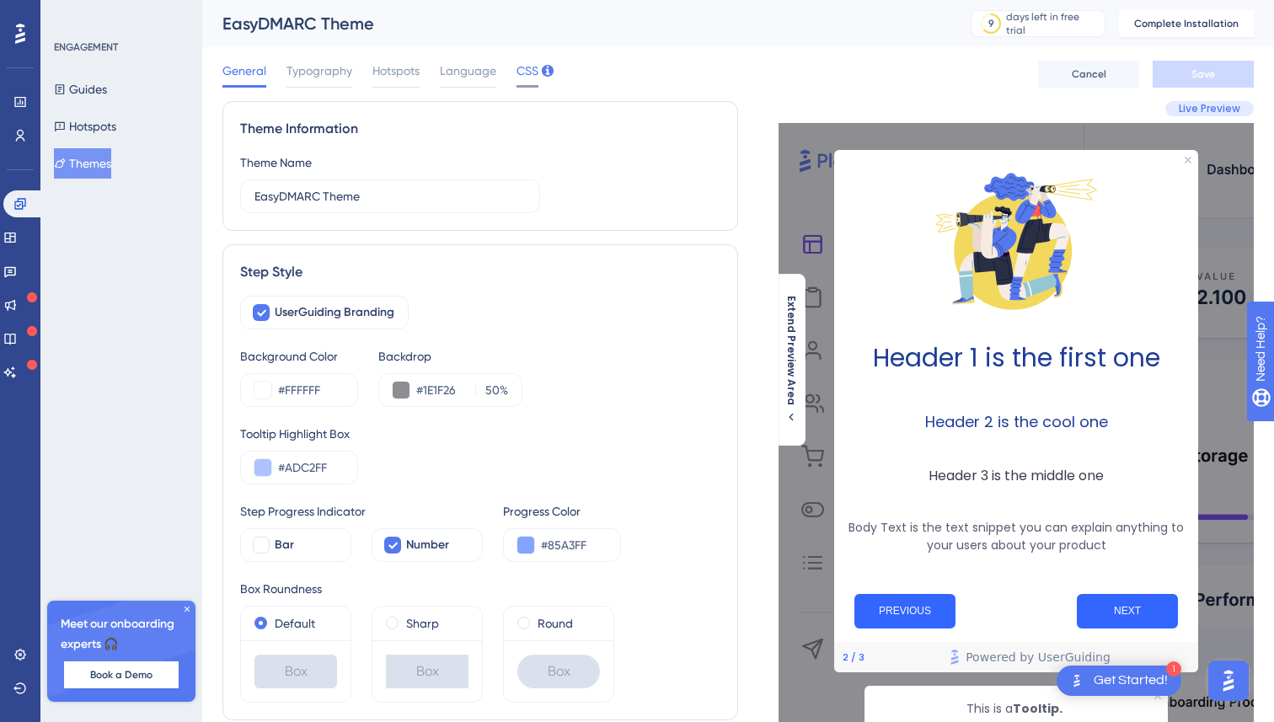
click at [521, 74] on span "CSS" at bounding box center [528, 71] width 22 height 20
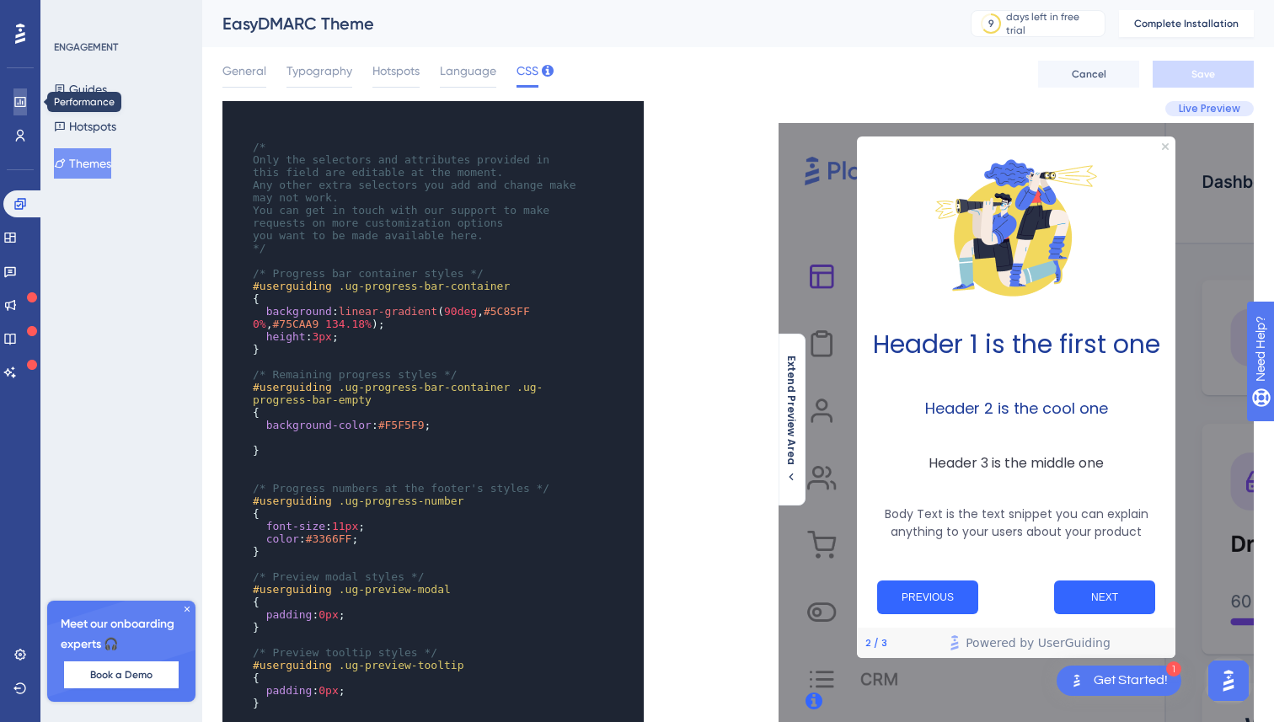
click at [18, 96] on icon at bounding box center [19, 101] width 13 height 13
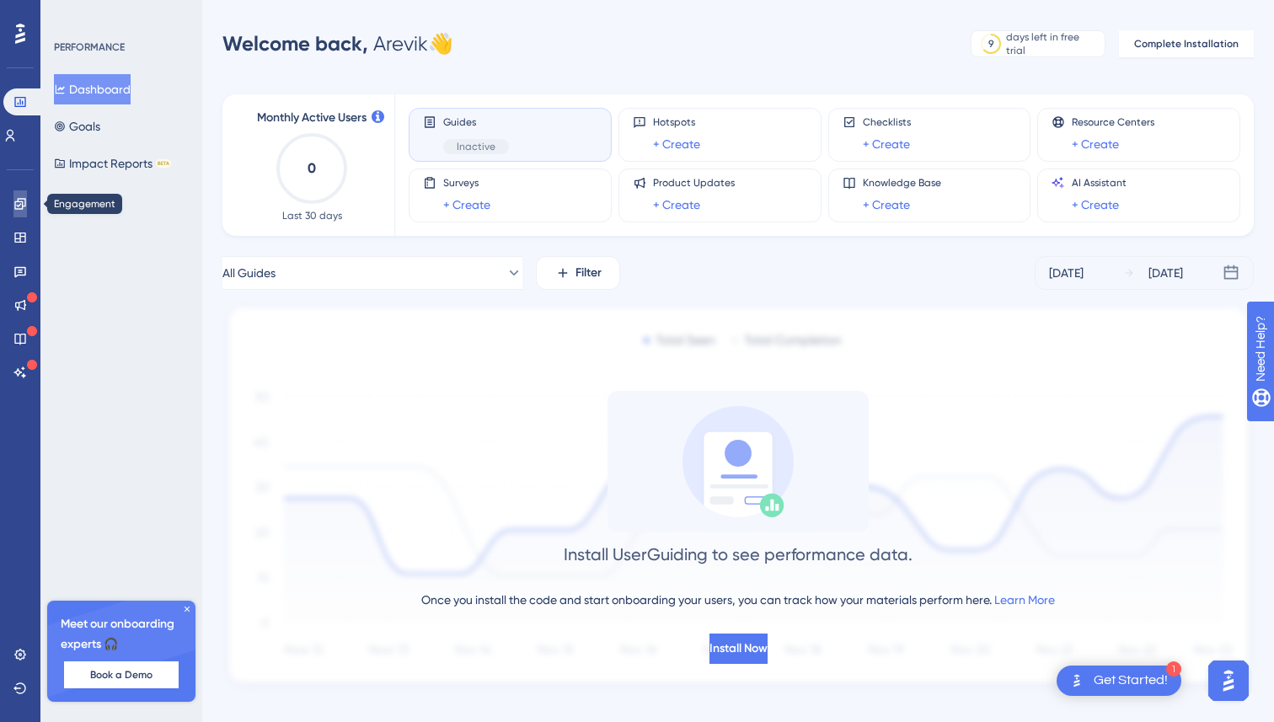
click at [25, 196] on link at bounding box center [19, 203] width 13 height 27
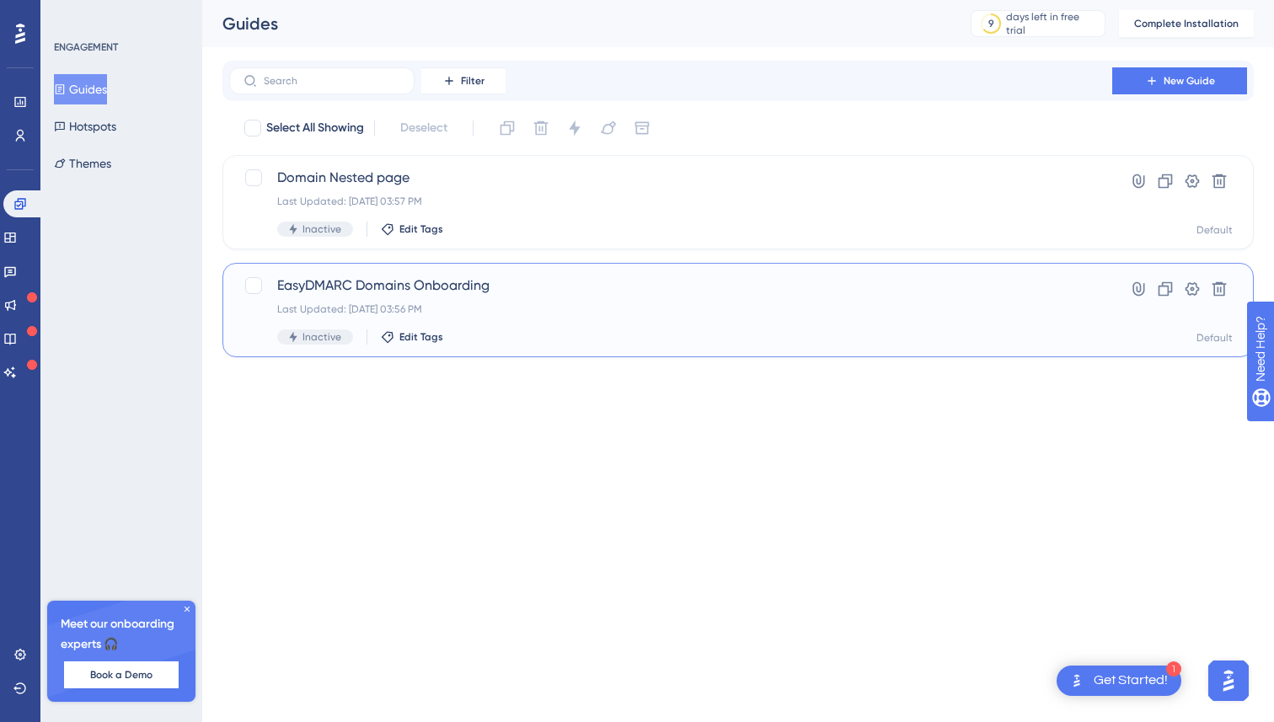
click at [497, 276] on span "EasyDMARC Domains Onboarding" at bounding box center [670, 286] width 787 height 20
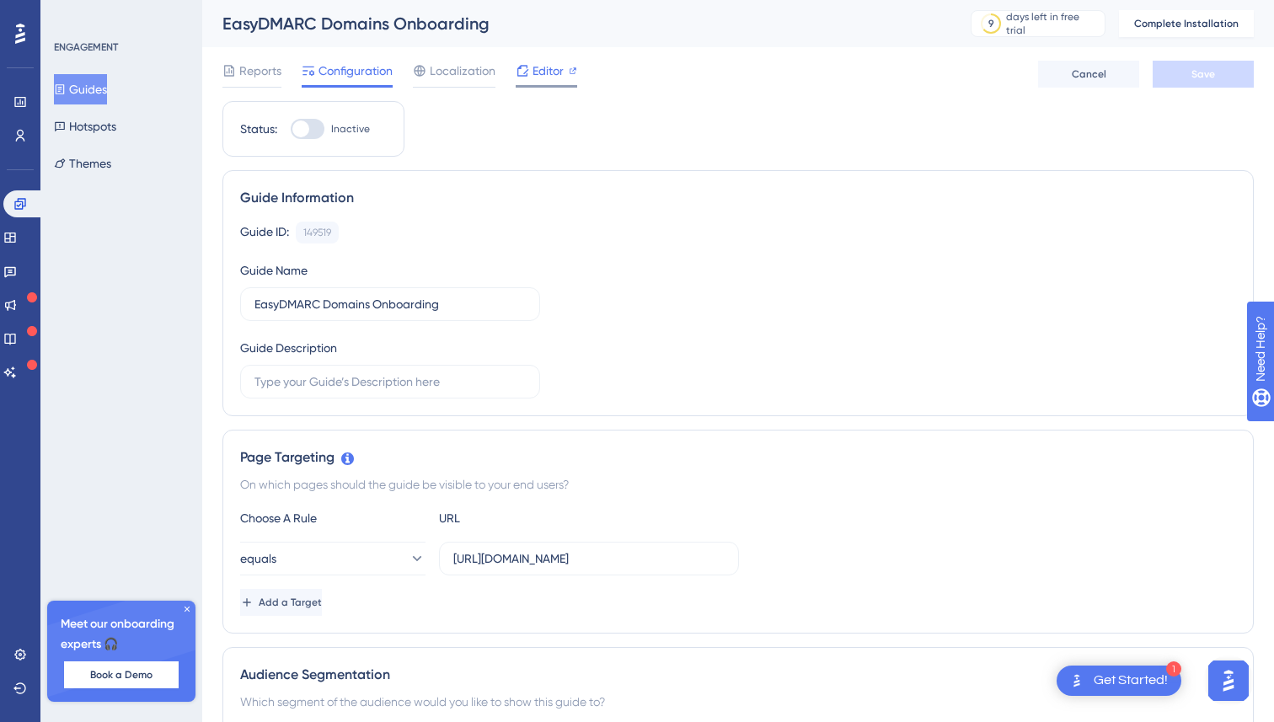
click at [543, 76] on span "Editor" at bounding box center [548, 71] width 31 height 20
